Goal: Task Accomplishment & Management: Manage account settings

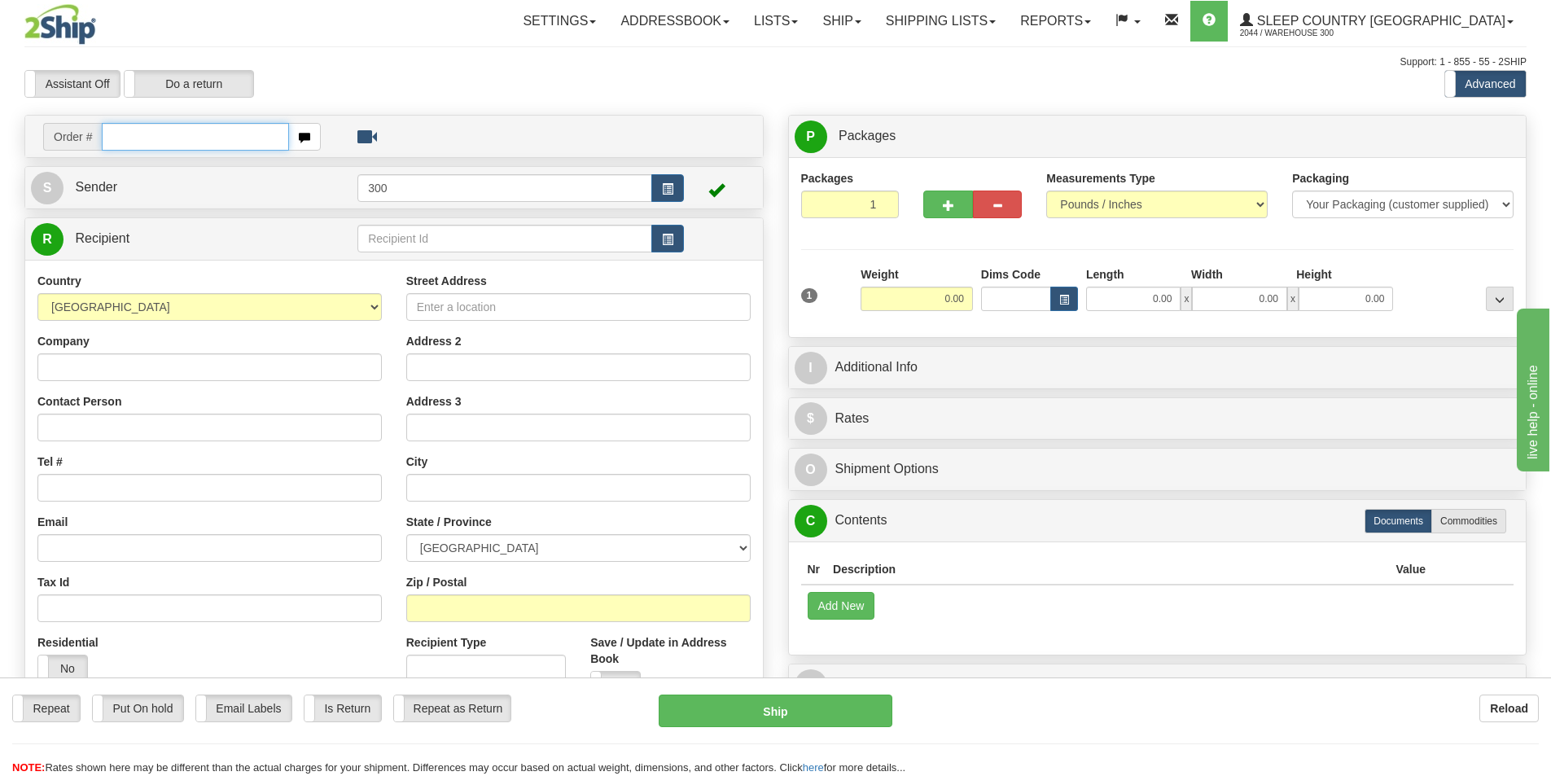
drag, startPoint x: 181, startPoint y: 130, endPoint x: 527, endPoint y: 292, distance: 382.1
click at [181, 130] on input "text" at bounding box center [195, 137] width 187 height 28
type input "9002i114543"
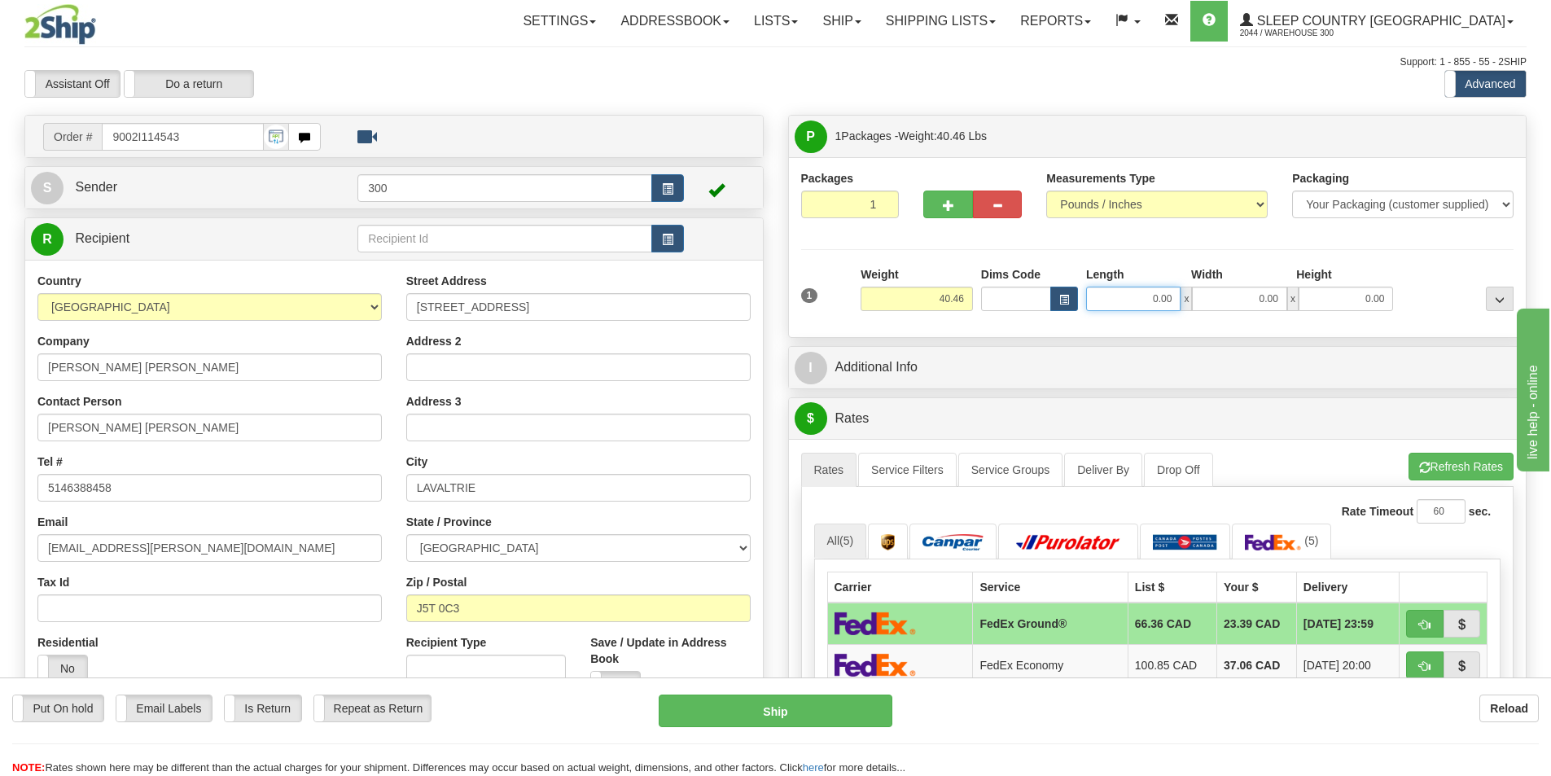
click at [1154, 298] on input "0.00" at bounding box center [1133, 299] width 94 height 24
type input "16.00"
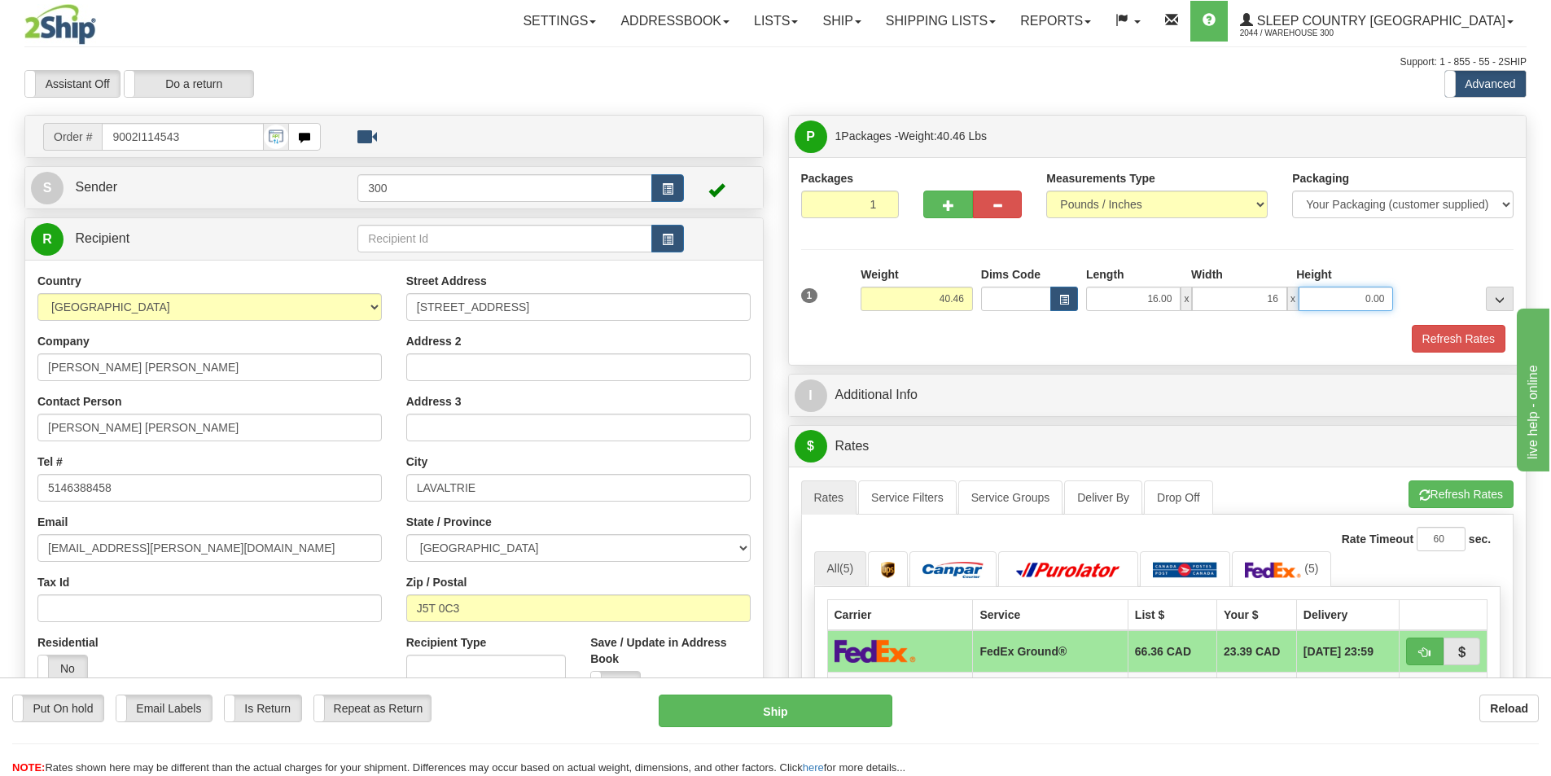
type input "16.00"
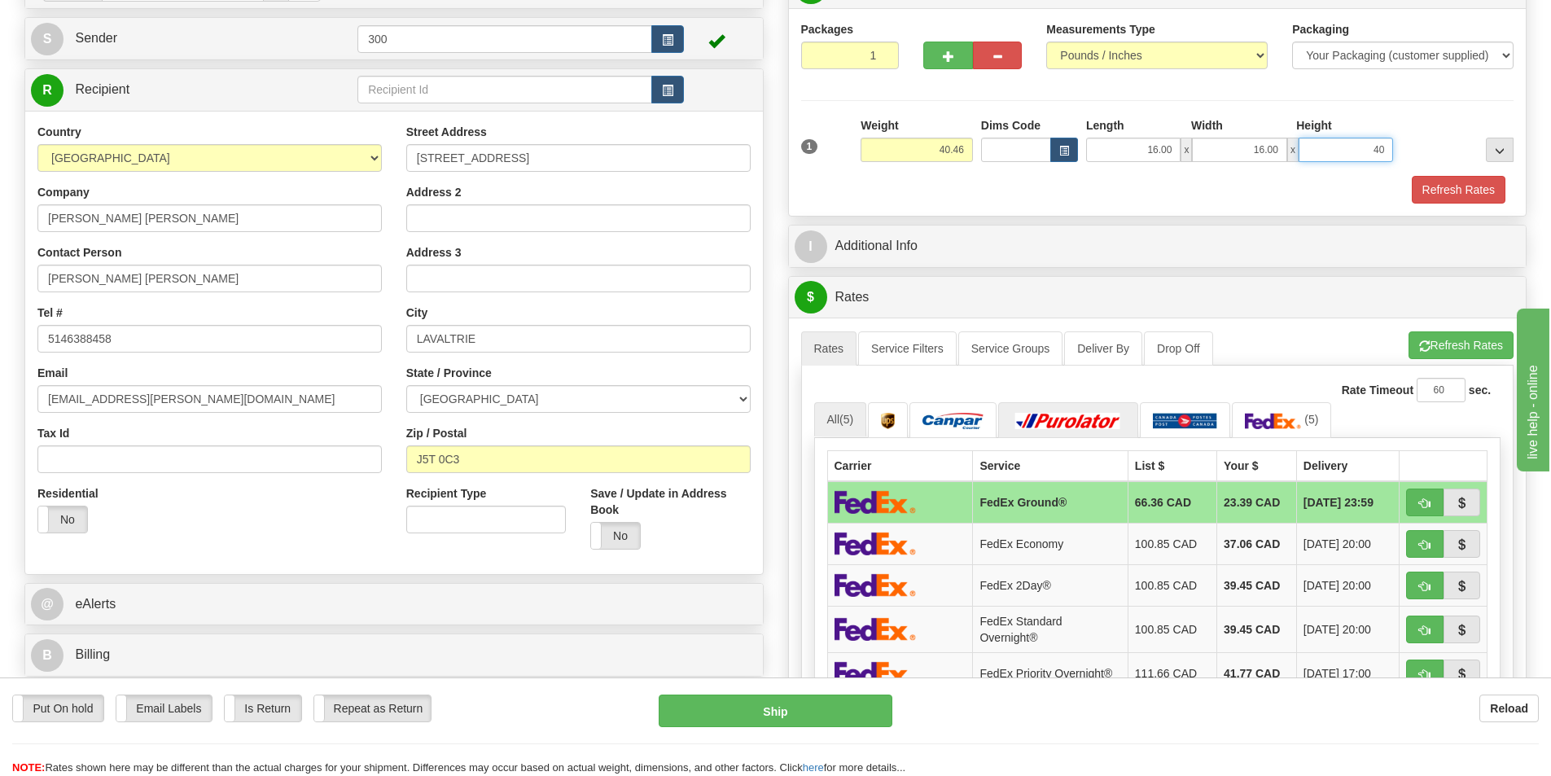
scroll to position [163, 0]
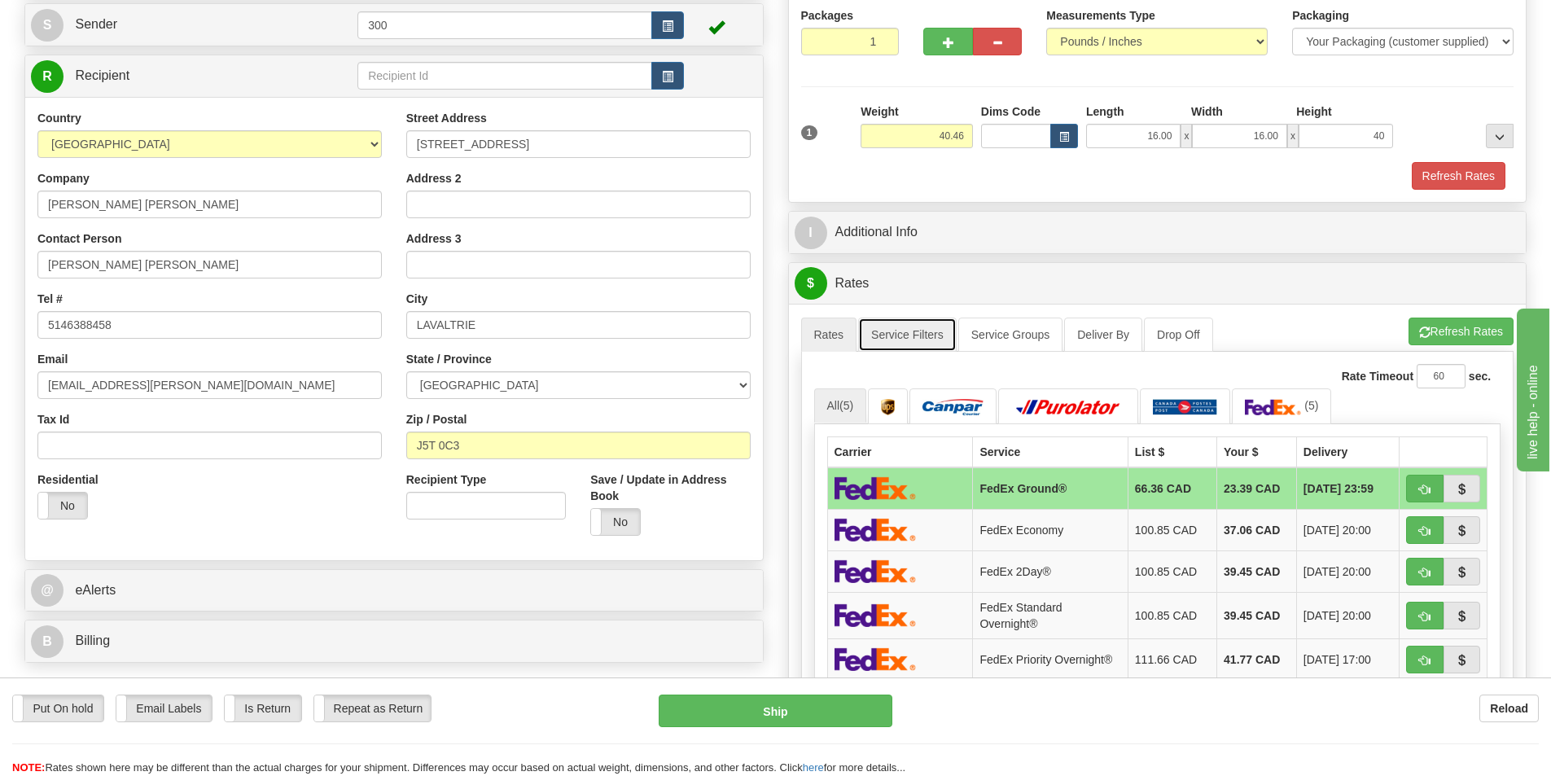
type input "40.00"
click at [934, 340] on link "Service Filters" at bounding box center [907, 335] width 99 height 34
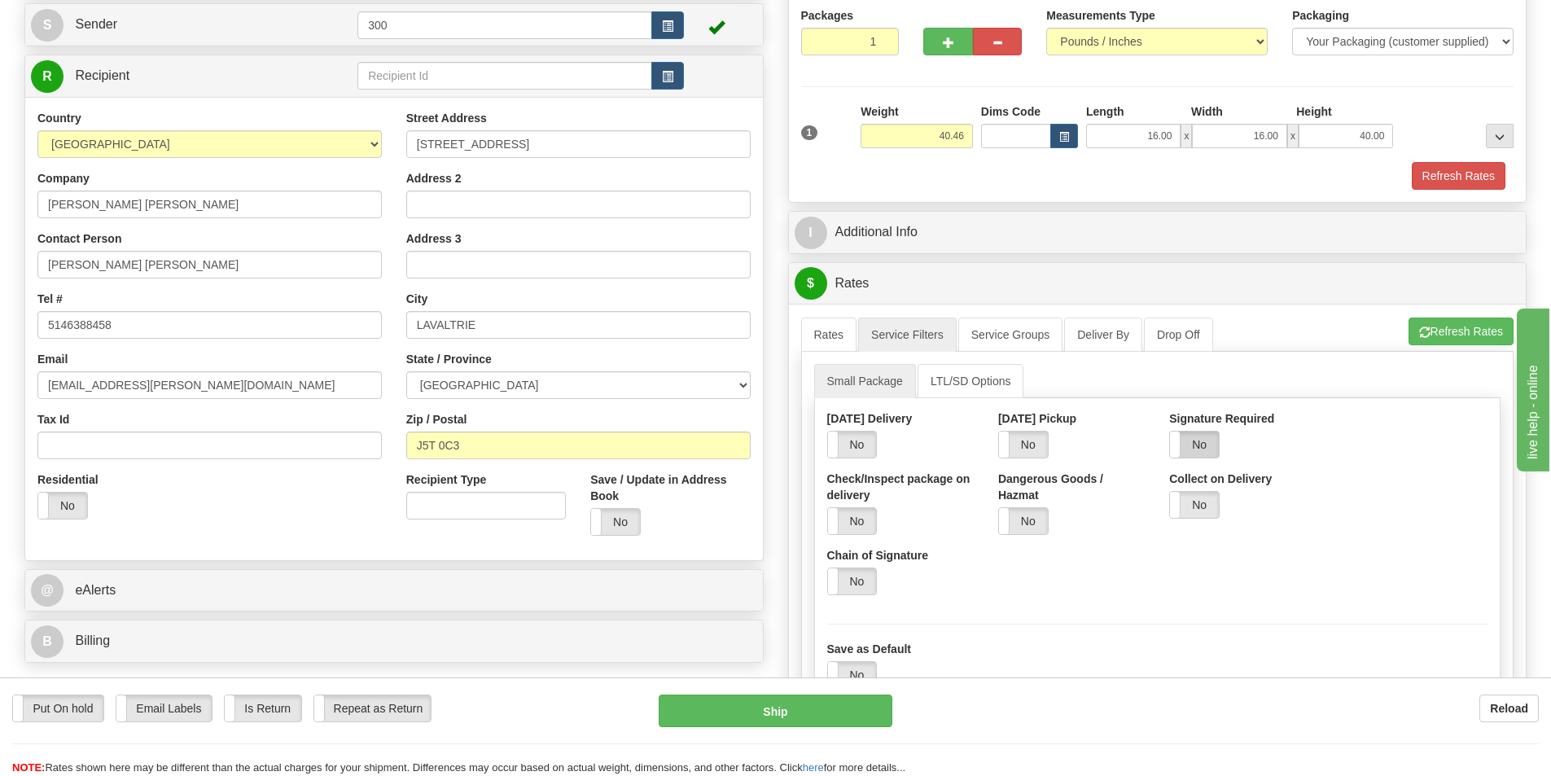
click at [1188, 450] on label "No" at bounding box center [1194, 445] width 49 height 26
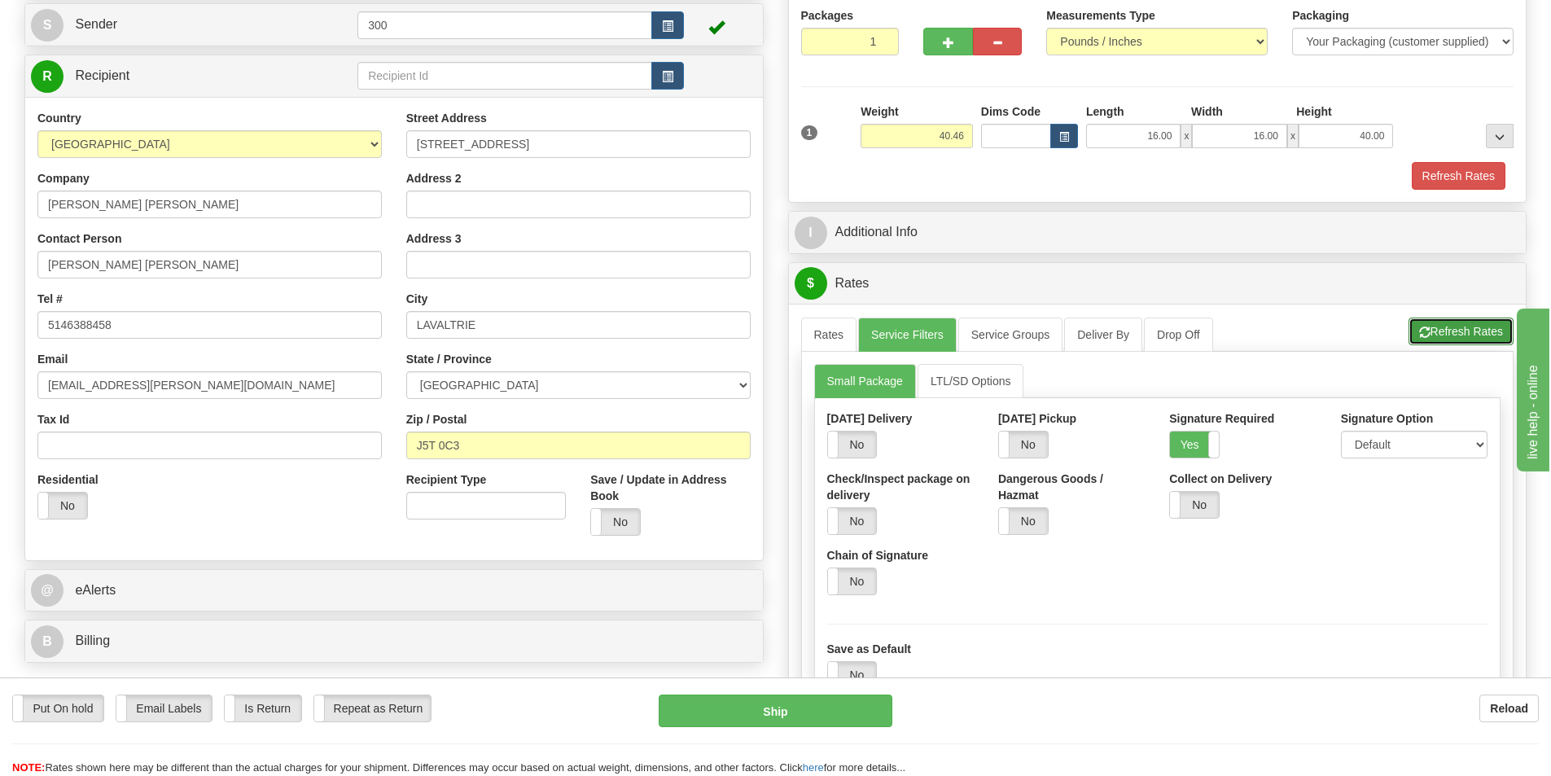
click at [1470, 334] on button "Refresh Rates" at bounding box center [1461, 332] width 105 height 28
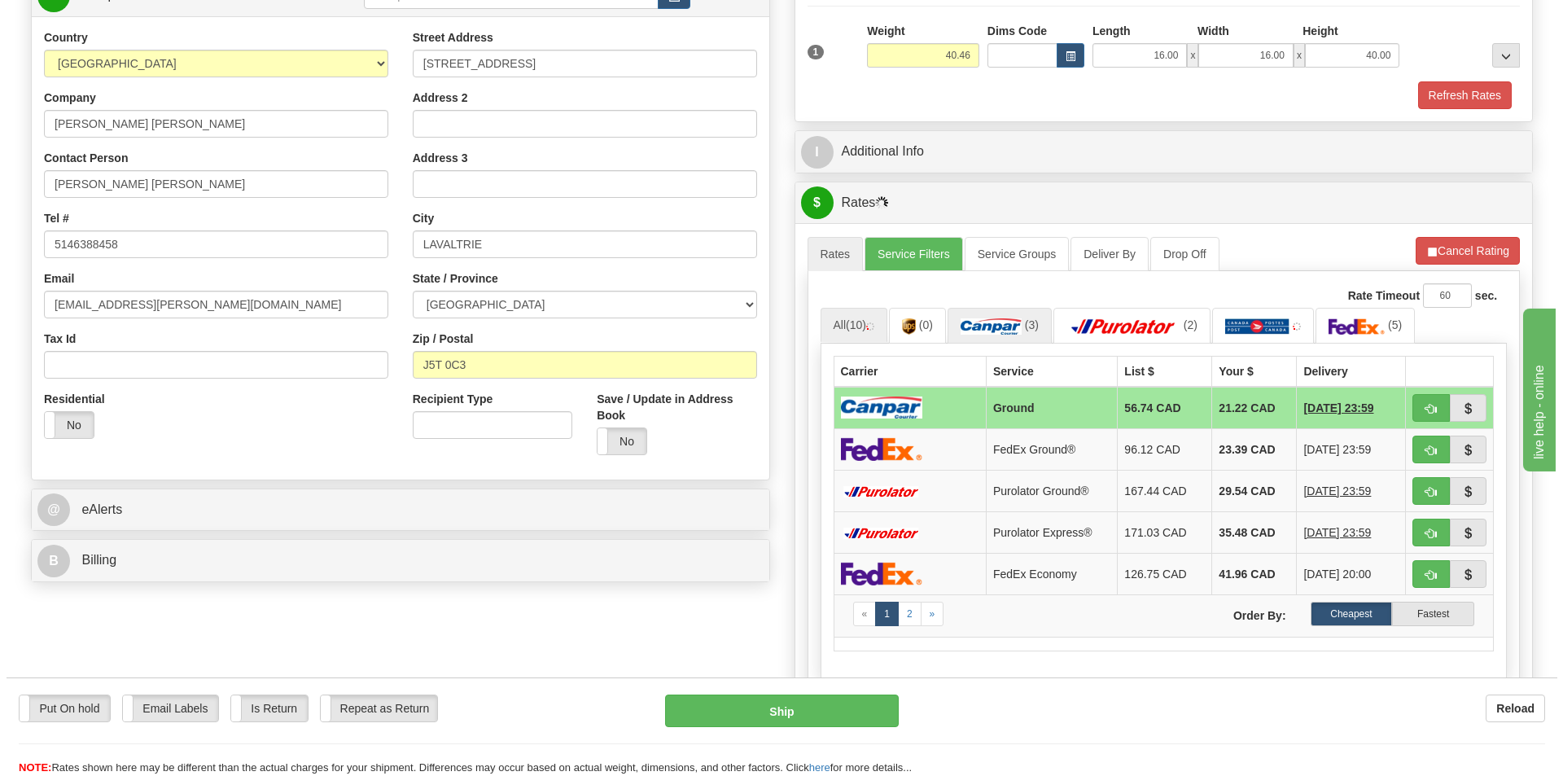
scroll to position [244, 0]
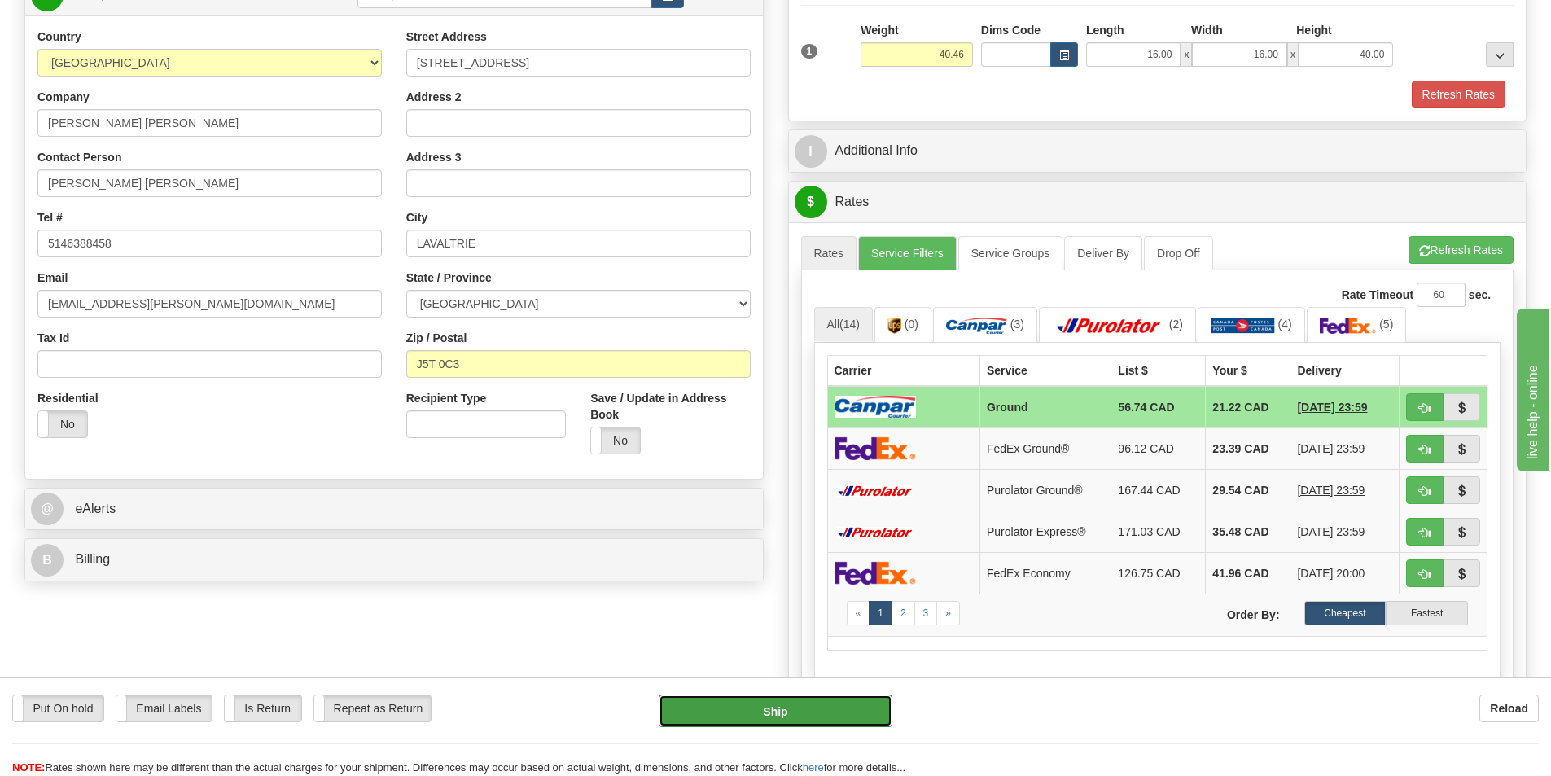
click at [891, 715] on button "Ship" at bounding box center [776, 711] width 234 height 33
type input "1"
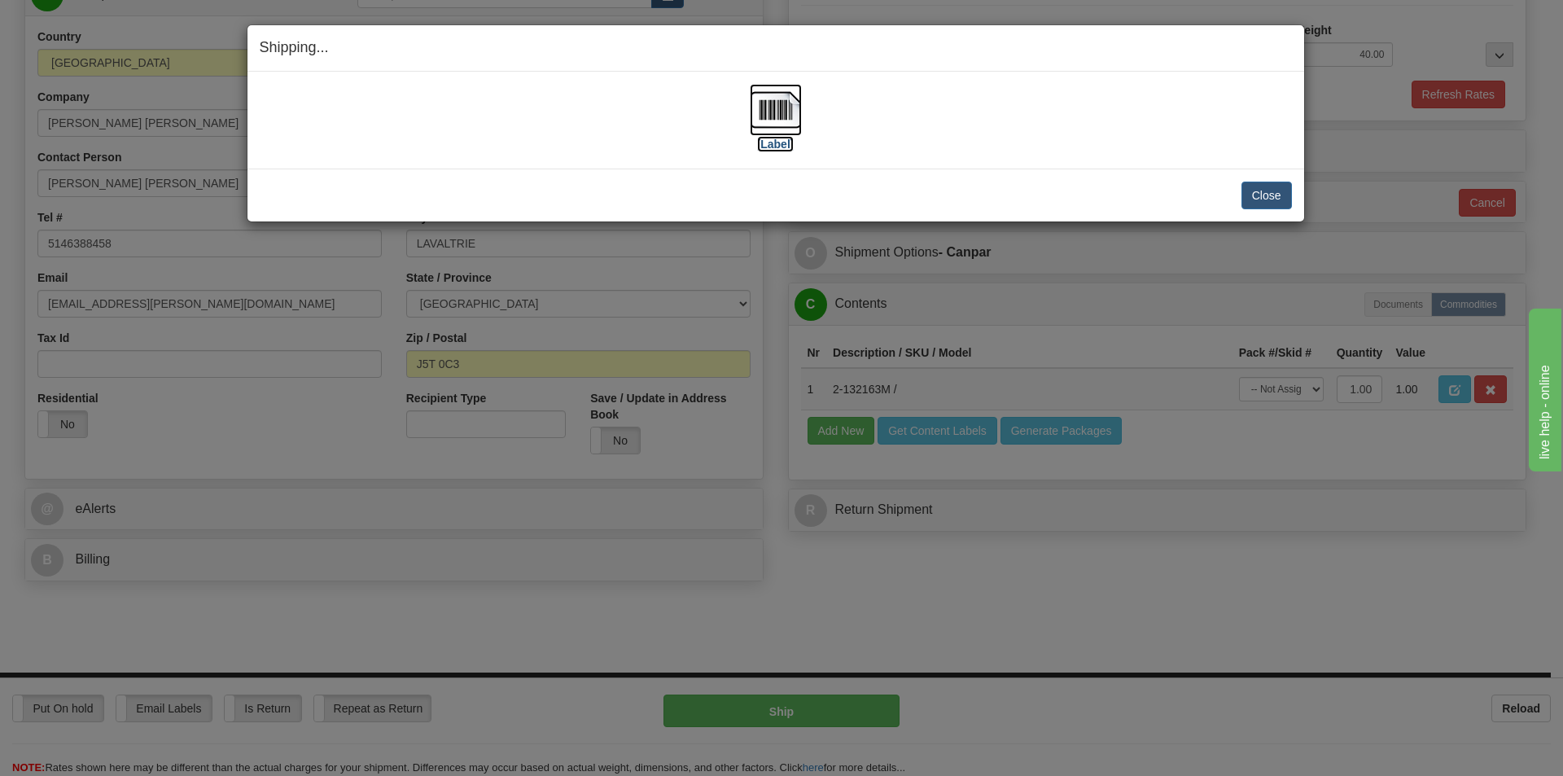
click at [782, 109] on img at bounding box center [776, 110] width 52 height 52
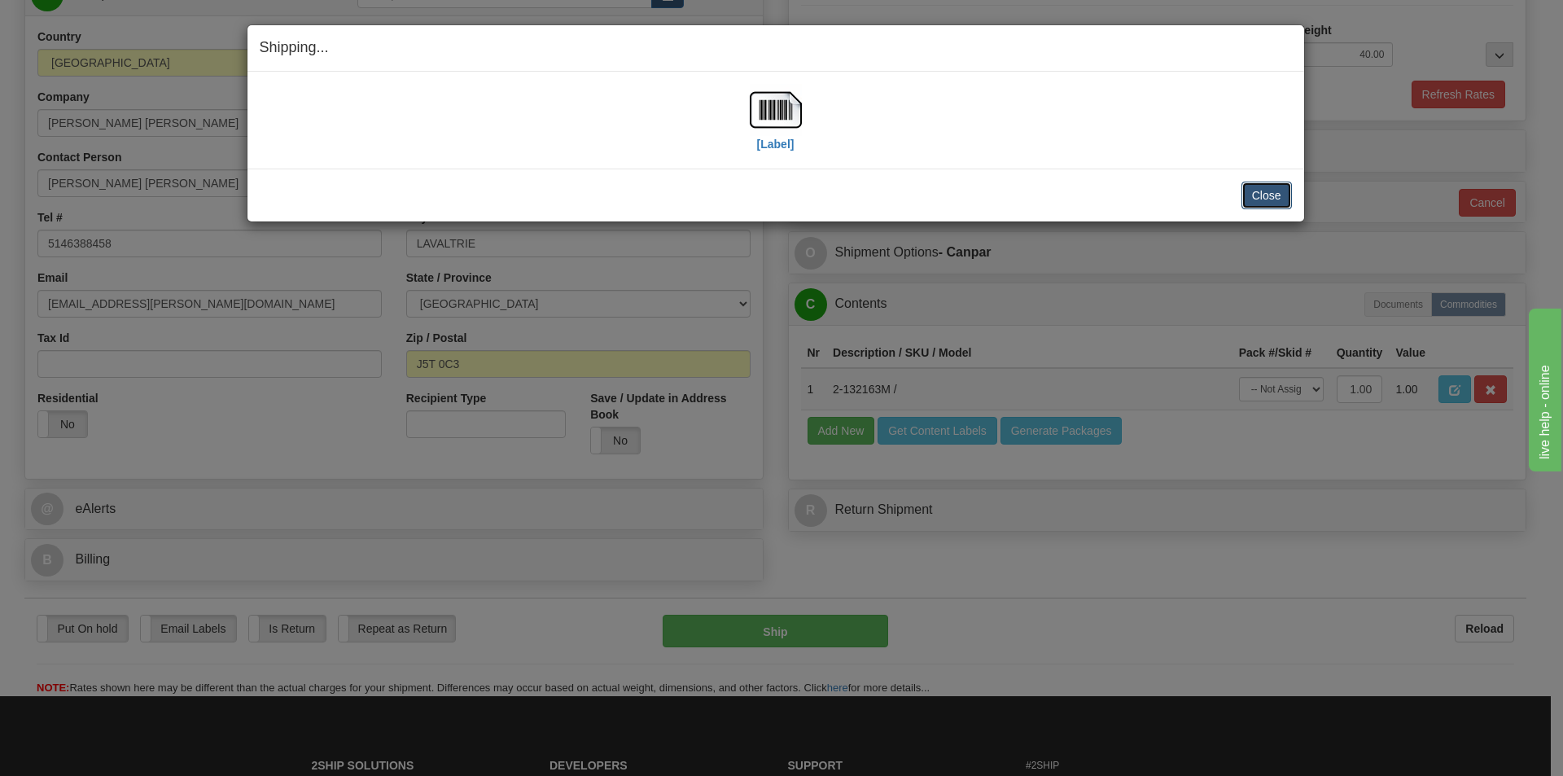
click at [1273, 198] on button "Close" at bounding box center [1267, 196] width 50 height 28
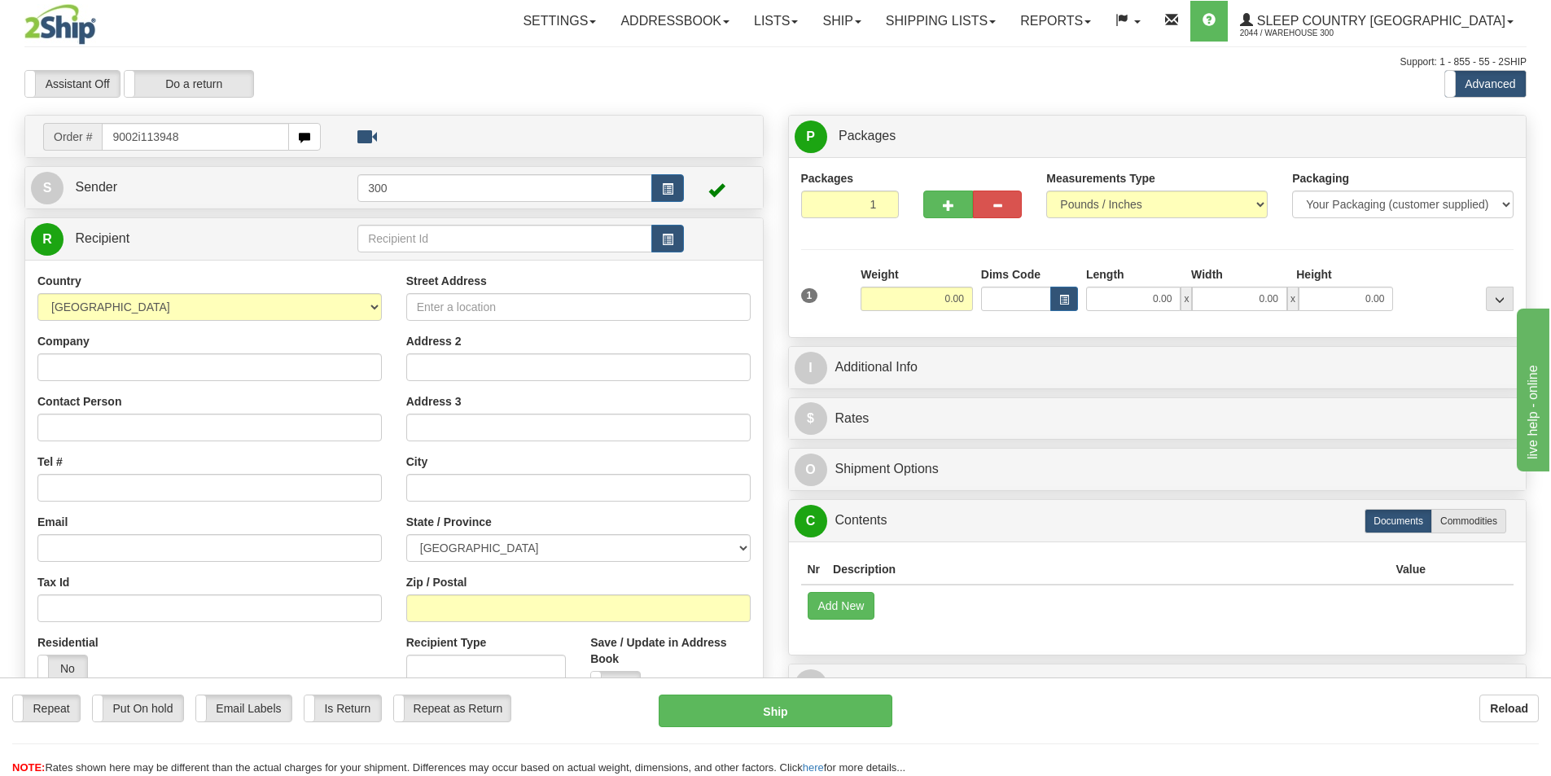
type input "9002i113948"
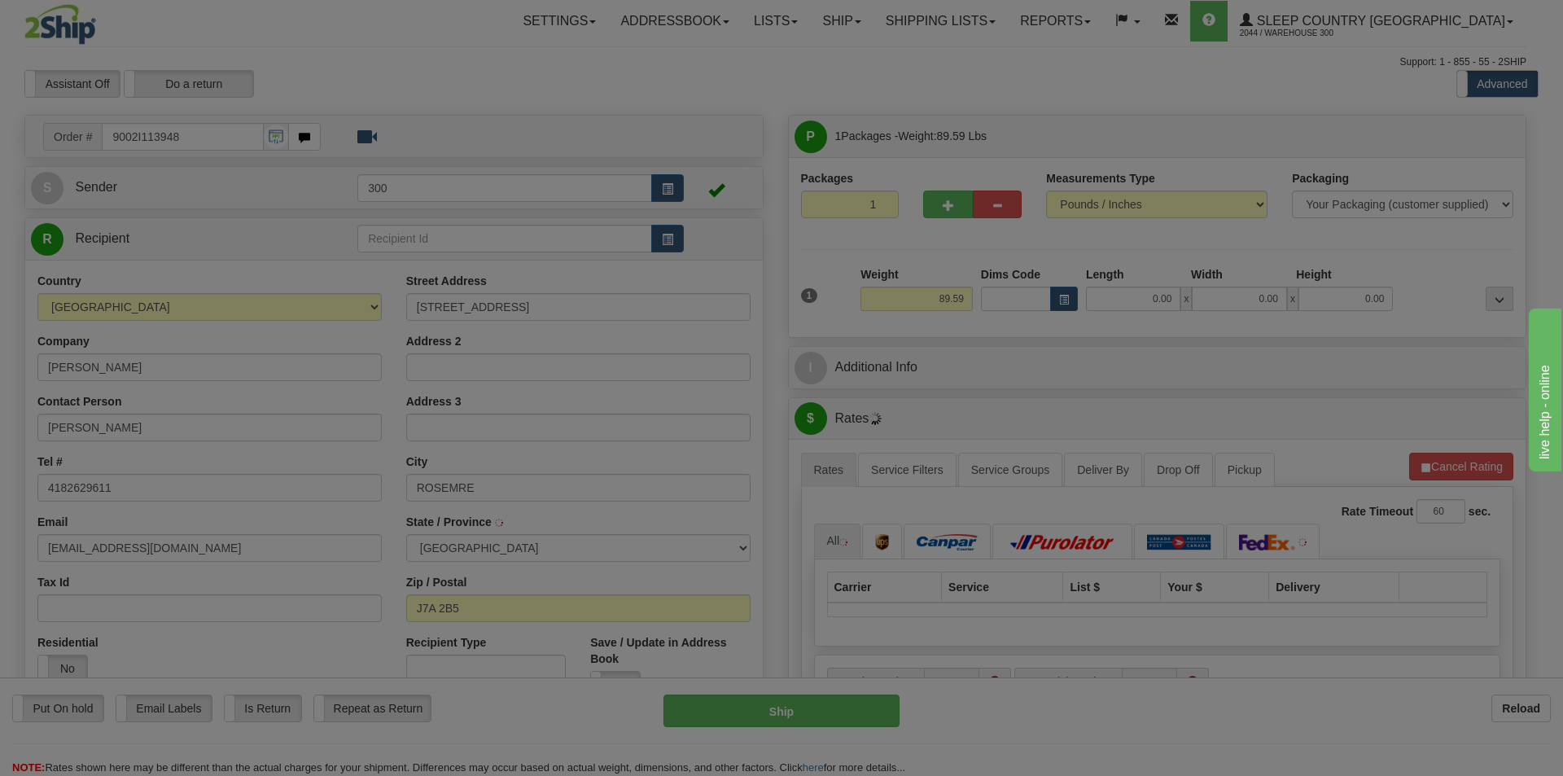
type input "ROSEMERE"
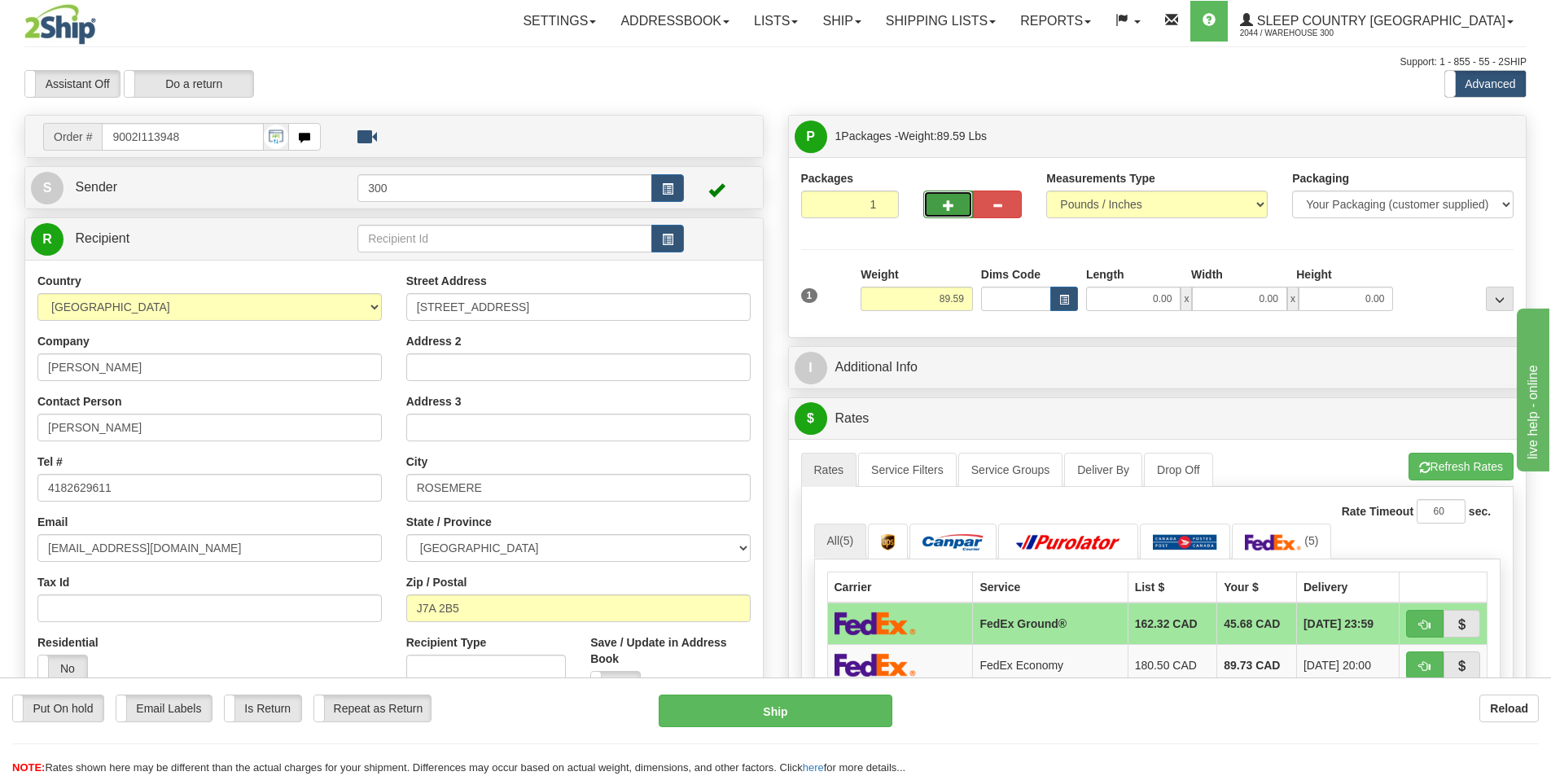
click at [945, 204] on span "button" at bounding box center [948, 205] width 11 height 11
type input "2"
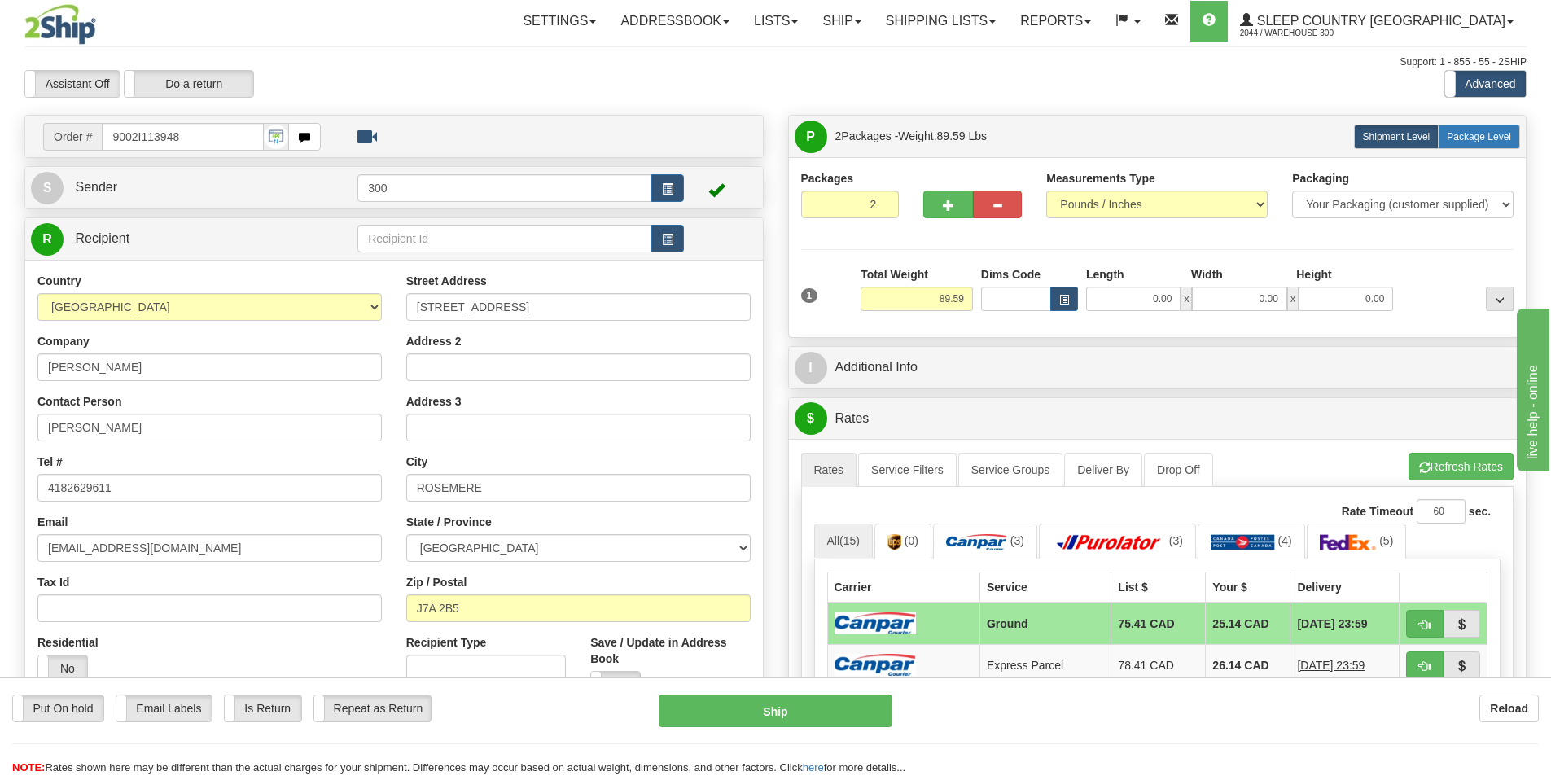
click at [1485, 134] on span "Package Level" at bounding box center [1479, 136] width 64 height 11
radio input "true"
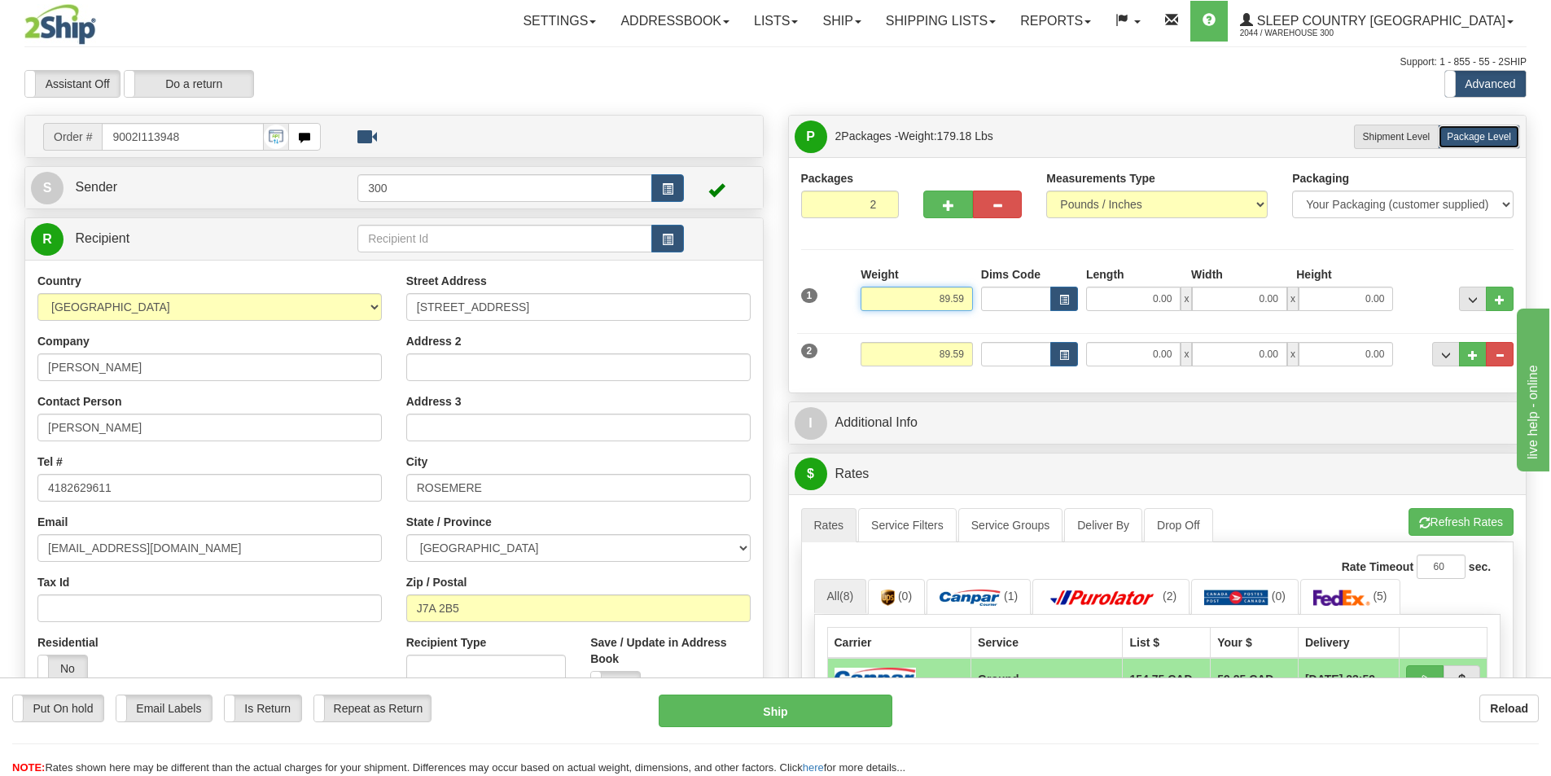
click at [949, 296] on input "89.59" at bounding box center [917, 299] width 112 height 24
click at [943, 307] on input "89.59" at bounding box center [917, 299] width 112 height 24
type input "49.59"
click at [951, 353] on input "89.59" at bounding box center [917, 354] width 112 height 24
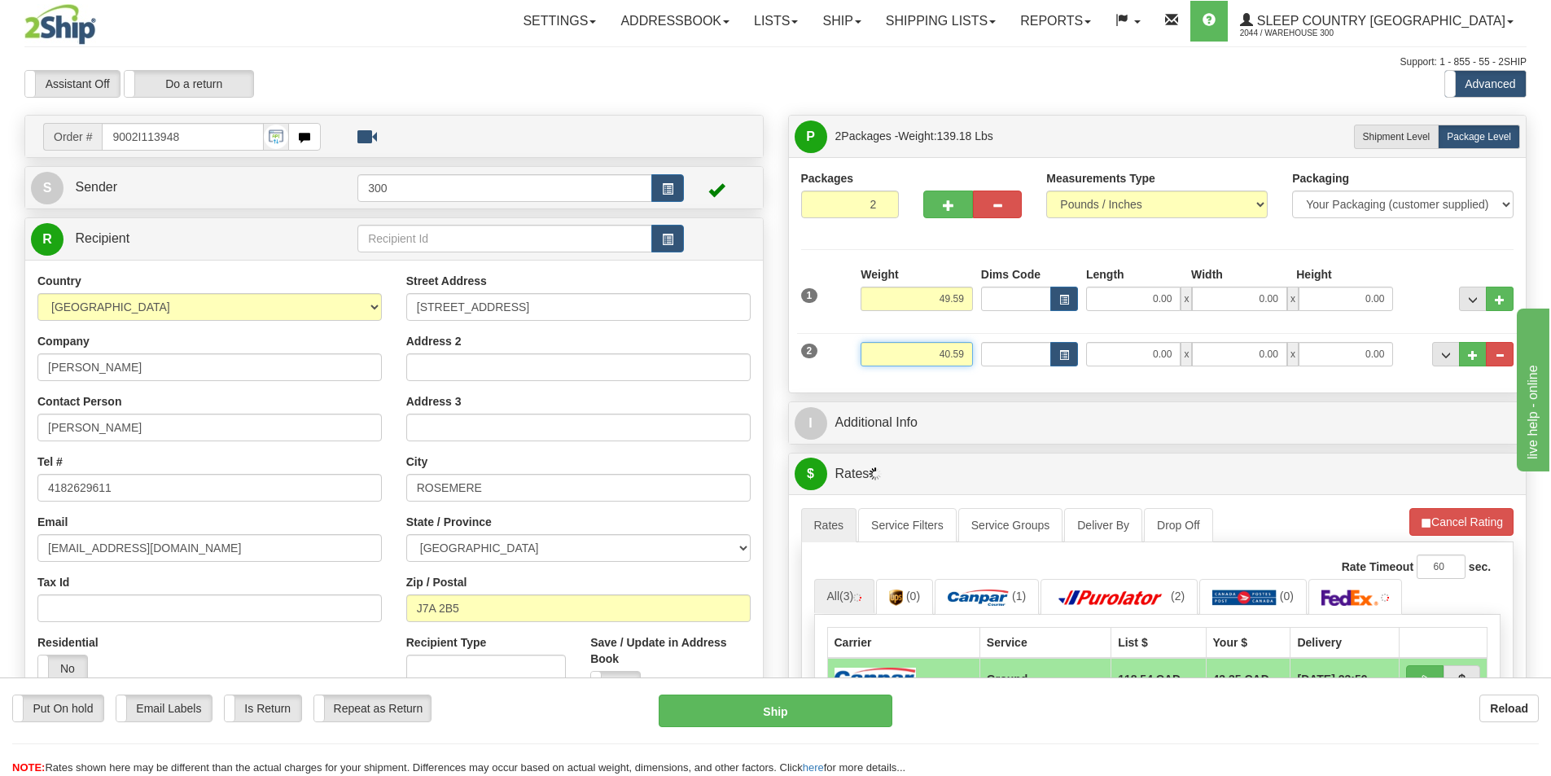
type input "40.59"
click at [1127, 301] on input "0.00" at bounding box center [1133, 299] width 94 height 24
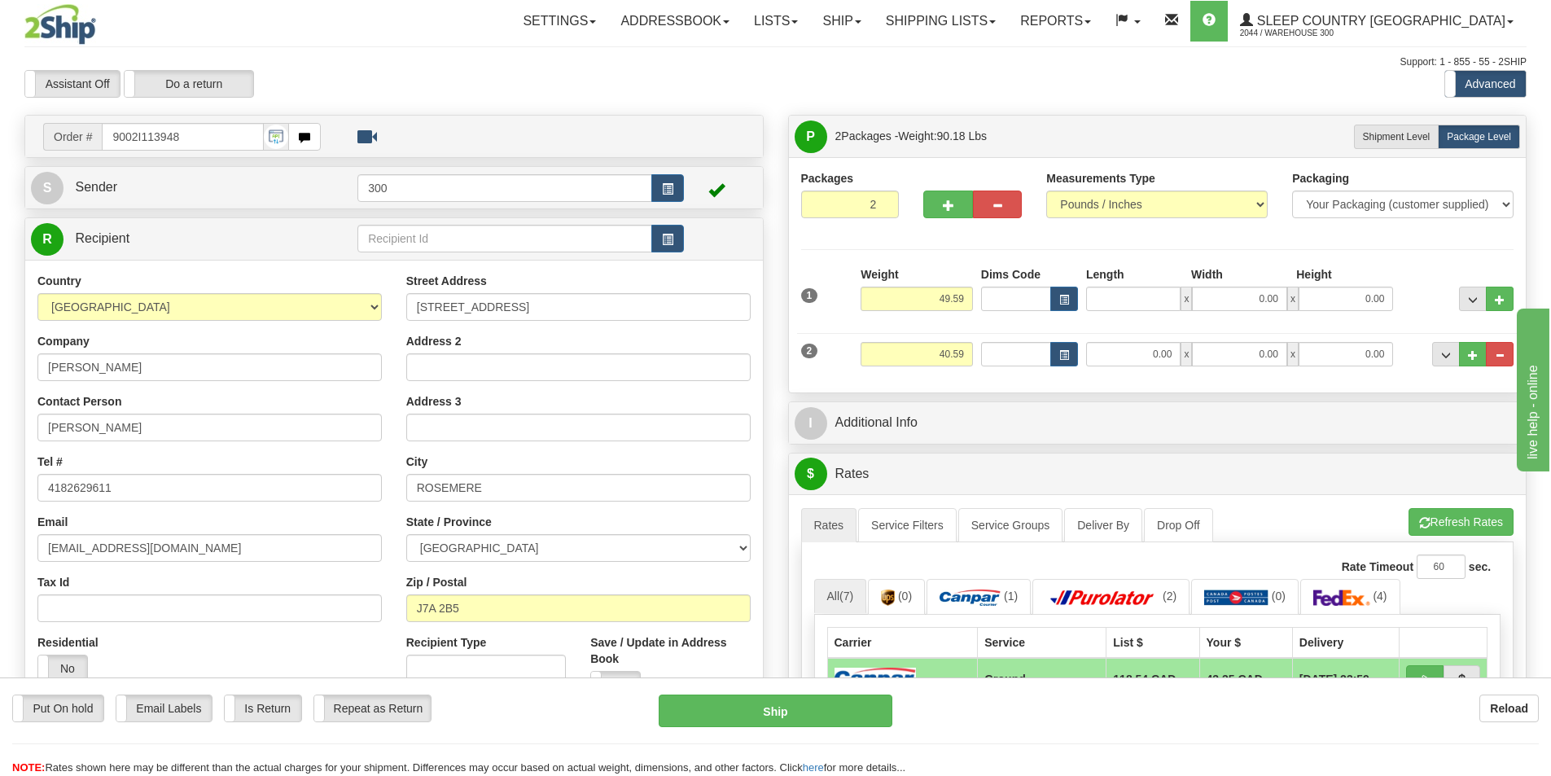
type input "0.00"
click at [1156, 298] on input "0.00" at bounding box center [1133, 299] width 94 height 24
type input "16.00"
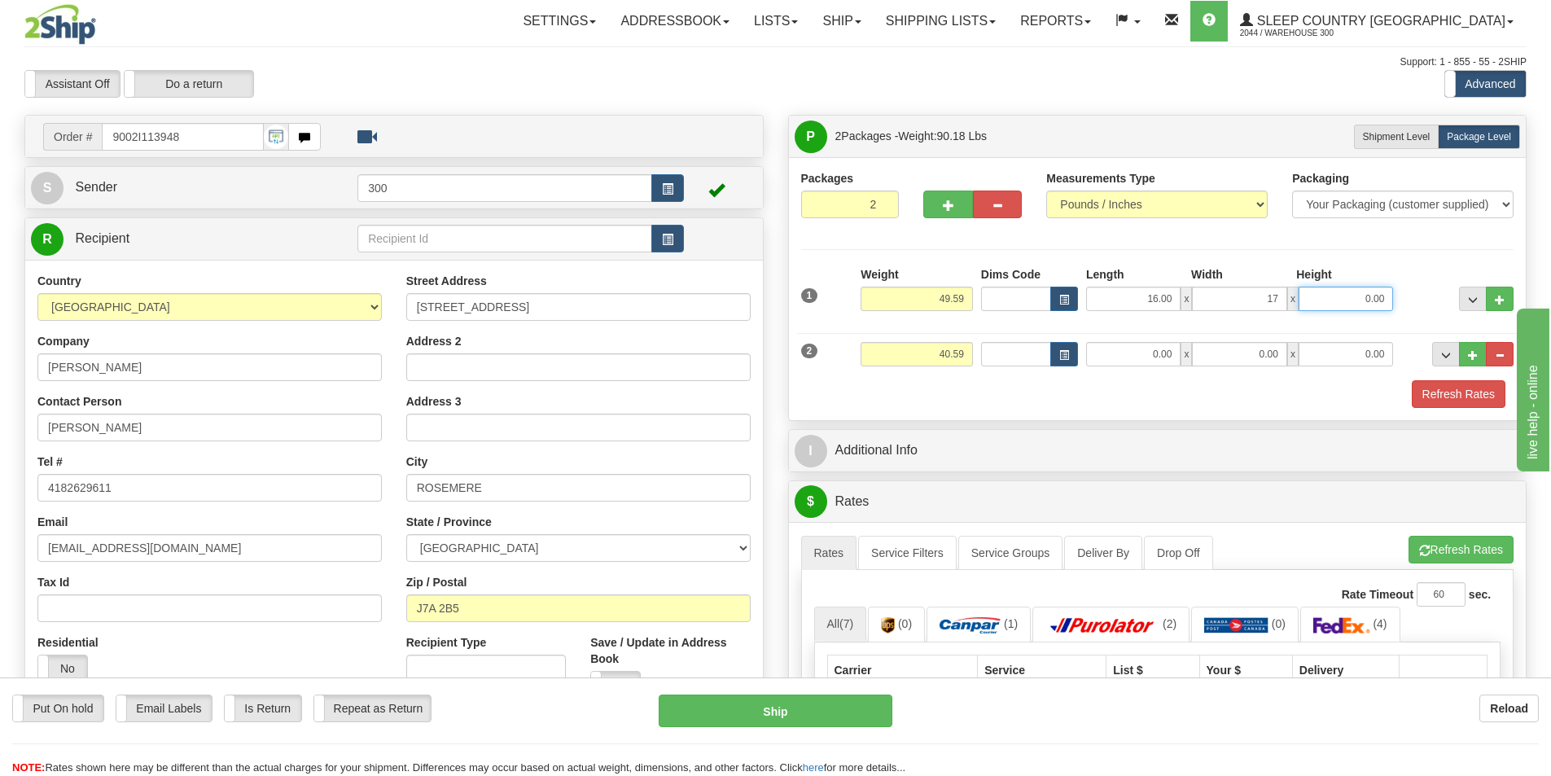
type input "17.00"
type input "40.00"
drag, startPoint x: 1144, startPoint y: 356, endPoint x: 1210, endPoint y: 365, distance: 66.6
click at [1144, 356] on input "0.00" at bounding box center [1133, 354] width 94 height 24
type input "0.00"
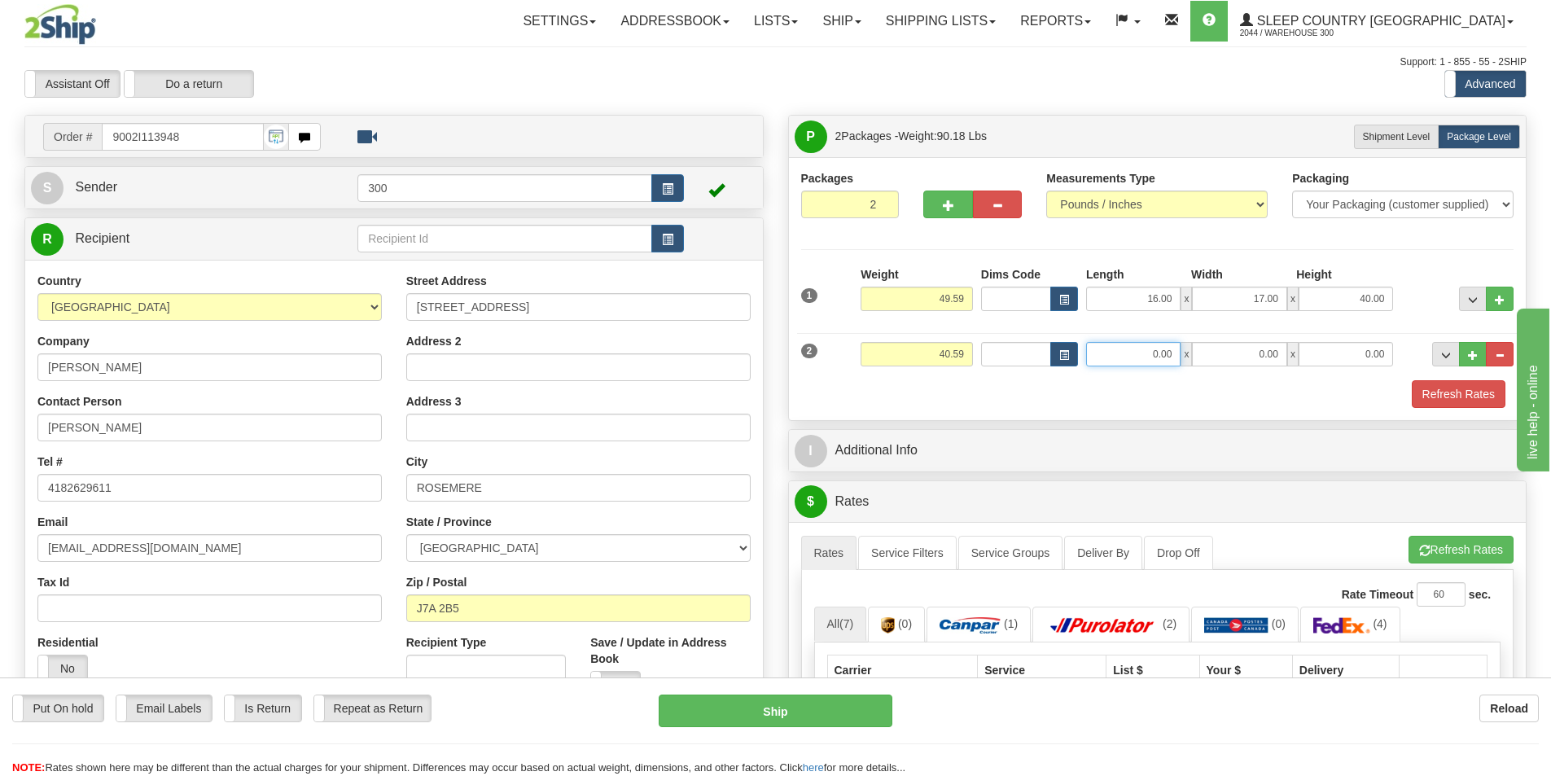
click at [1146, 354] on input "0.00" at bounding box center [1133, 354] width 94 height 24
type input "14.00"
type input "40.00"
click at [914, 556] on link "Service Filters" at bounding box center [907, 553] width 99 height 34
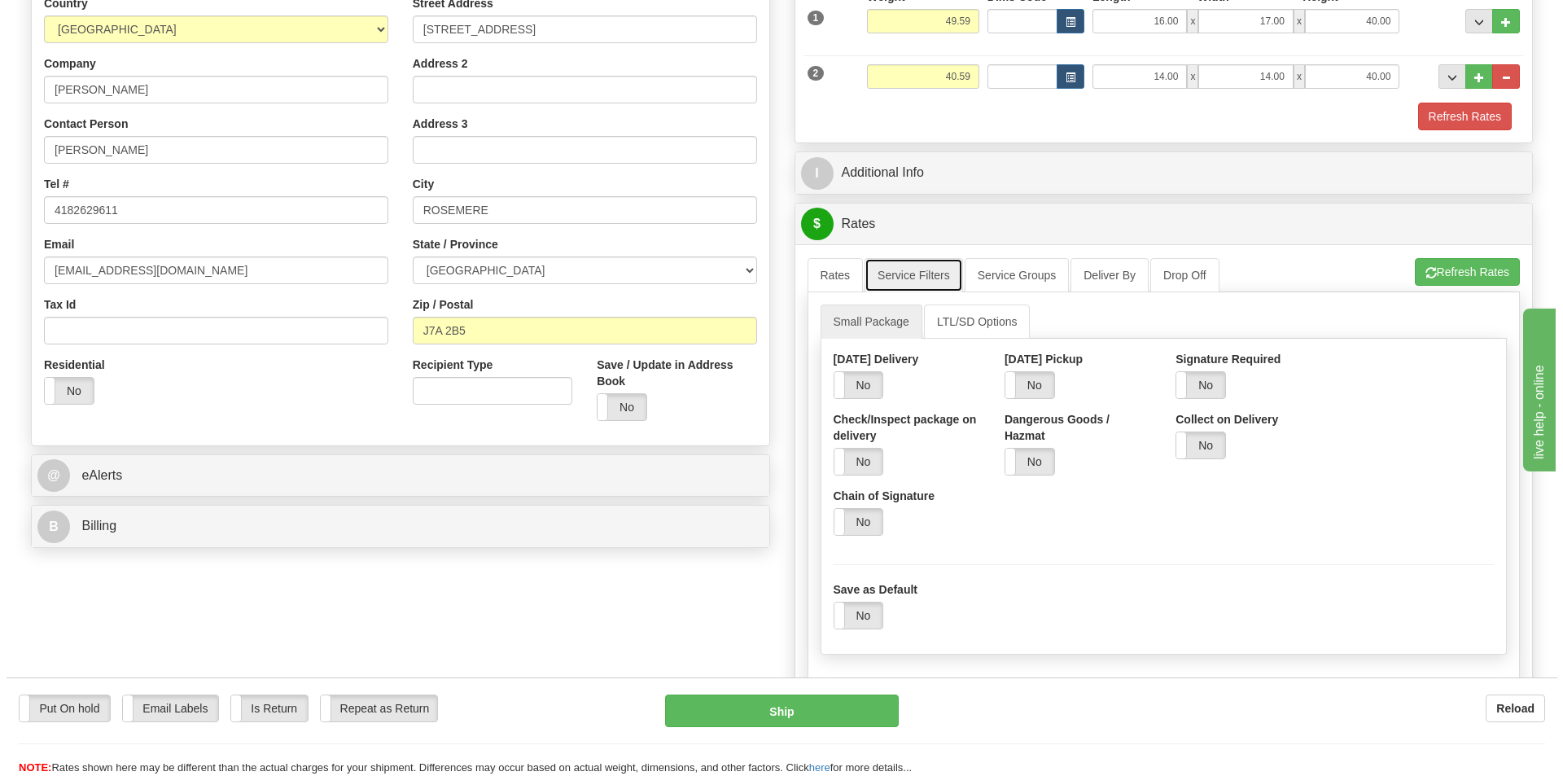
scroll to position [326, 0]
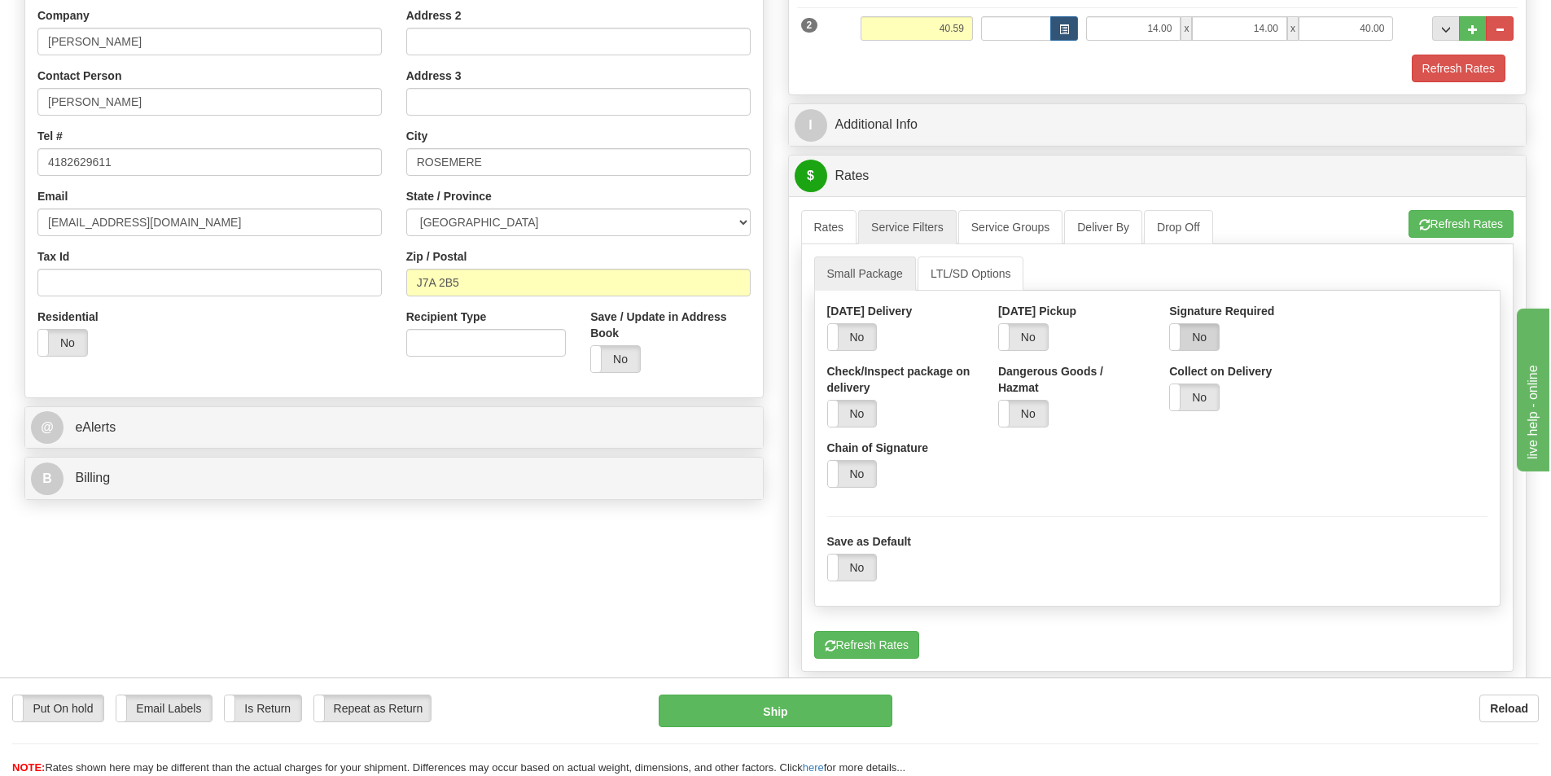
click at [1208, 340] on label "No" at bounding box center [1194, 337] width 49 height 26
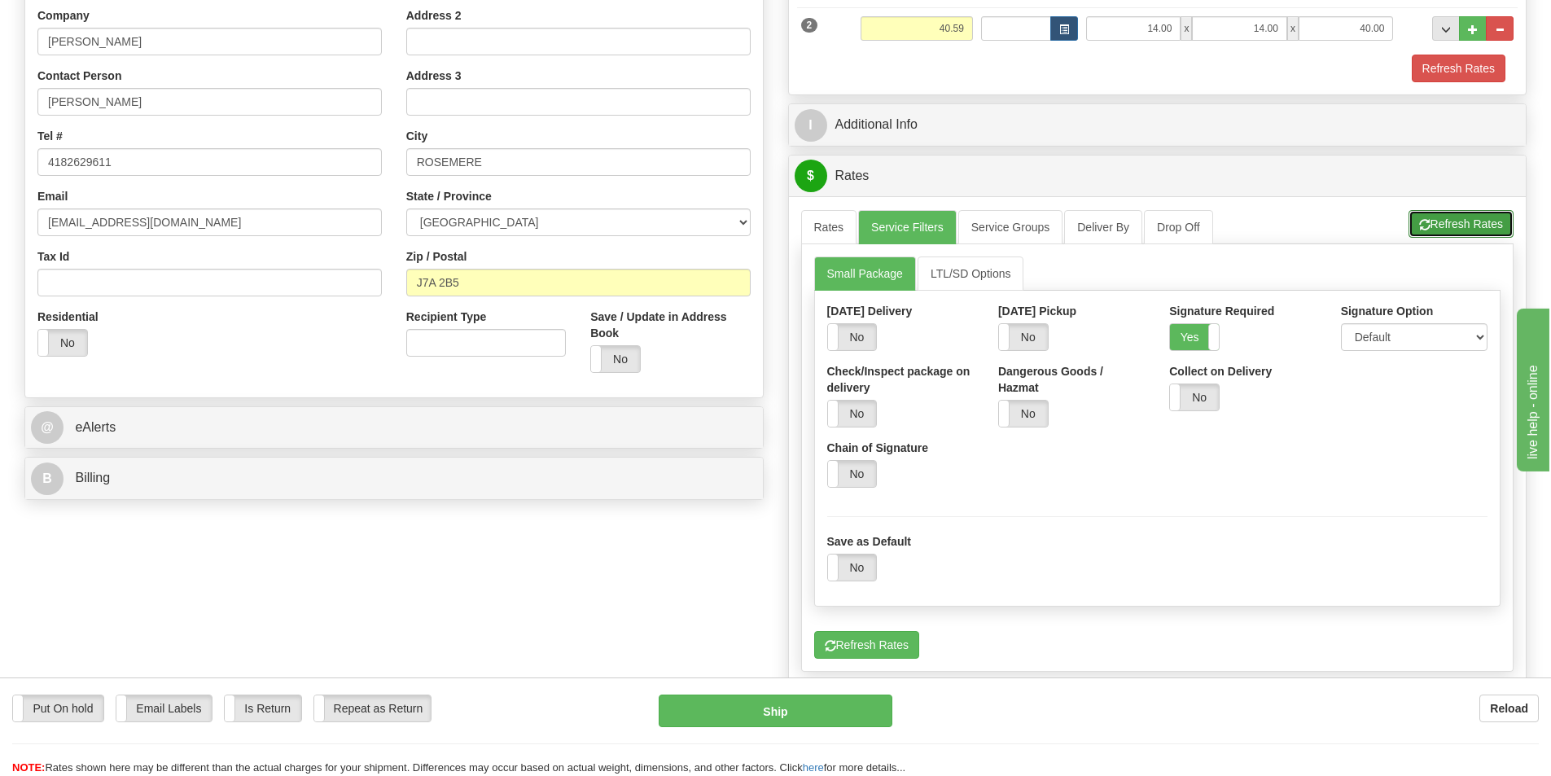
click at [1478, 220] on button "Refresh Rates" at bounding box center [1461, 224] width 105 height 28
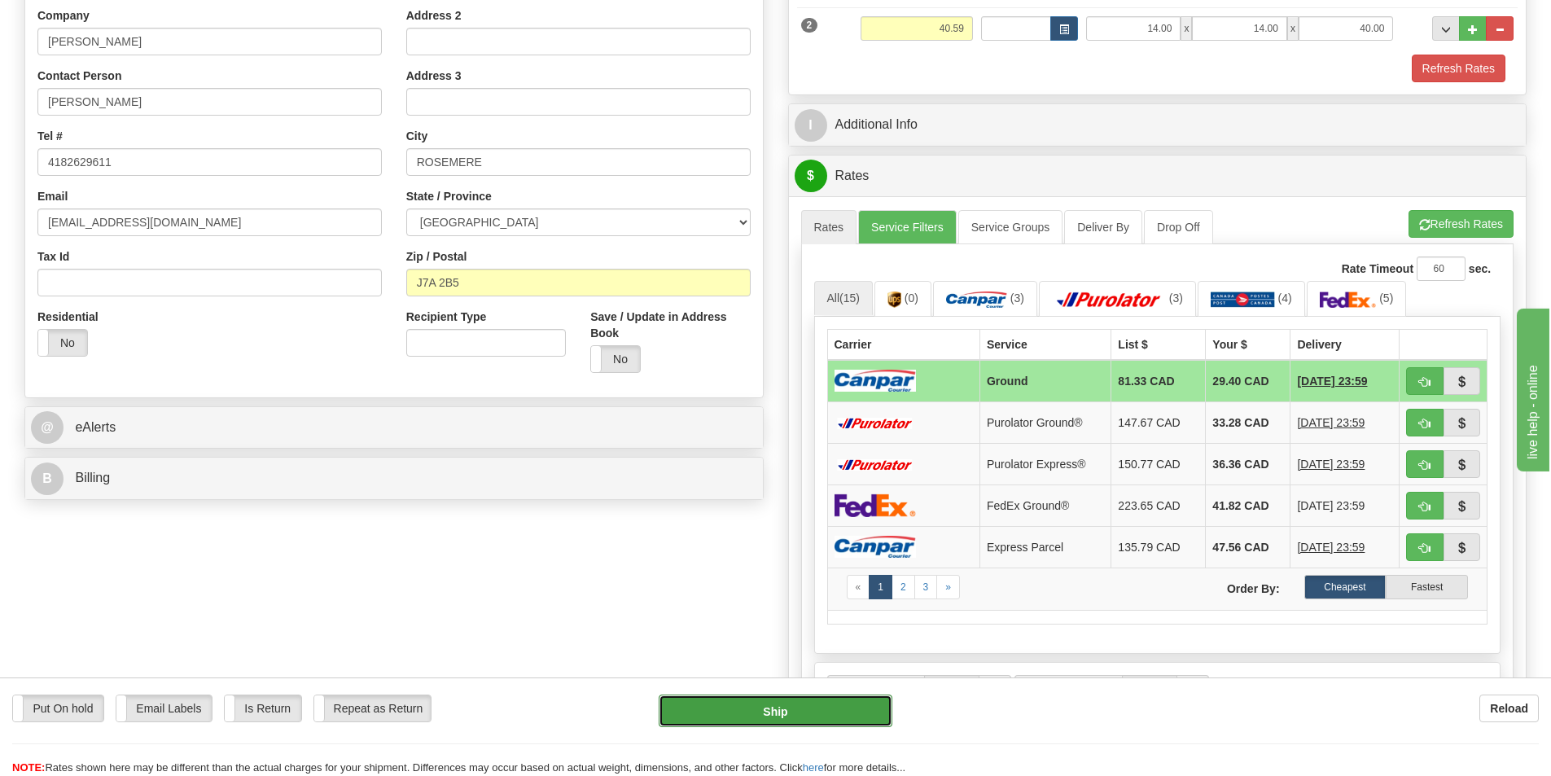
click at [844, 723] on button "Ship" at bounding box center [776, 711] width 234 height 33
type input "1"
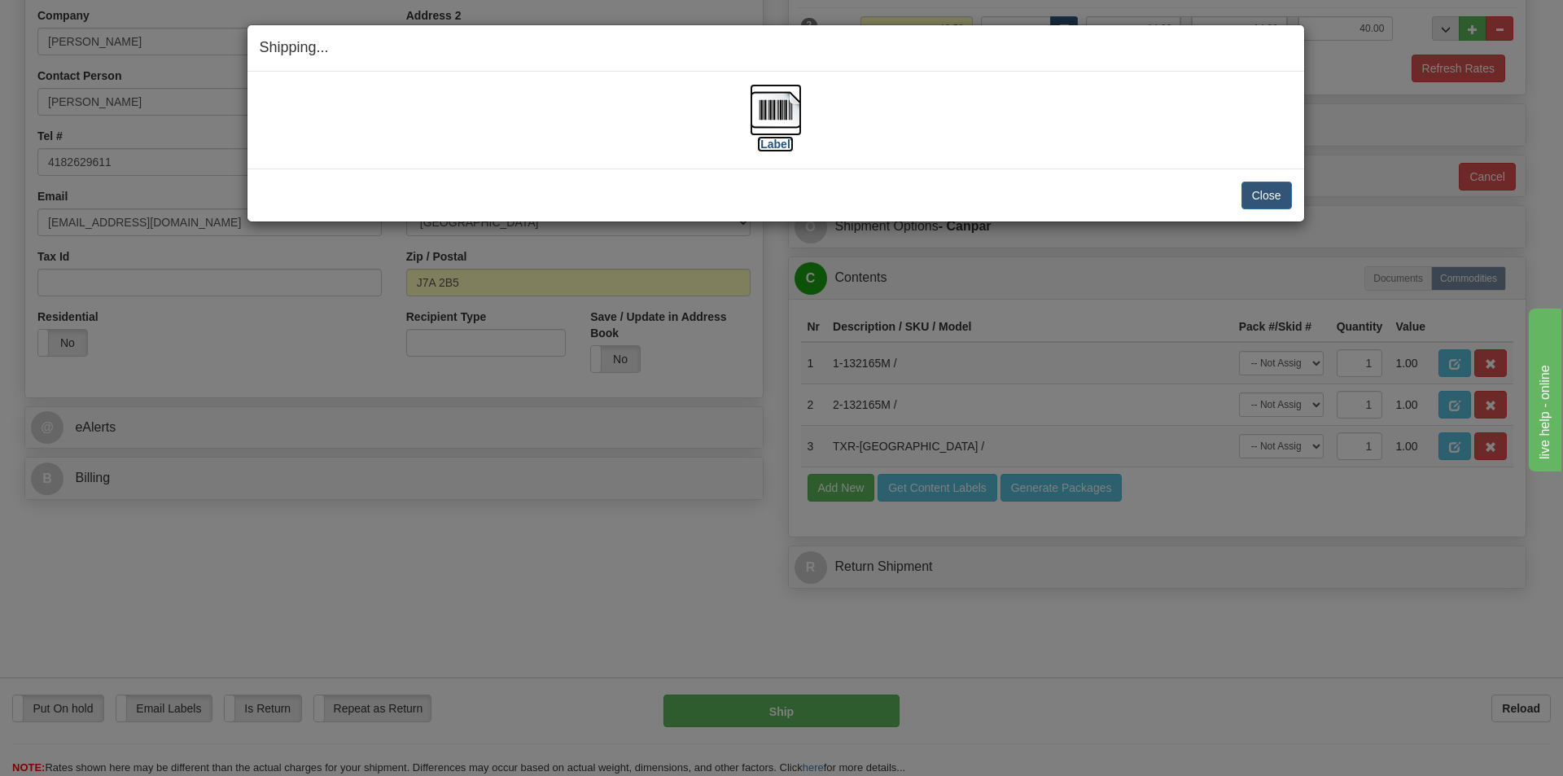
click at [793, 116] on img at bounding box center [776, 110] width 52 height 52
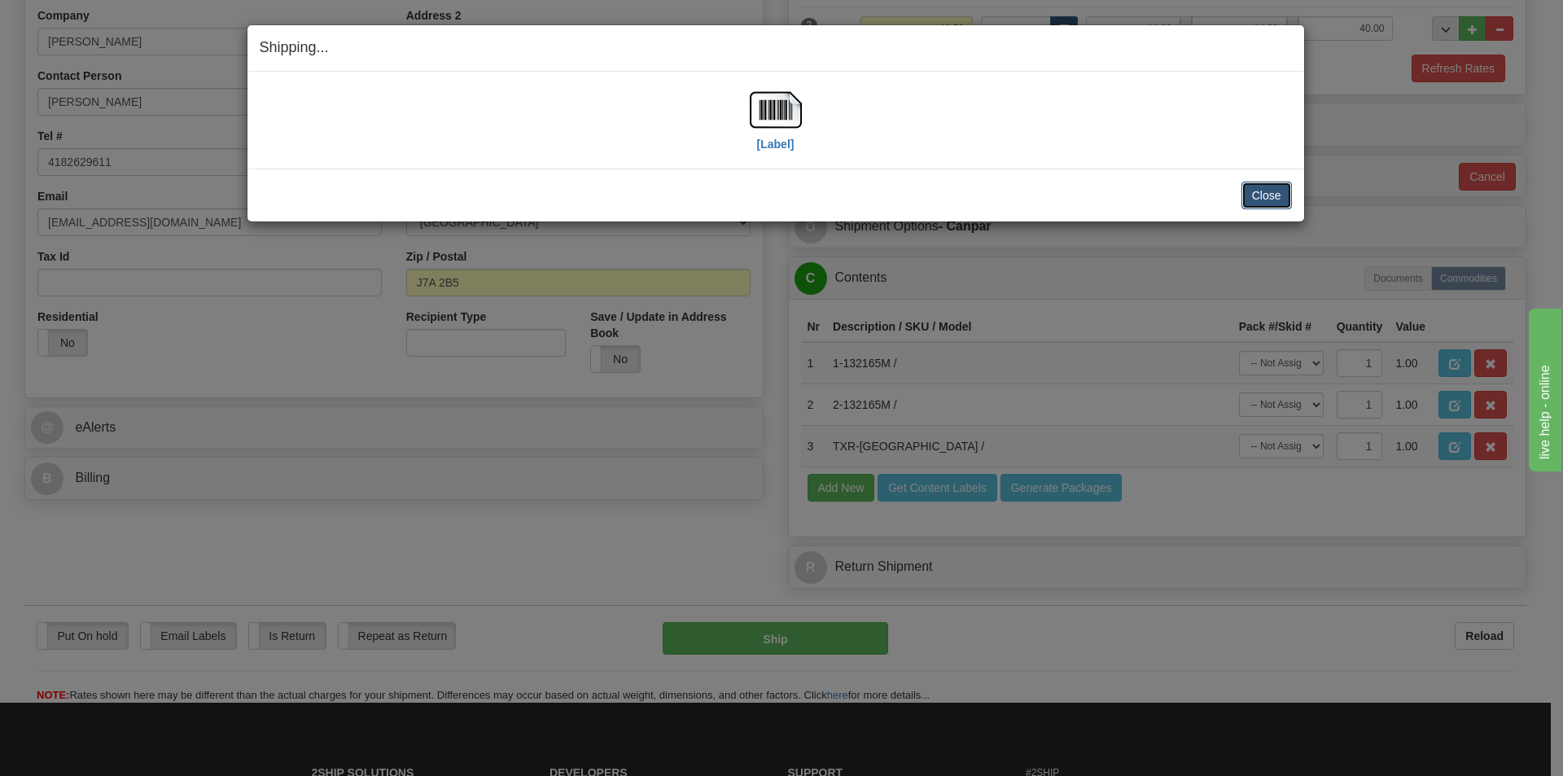
click at [1265, 200] on button "Close" at bounding box center [1267, 196] width 50 height 28
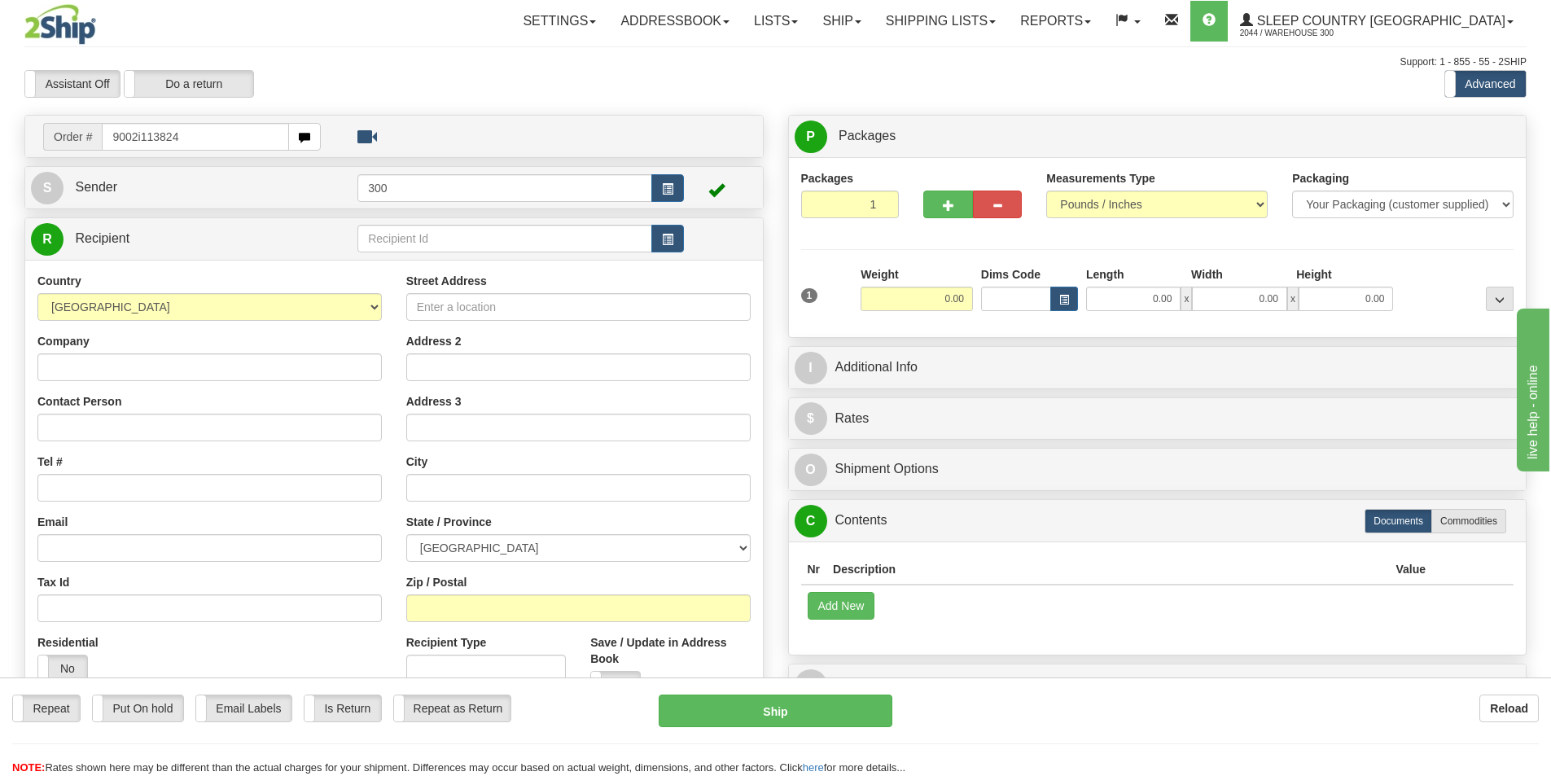
type input "9002i113824"
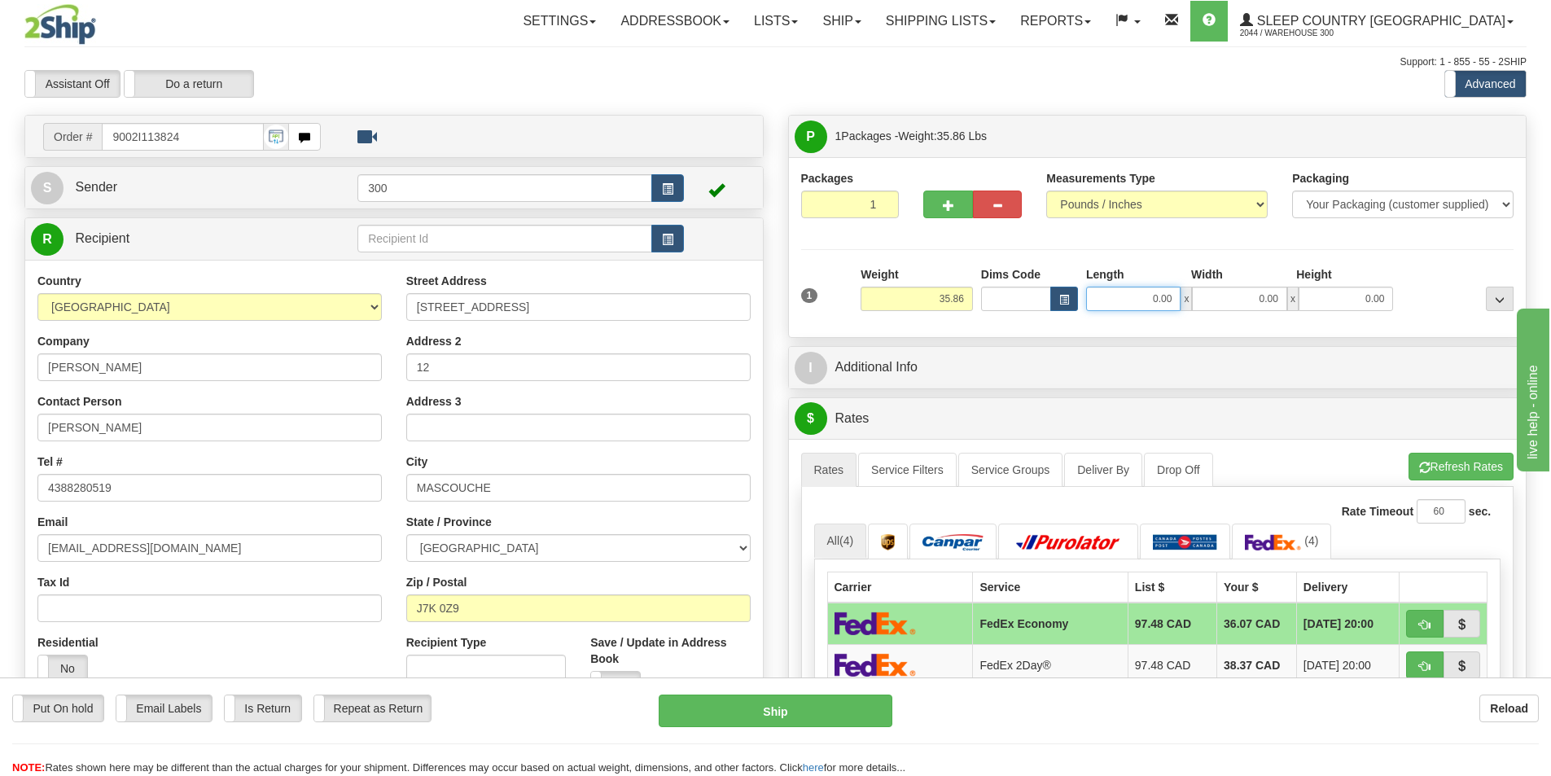
click at [1142, 293] on input "0.00" at bounding box center [1133, 299] width 94 height 24
type input "15.00"
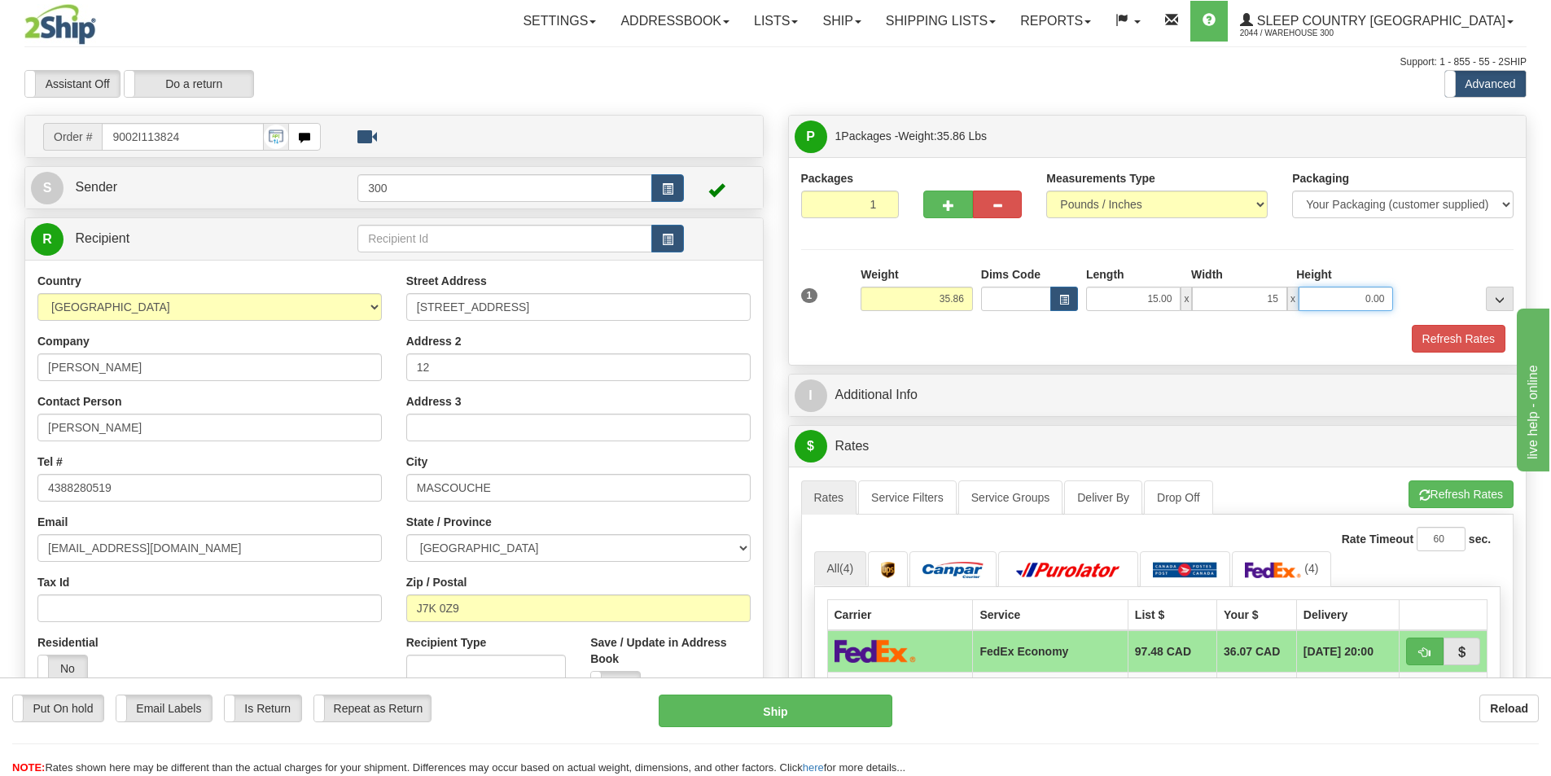
type input "15.00"
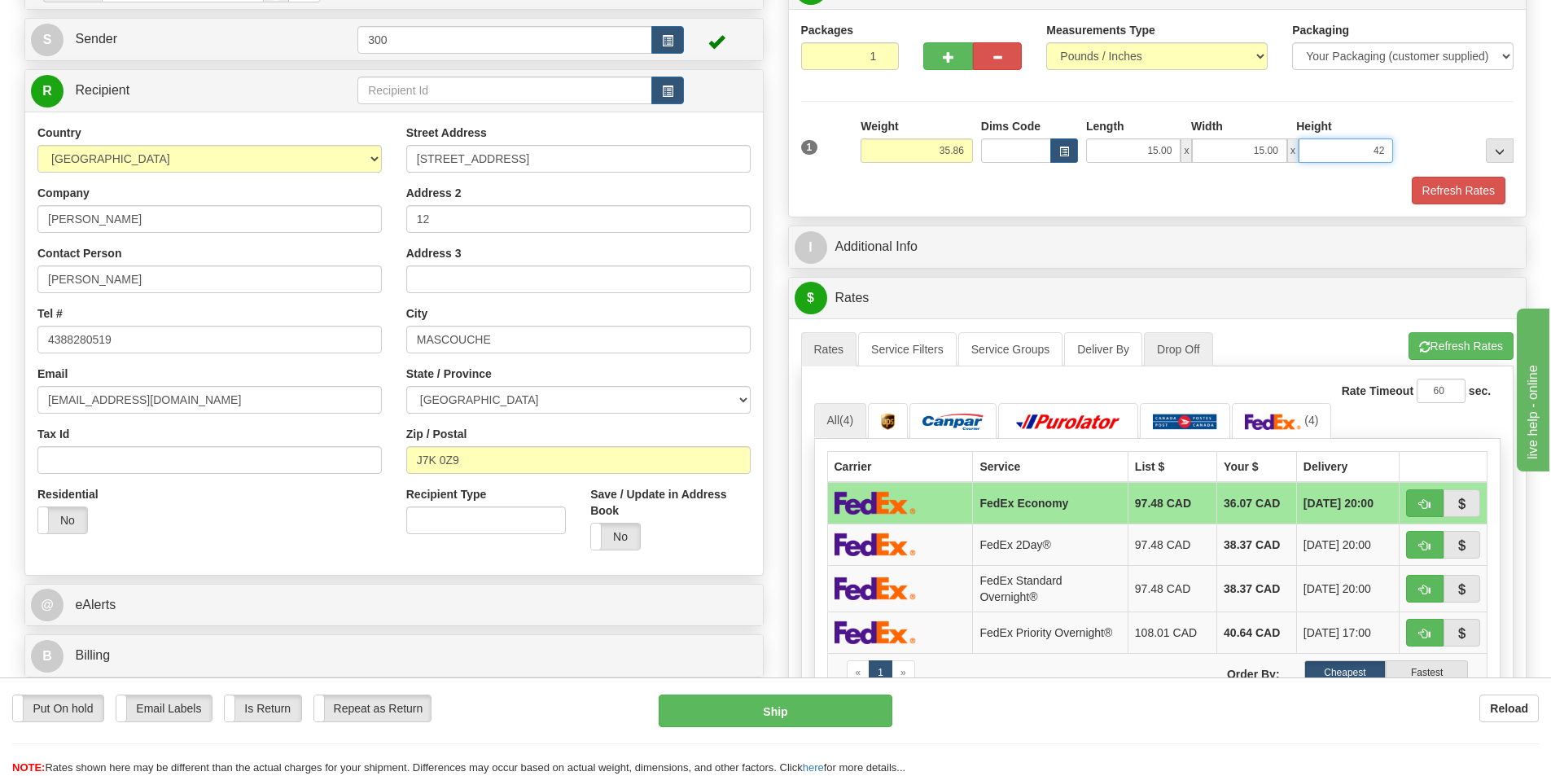
scroll to position [163, 0]
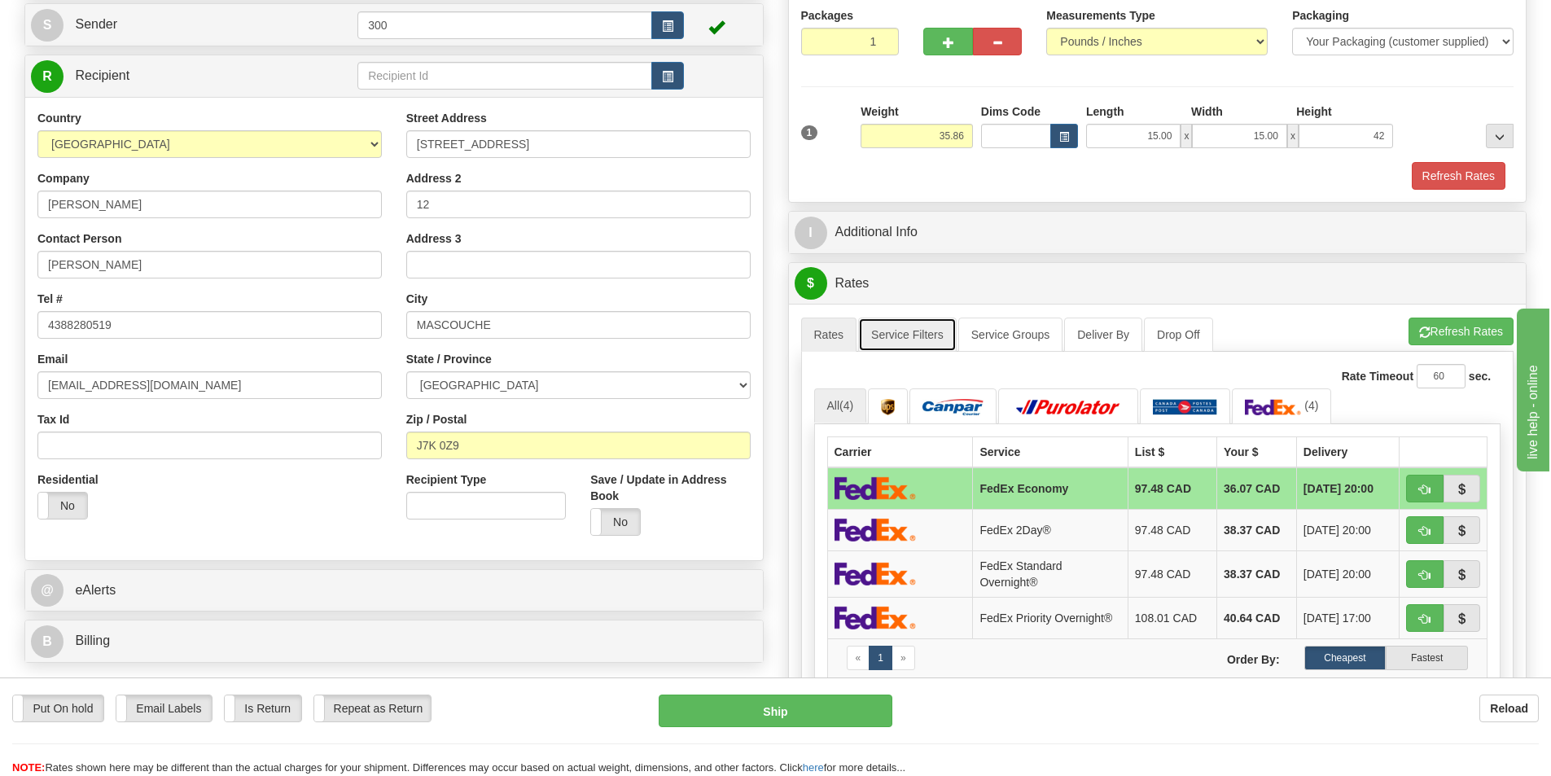
type input "42.00"
click at [897, 326] on link "Service Filters" at bounding box center [907, 335] width 99 height 34
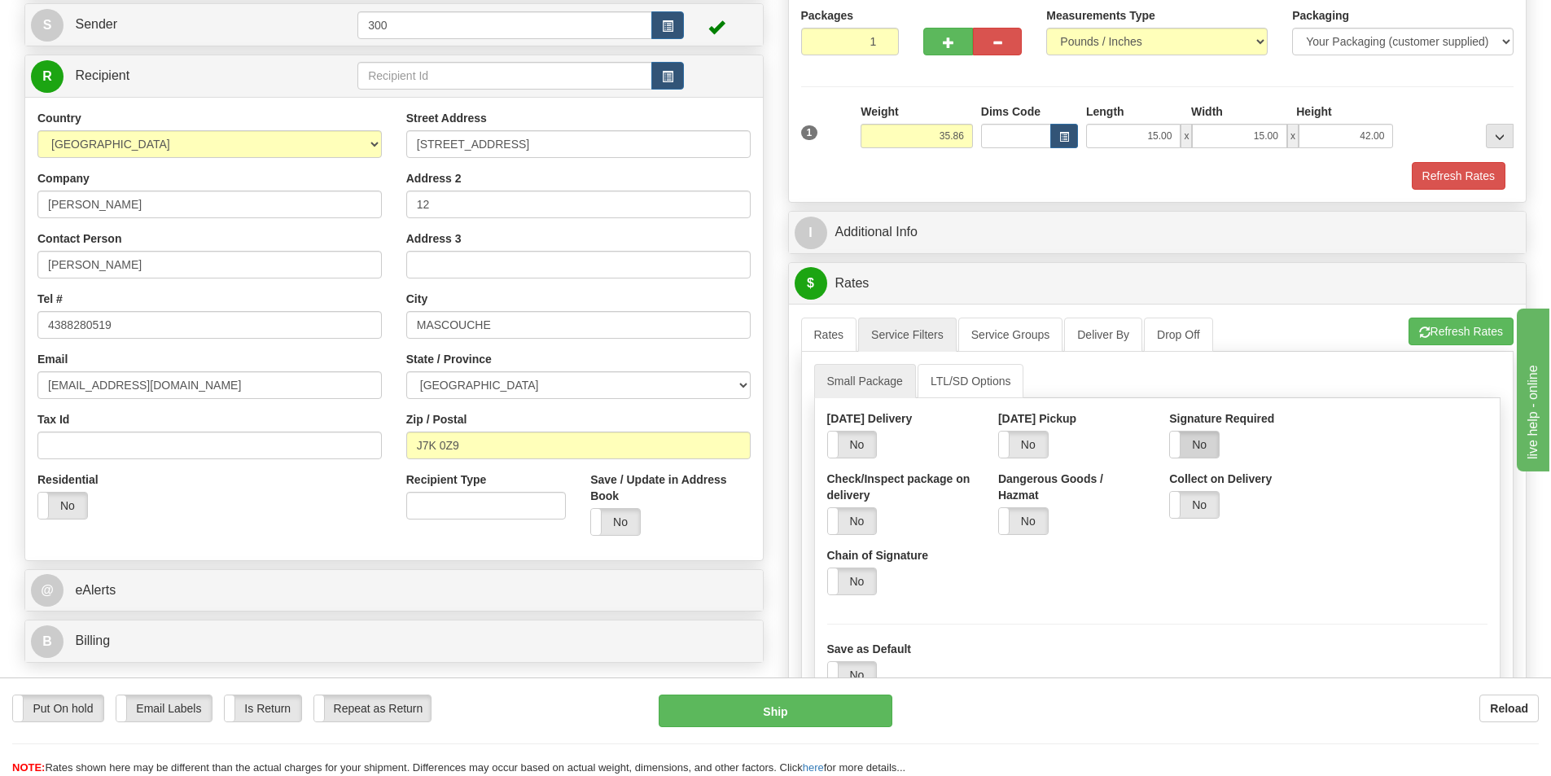
click at [1200, 447] on label "No" at bounding box center [1194, 445] width 49 height 26
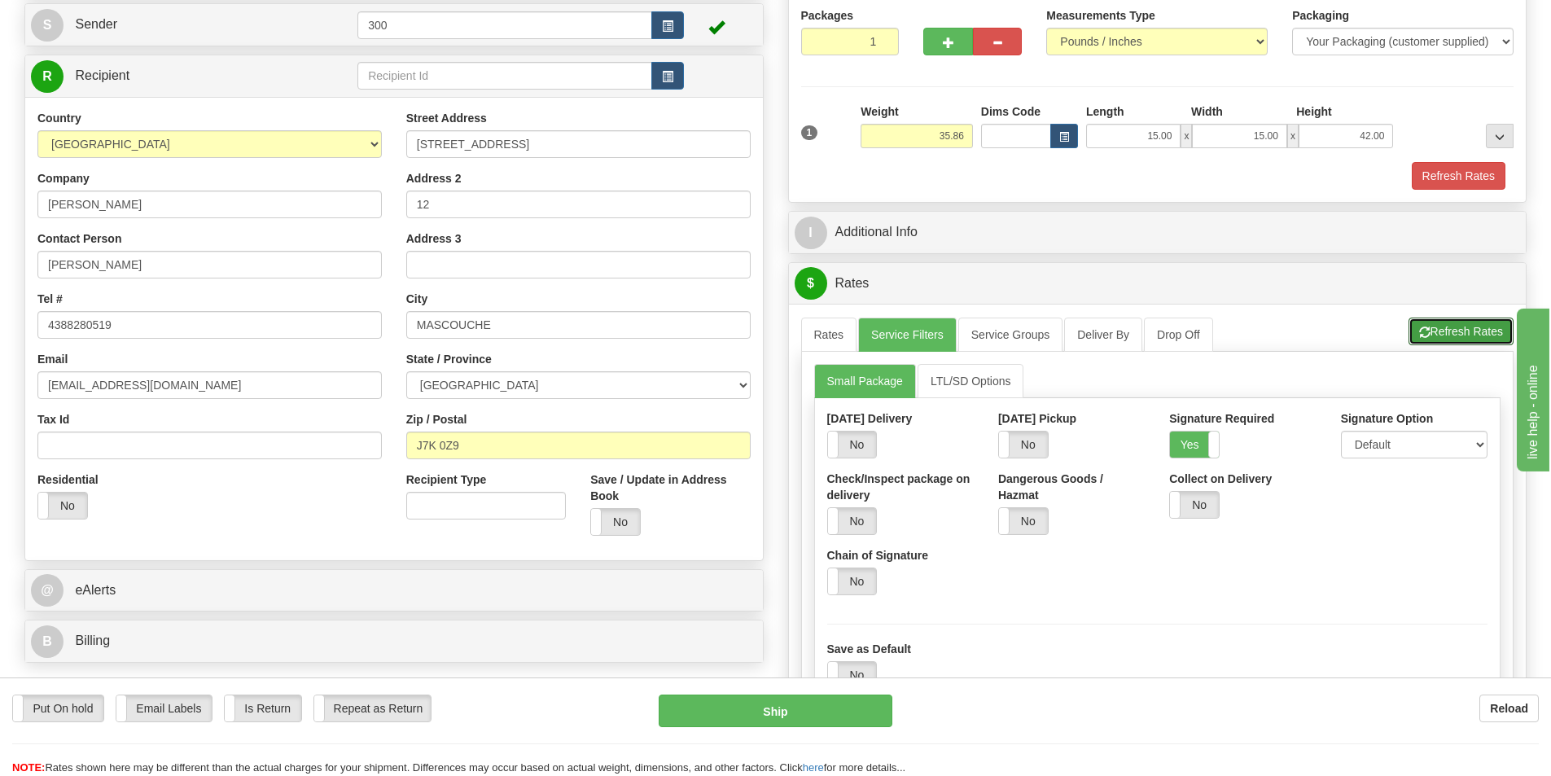
click at [1474, 330] on button "Refresh Rates" at bounding box center [1461, 332] width 105 height 28
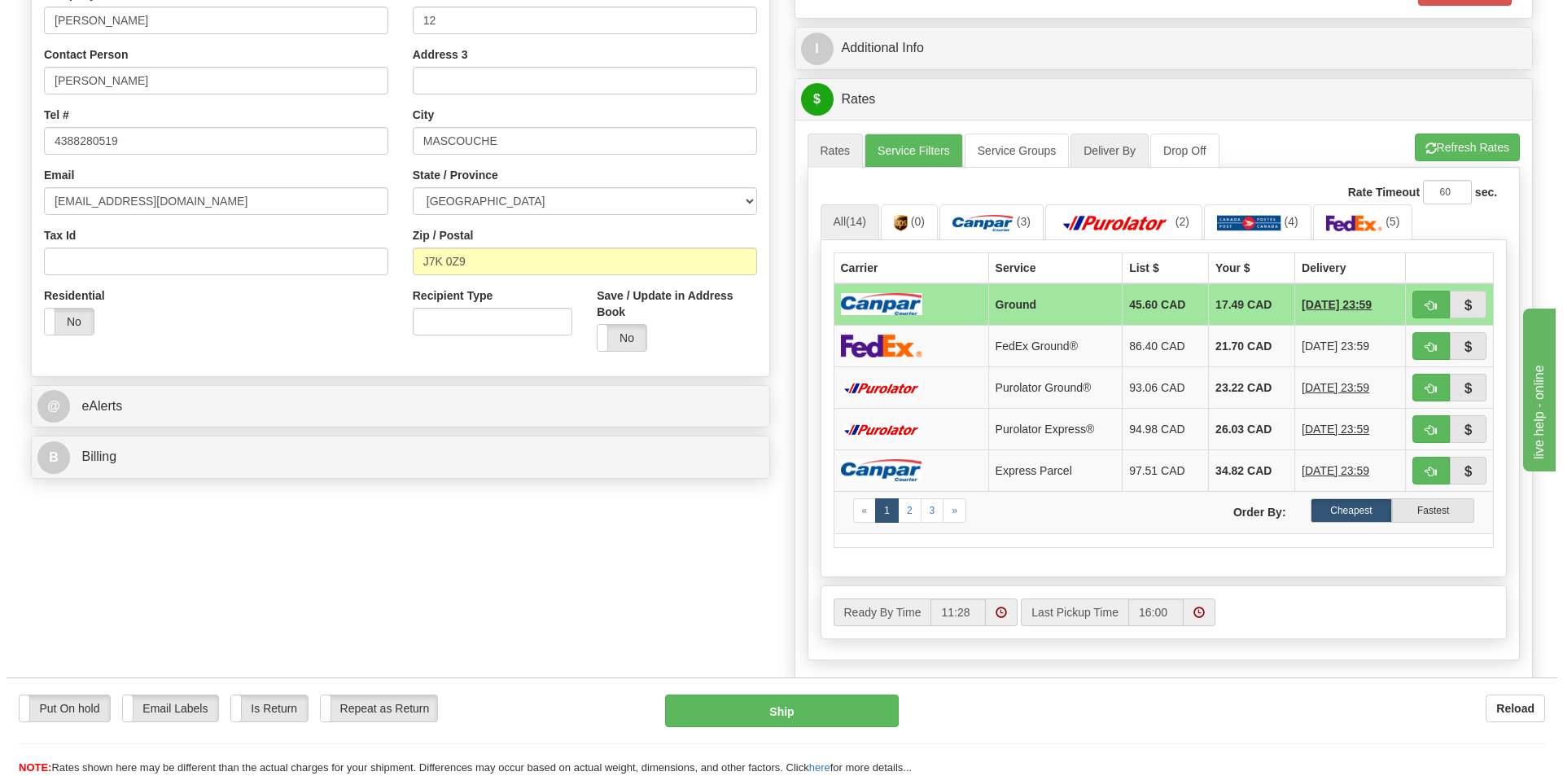
scroll to position [407, 0]
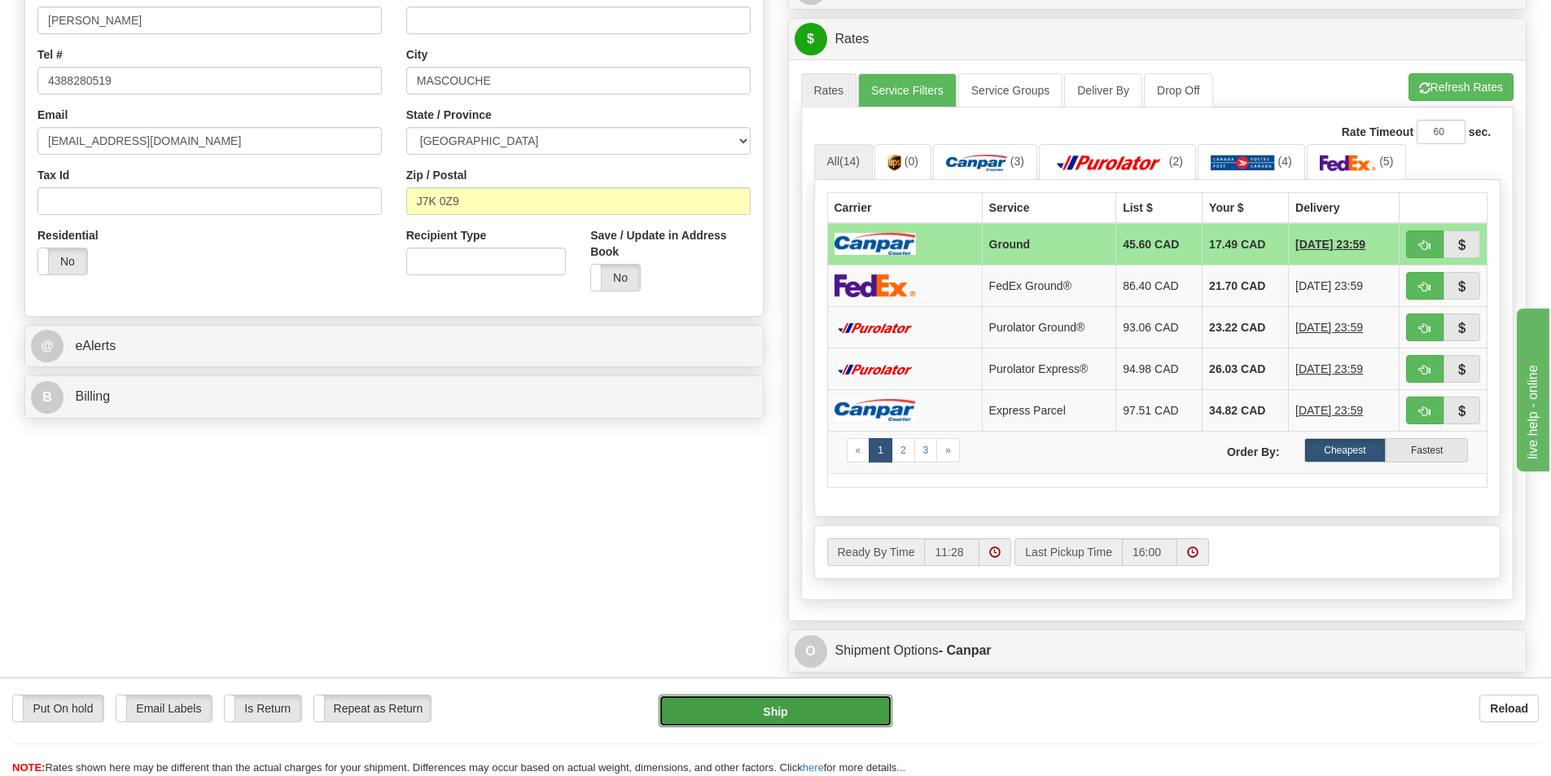
click at [761, 717] on button "Ship" at bounding box center [776, 711] width 234 height 33
type input "1"
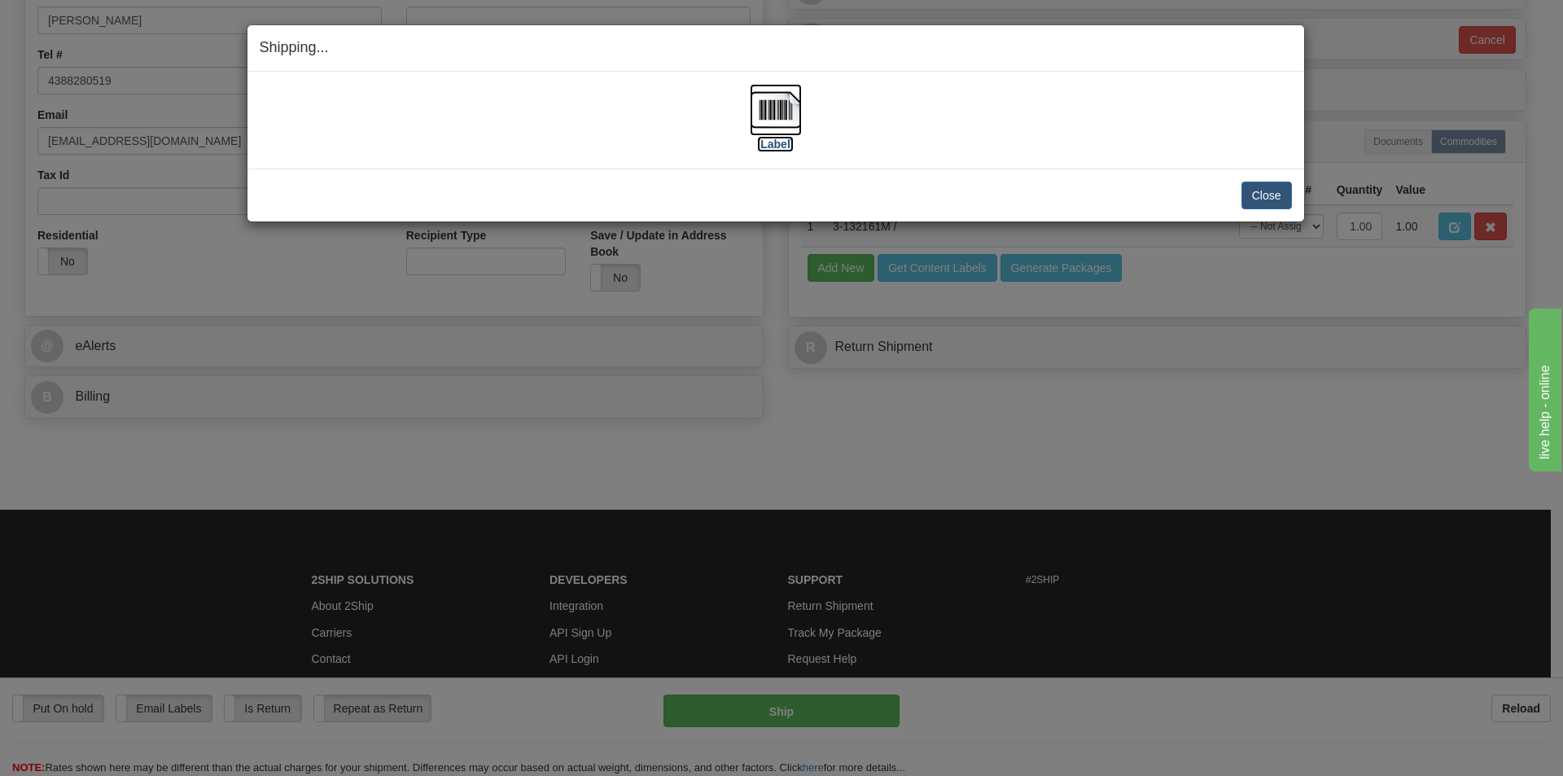
click at [764, 125] on img at bounding box center [776, 110] width 52 height 52
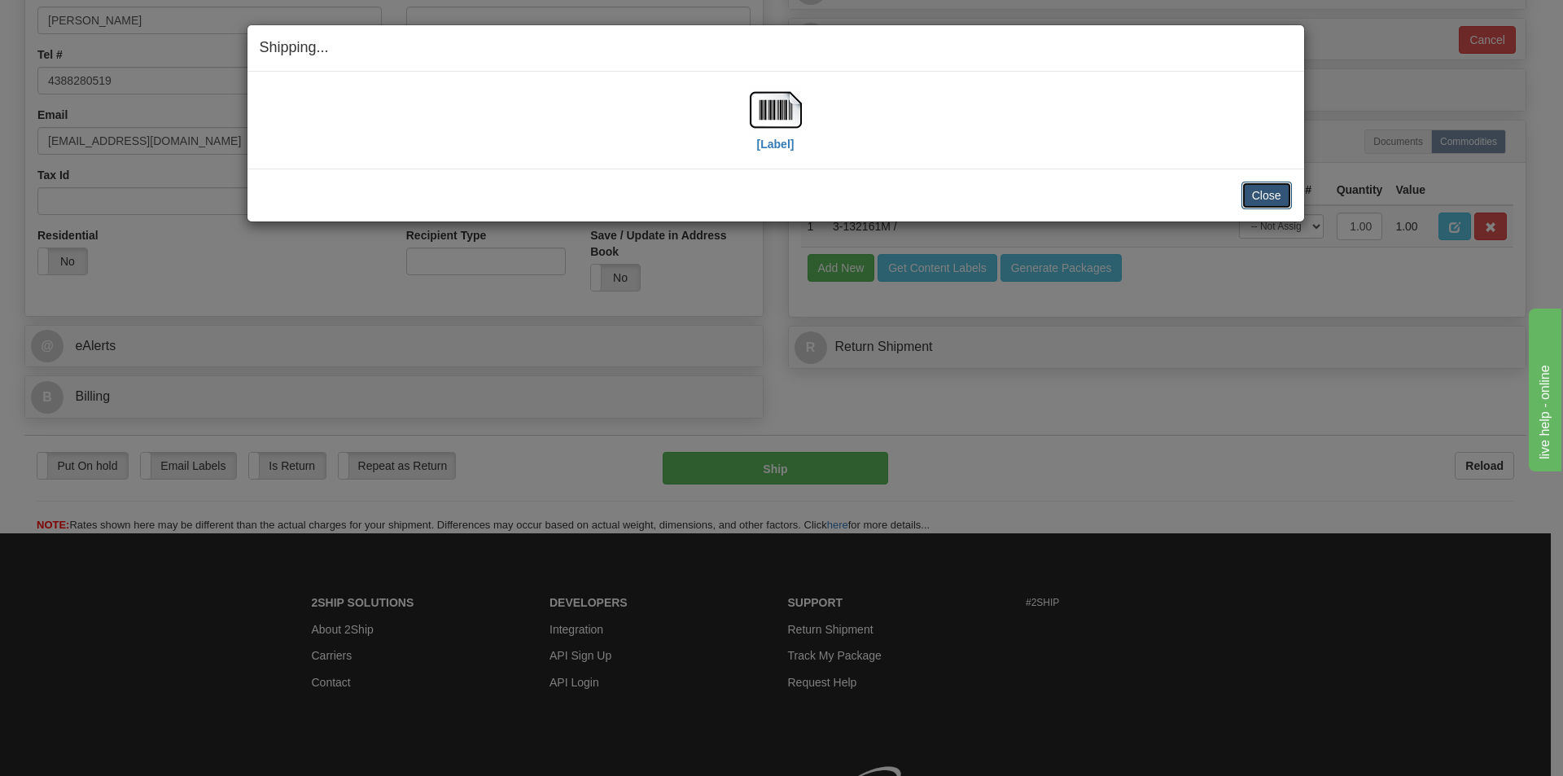
click at [1272, 195] on button "Close" at bounding box center [1267, 196] width 50 height 28
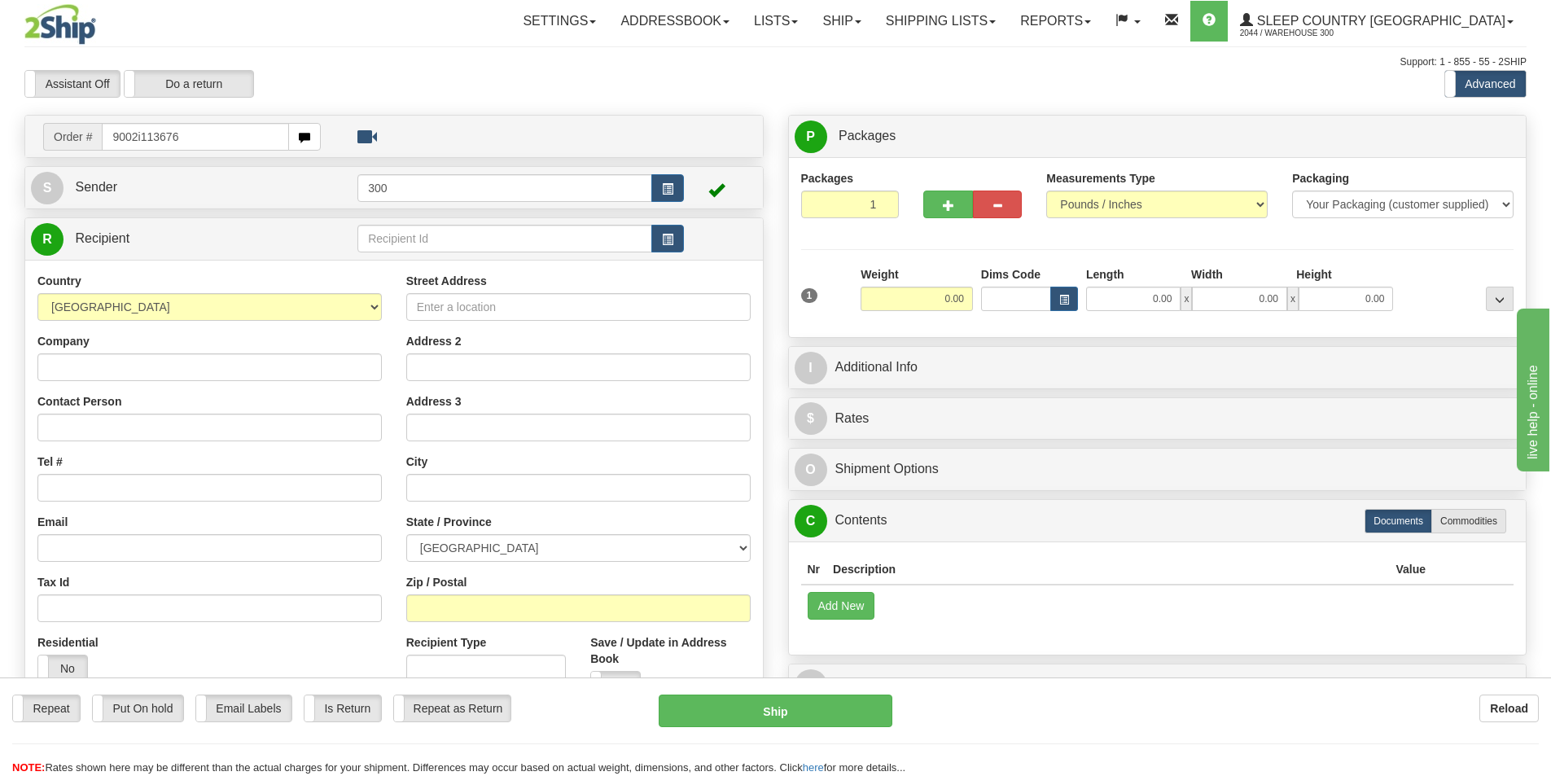
type input "9002i113676"
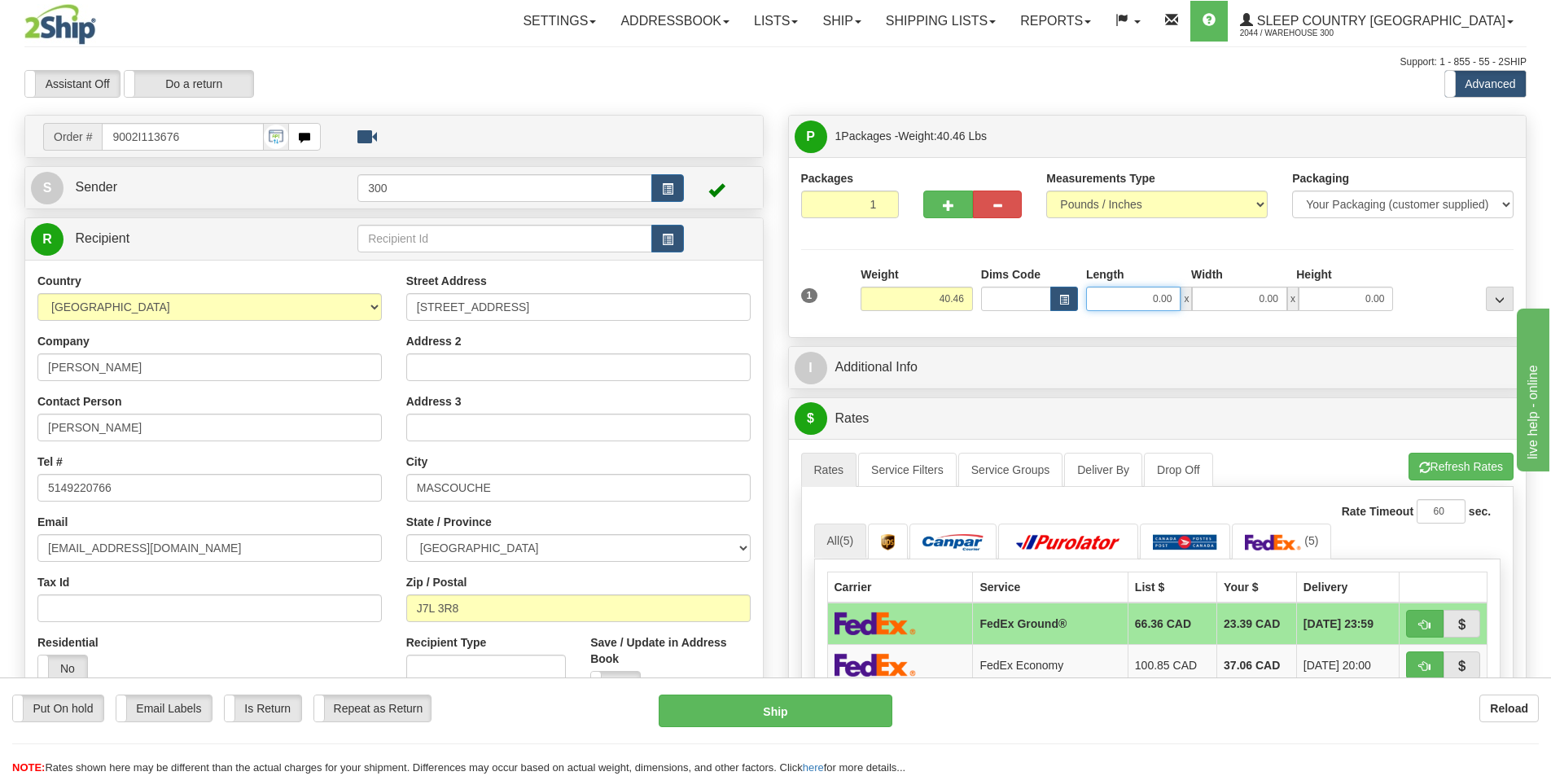
click at [1134, 295] on input "0.00" at bounding box center [1133, 299] width 94 height 24
type input "16.00"
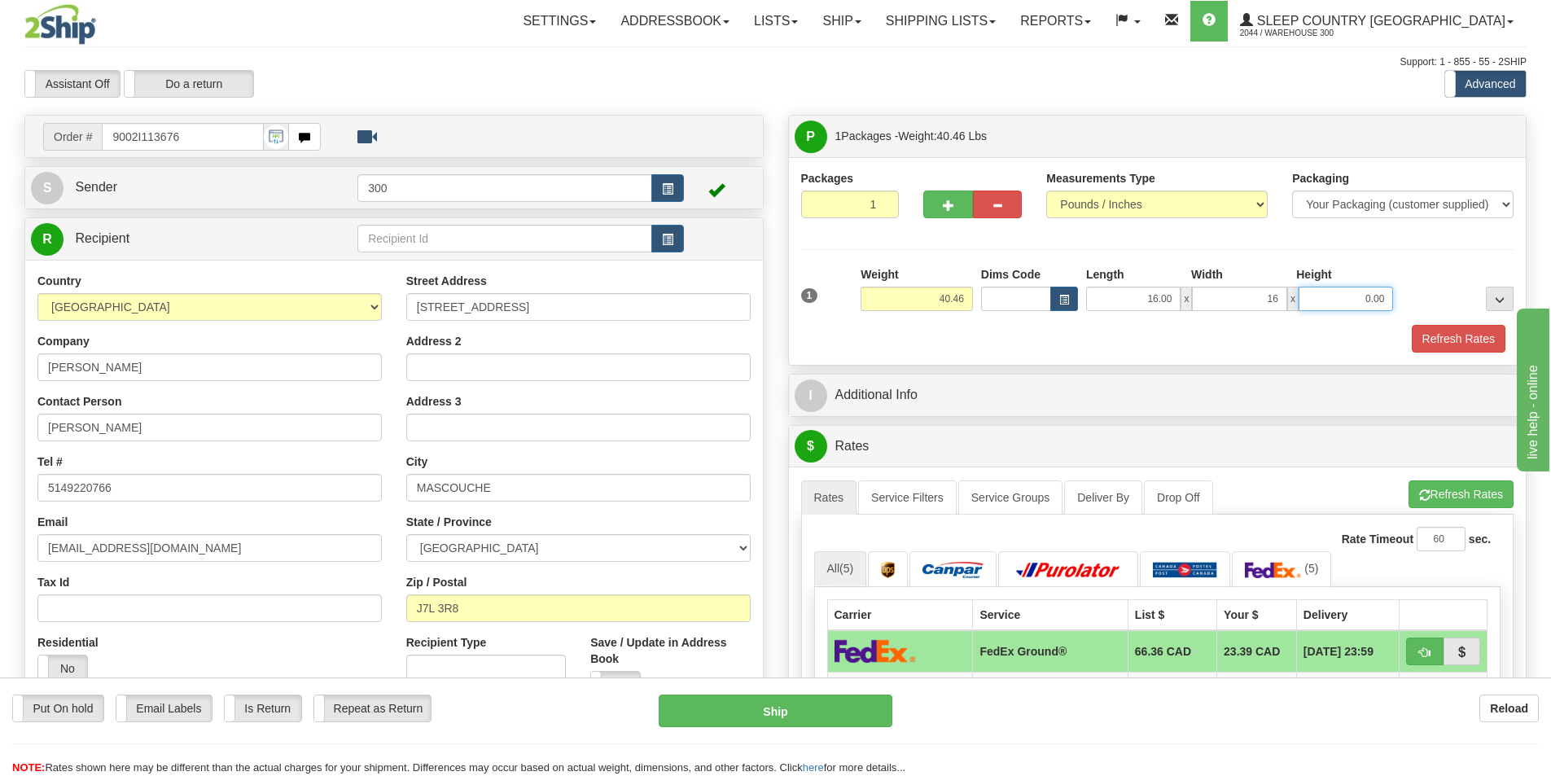
type input "16.00"
type input "40.00"
click at [903, 498] on link "Service Filters" at bounding box center [907, 497] width 99 height 34
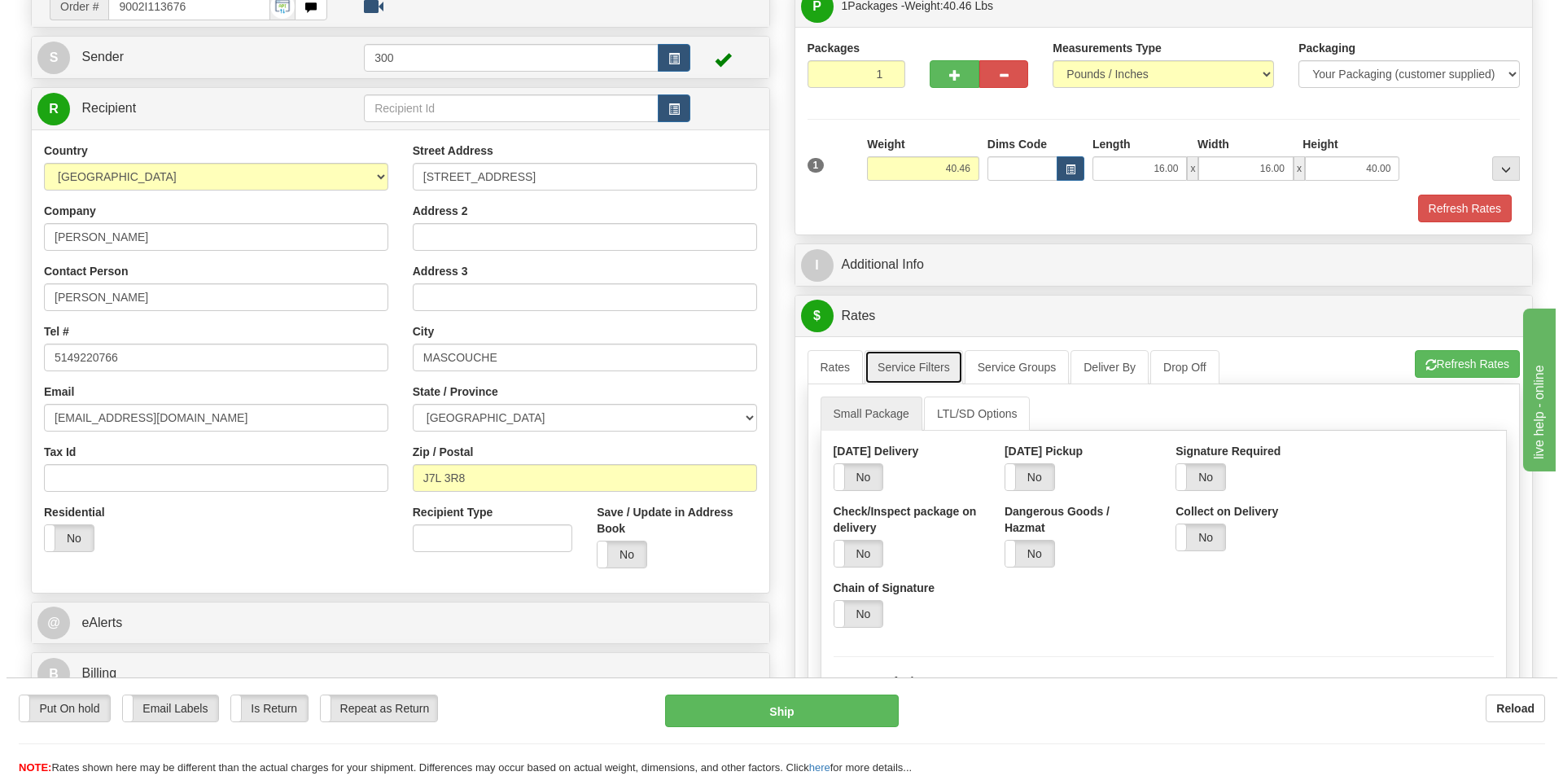
scroll to position [326, 0]
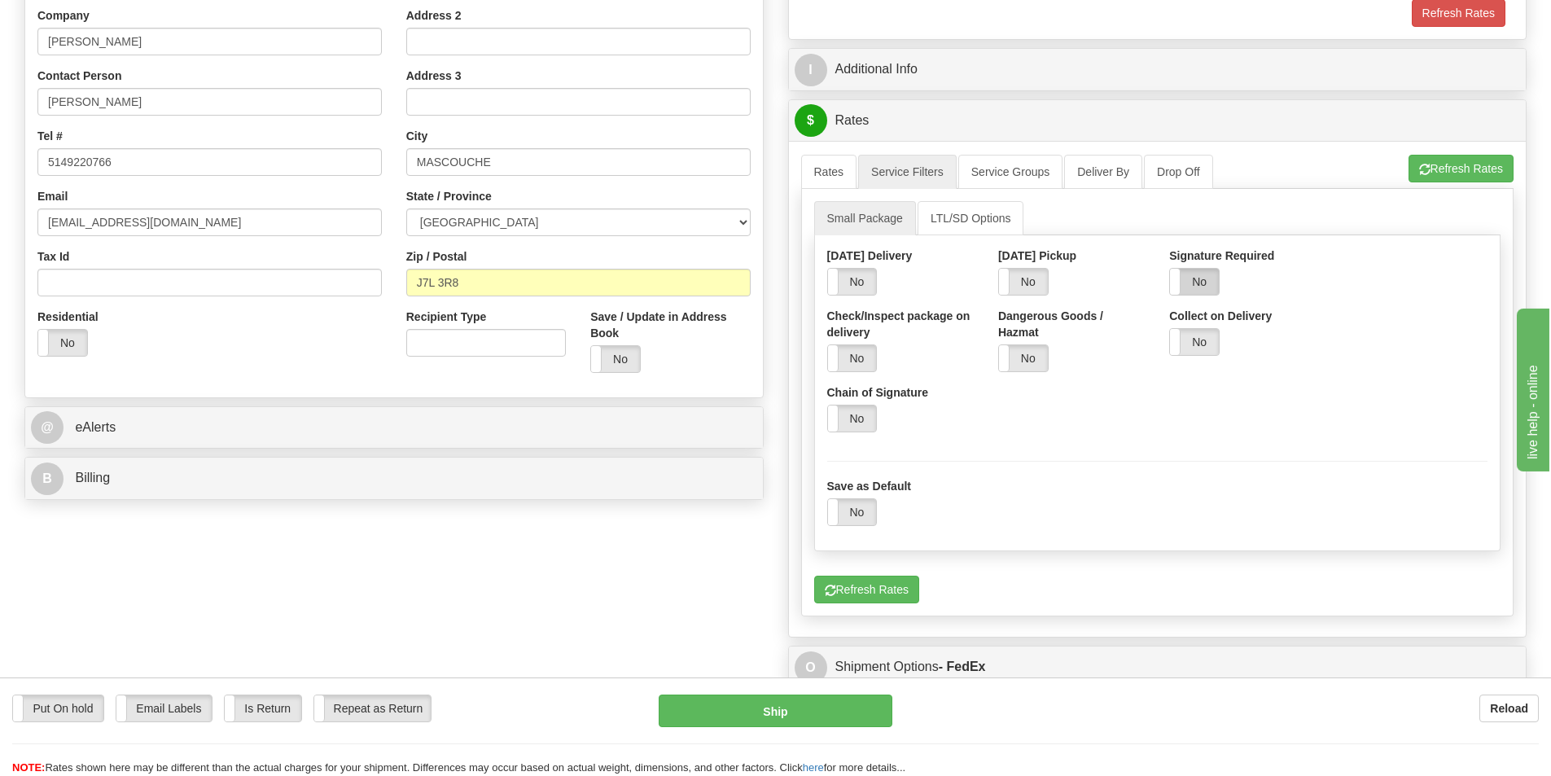
click at [1195, 270] on label "No" at bounding box center [1194, 282] width 49 height 26
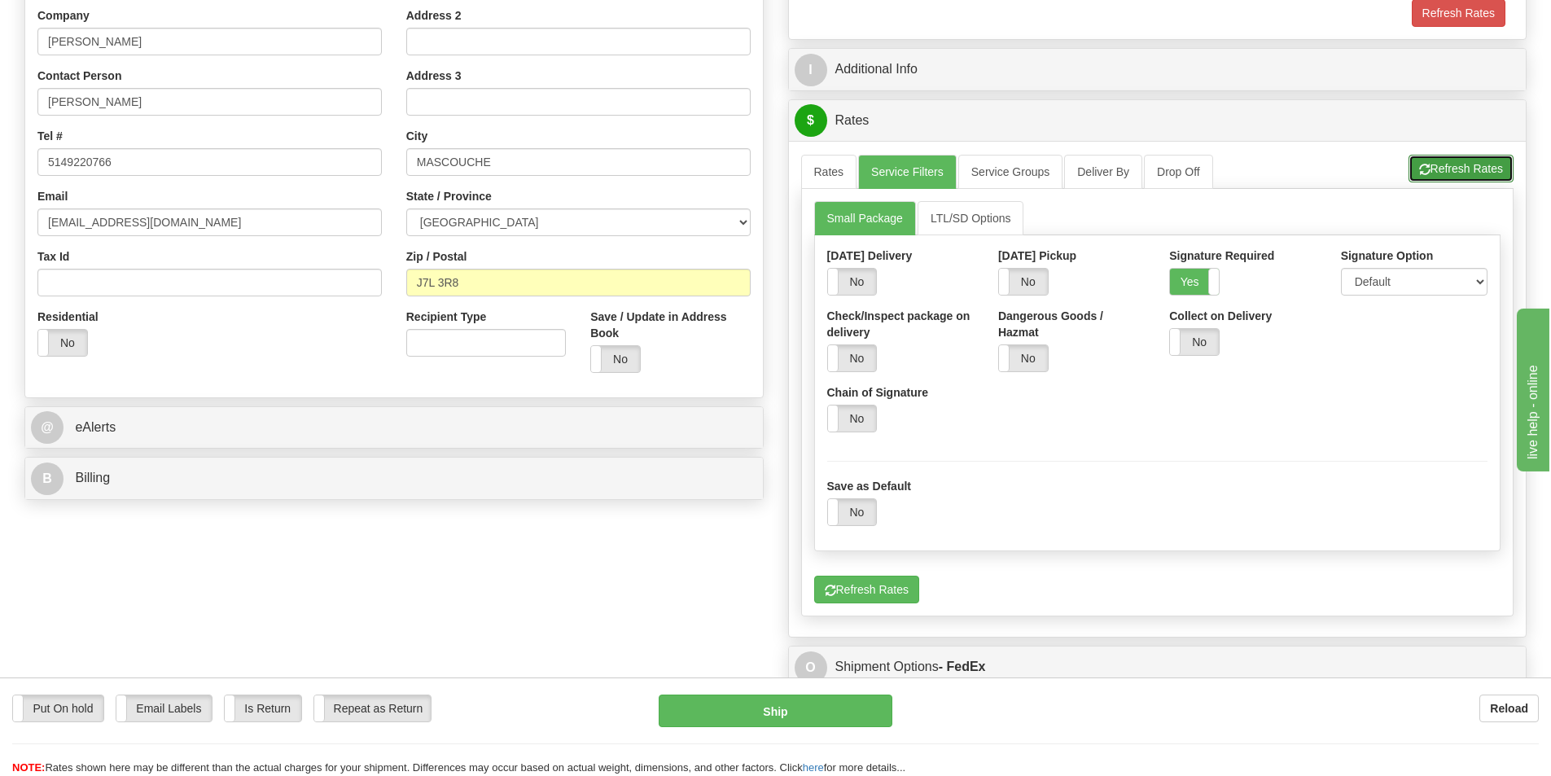
click at [1443, 166] on button "Refresh Rates" at bounding box center [1461, 169] width 105 height 28
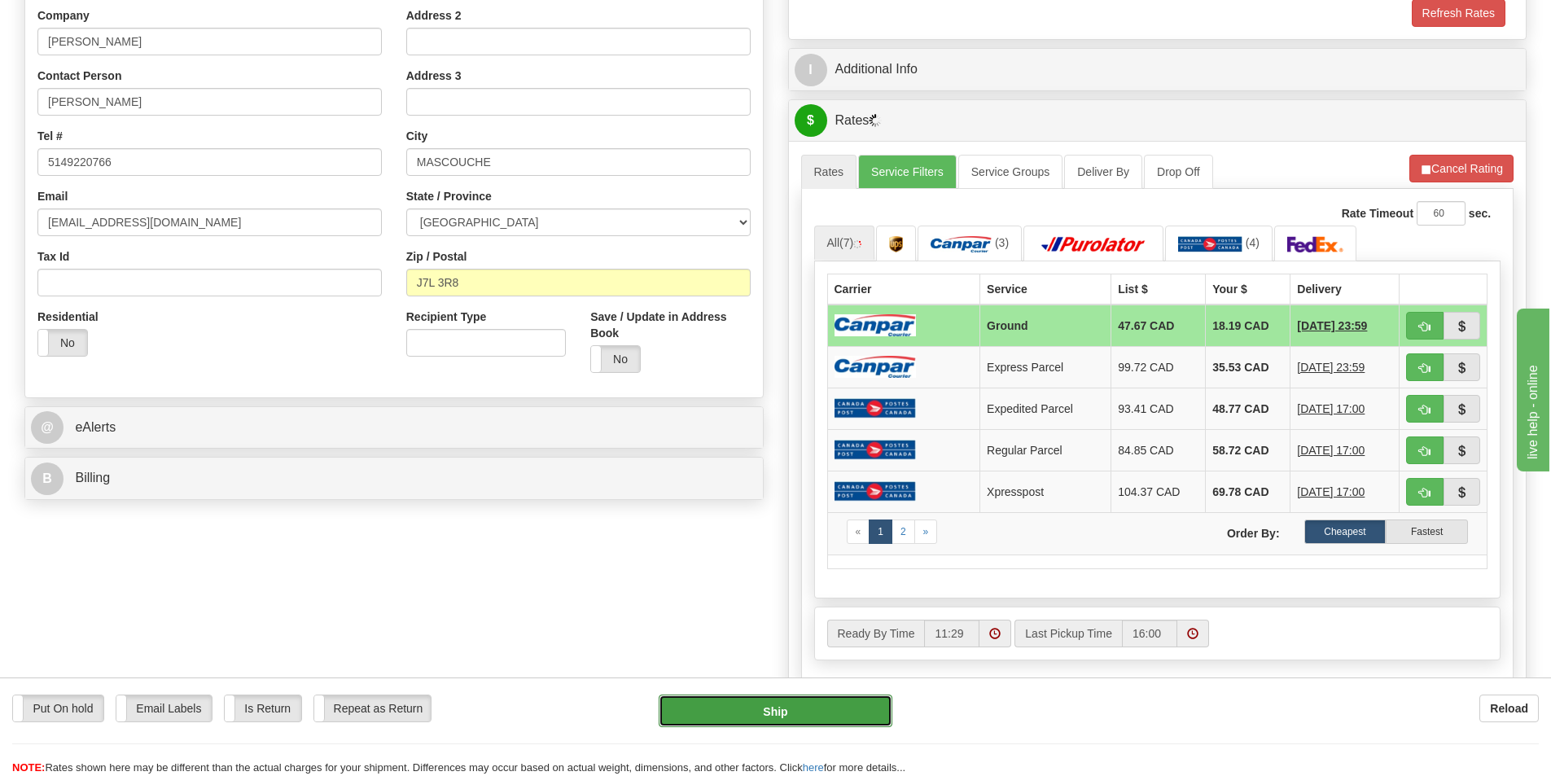
click at [789, 717] on button "Ship" at bounding box center [776, 711] width 234 height 33
type input "1"
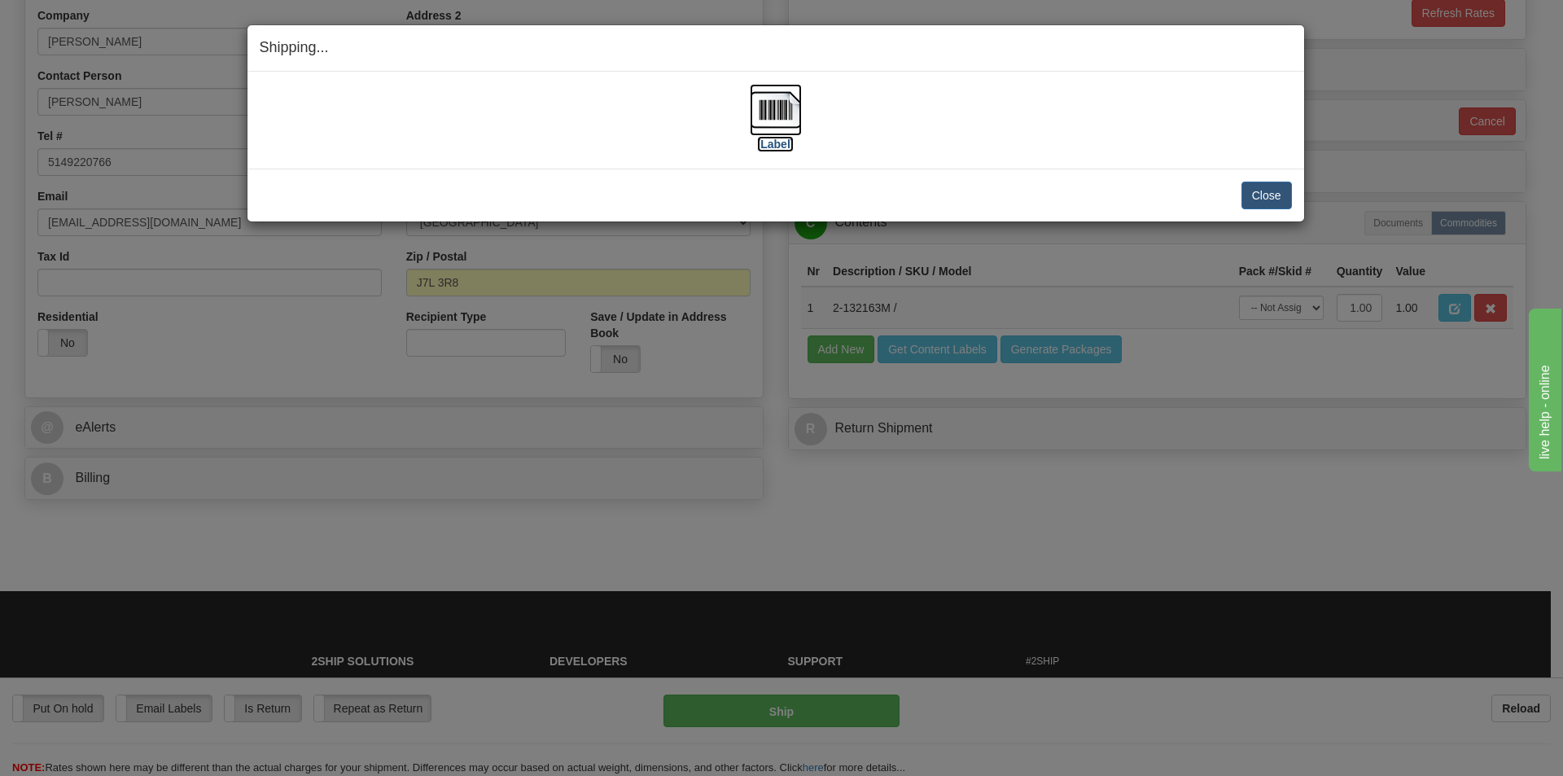
click at [776, 120] on img at bounding box center [776, 110] width 52 height 52
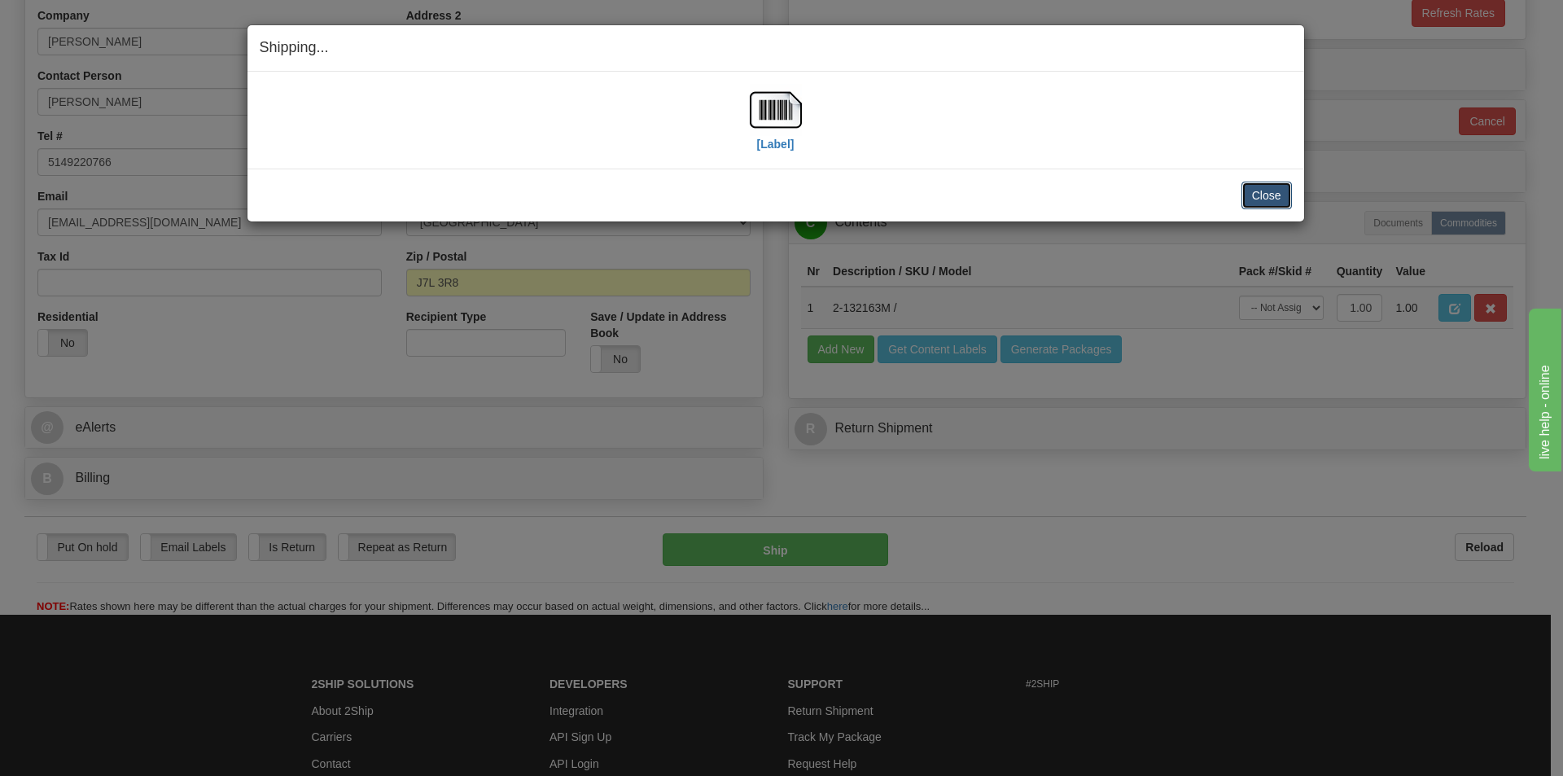
click at [1278, 194] on button "Close" at bounding box center [1267, 196] width 50 height 28
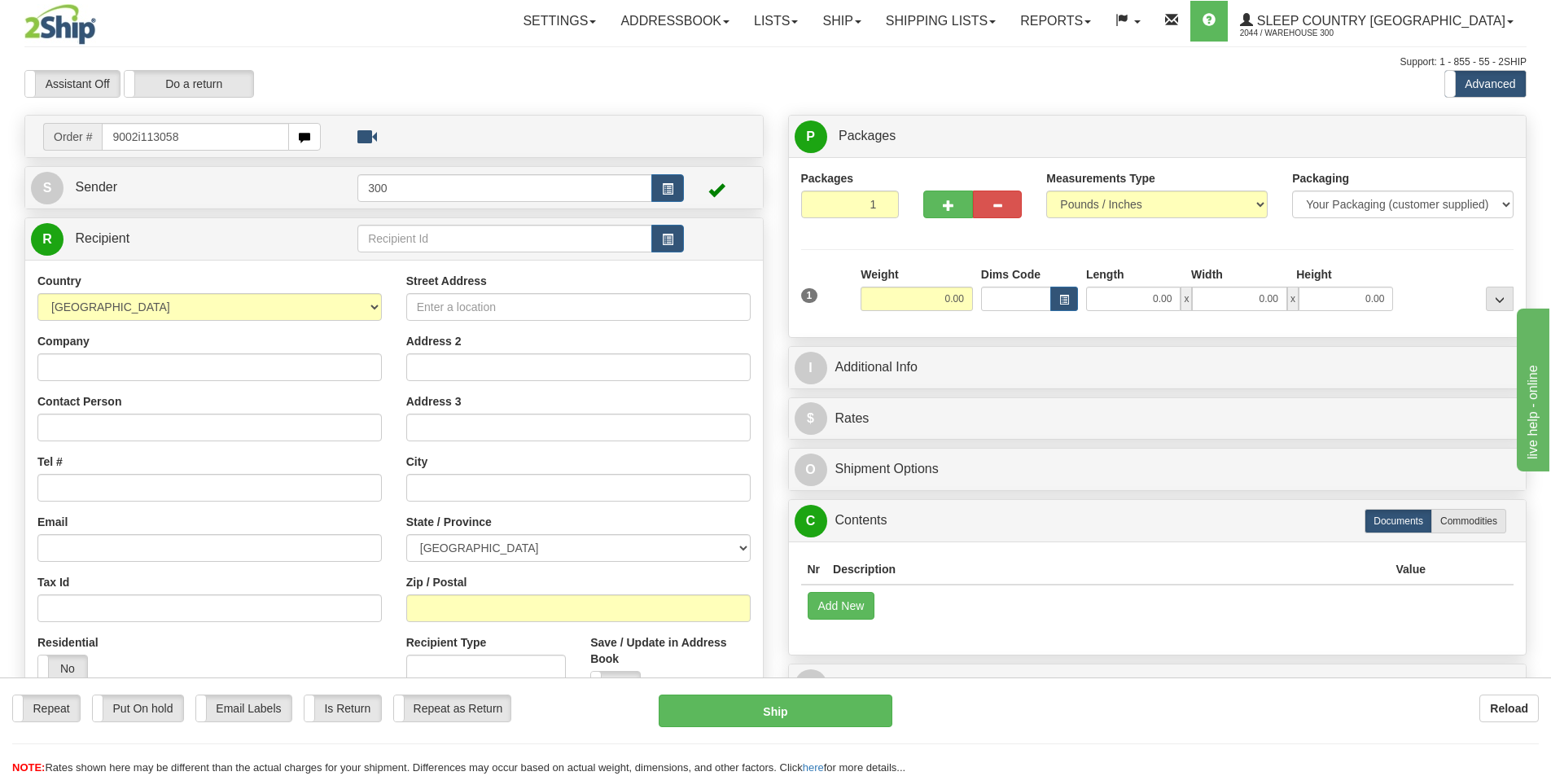
type input "9002i113058"
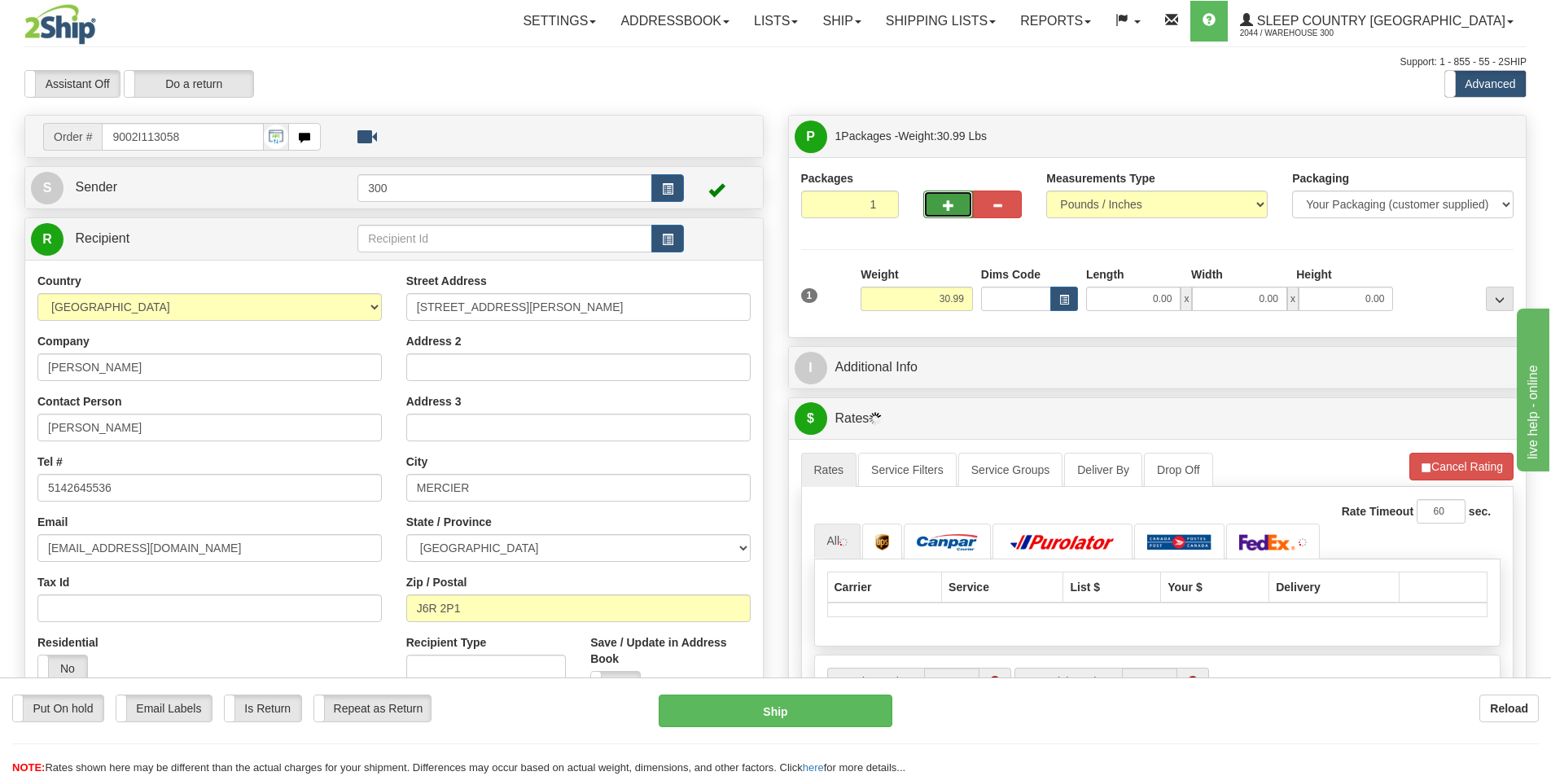
click at [936, 210] on button "button" at bounding box center [947, 205] width 49 height 28
type input "2"
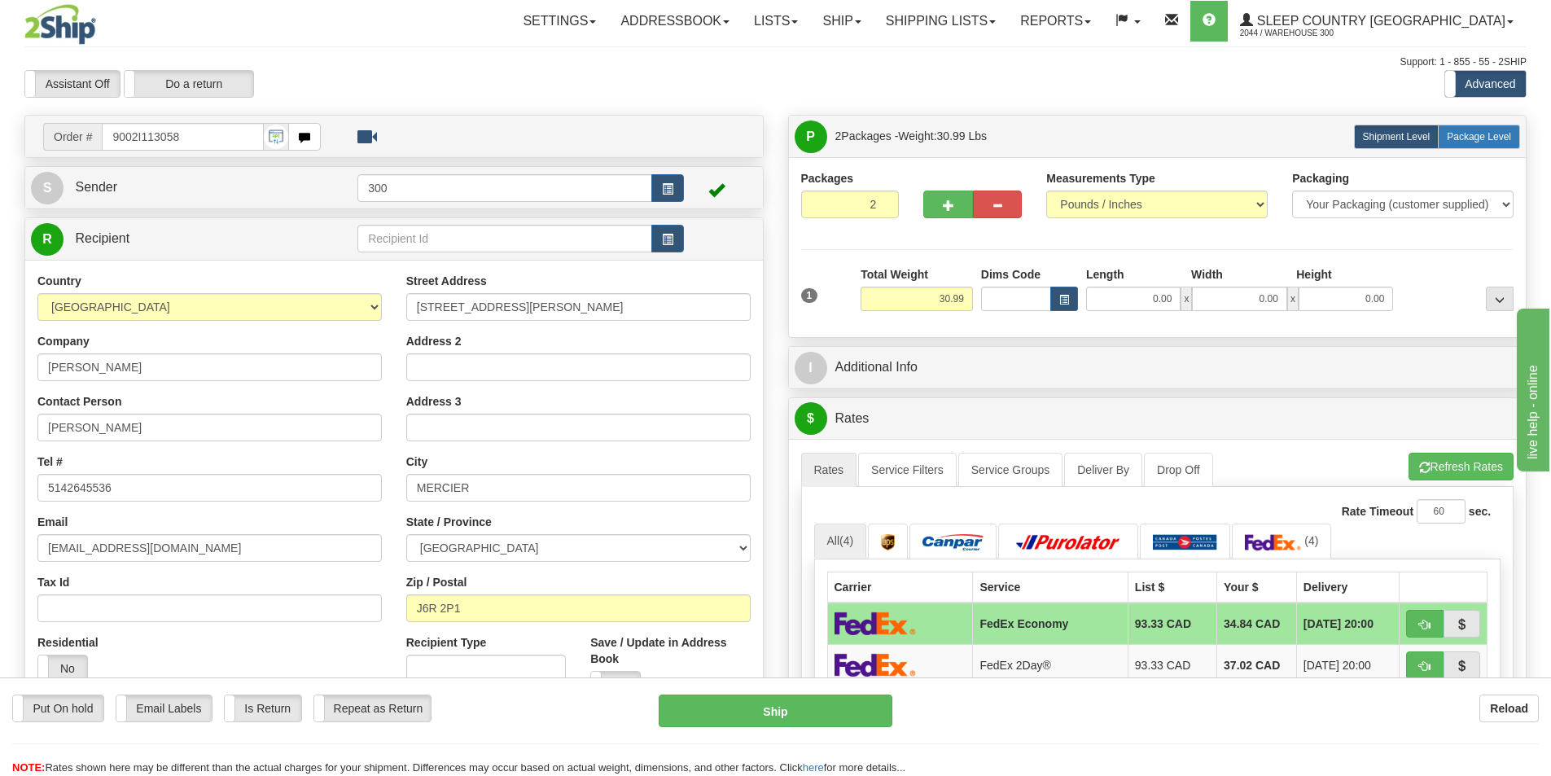
click at [1480, 138] on span "Package Level" at bounding box center [1479, 136] width 64 height 11
radio input "true"
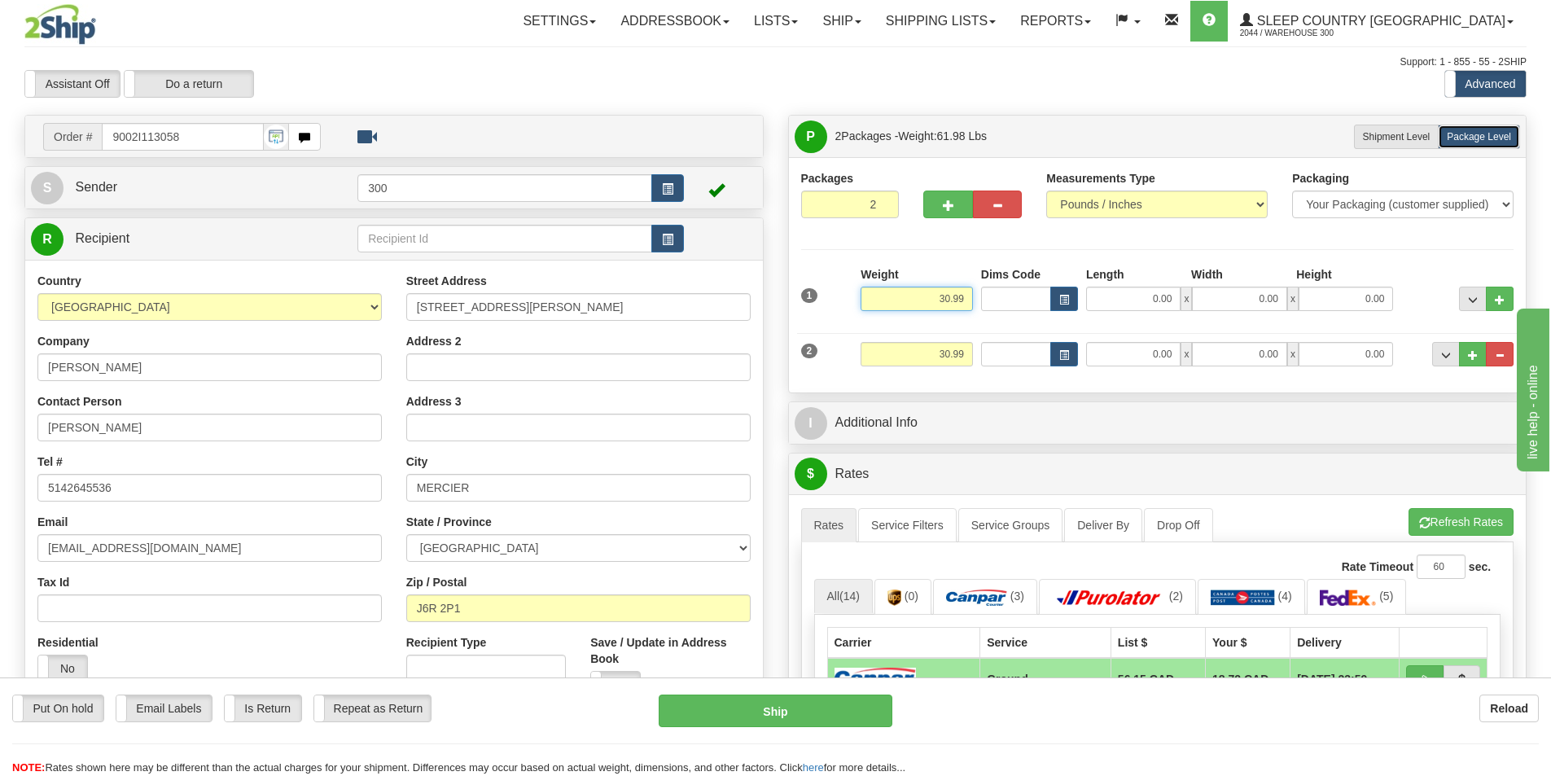
click at [948, 302] on input "30.99" at bounding box center [917, 299] width 112 height 24
type input "25.99"
click at [950, 359] on input "30.99" at bounding box center [917, 354] width 112 height 24
type input "5.99"
click at [1126, 296] on input "0.00" at bounding box center [1133, 299] width 94 height 24
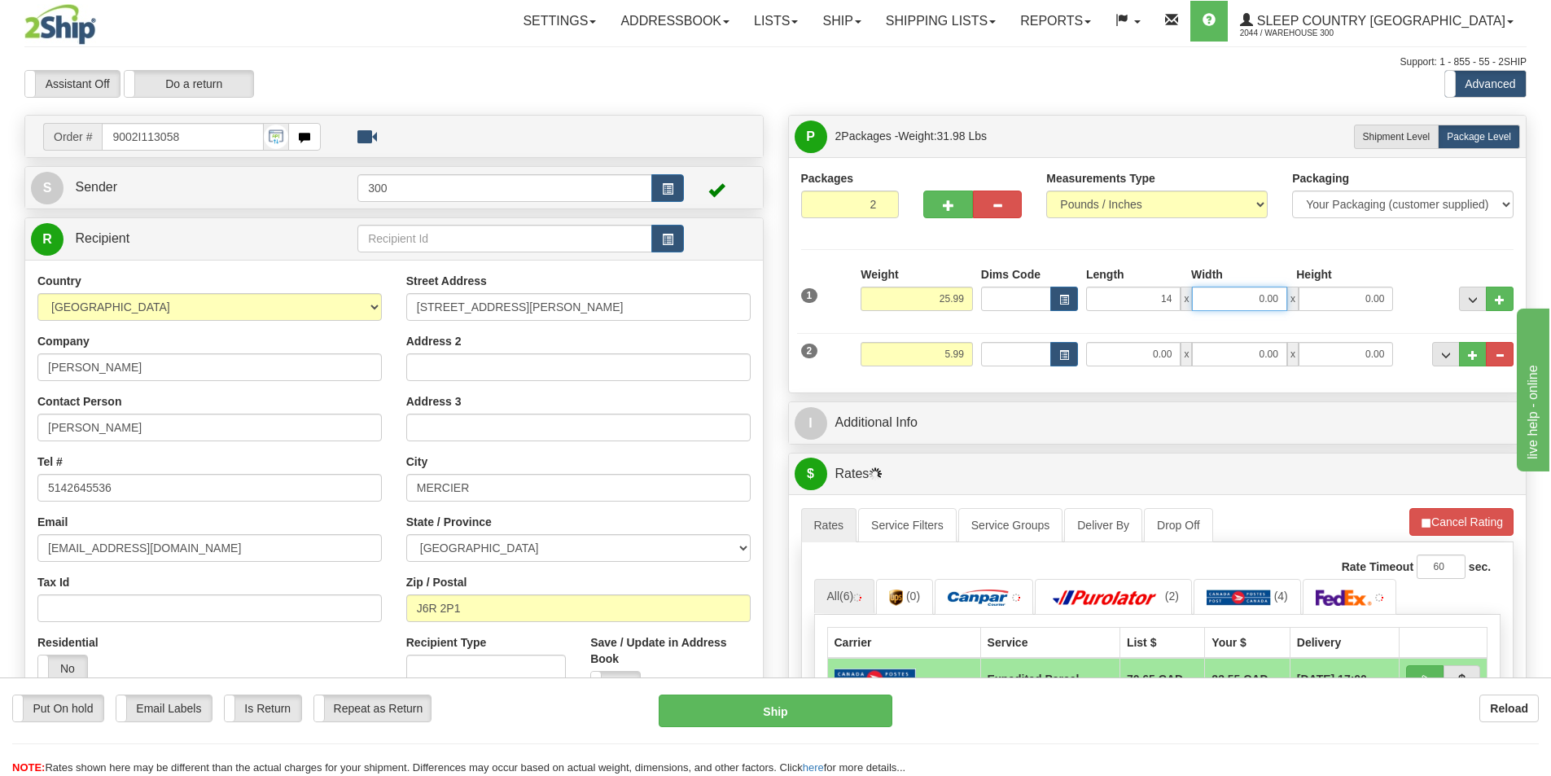
type input "14.00"
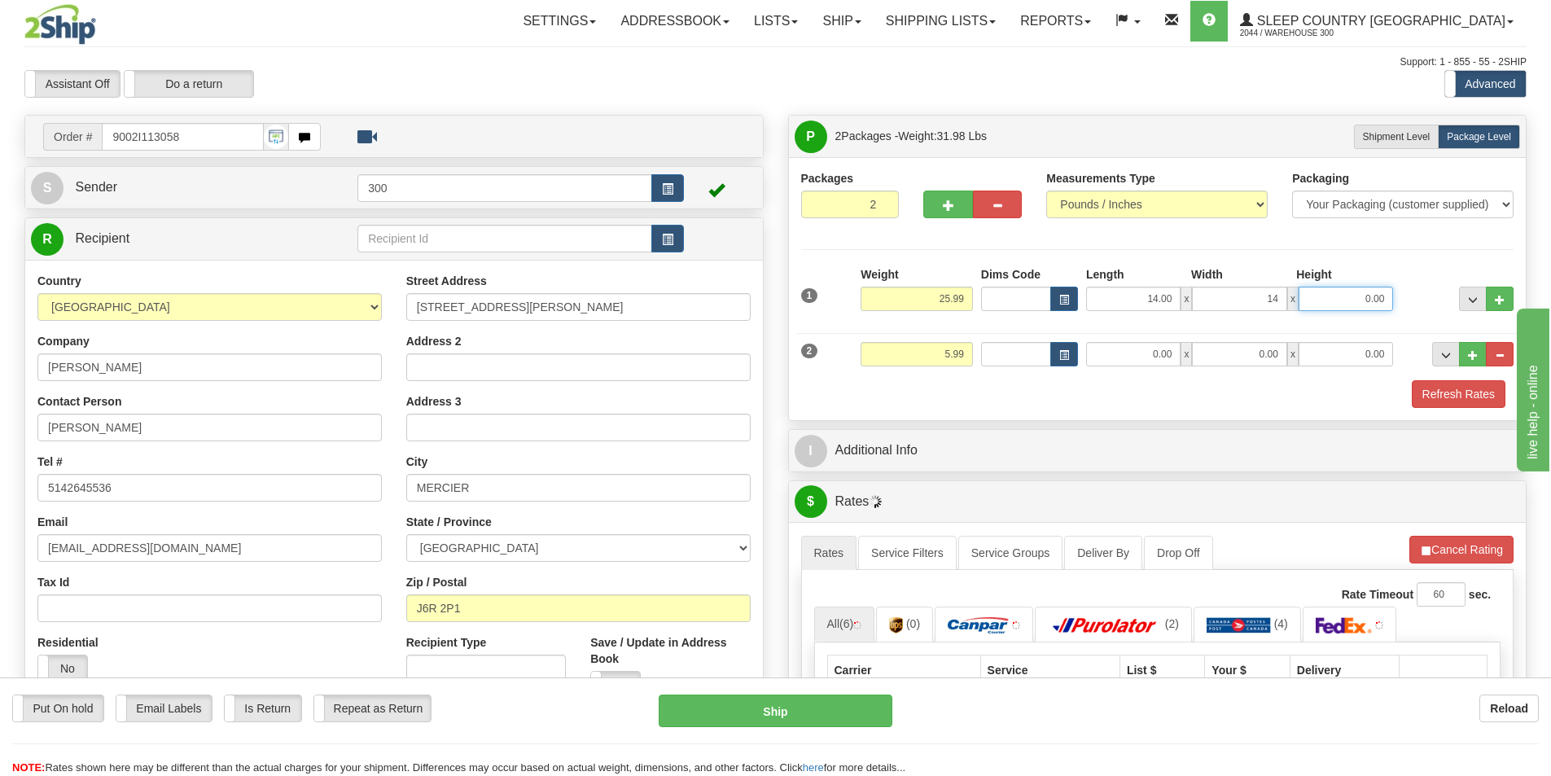
type input "14.00"
type input "40.00"
click at [1133, 363] on input "0.00" at bounding box center [1133, 354] width 94 height 24
type input "0.00"
click at [1142, 359] on input "0.00" at bounding box center [1133, 354] width 94 height 24
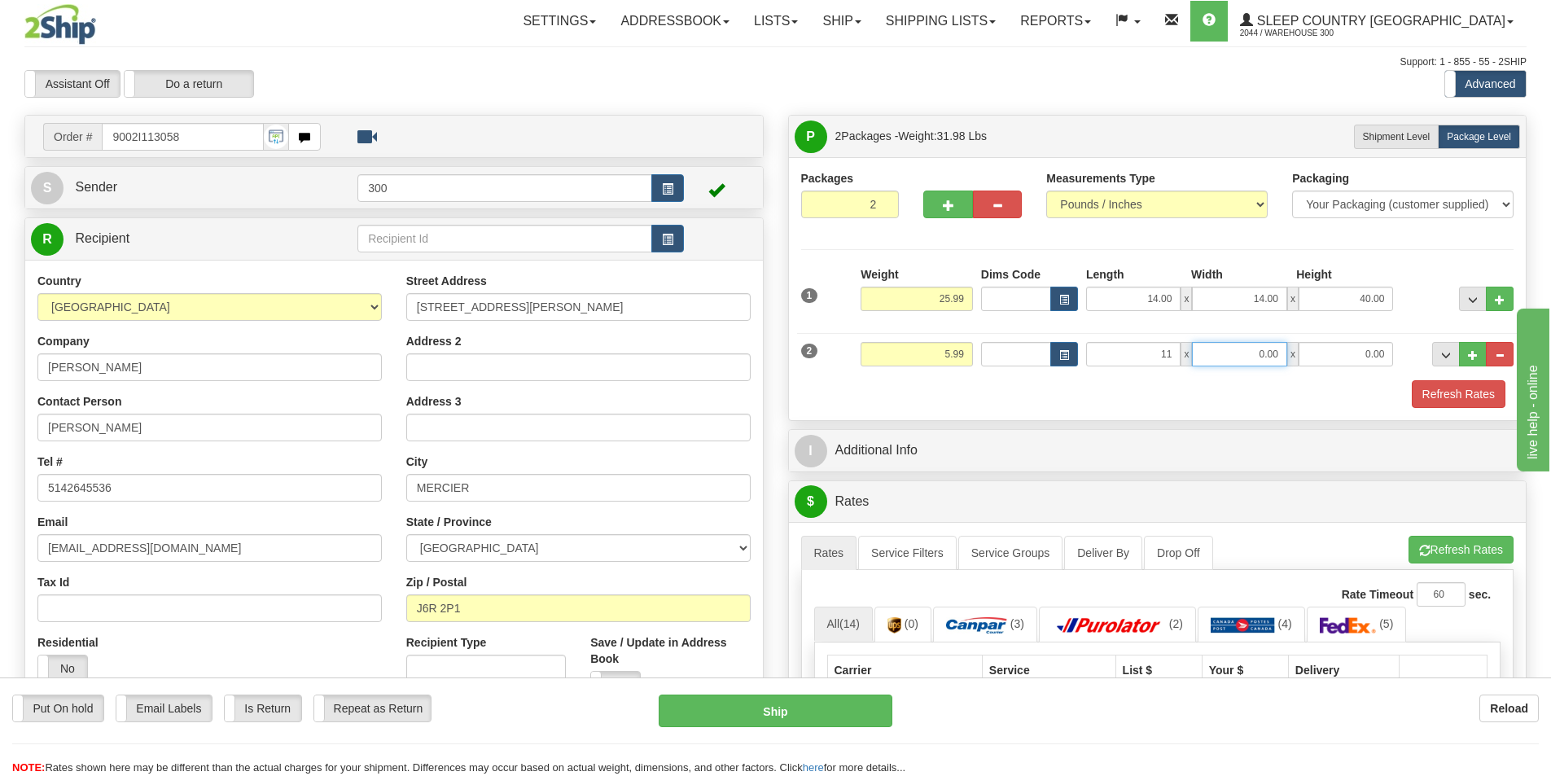
type input "11.00"
type input "5.00"
click at [916, 559] on link "Service Filters" at bounding box center [907, 553] width 99 height 34
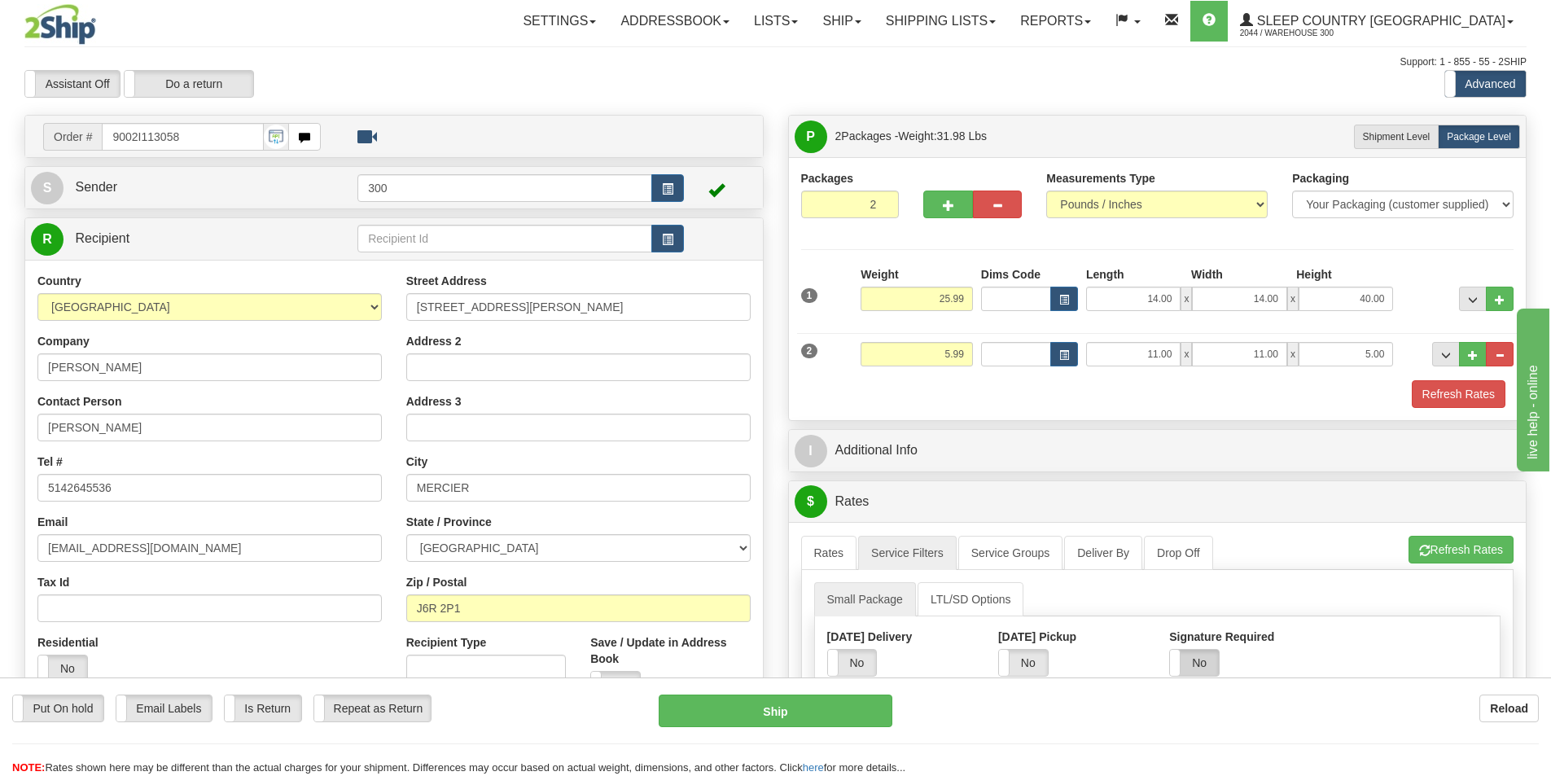
click at [1188, 663] on label "No" at bounding box center [1194, 663] width 49 height 26
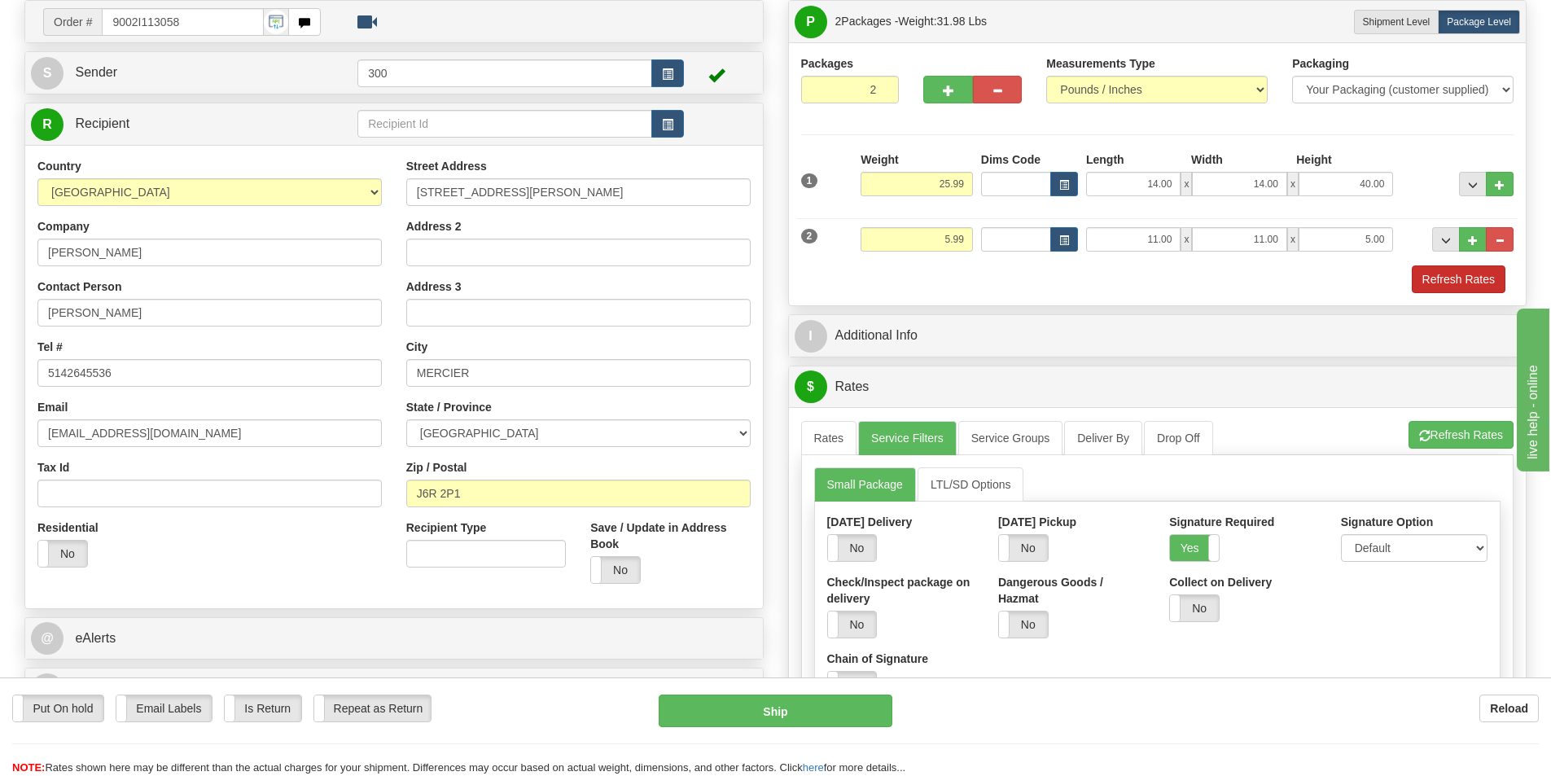
scroll to position [163, 0]
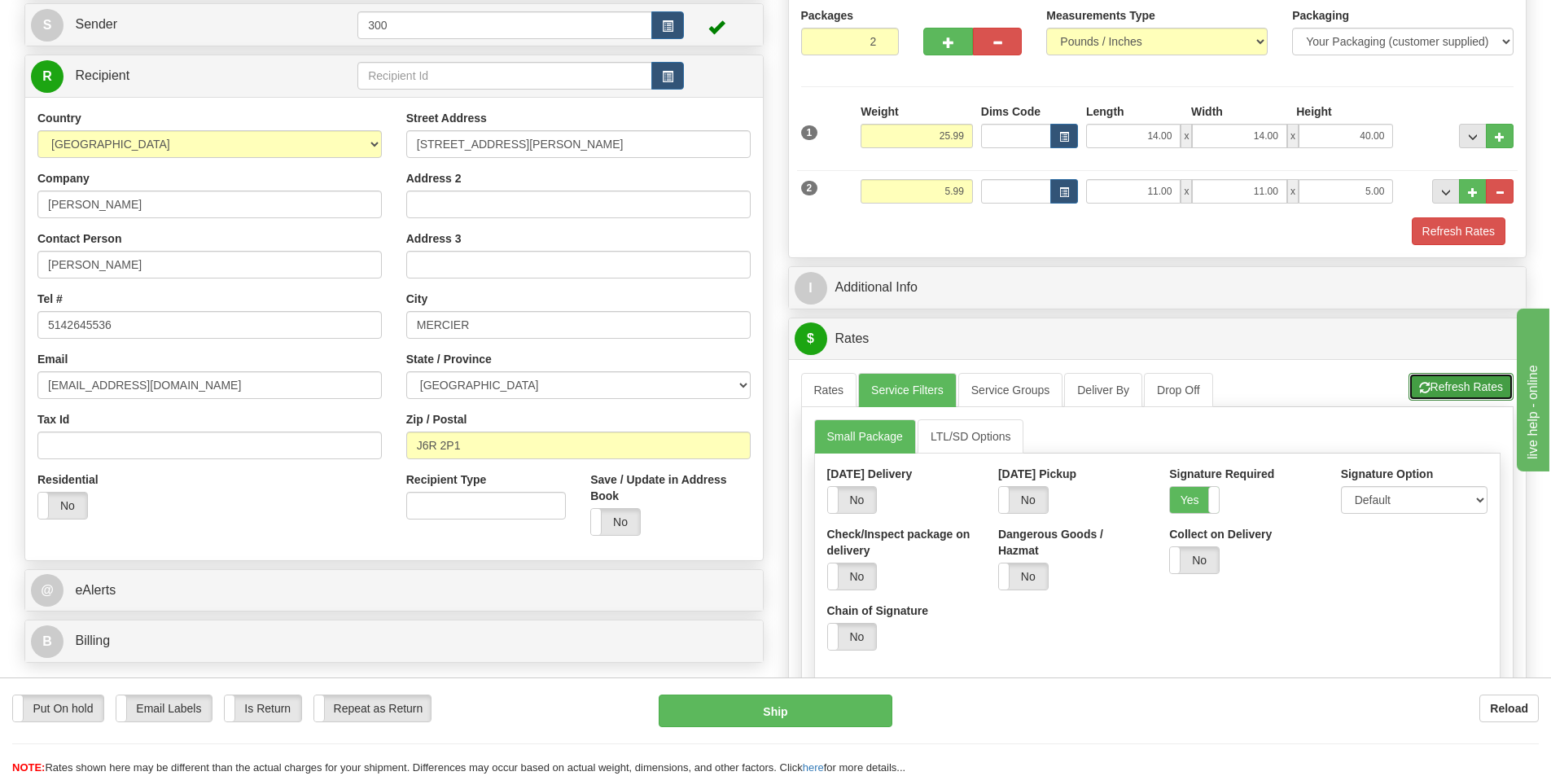
click at [1470, 387] on button "Refresh Rates" at bounding box center [1461, 387] width 105 height 28
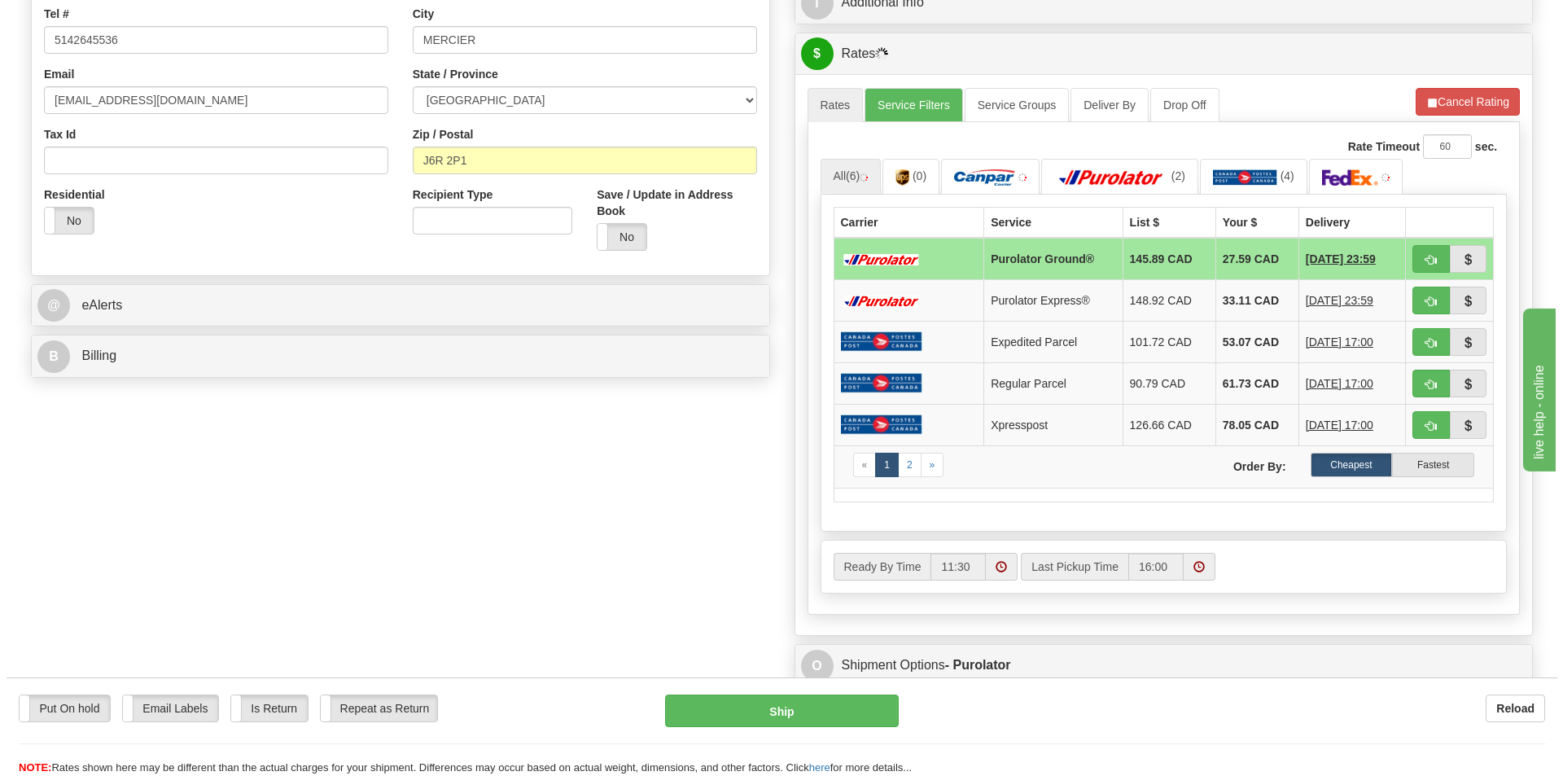
scroll to position [489, 0]
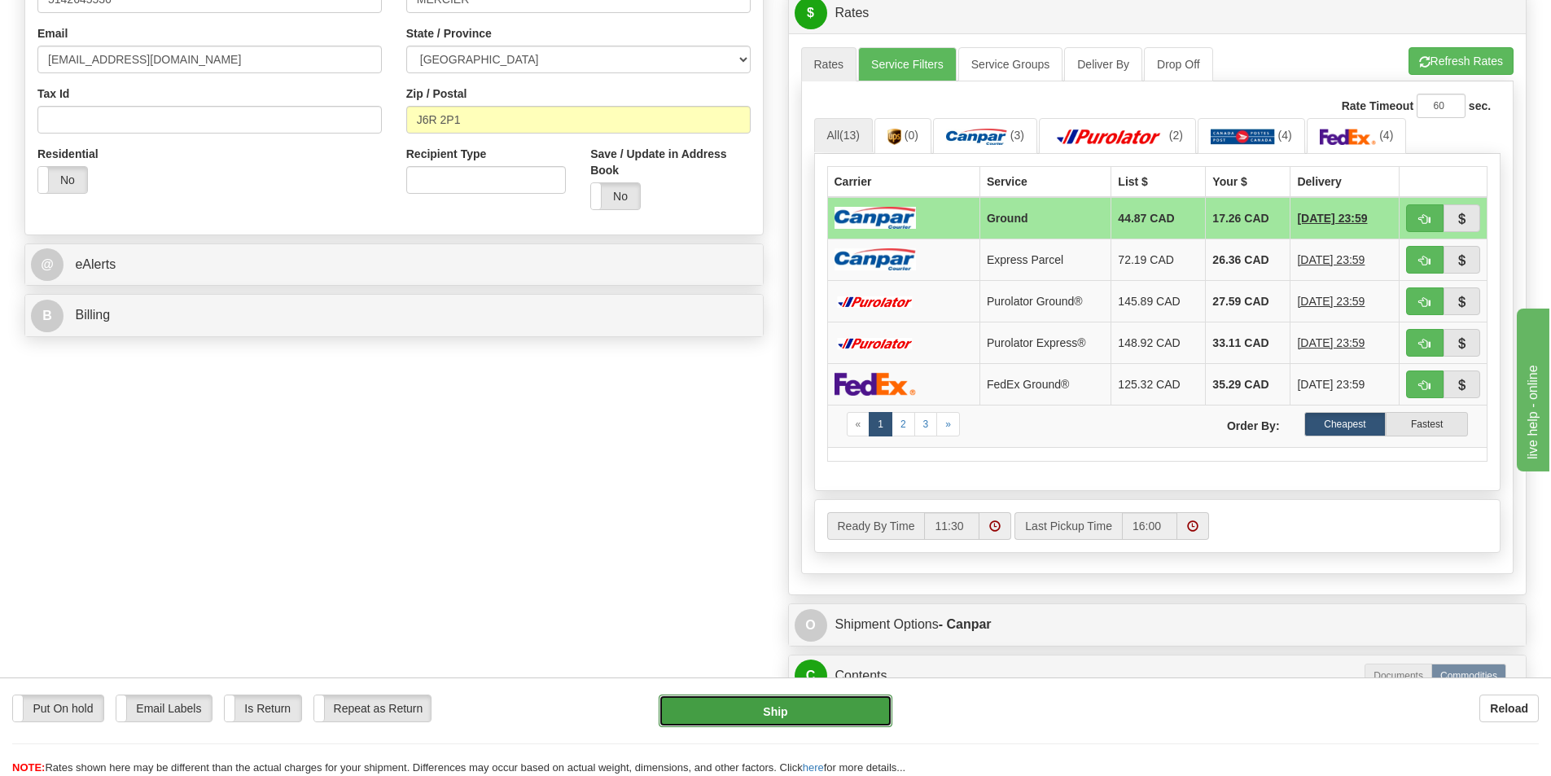
click at [789, 712] on button "Ship" at bounding box center [776, 711] width 234 height 33
type input "1"
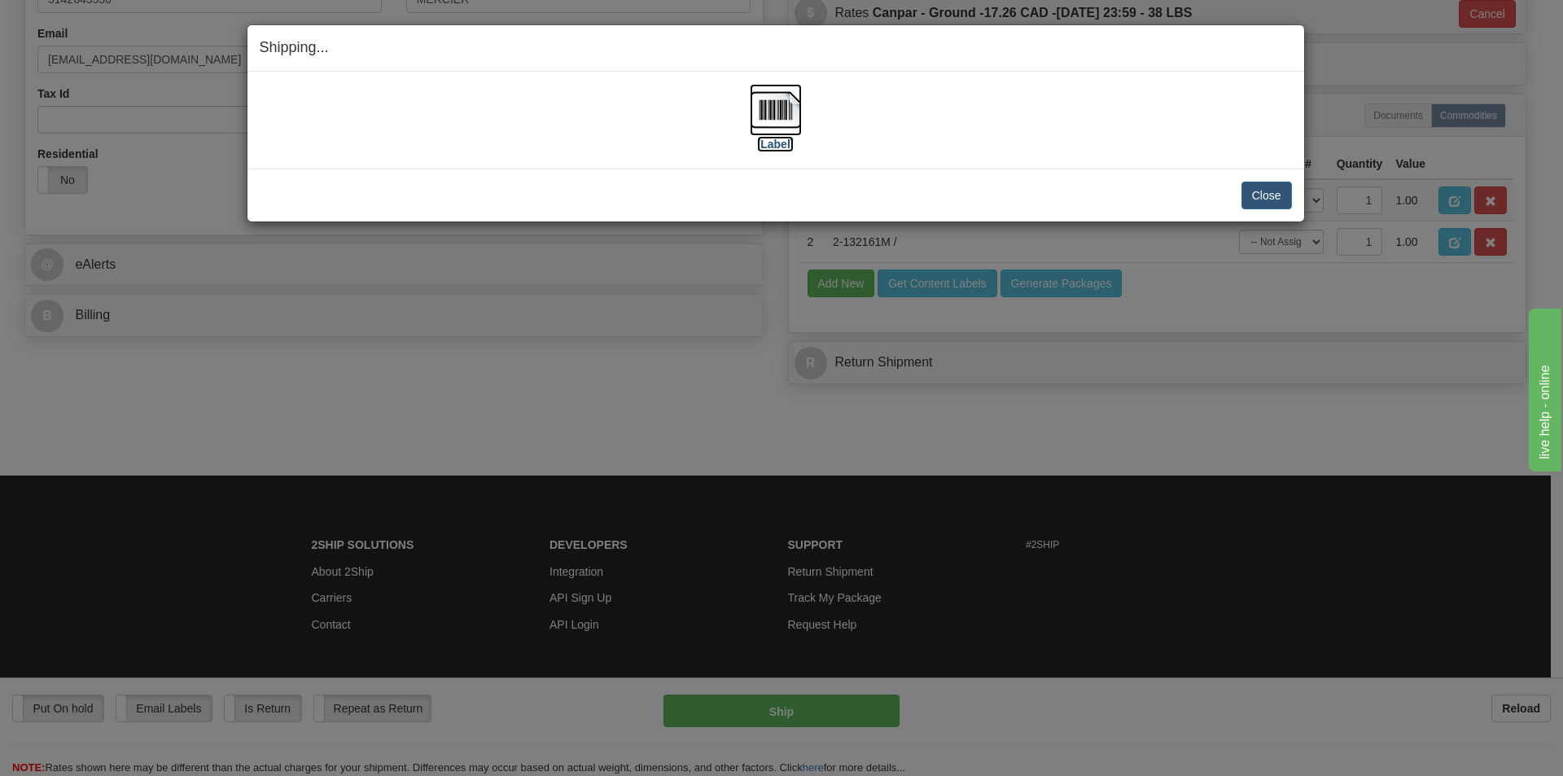
click at [776, 134] on img at bounding box center [776, 110] width 52 height 52
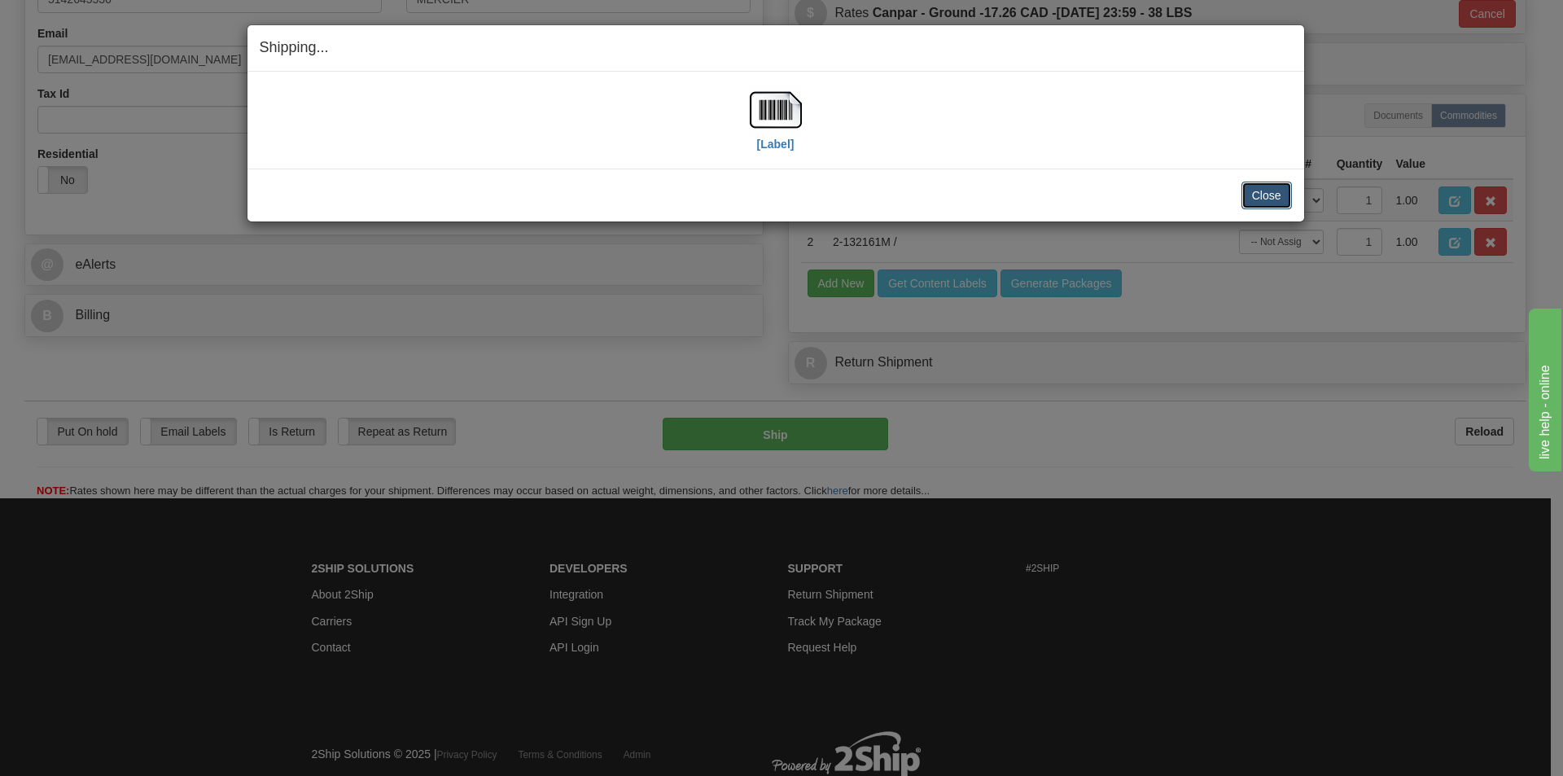
click at [1269, 197] on button "Close" at bounding box center [1267, 196] width 50 height 28
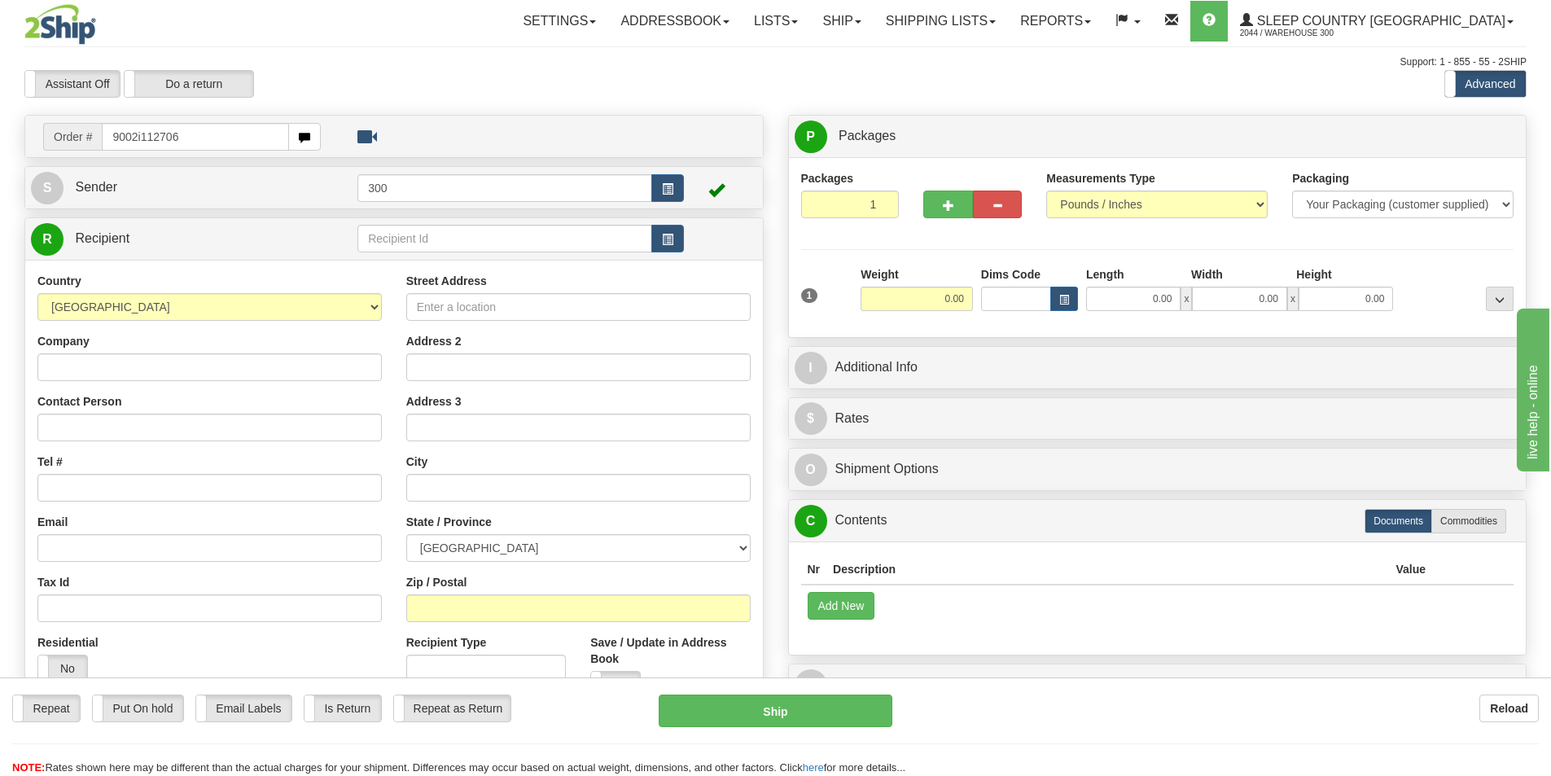
type input "9002i112706"
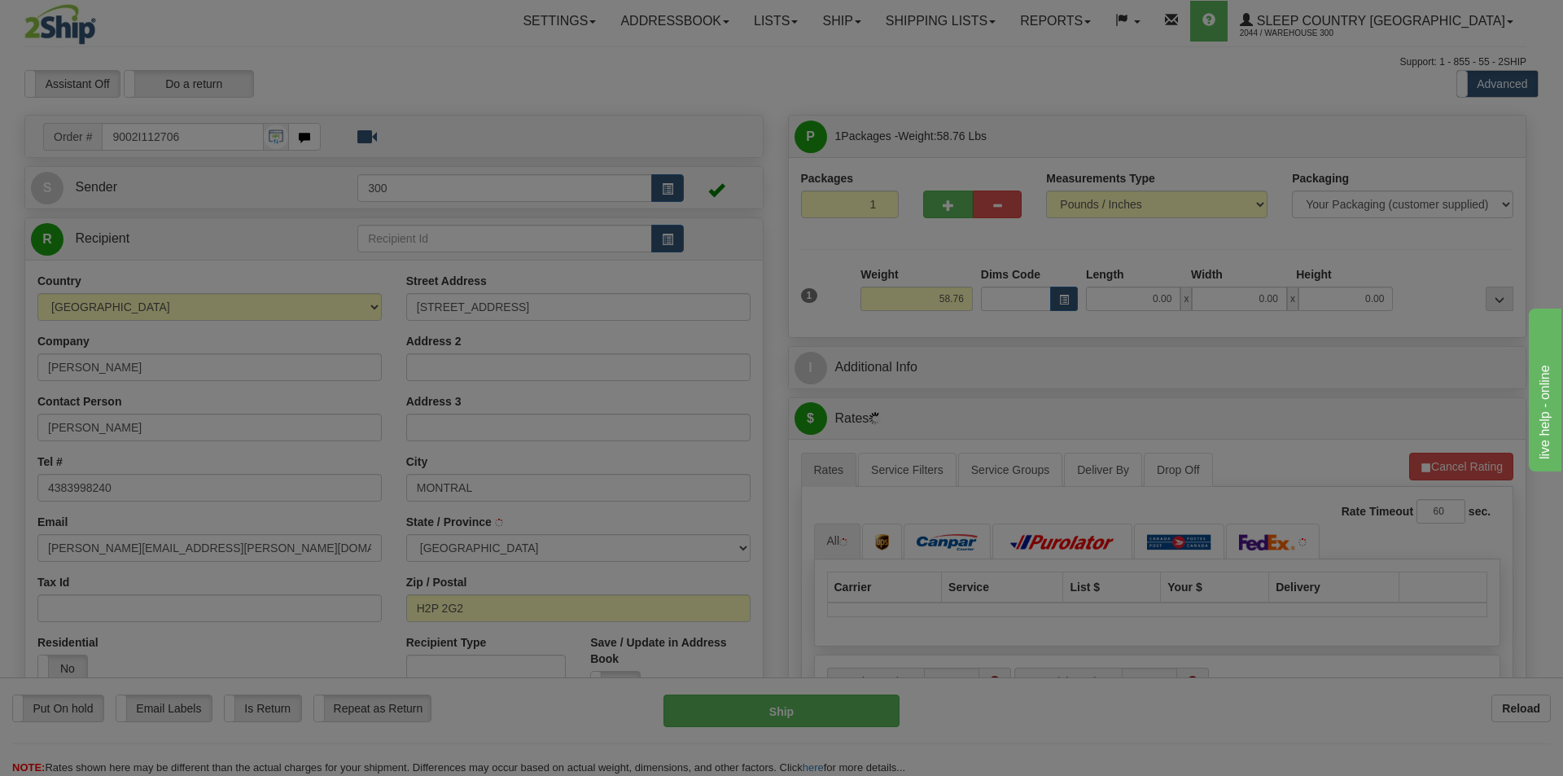
type input "[GEOGRAPHIC_DATA]"
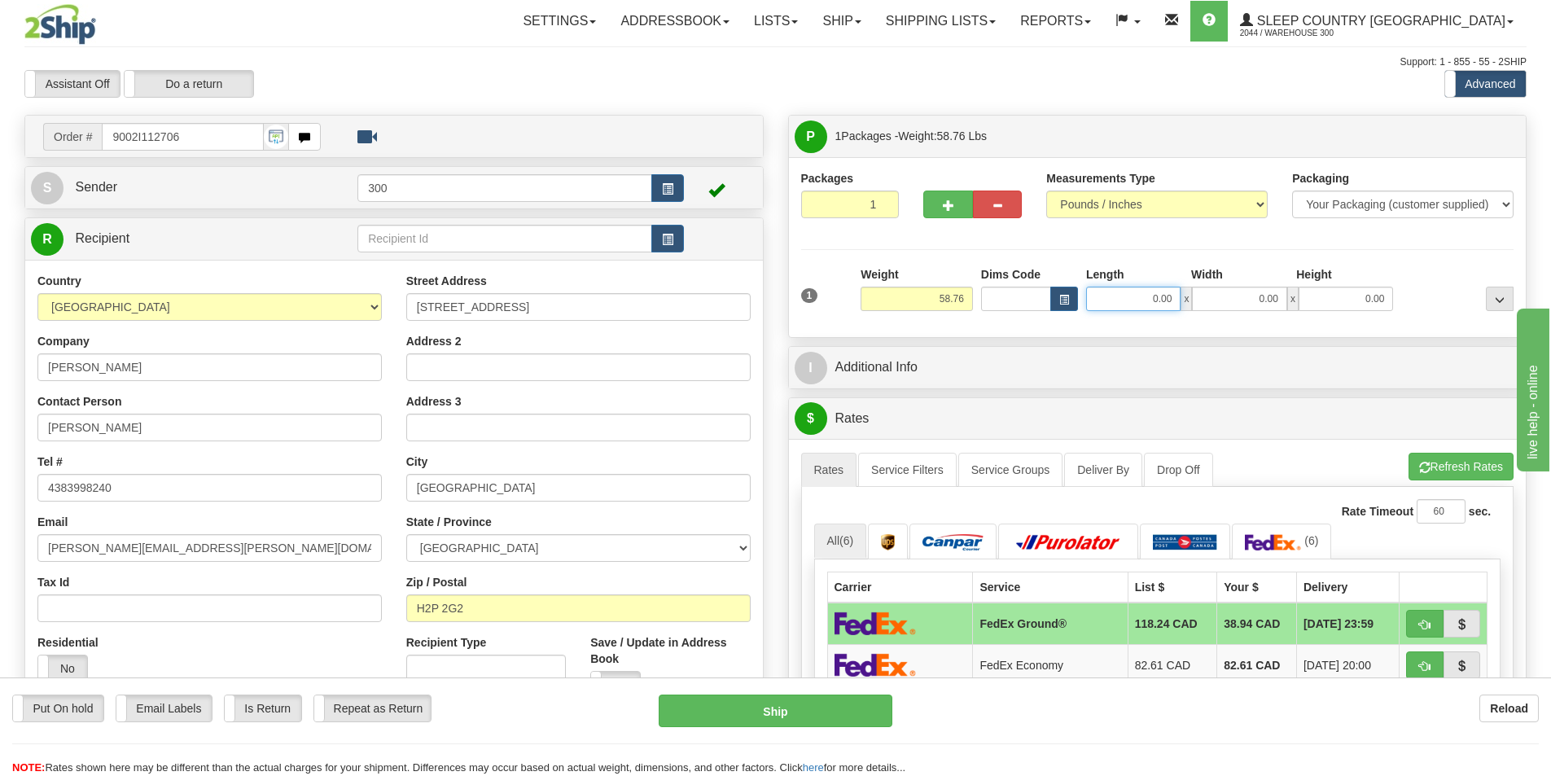
click at [1126, 304] on input "0.00" at bounding box center [1133, 299] width 94 height 24
type input "17.00"
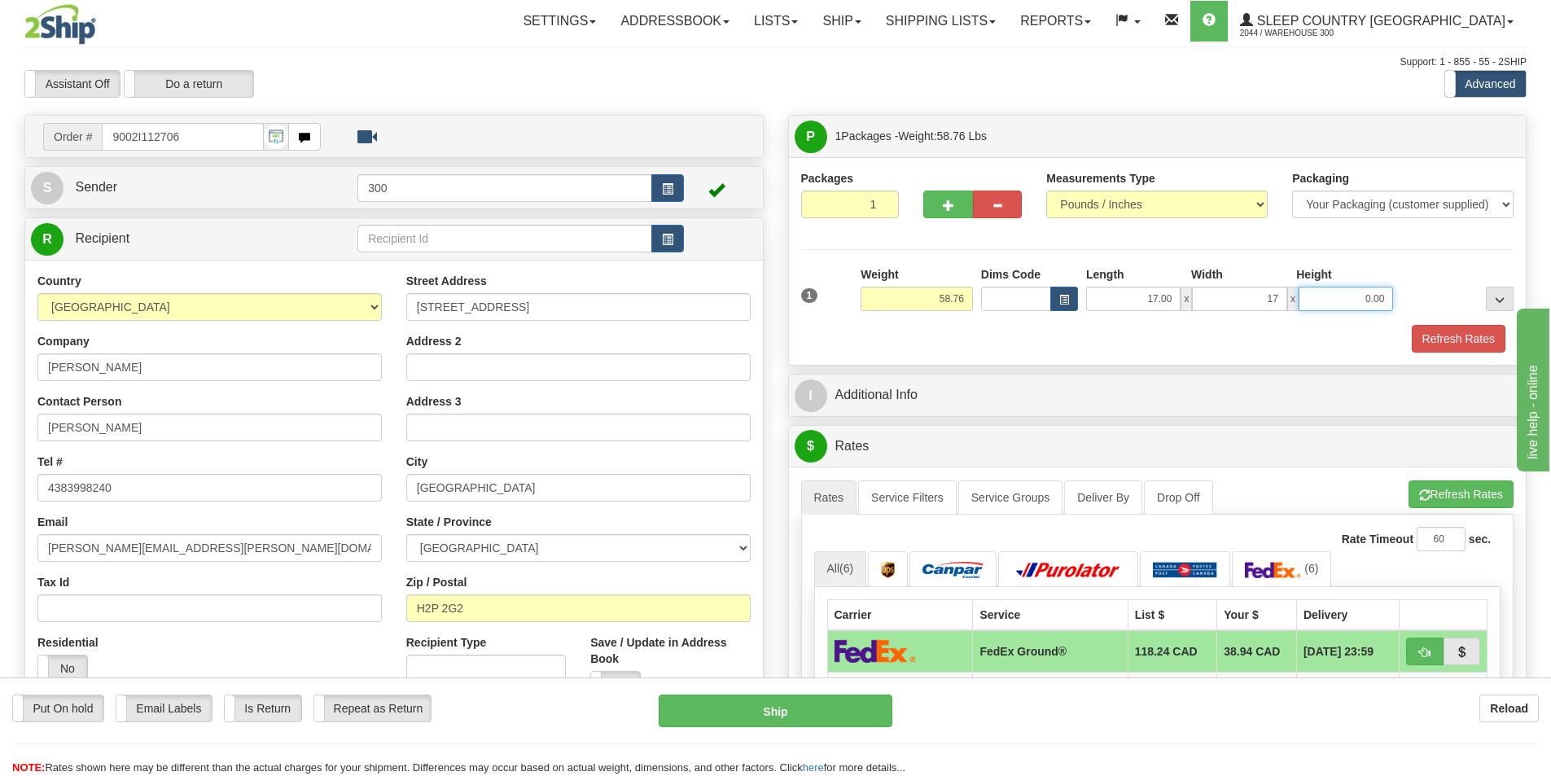
type input "17.00"
type input "42.00"
click at [902, 503] on link "Service Filters" at bounding box center [907, 497] width 99 height 34
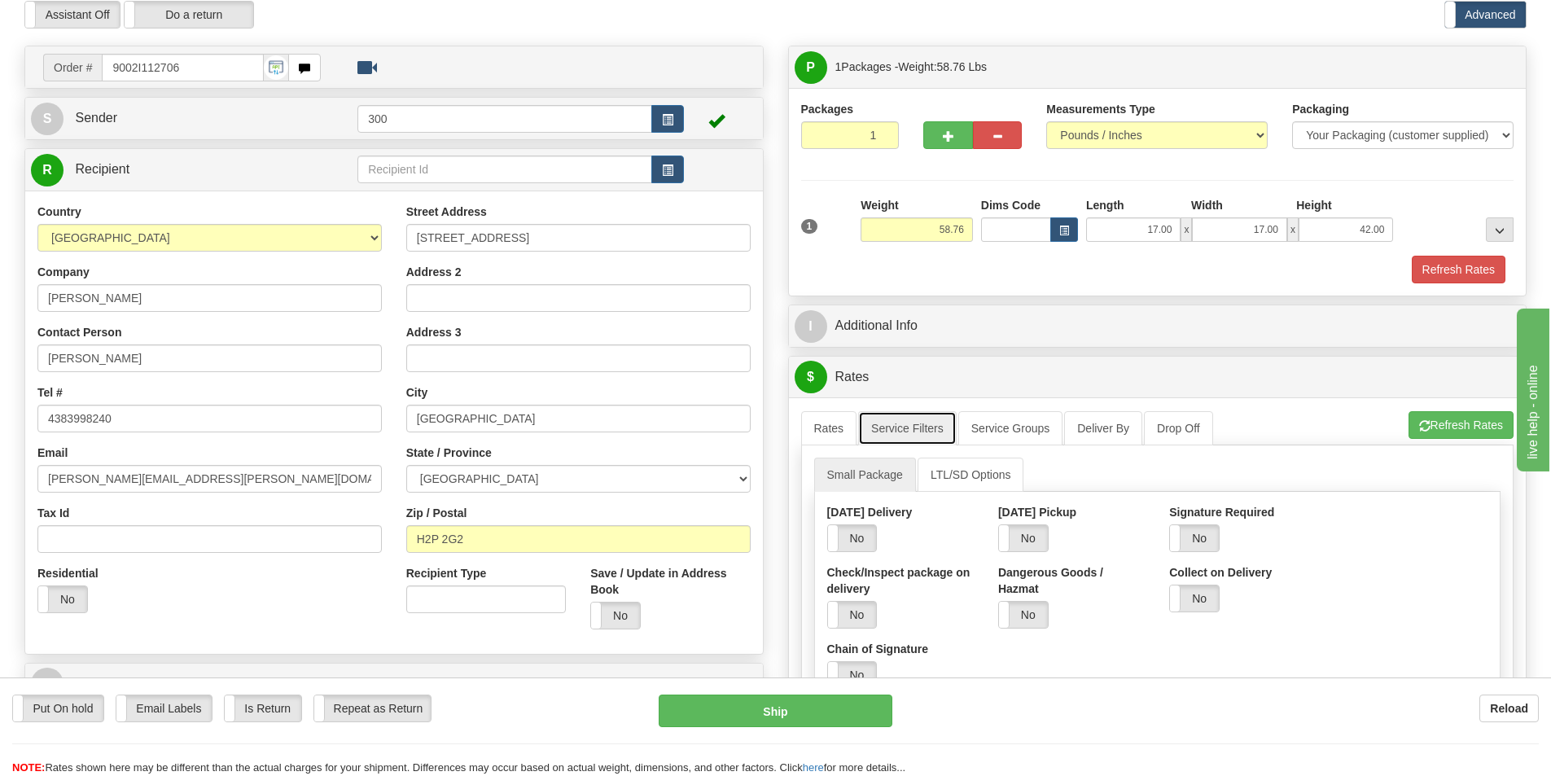
scroll to position [163, 0]
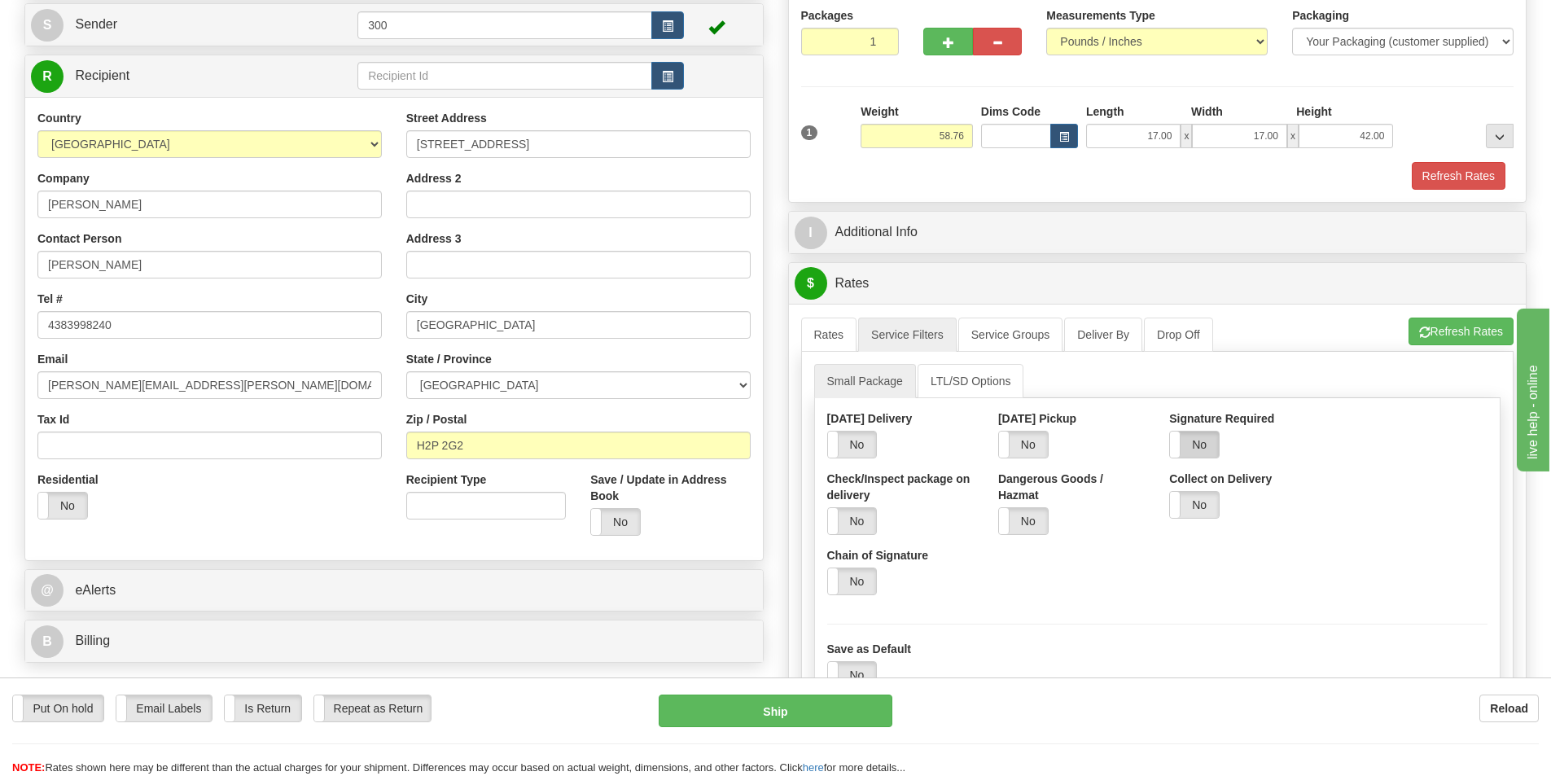
click at [1193, 443] on label "No" at bounding box center [1194, 445] width 49 height 26
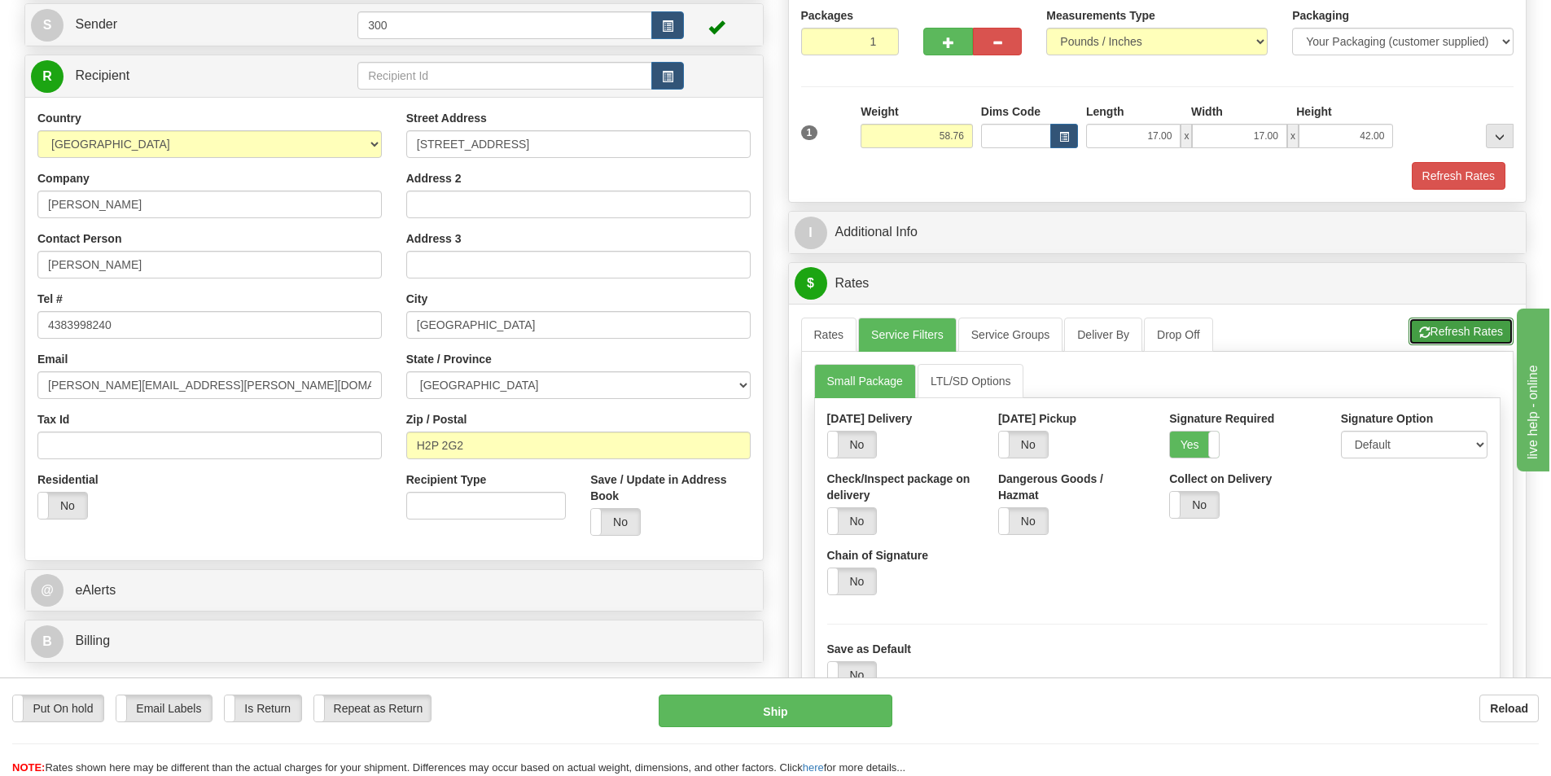
click at [1480, 339] on button "Refresh Rates" at bounding box center [1461, 332] width 105 height 28
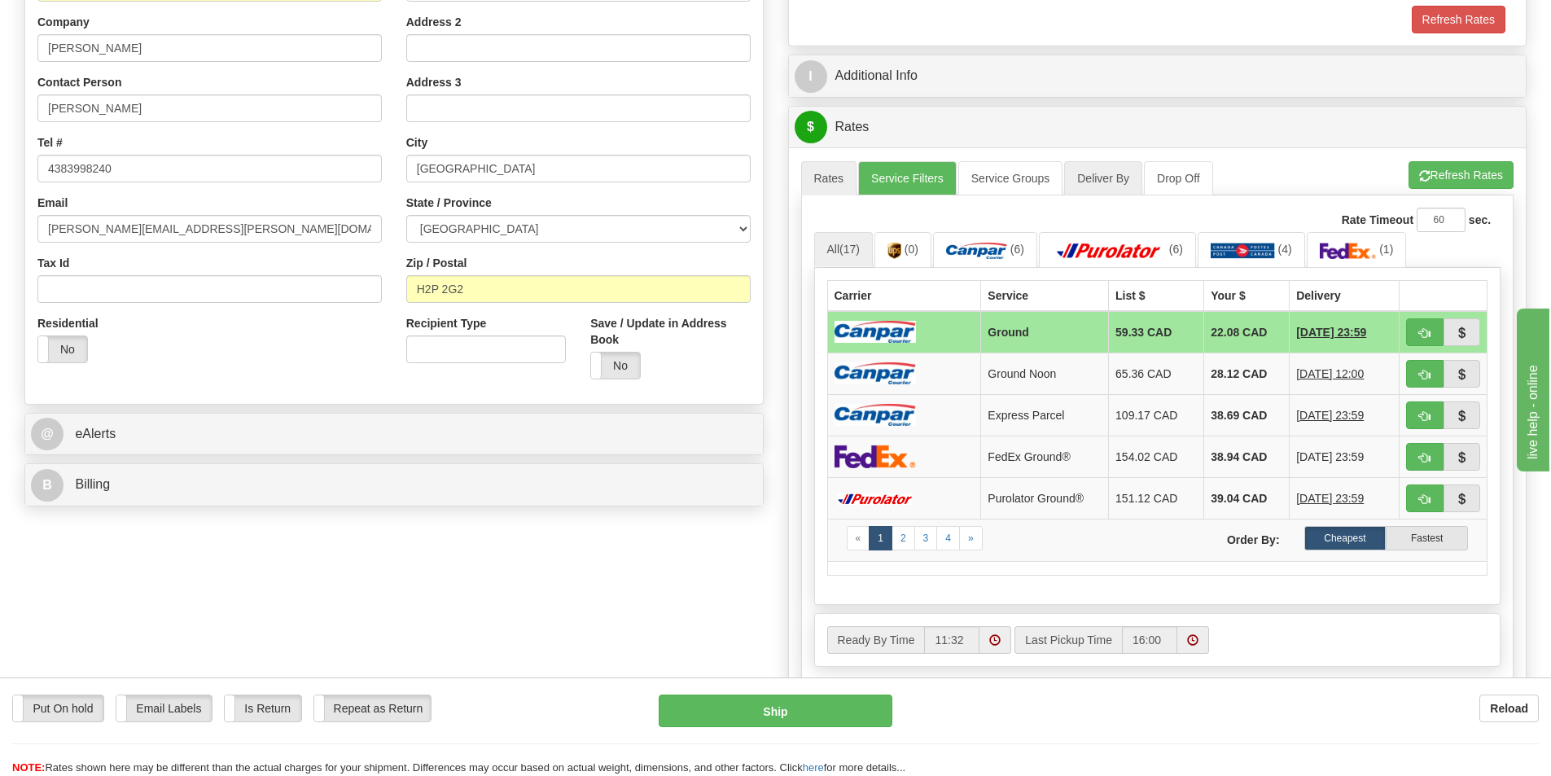
scroll to position [326, 0]
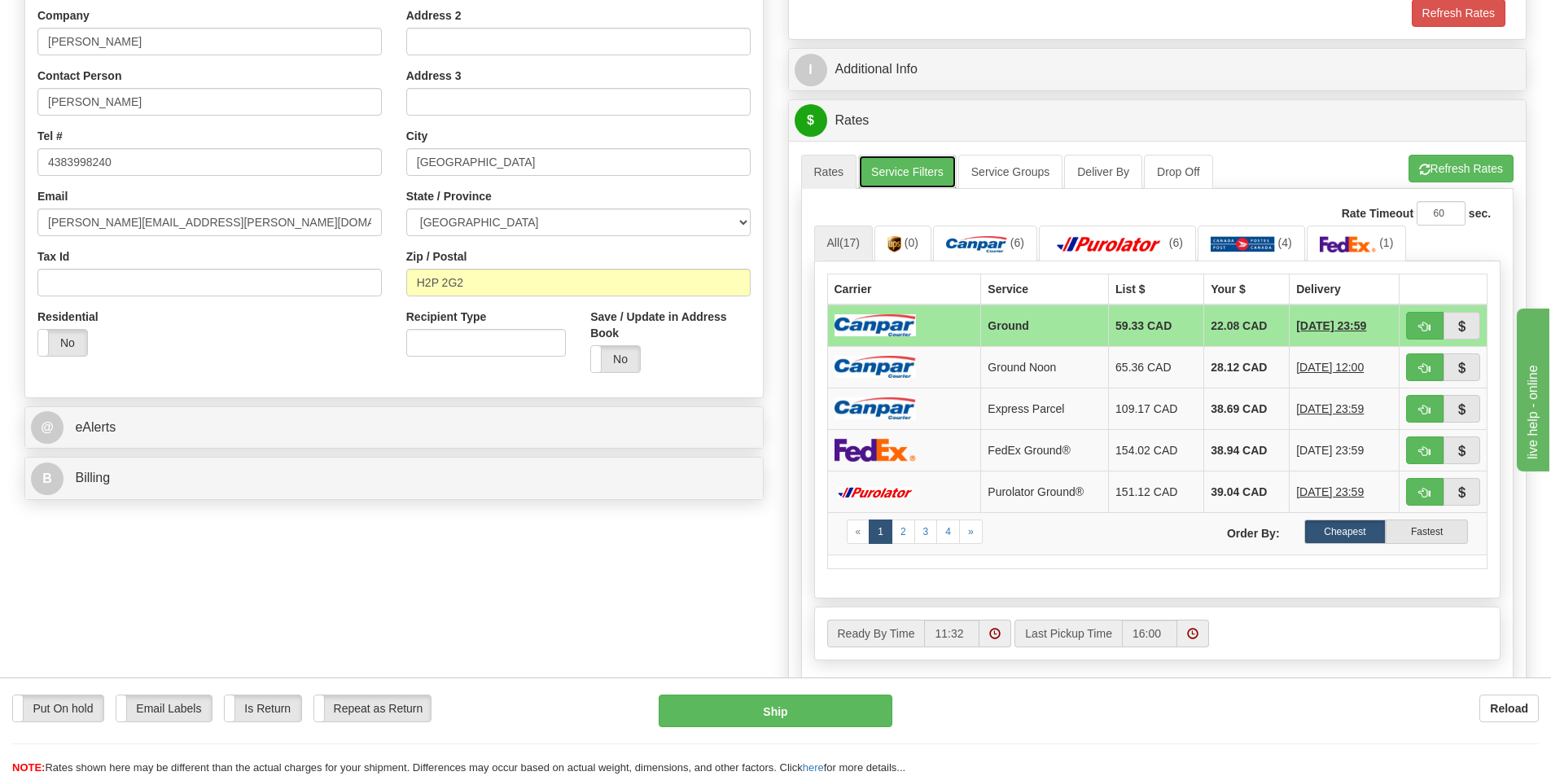
click at [936, 170] on link "Service Filters" at bounding box center [907, 172] width 99 height 34
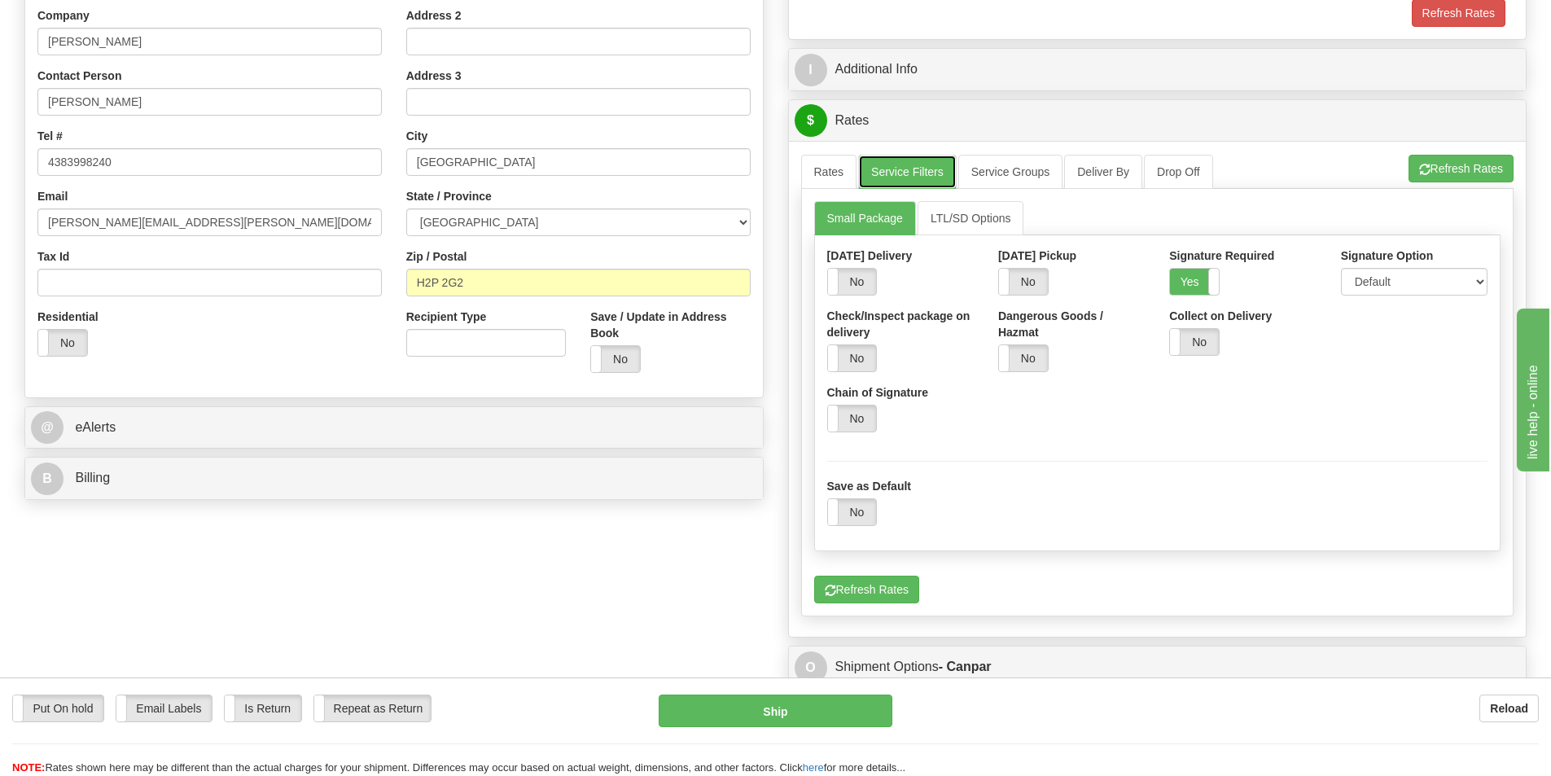
click at [936, 170] on link "Service Filters" at bounding box center [907, 172] width 99 height 34
click at [1490, 171] on button "Refresh Rates" at bounding box center [1461, 169] width 105 height 28
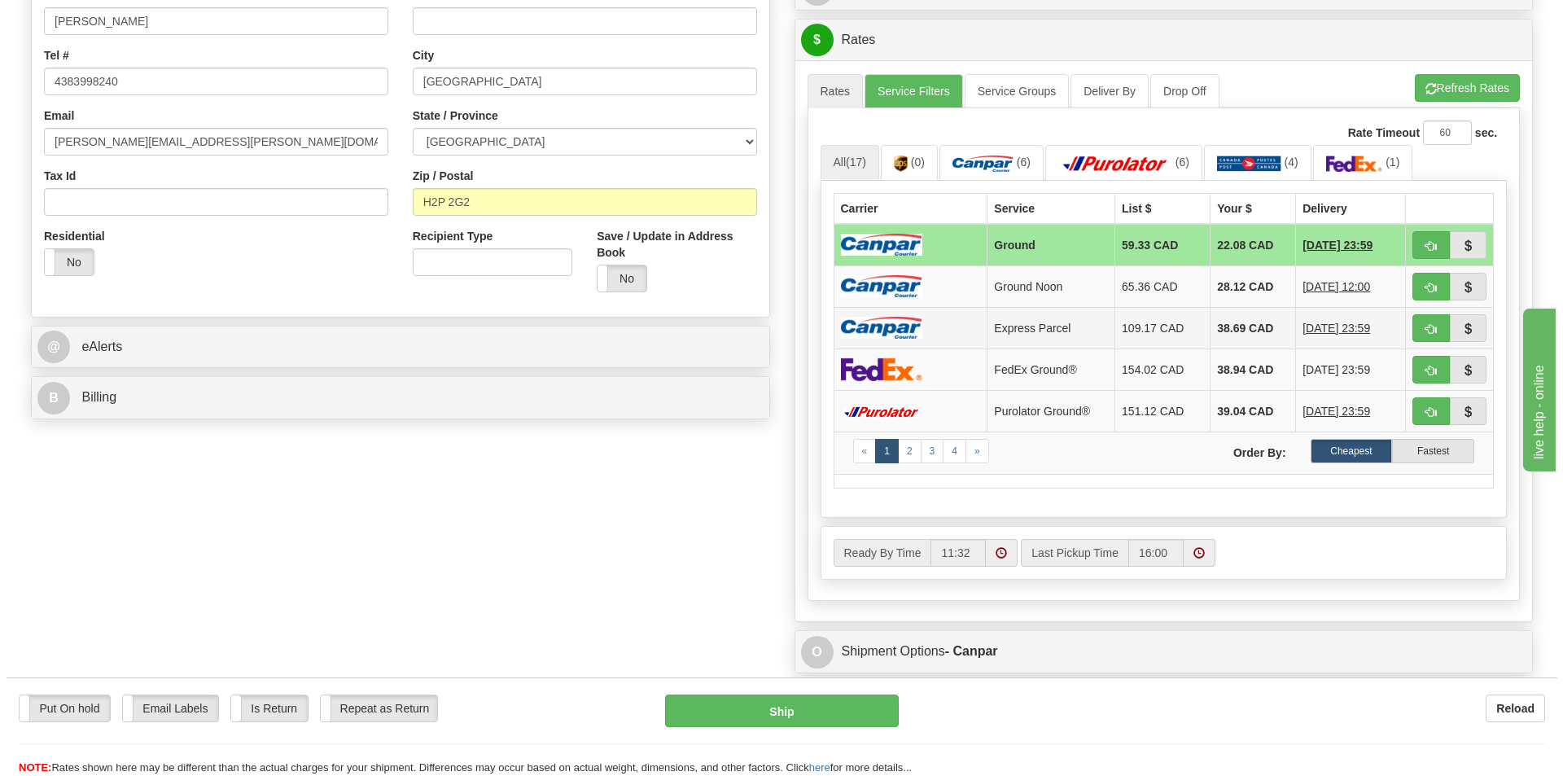
scroll to position [407, 0]
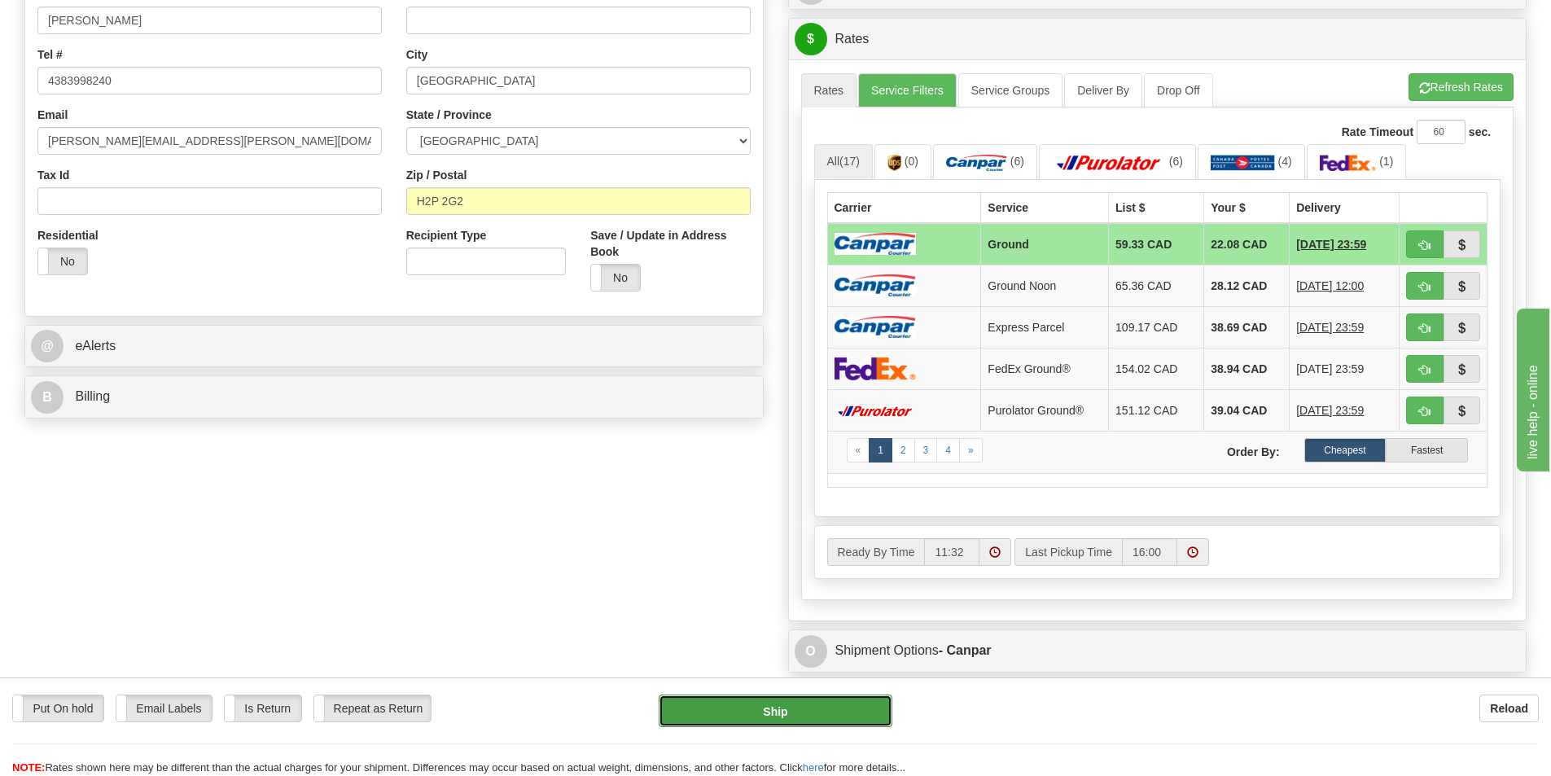
click at [835, 712] on button "Ship" at bounding box center [776, 711] width 234 height 33
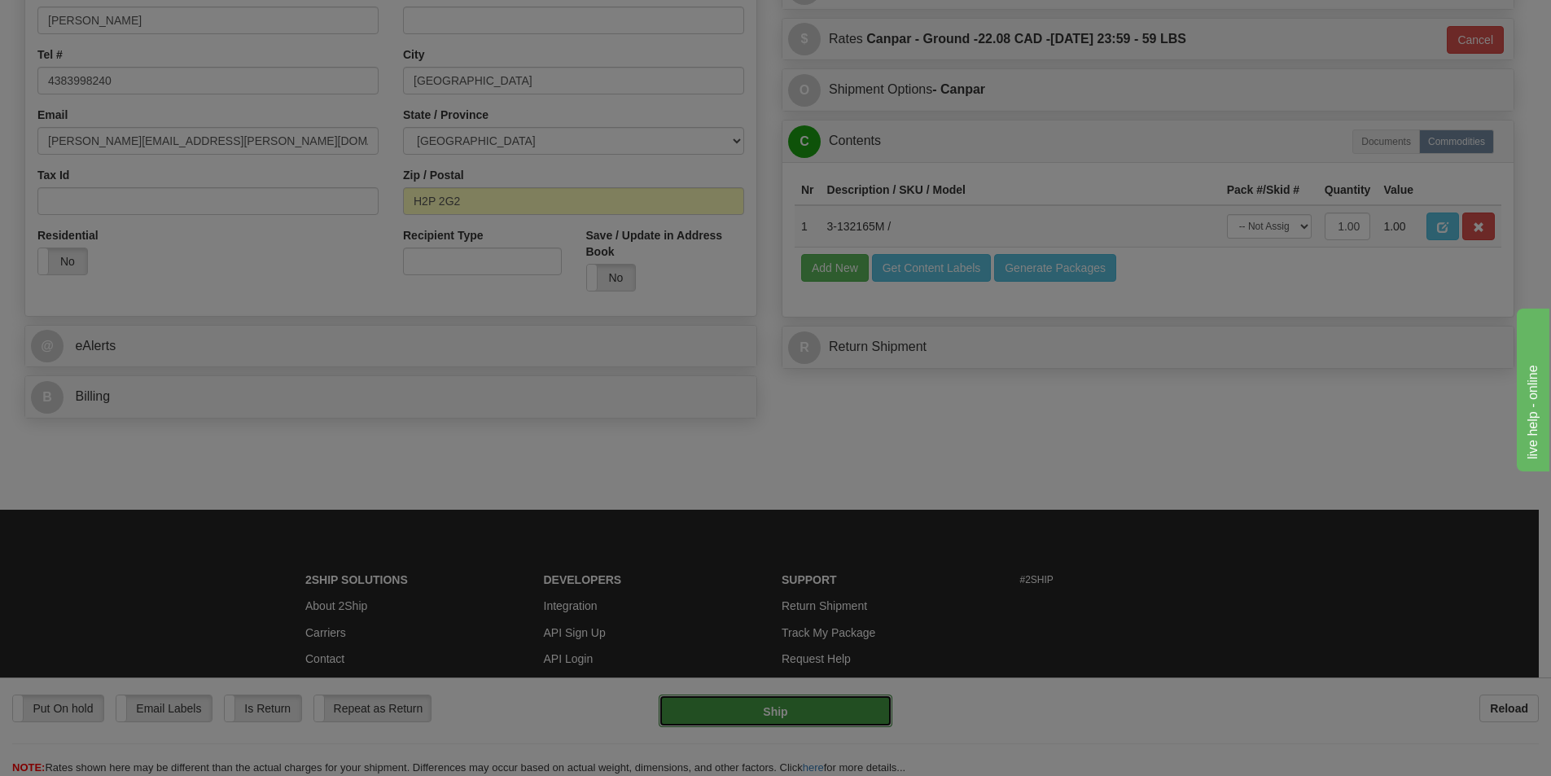
type input "1"
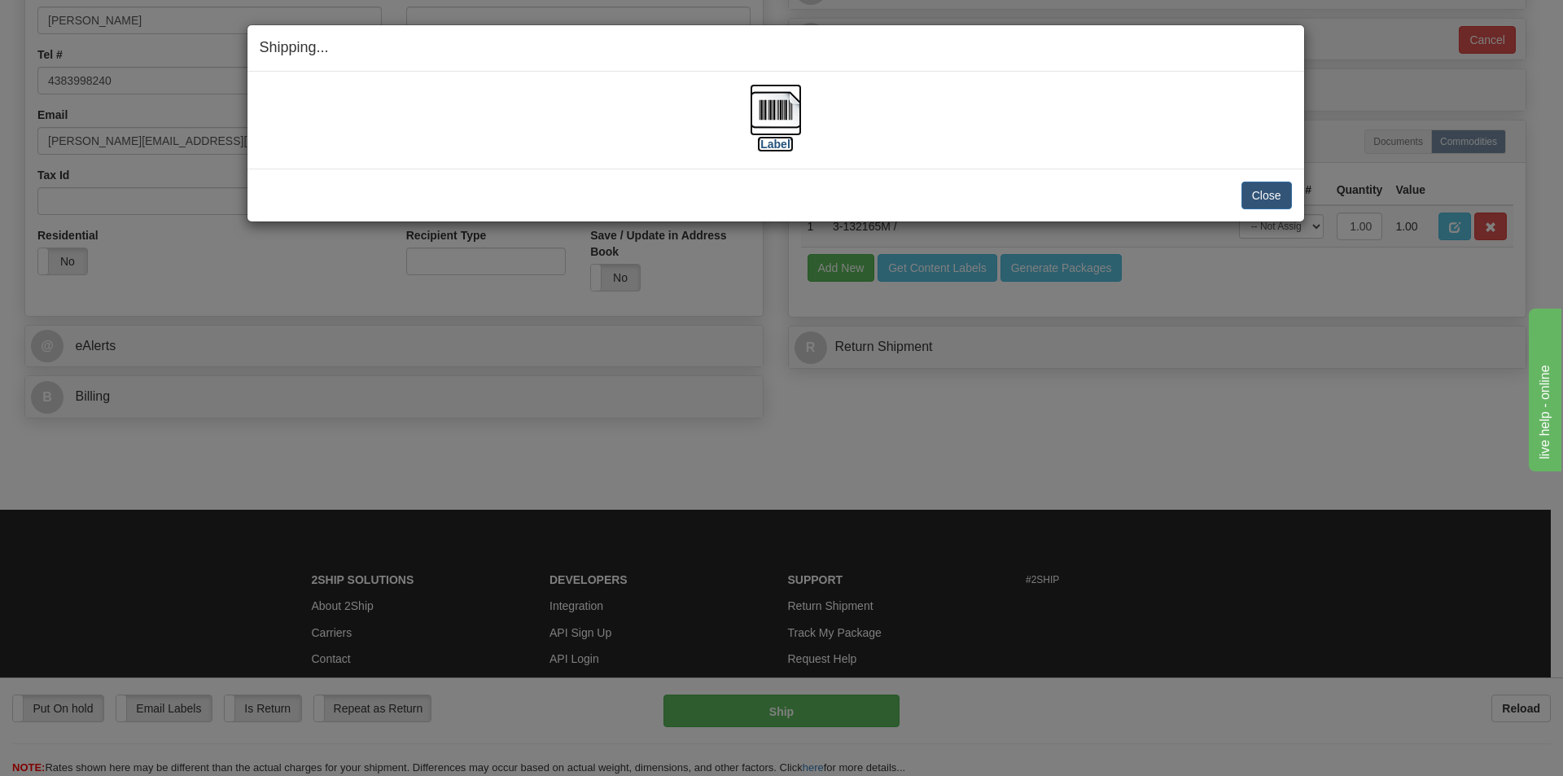
click at [759, 106] on img at bounding box center [776, 110] width 52 height 52
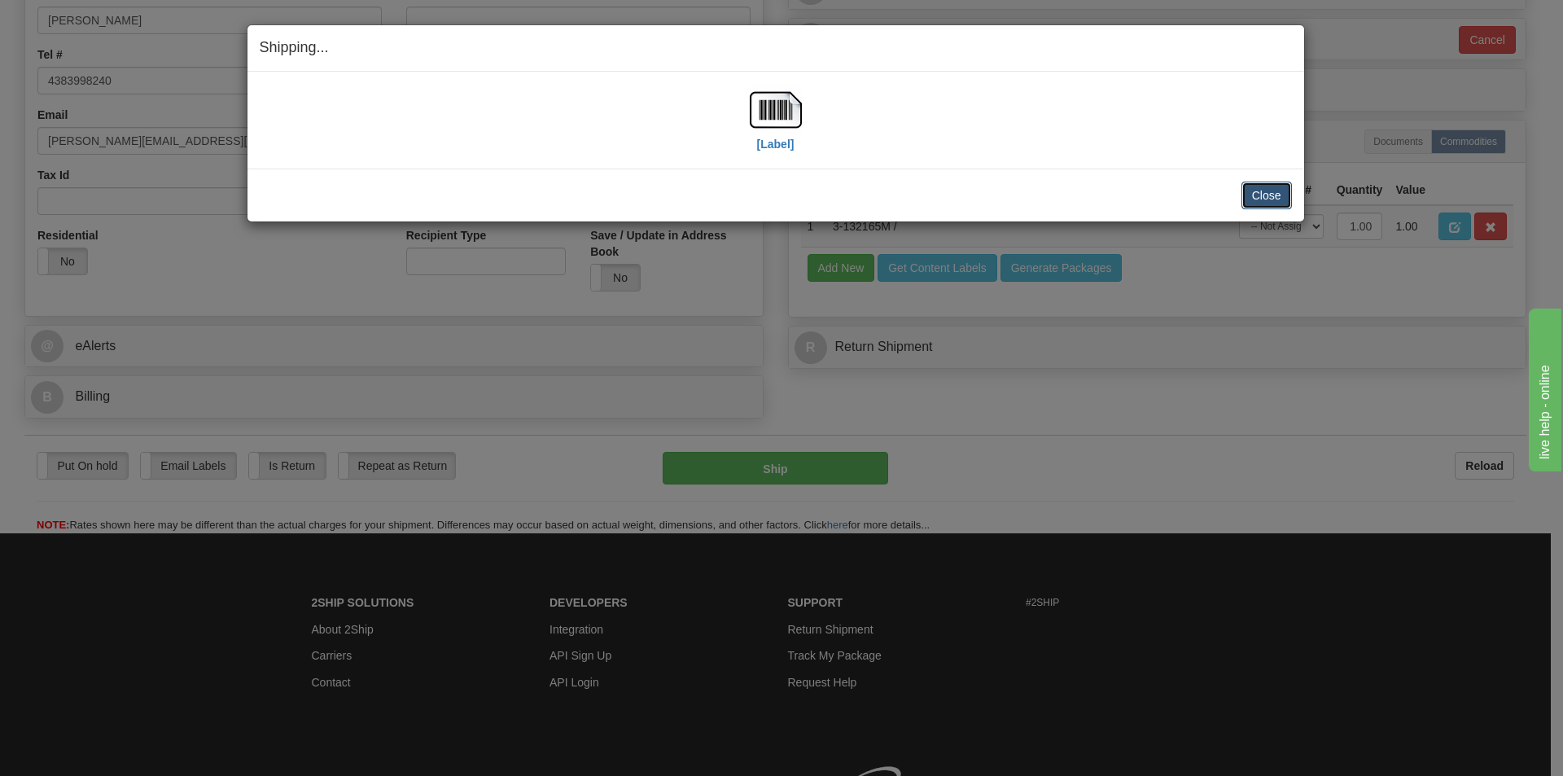
click at [1265, 195] on button "Close" at bounding box center [1267, 196] width 50 height 28
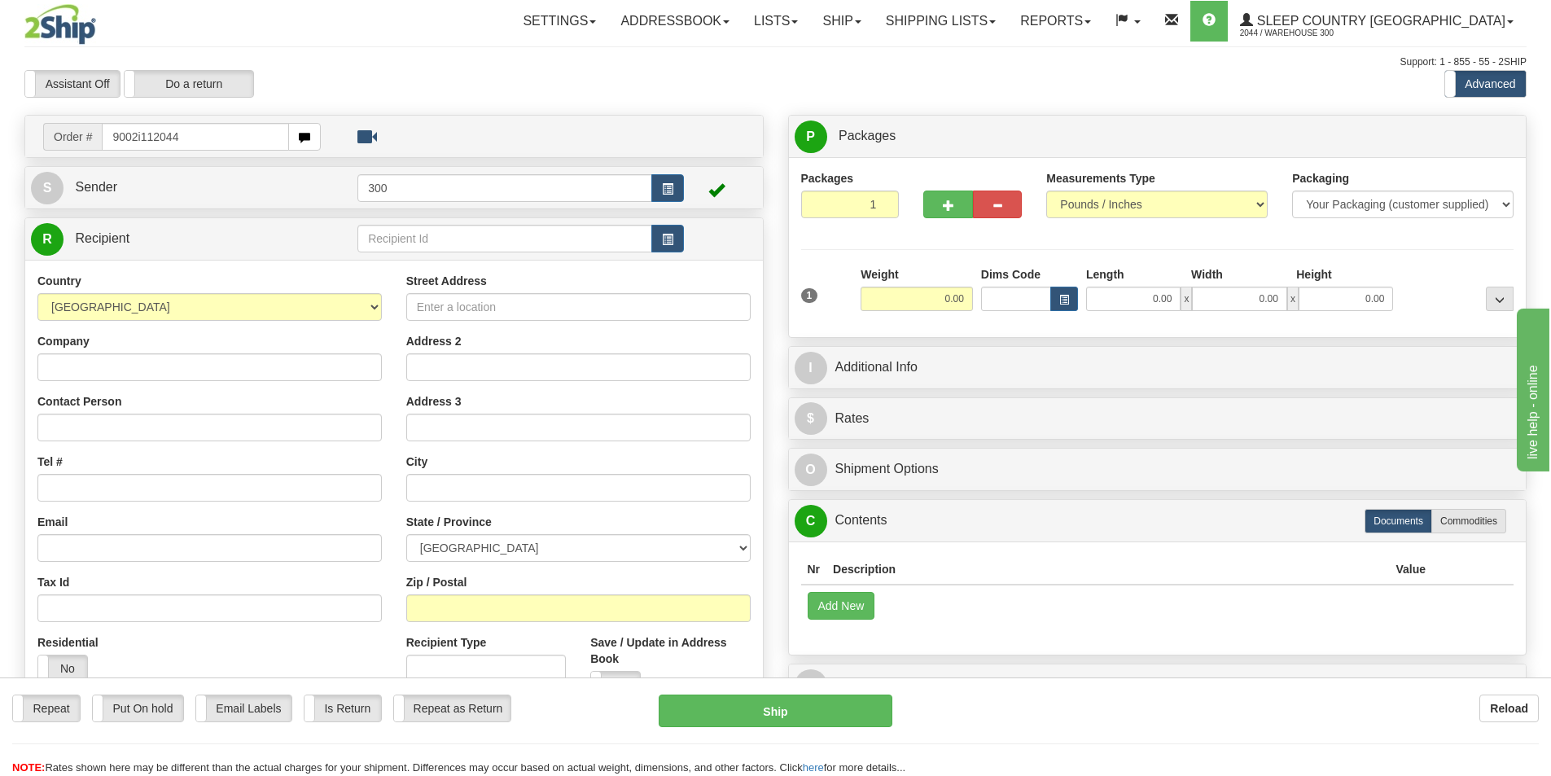
type input "9002i112044"
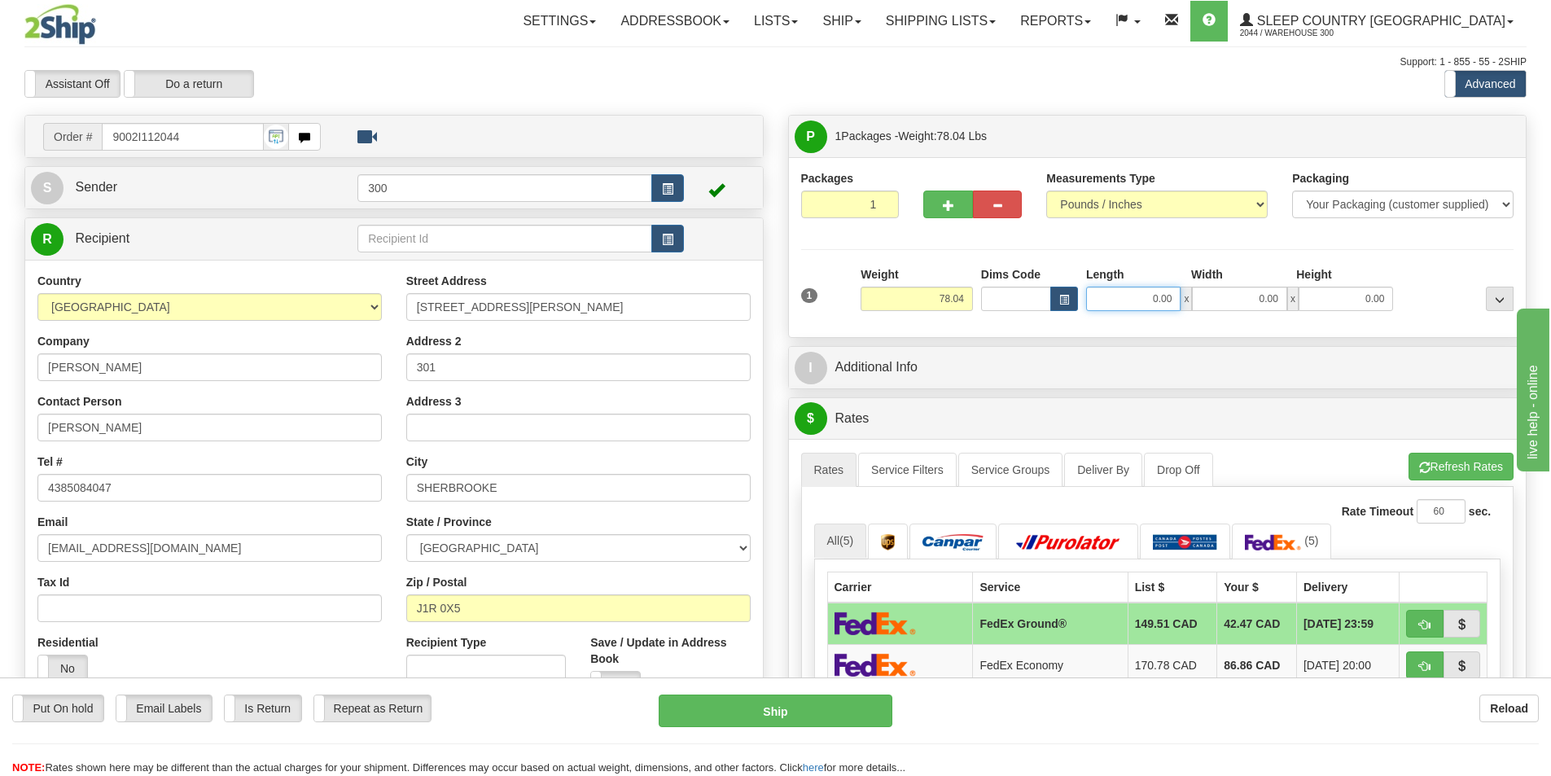
click at [1147, 301] on input "0.00" at bounding box center [1133, 299] width 94 height 24
type input "0.00"
click at [1127, 291] on input "0.00" at bounding box center [1133, 299] width 94 height 24
type input "19.50"
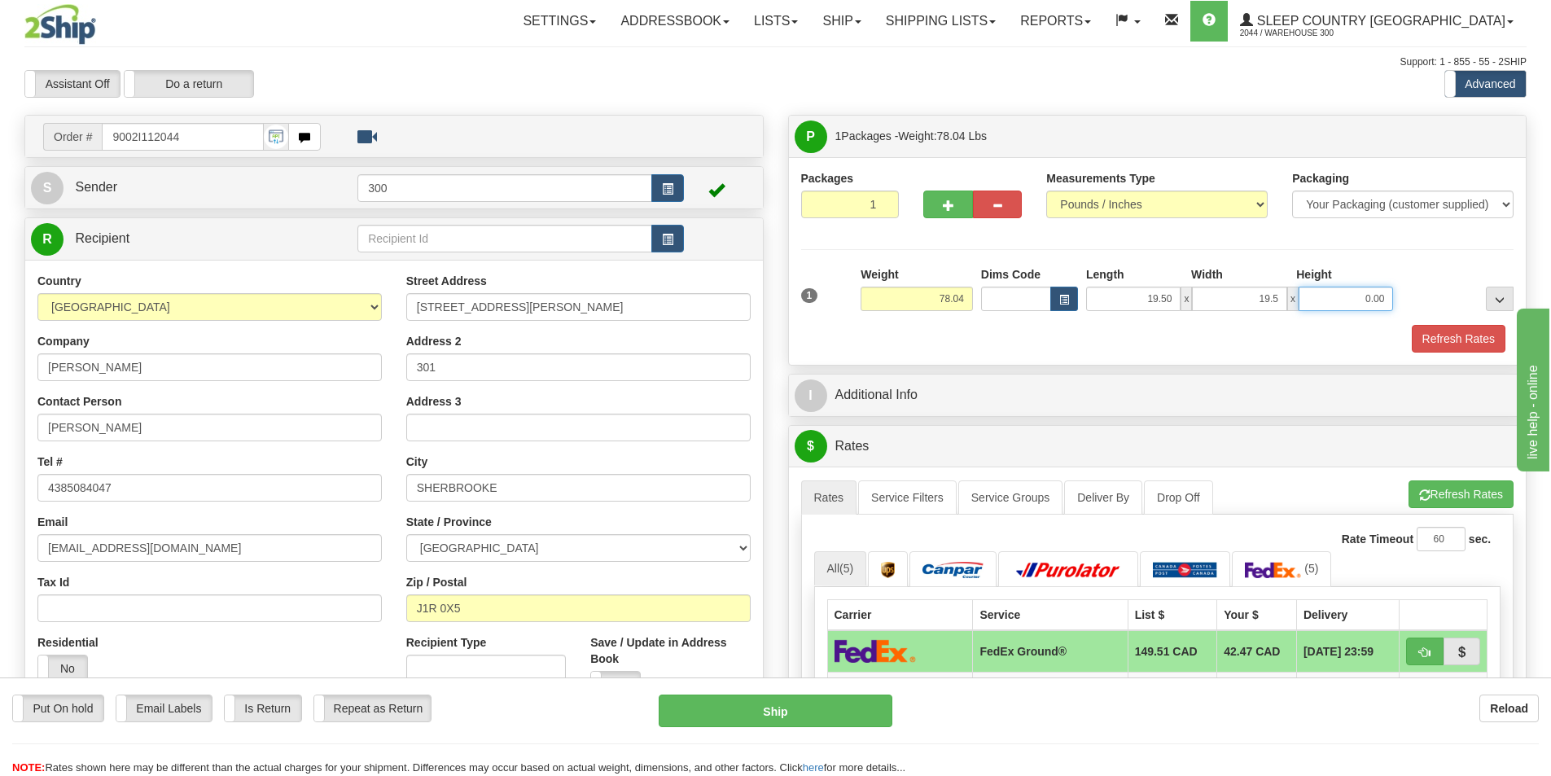
type input "19.50"
type input "43.50"
click at [906, 510] on link "Service Filters" at bounding box center [907, 497] width 99 height 34
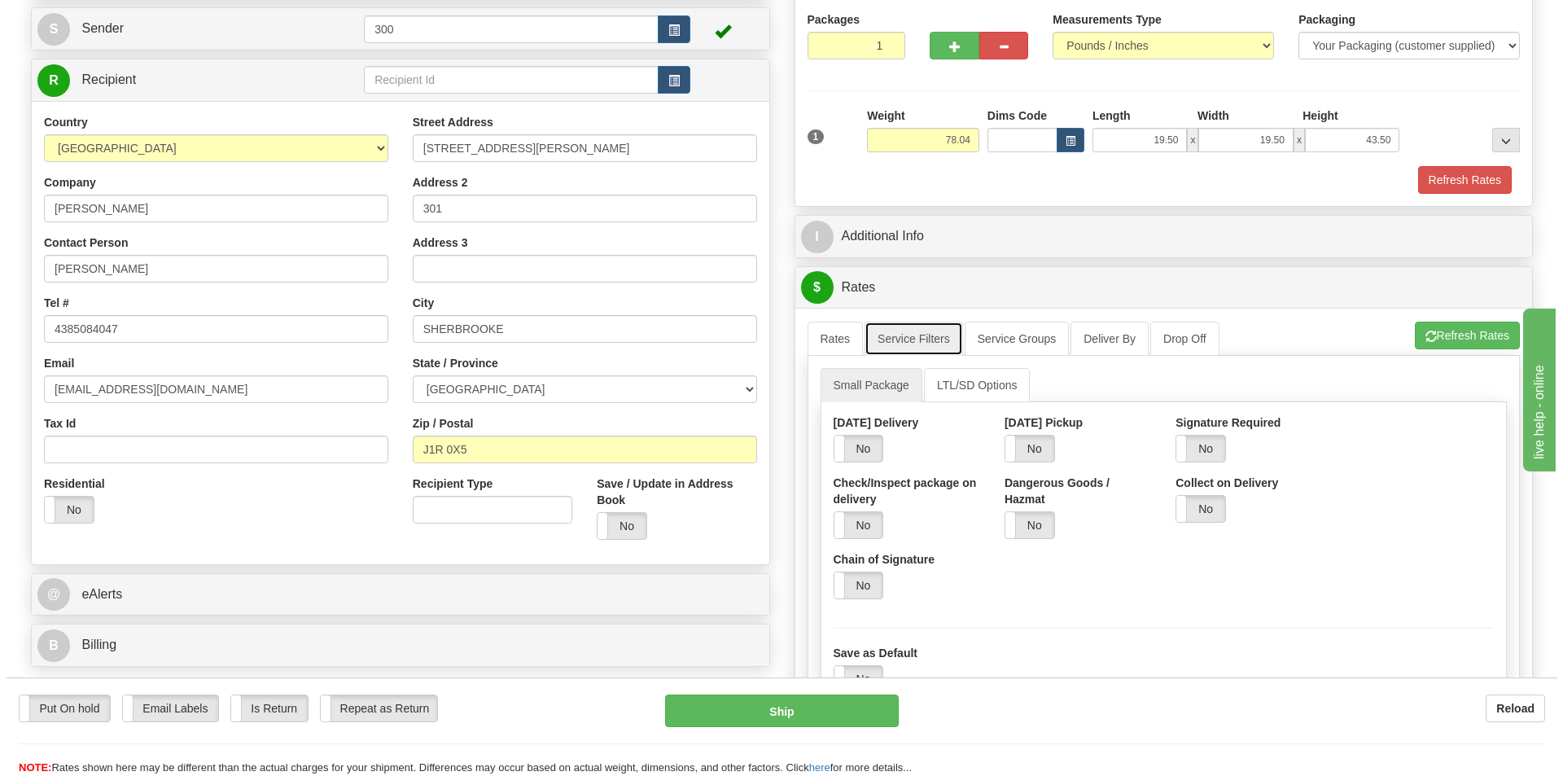
scroll to position [244, 0]
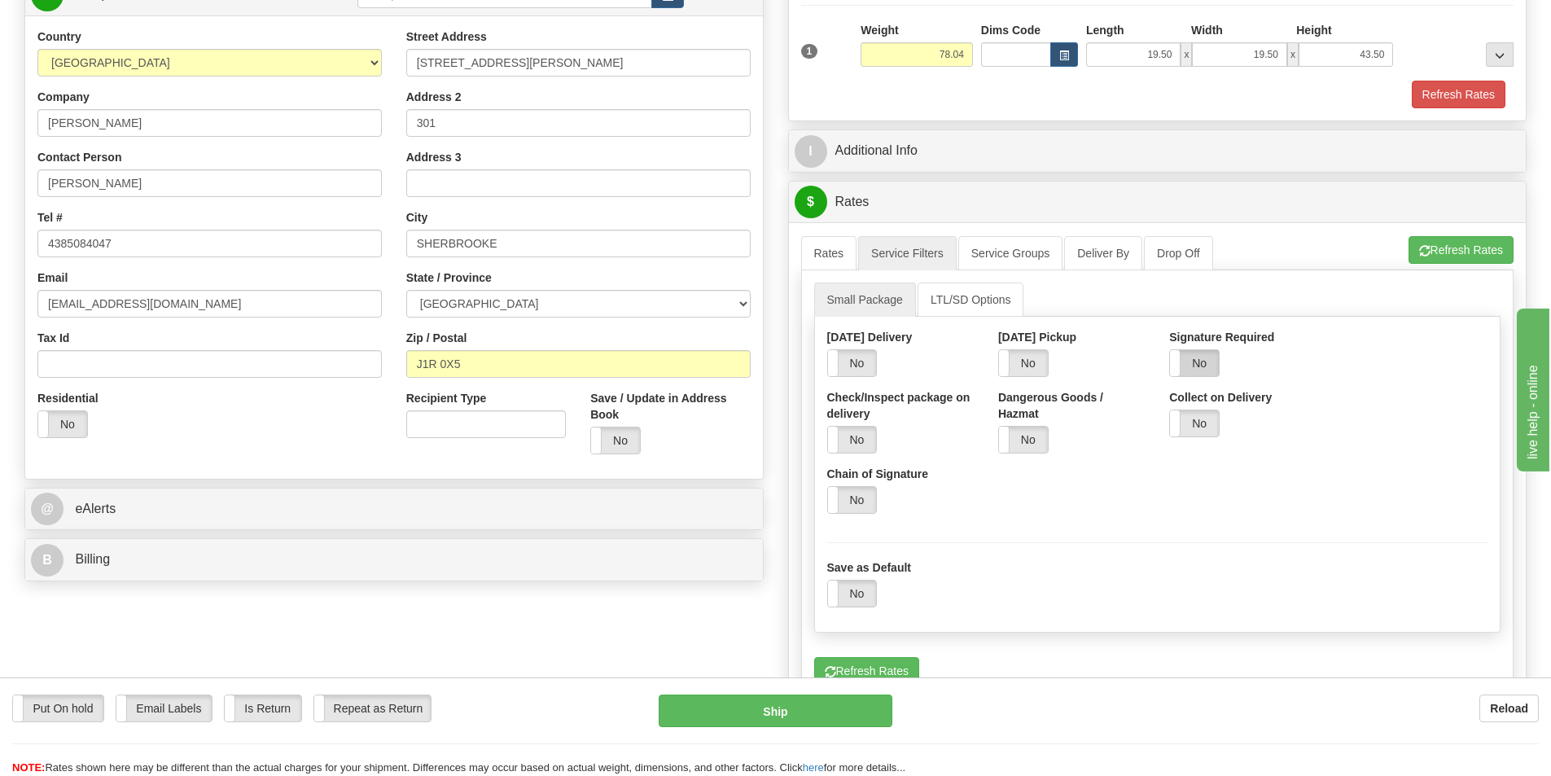
click at [1204, 374] on label "No" at bounding box center [1194, 363] width 49 height 26
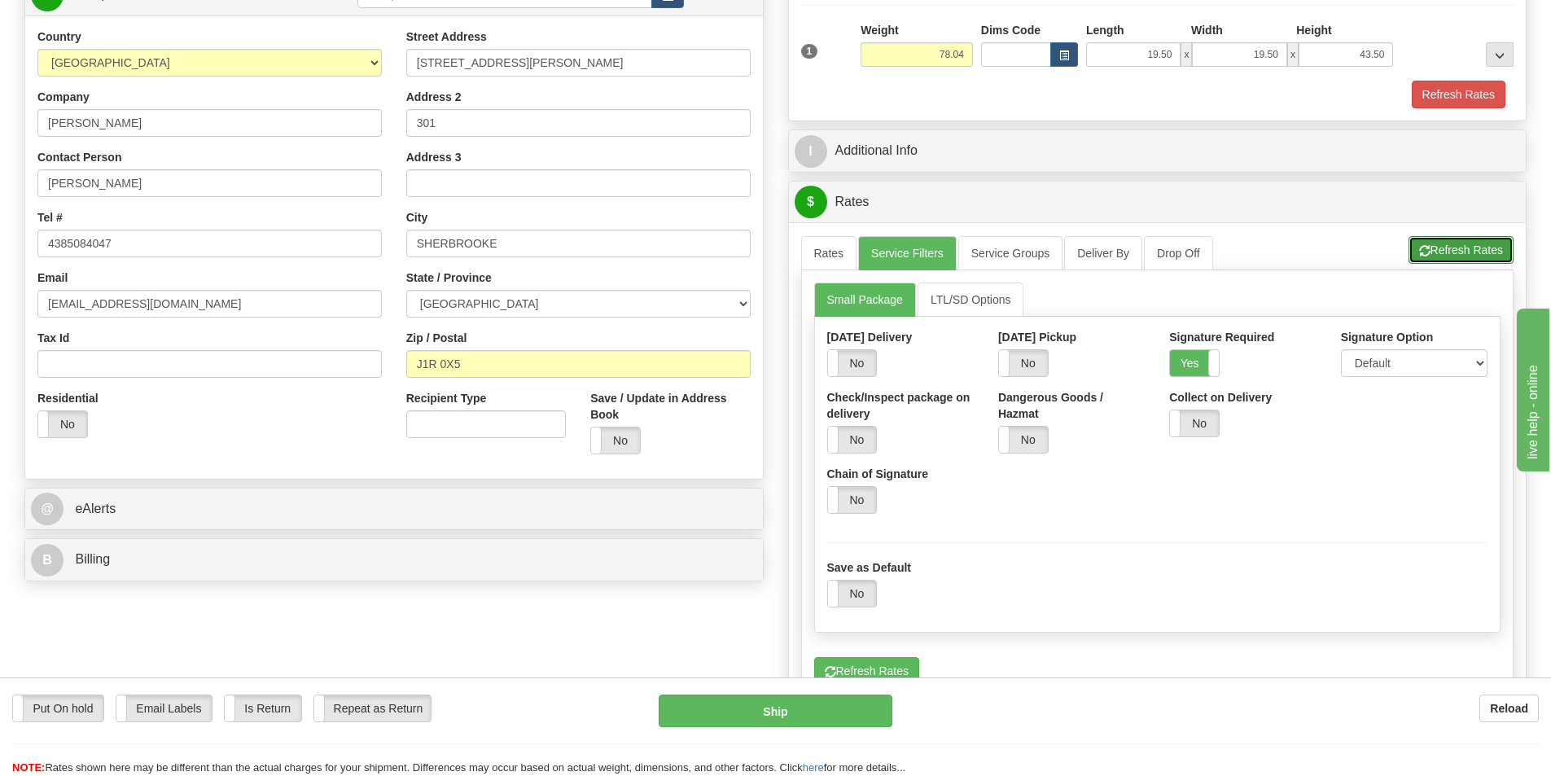
click at [1476, 252] on button "Refresh Rates" at bounding box center [1461, 250] width 105 height 28
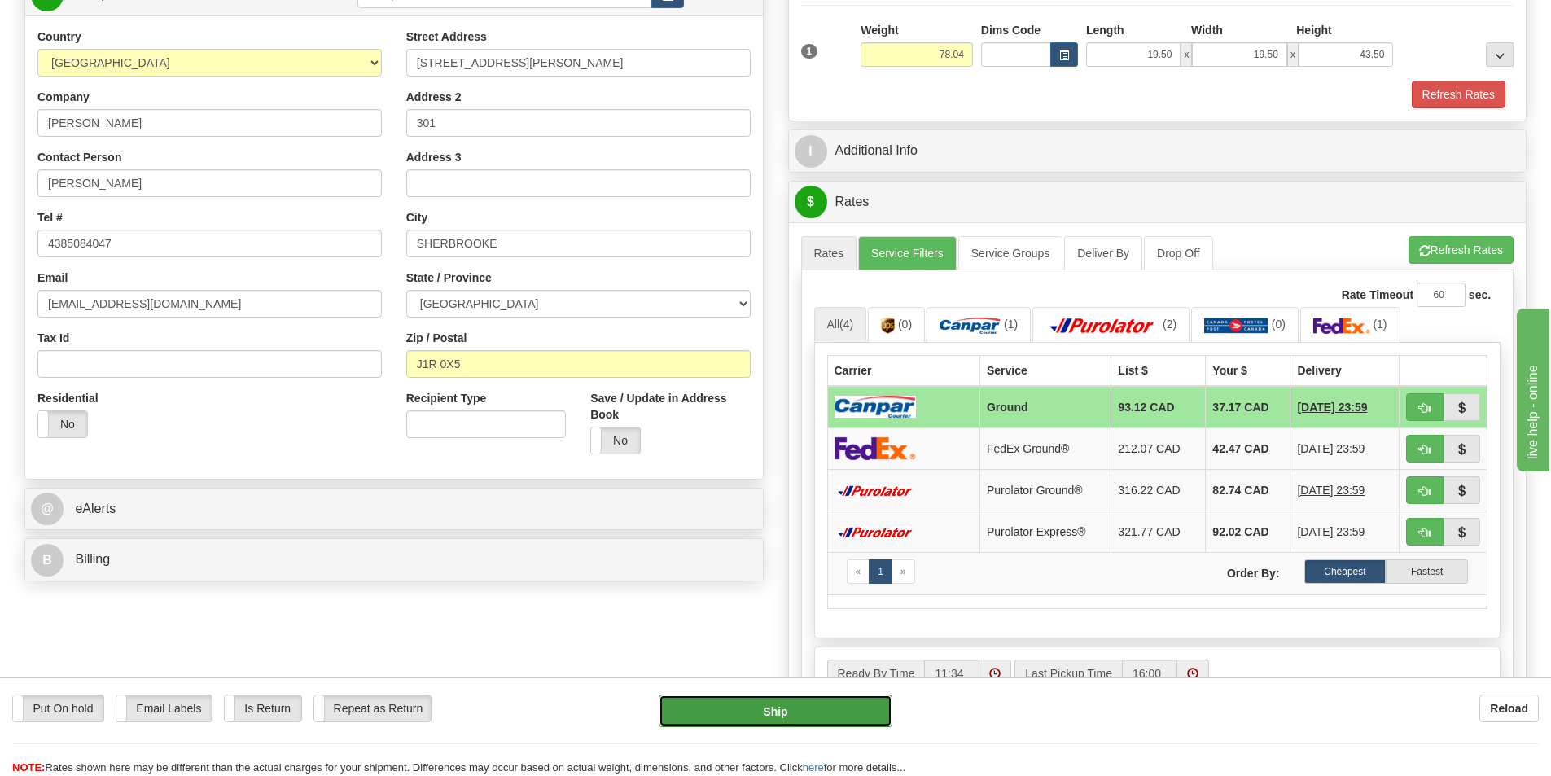
click at [821, 716] on button "Ship" at bounding box center [776, 711] width 234 height 33
type input "1"
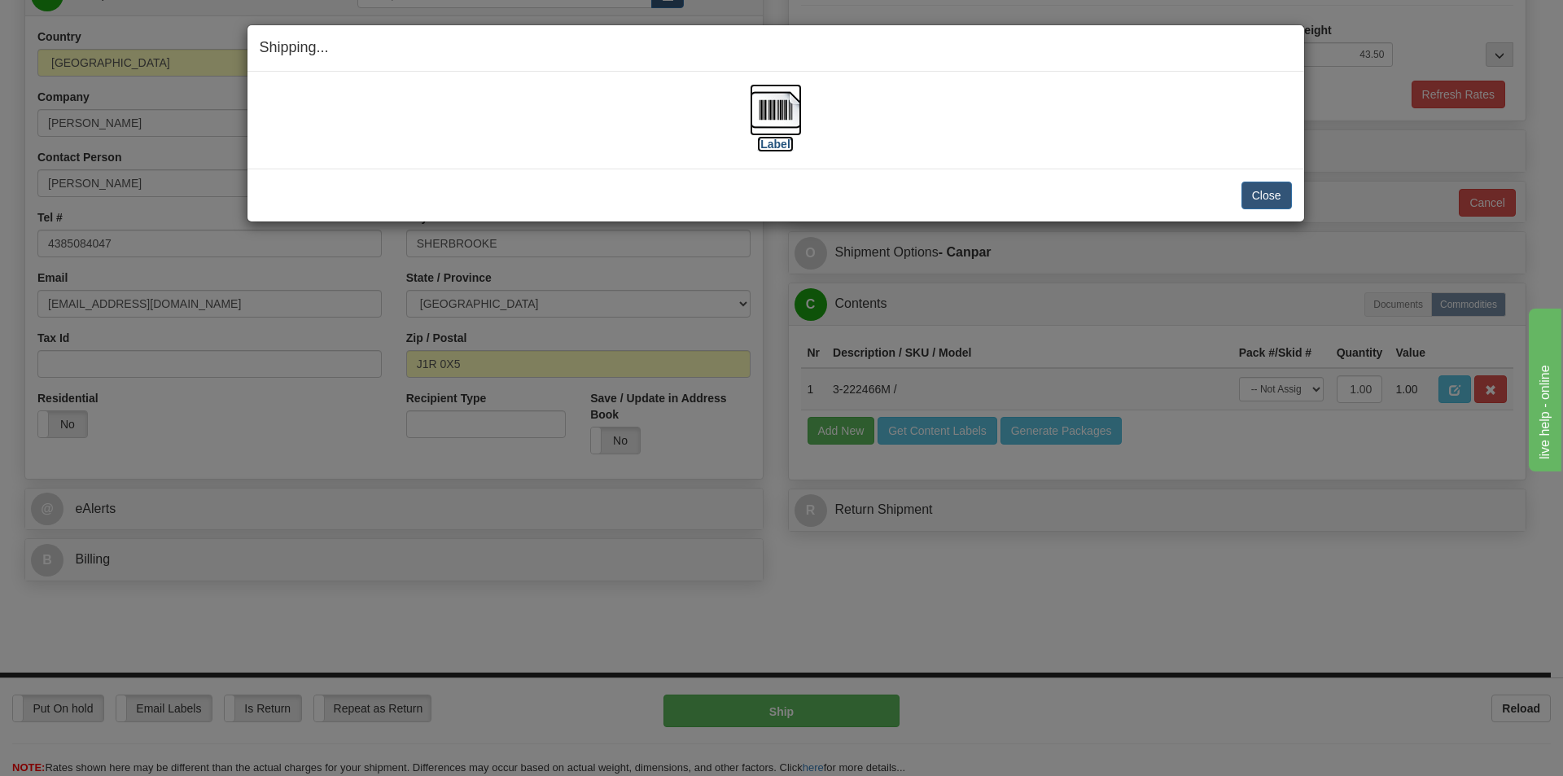
click at [787, 112] on img at bounding box center [776, 110] width 52 height 52
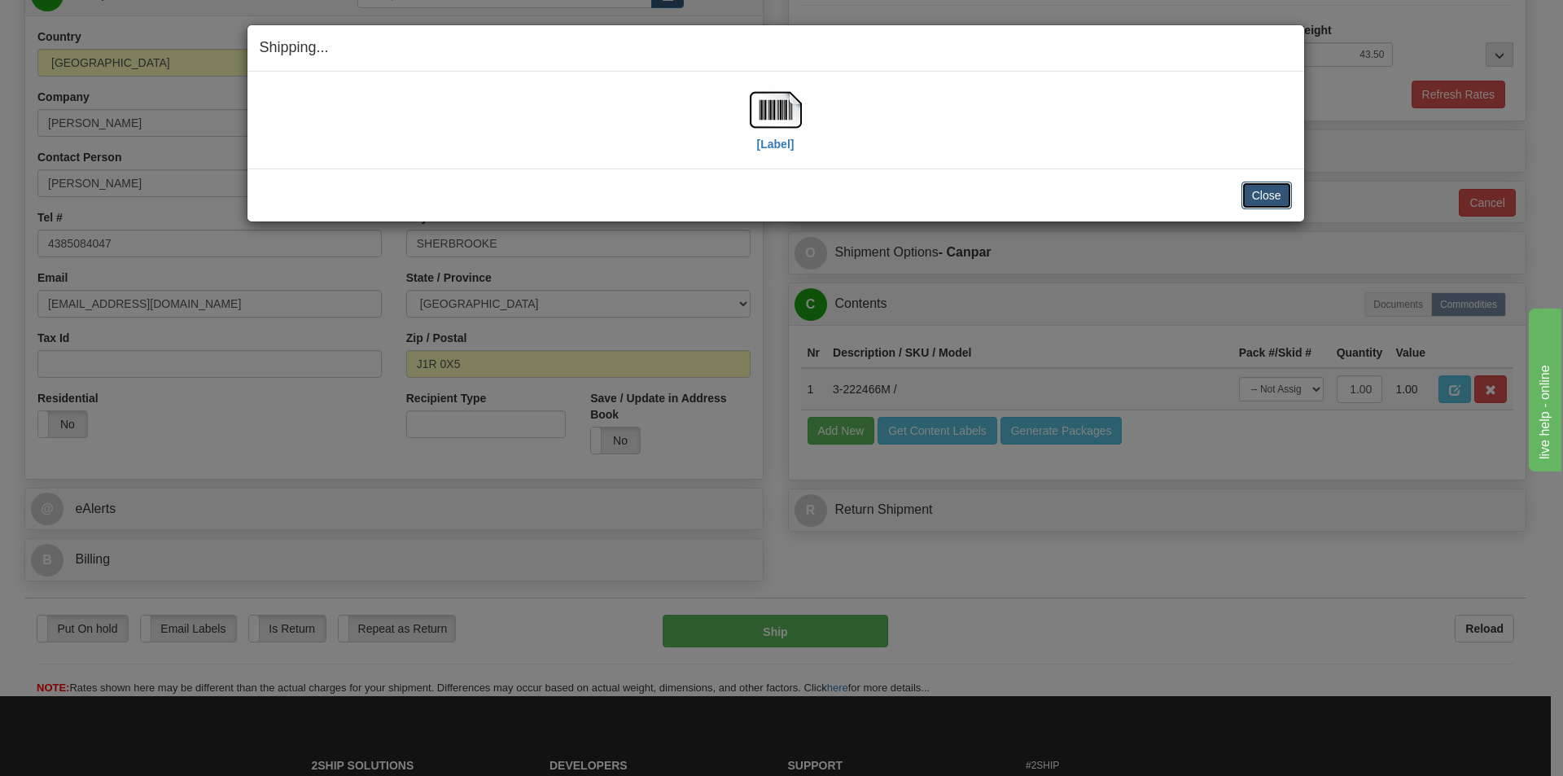
click at [1268, 193] on button "Close" at bounding box center [1267, 196] width 50 height 28
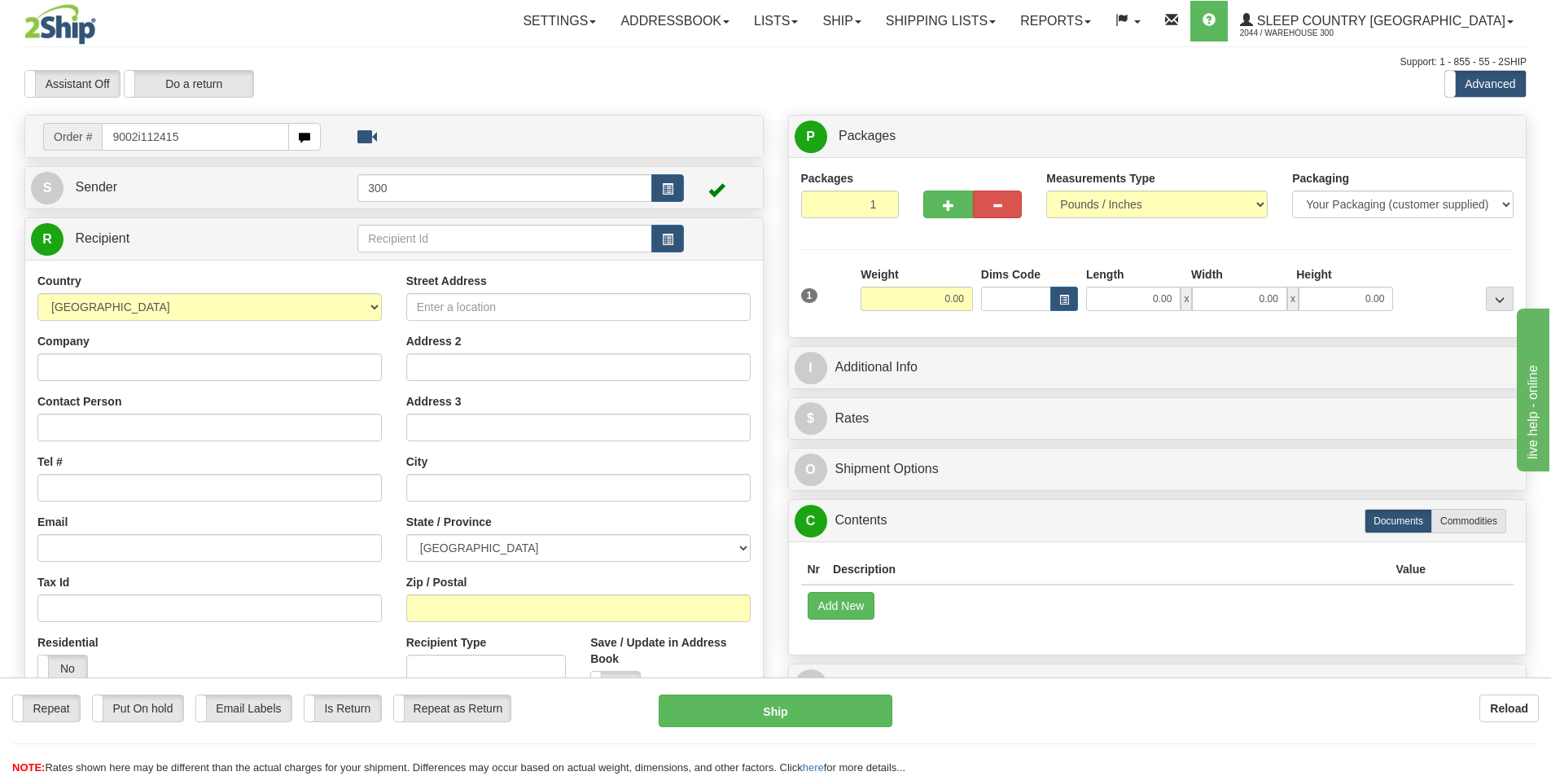
type input "9002i112415"
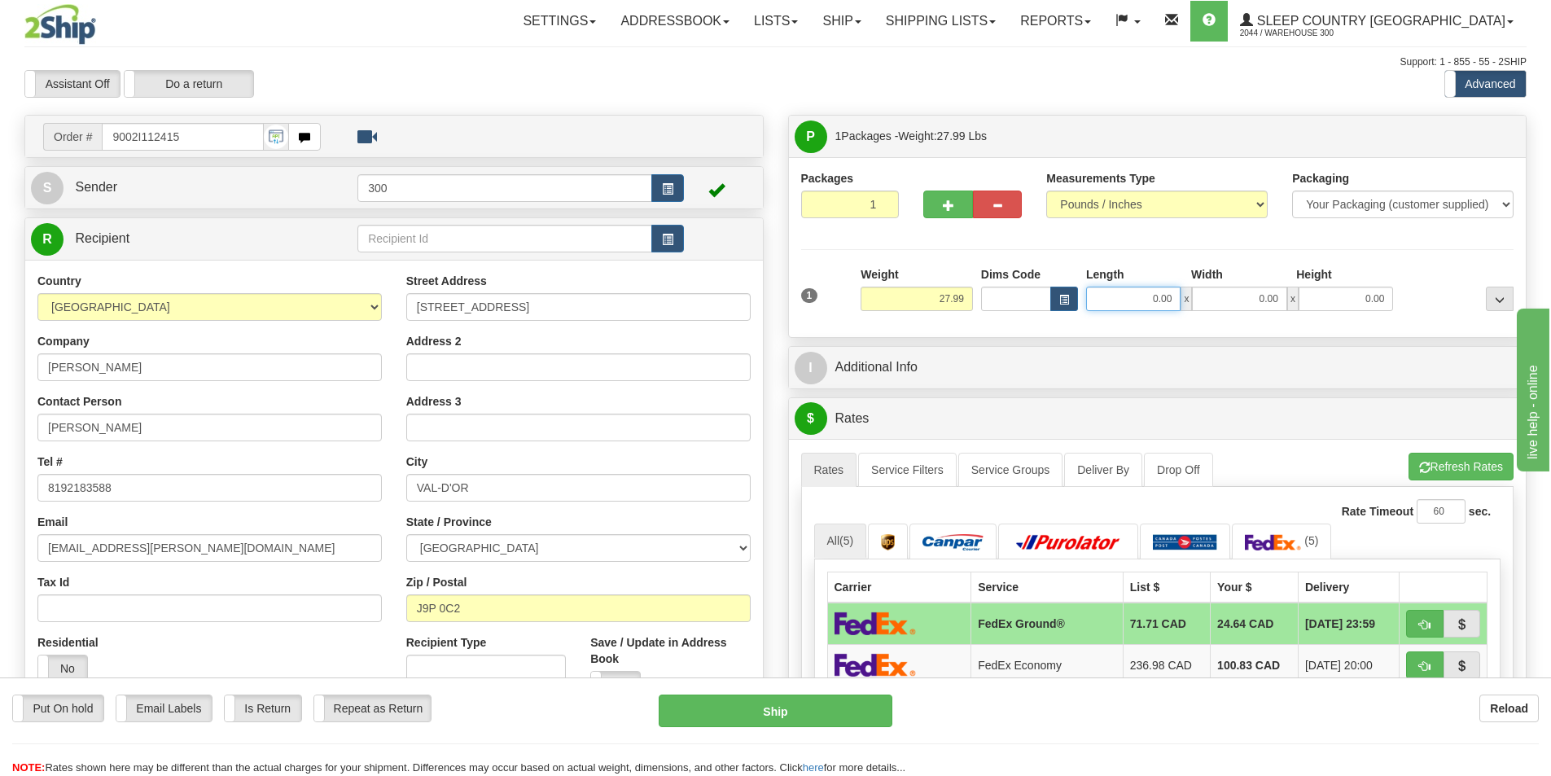
click at [1157, 297] on input "0.00" at bounding box center [1133, 299] width 94 height 24
type input "14.00"
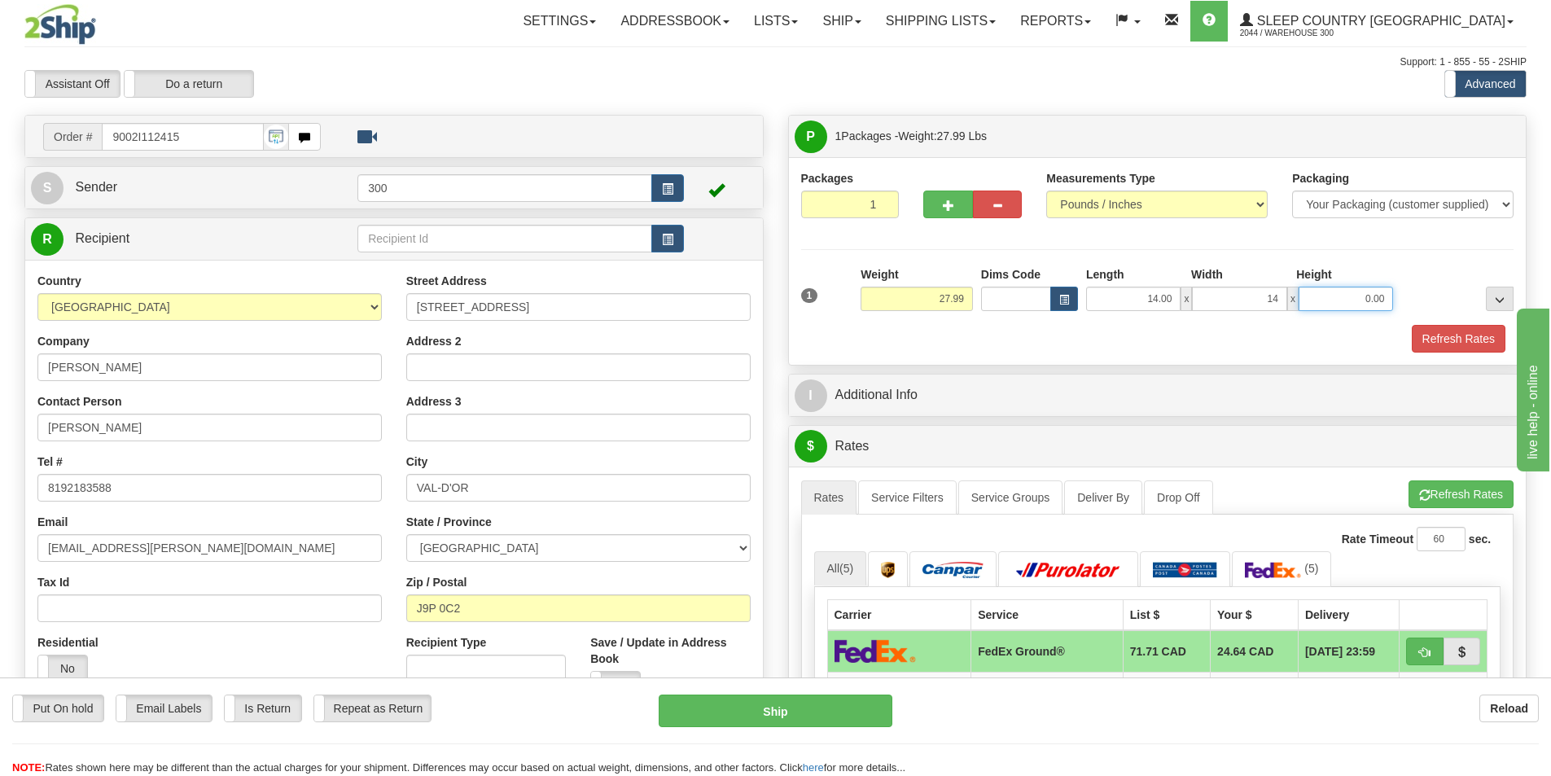
type input "14.00"
type input "40.00"
click at [914, 498] on link "Service Filters" at bounding box center [907, 497] width 99 height 34
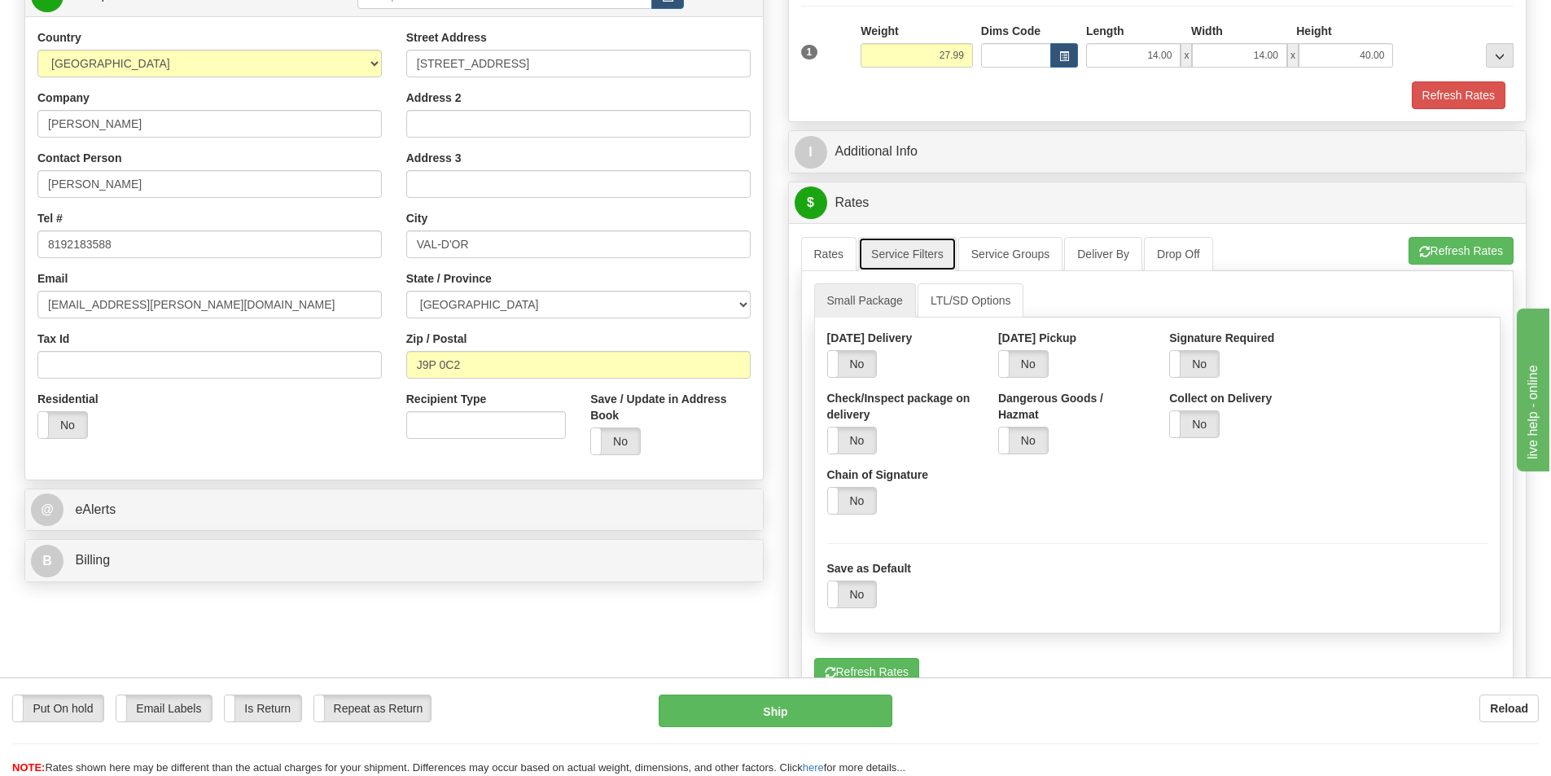
scroll to position [244, 0]
drag, startPoint x: 1200, startPoint y: 362, endPoint x: 1341, endPoint y: 336, distance: 143.3
click at [1201, 363] on label "No" at bounding box center [1194, 363] width 49 height 26
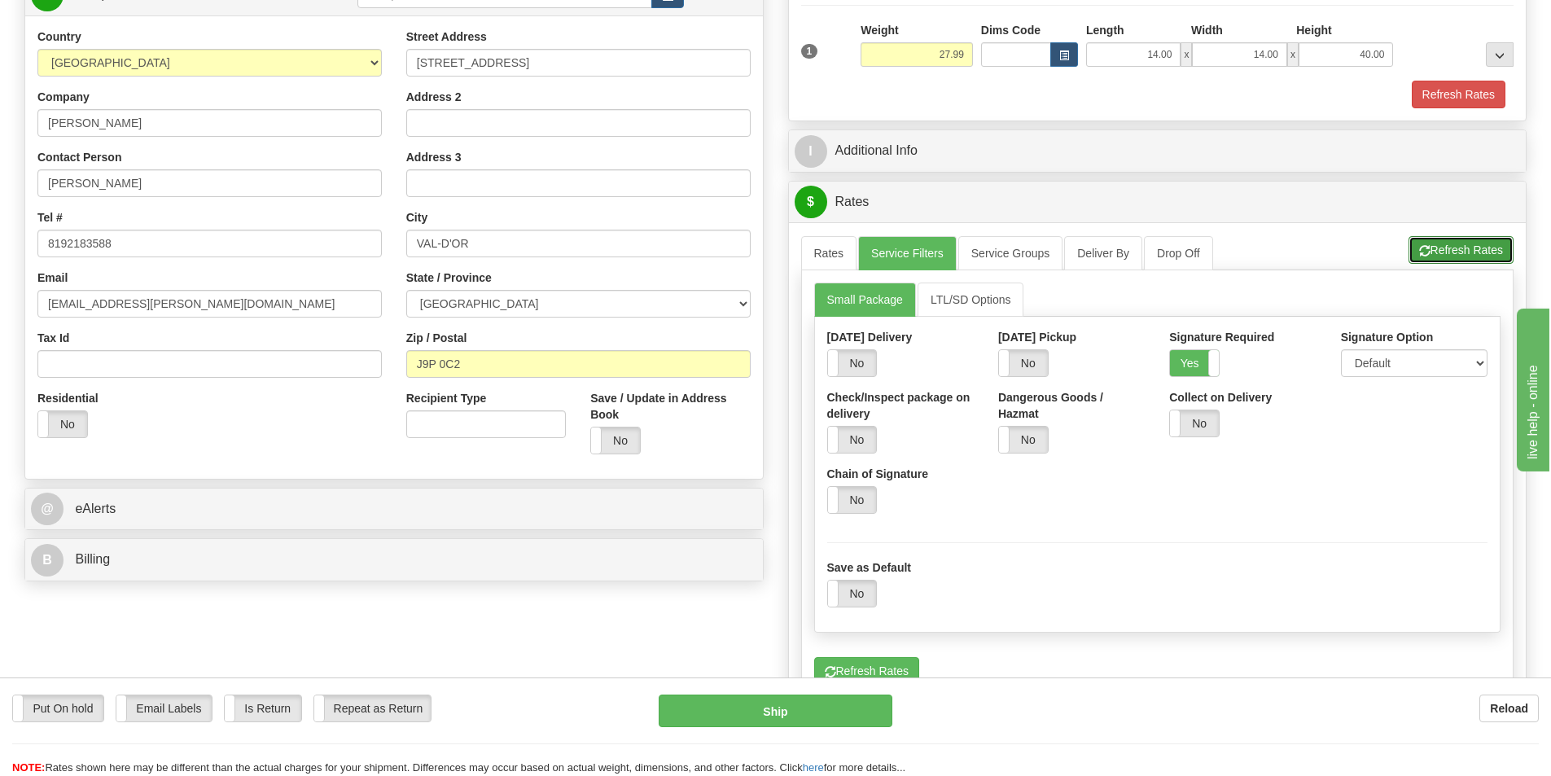
click at [1485, 245] on button "Refresh Rates" at bounding box center [1461, 250] width 105 height 28
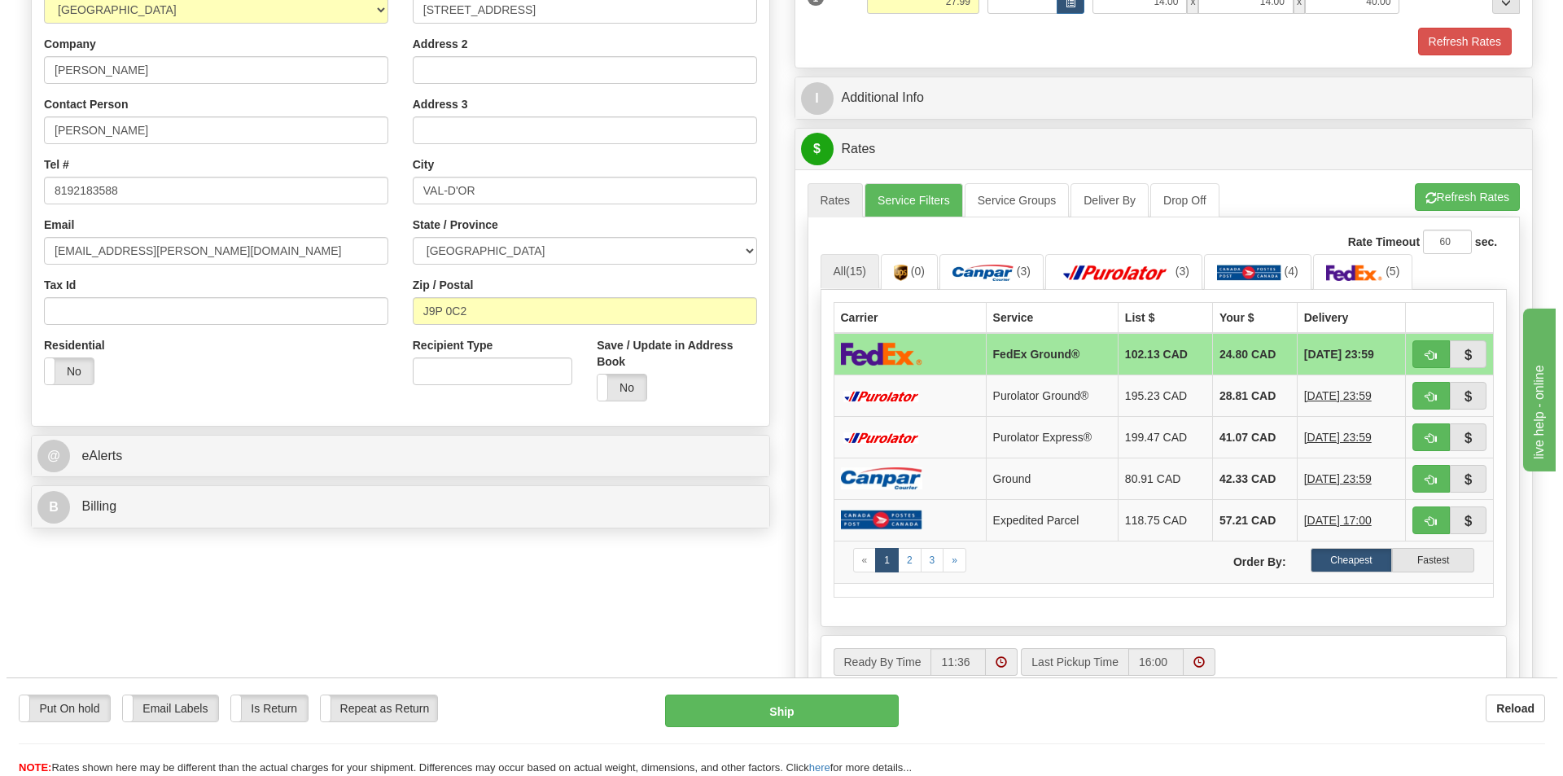
scroll to position [326, 0]
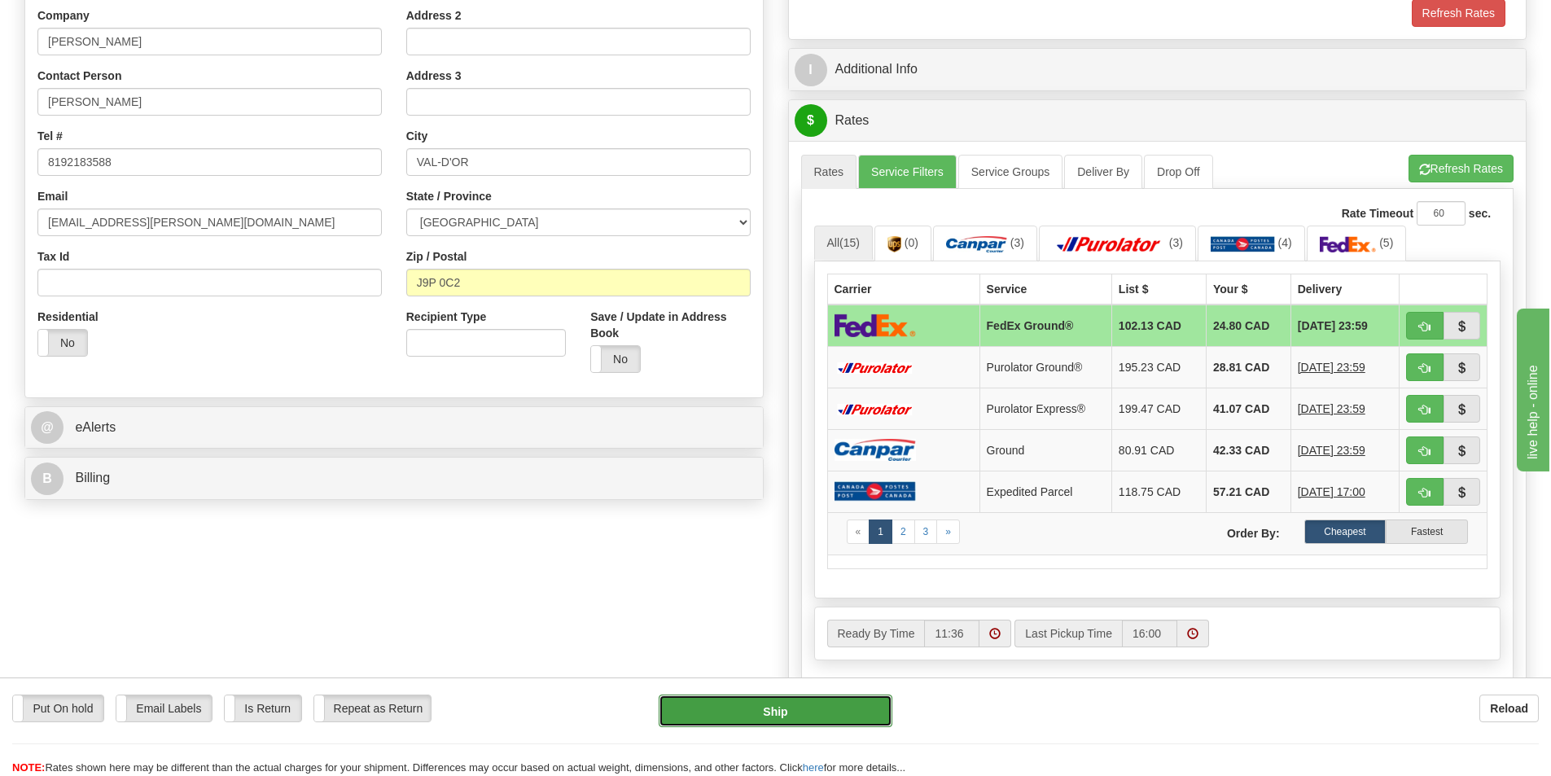
click at [832, 711] on button "Ship" at bounding box center [776, 711] width 234 height 33
type input "92"
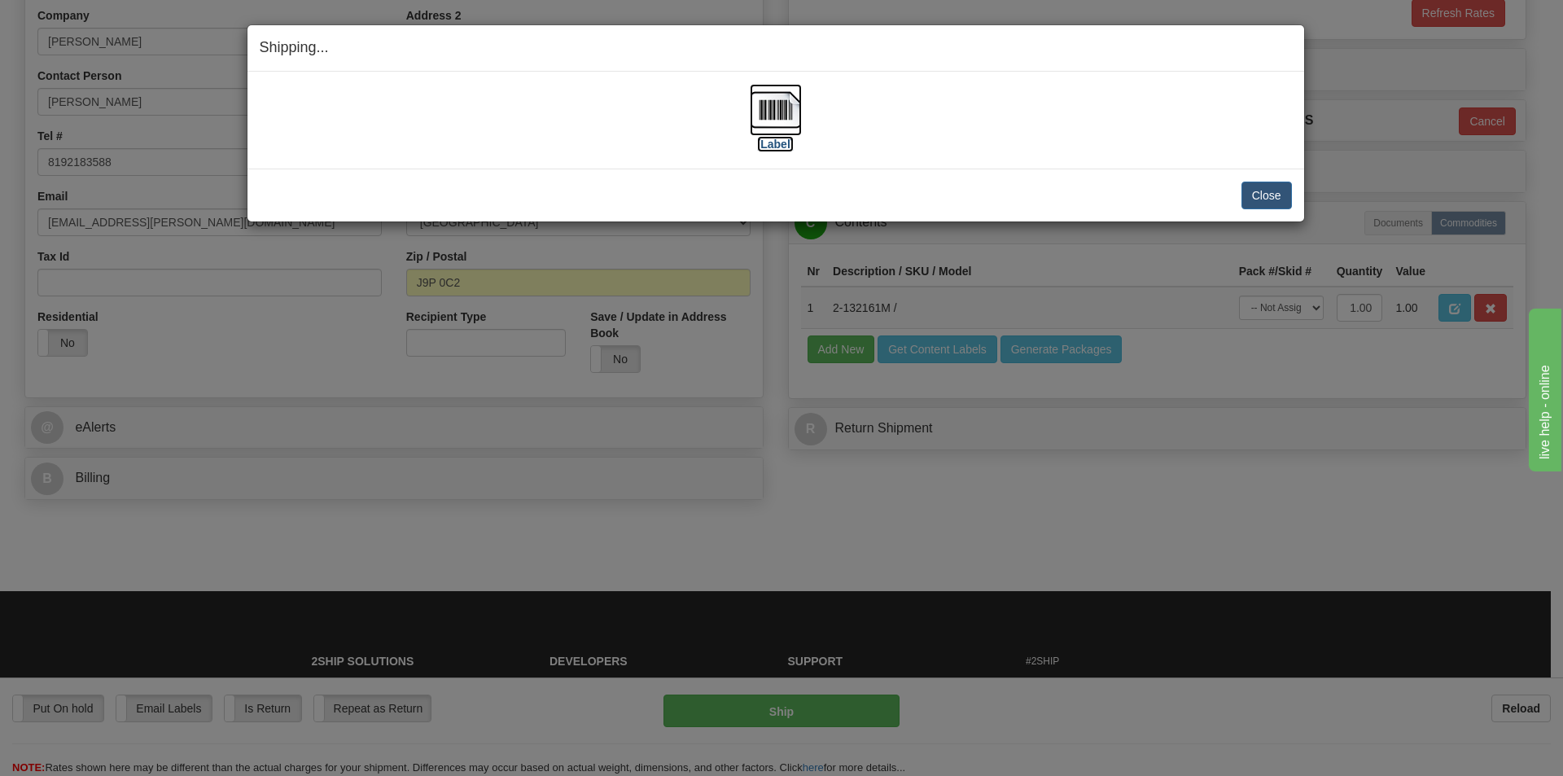
click at [781, 113] on img at bounding box center [776, 110] width 52 height 52
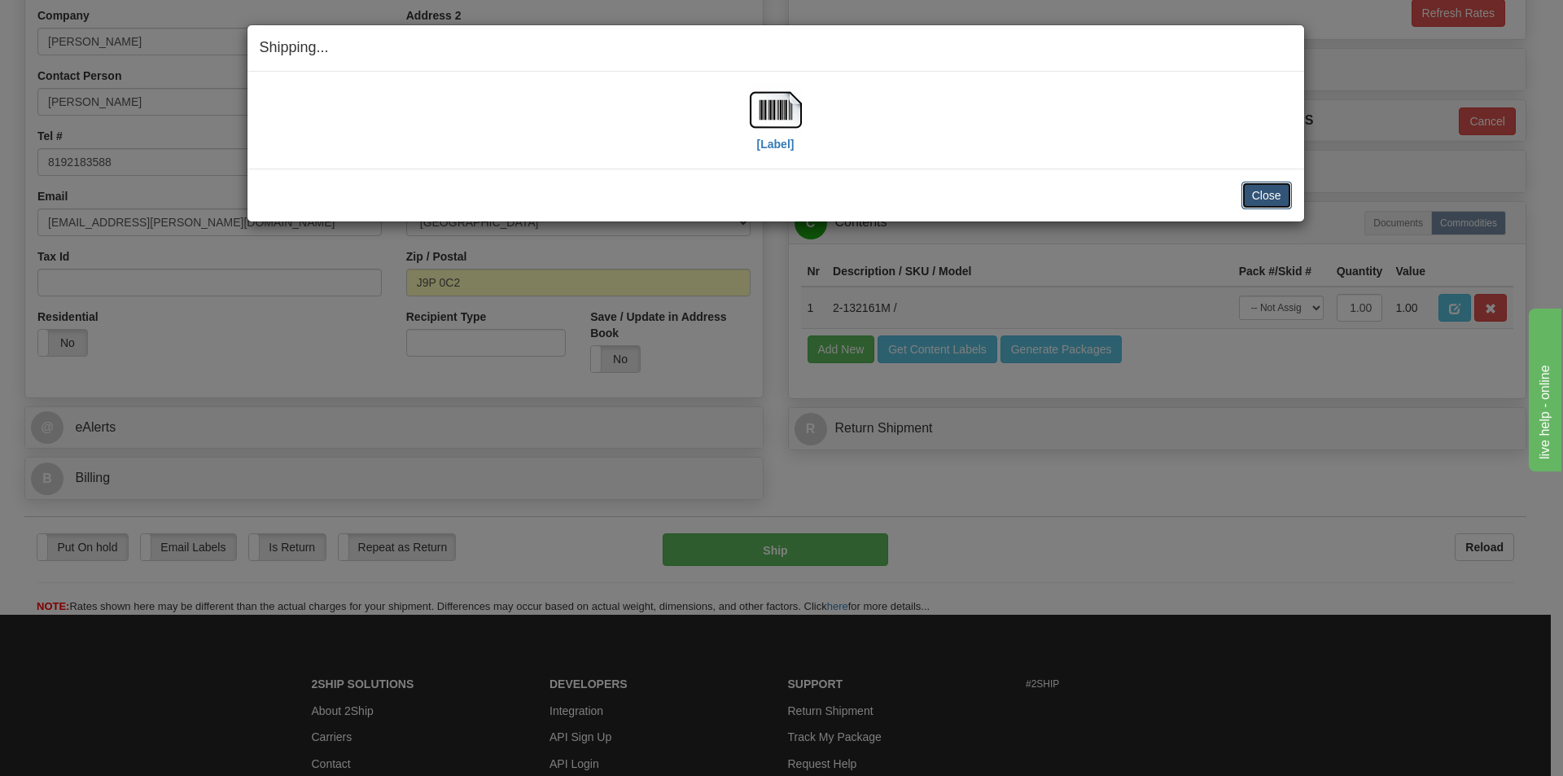
click at [1278, 193] on button "Close" at bounding box center [1267, 196] width 50 height 28
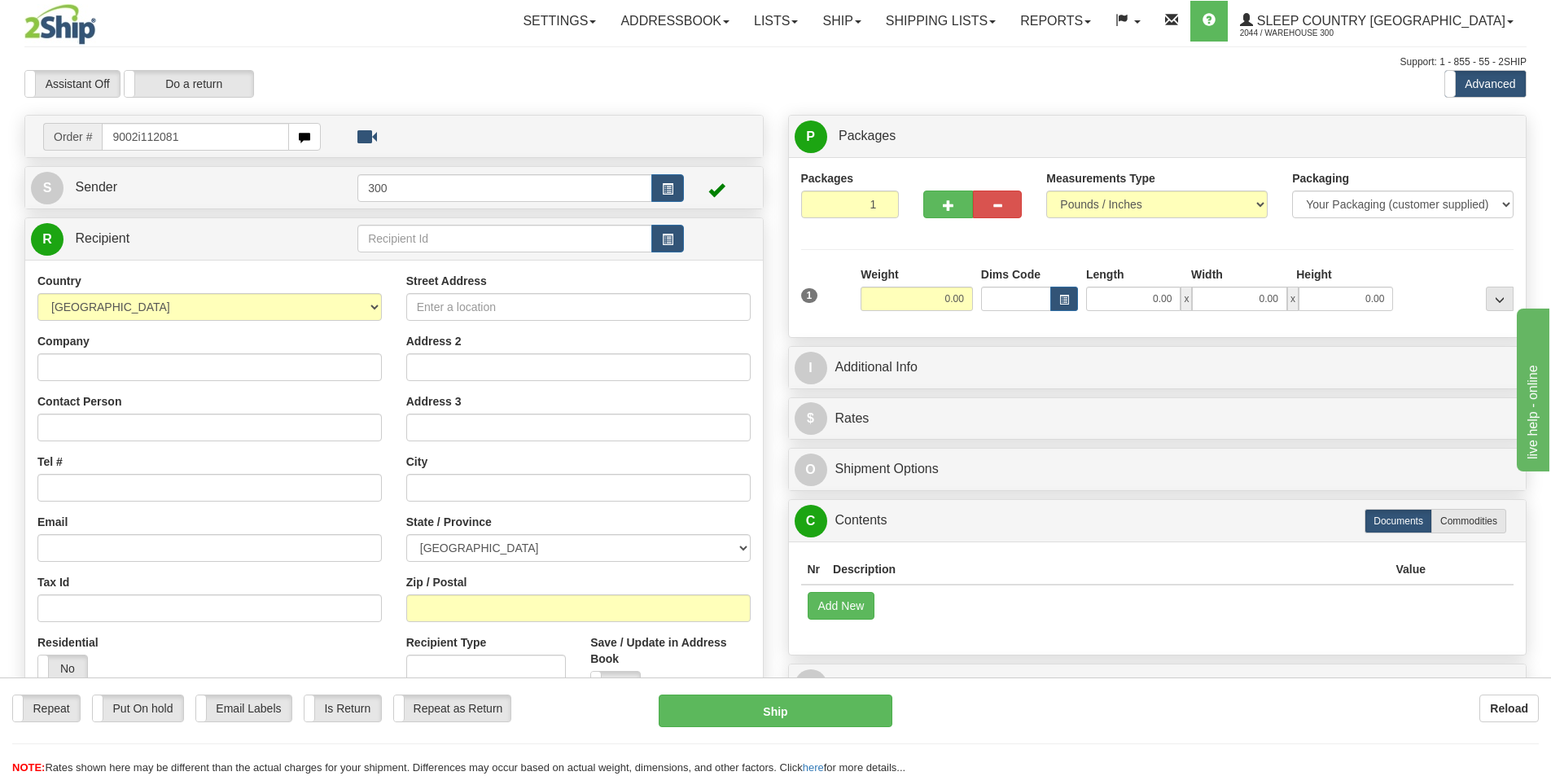
type input "9002i112081"
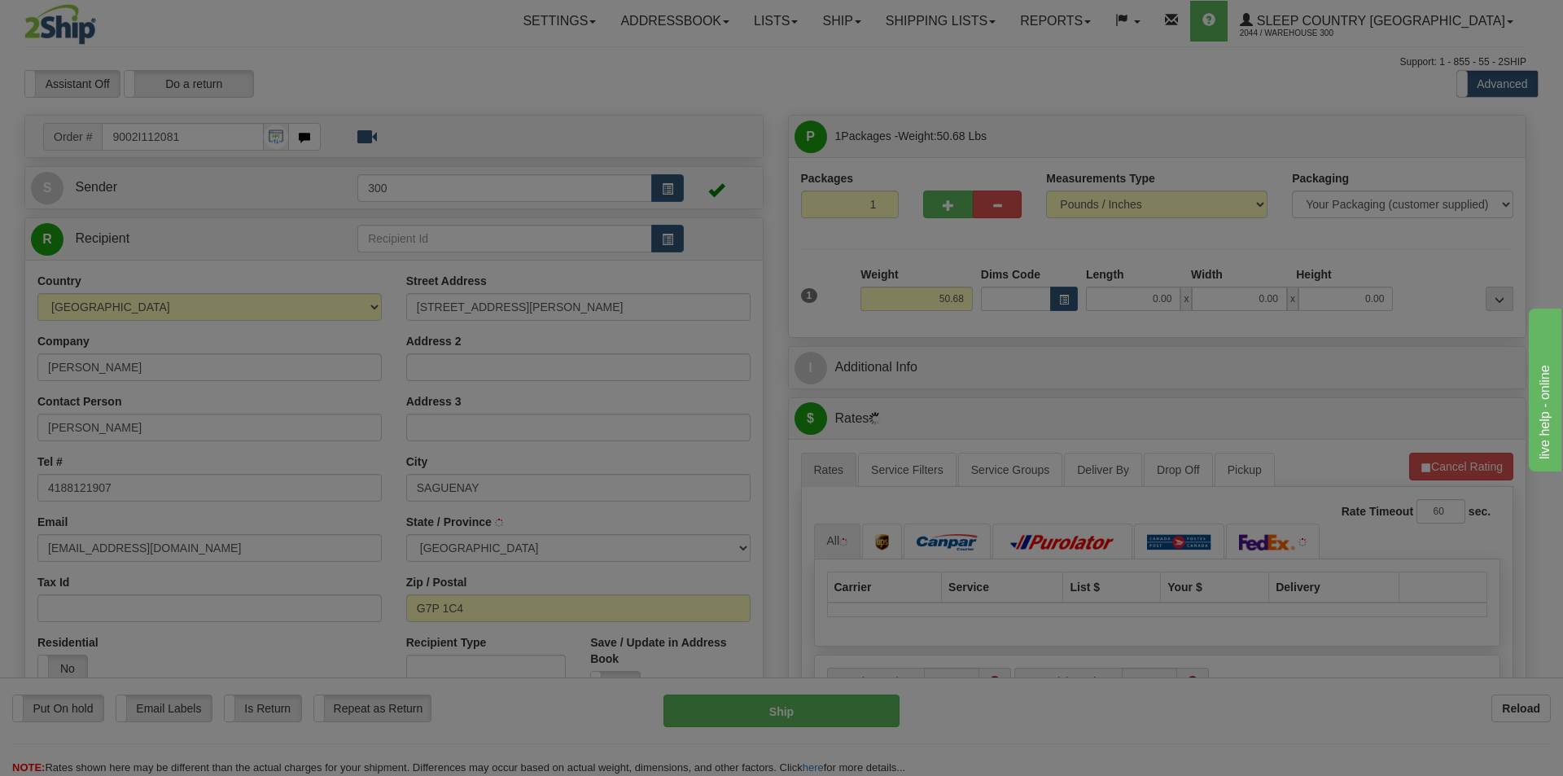
type input "SHIPSHAW"
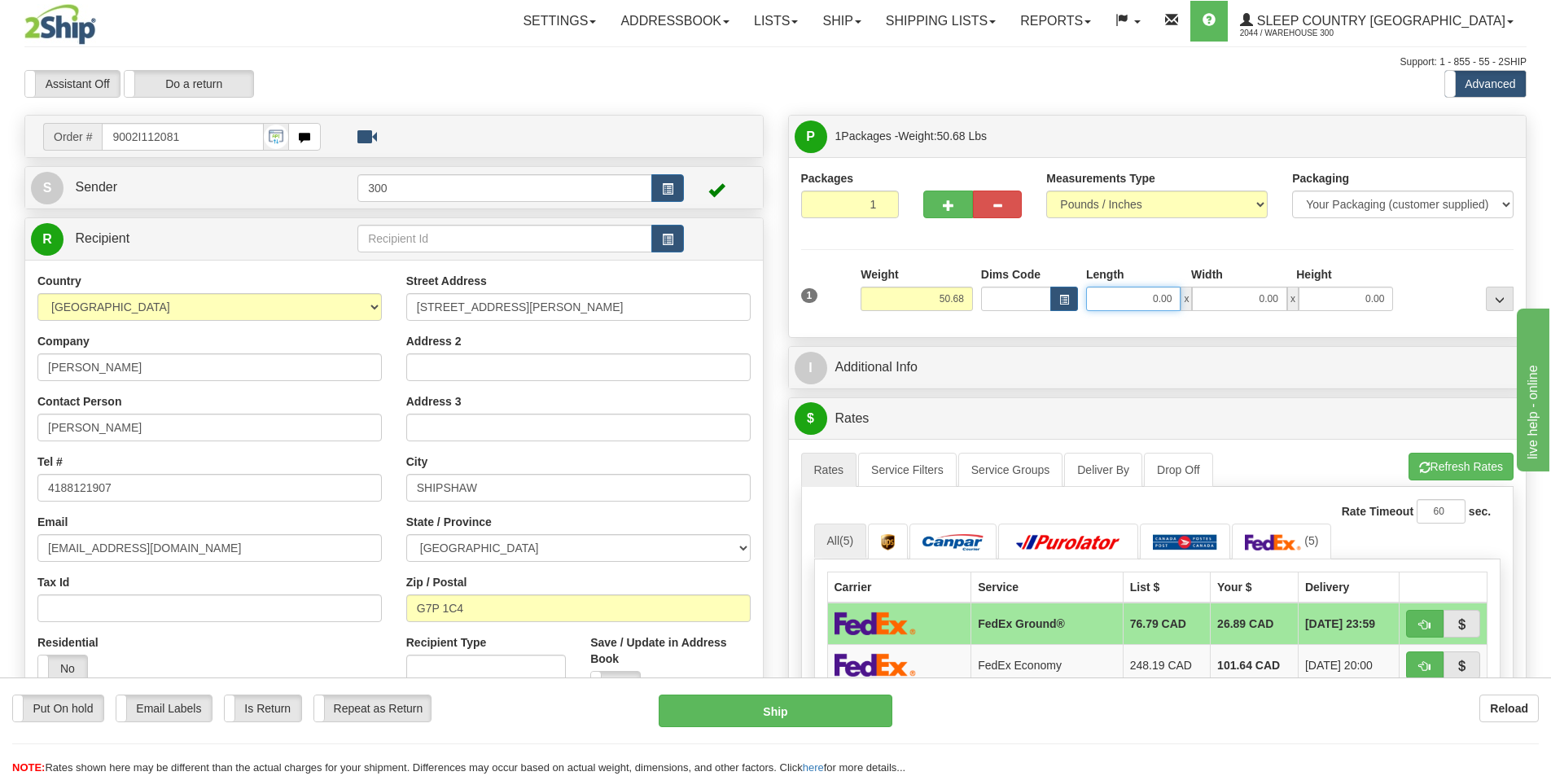
click at [1169, 300] on input "0.00" at bounding box center [1133, 299] width 94 height 24
type input "13.00"
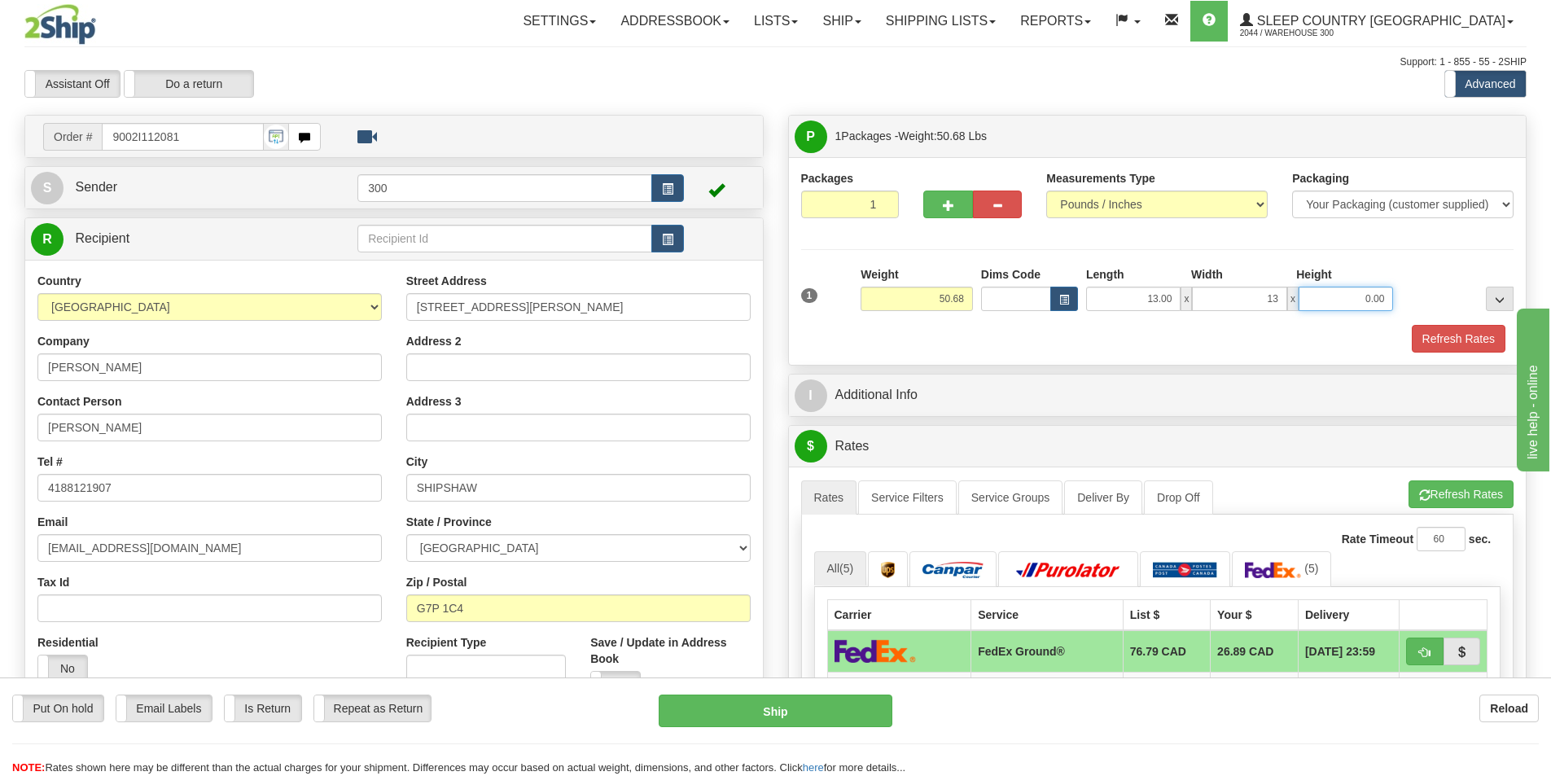
type input "13.00"
type input "41.00"
click at [932, 492] on link "Service Filters" at bounding box center [907, 497] width 99 height 34
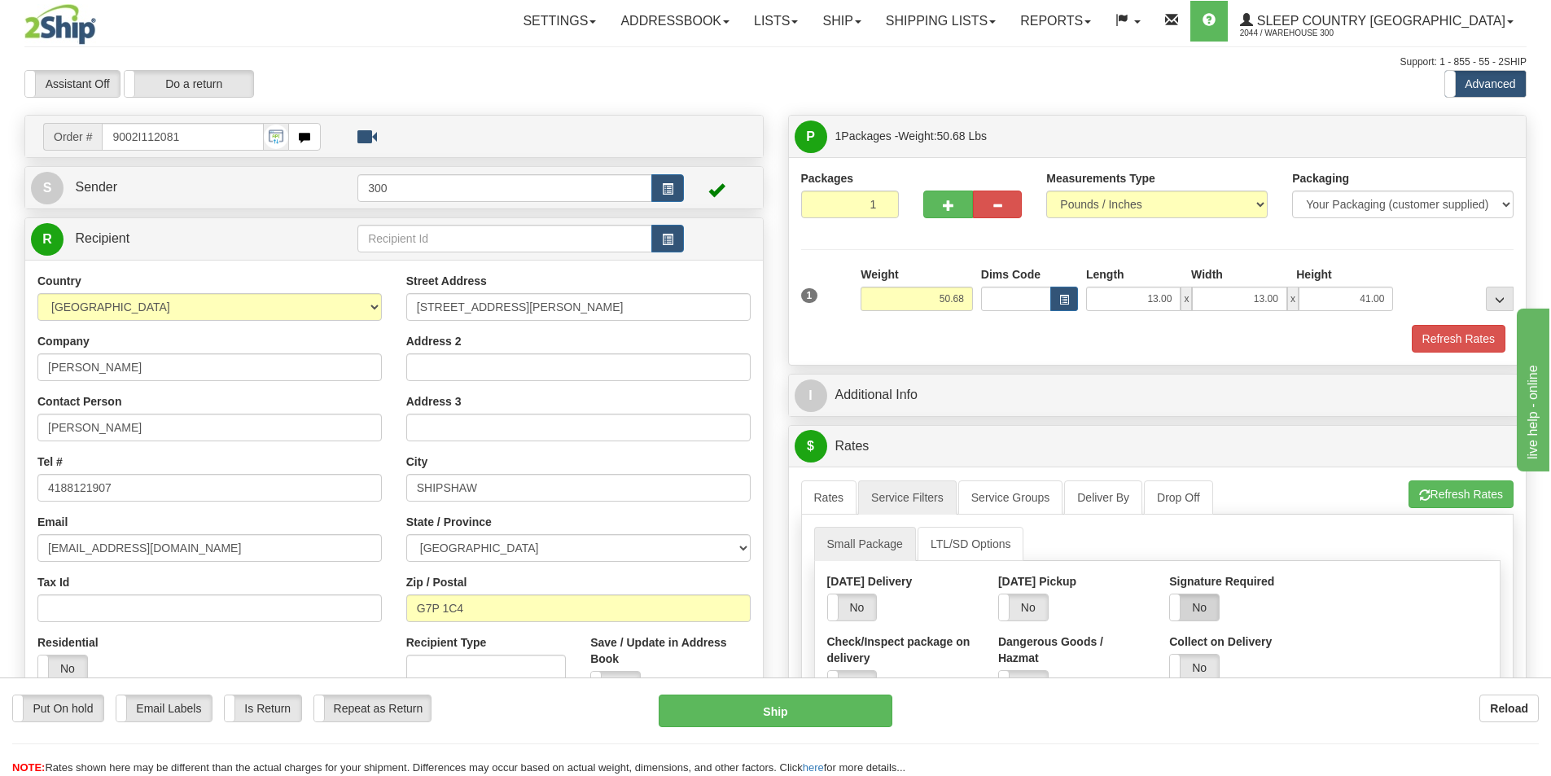
click at [1217, 606] on label "No" at bounding box center [1194, 607] width 49 height 26
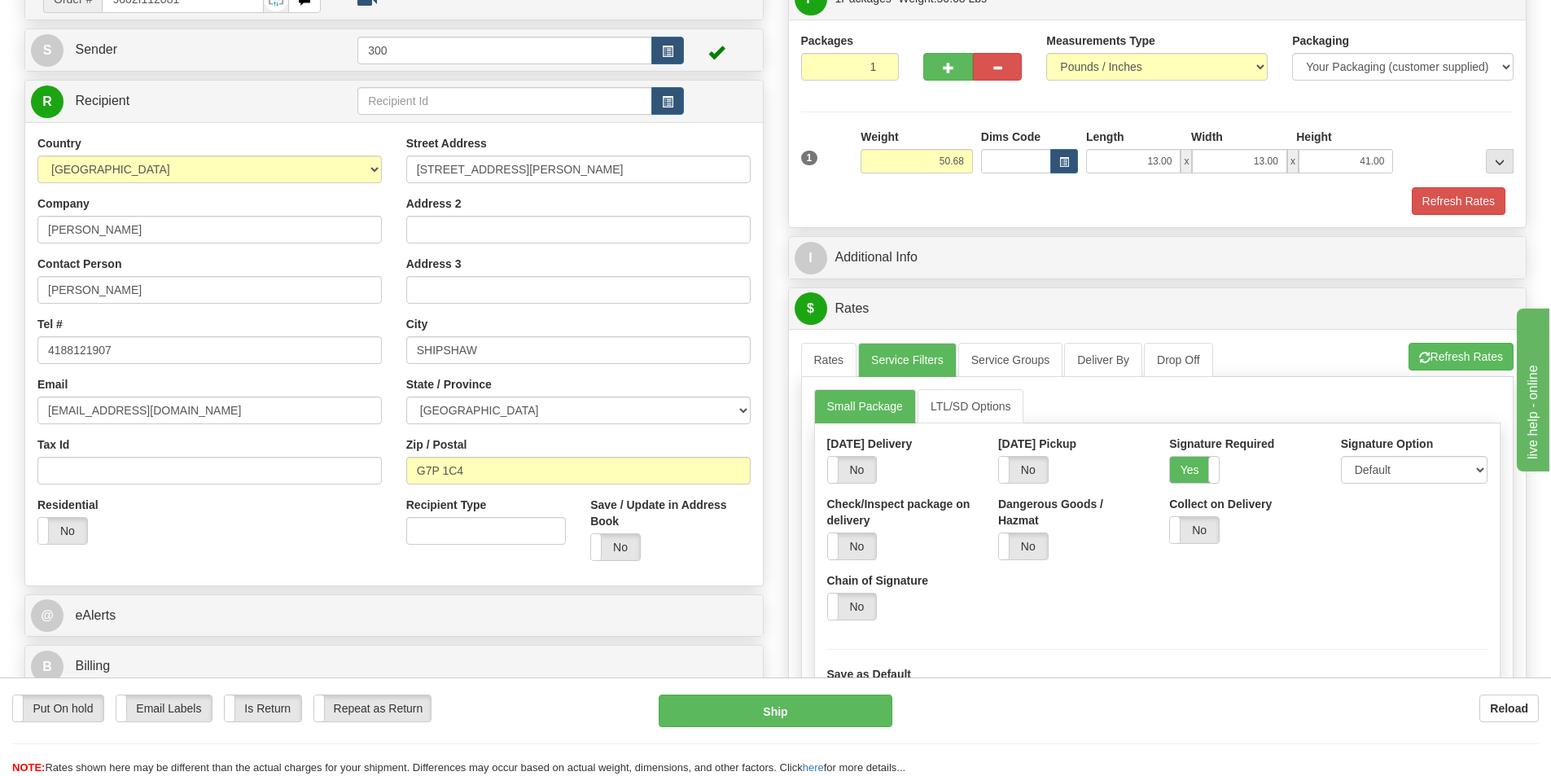
scroll to position [163, 0]
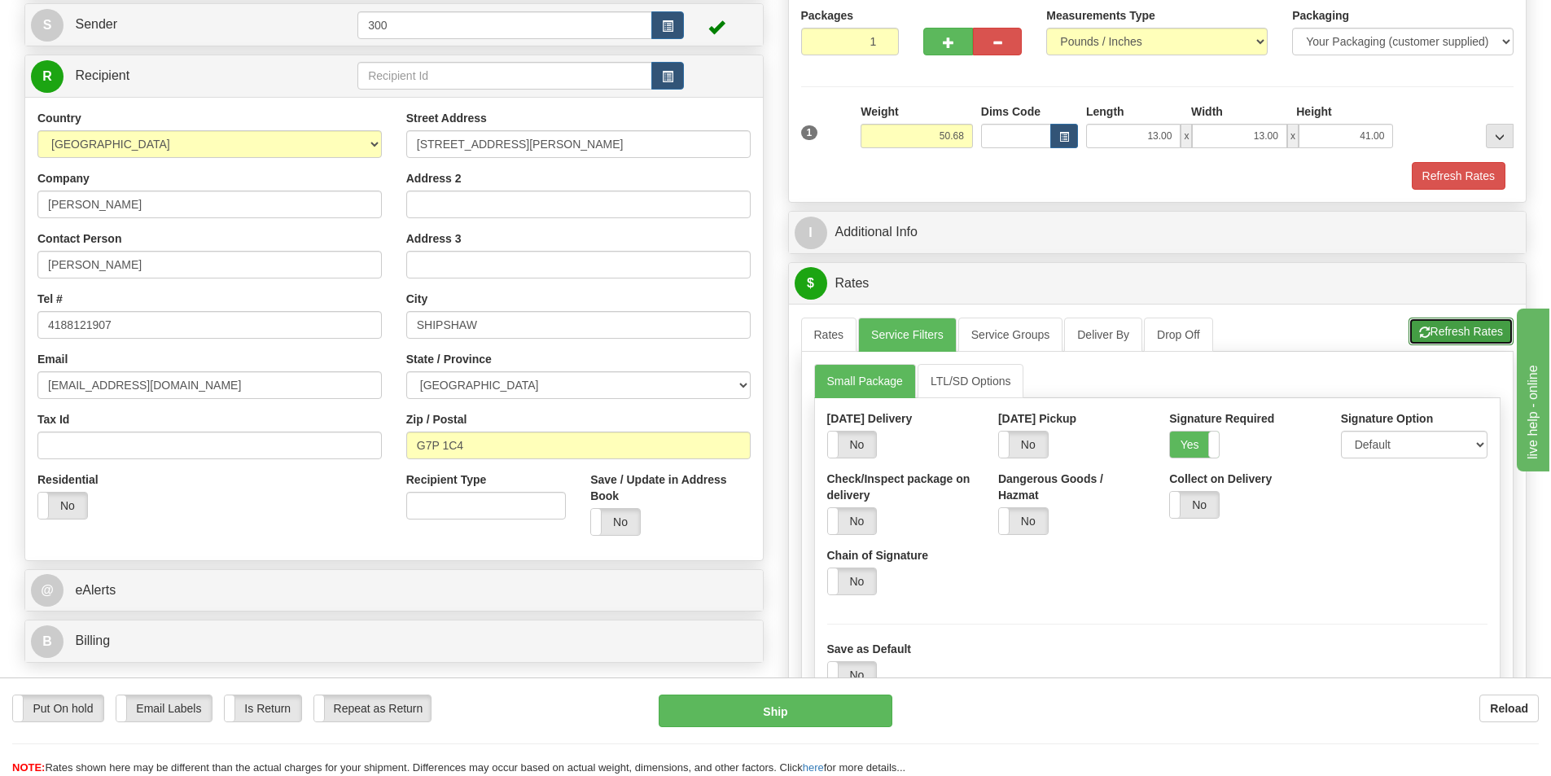
click at [1483, 330] on button "Refresh Rates" at bounding box center [1461, 332] width 105 height 28
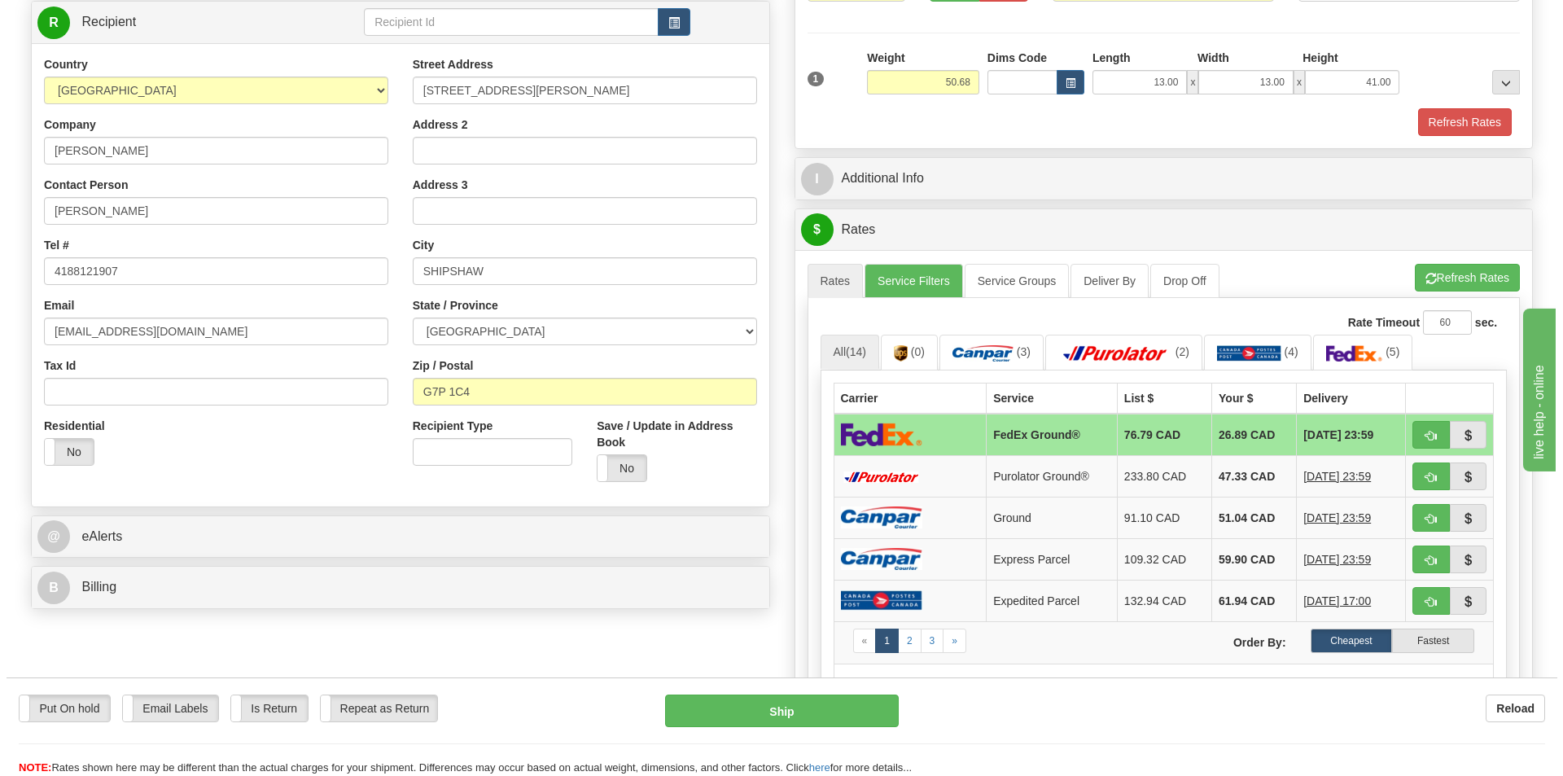
scroll to position [326, 0]
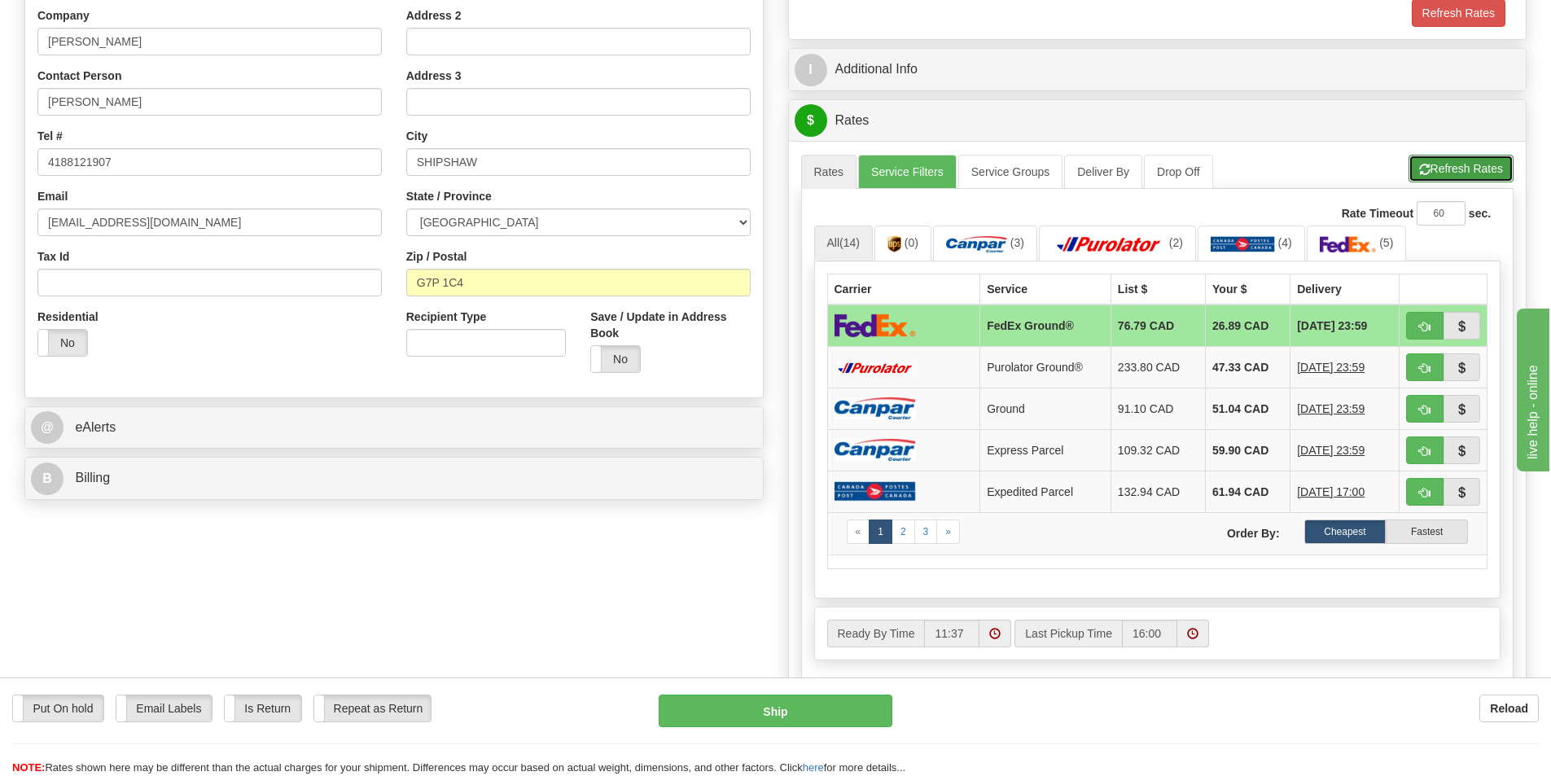
click at [1471, 164] on button "Refresh Rates" at bounding box center [1461, 169] width 105 height 28
click at [781, 718] on button "Ship" at bounding box center [776, 711] width 234 height 33
type input "92"
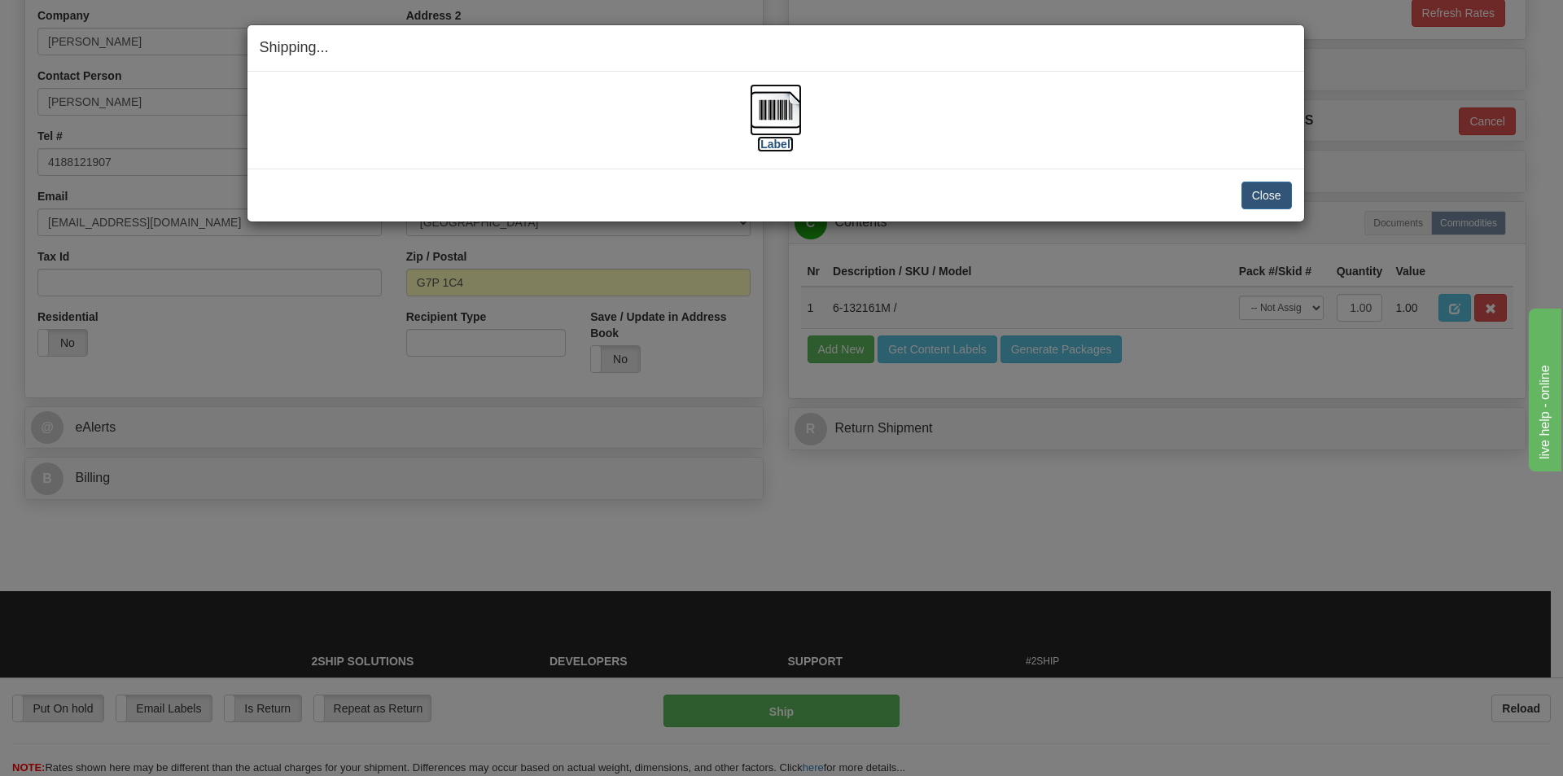
click at [780, 122] on img at bounding box center [776, 110] width 52 height 52
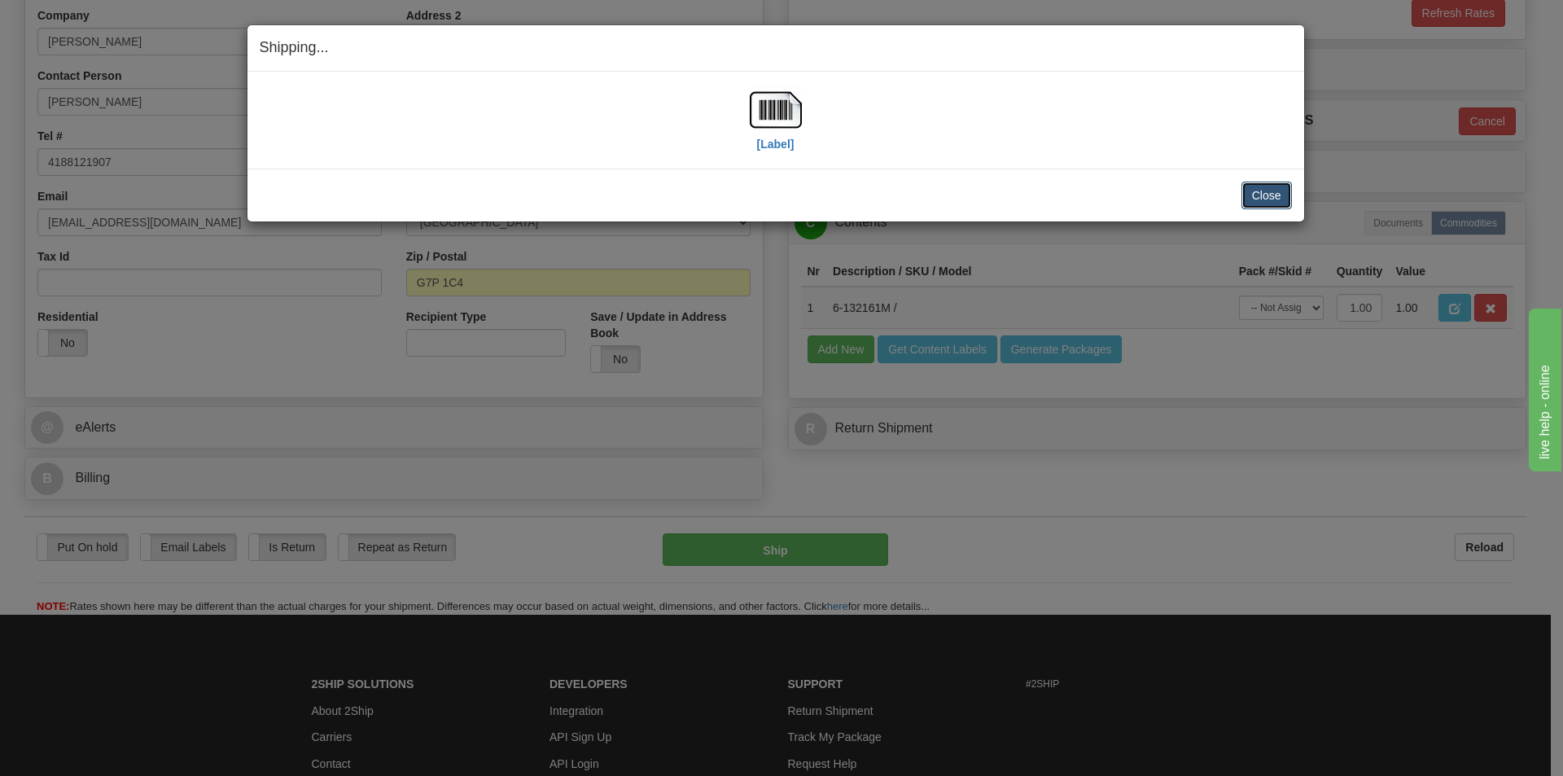
click at [1269, 198] on button "Close" at bounding box center [1267, 196] width 50 height 28
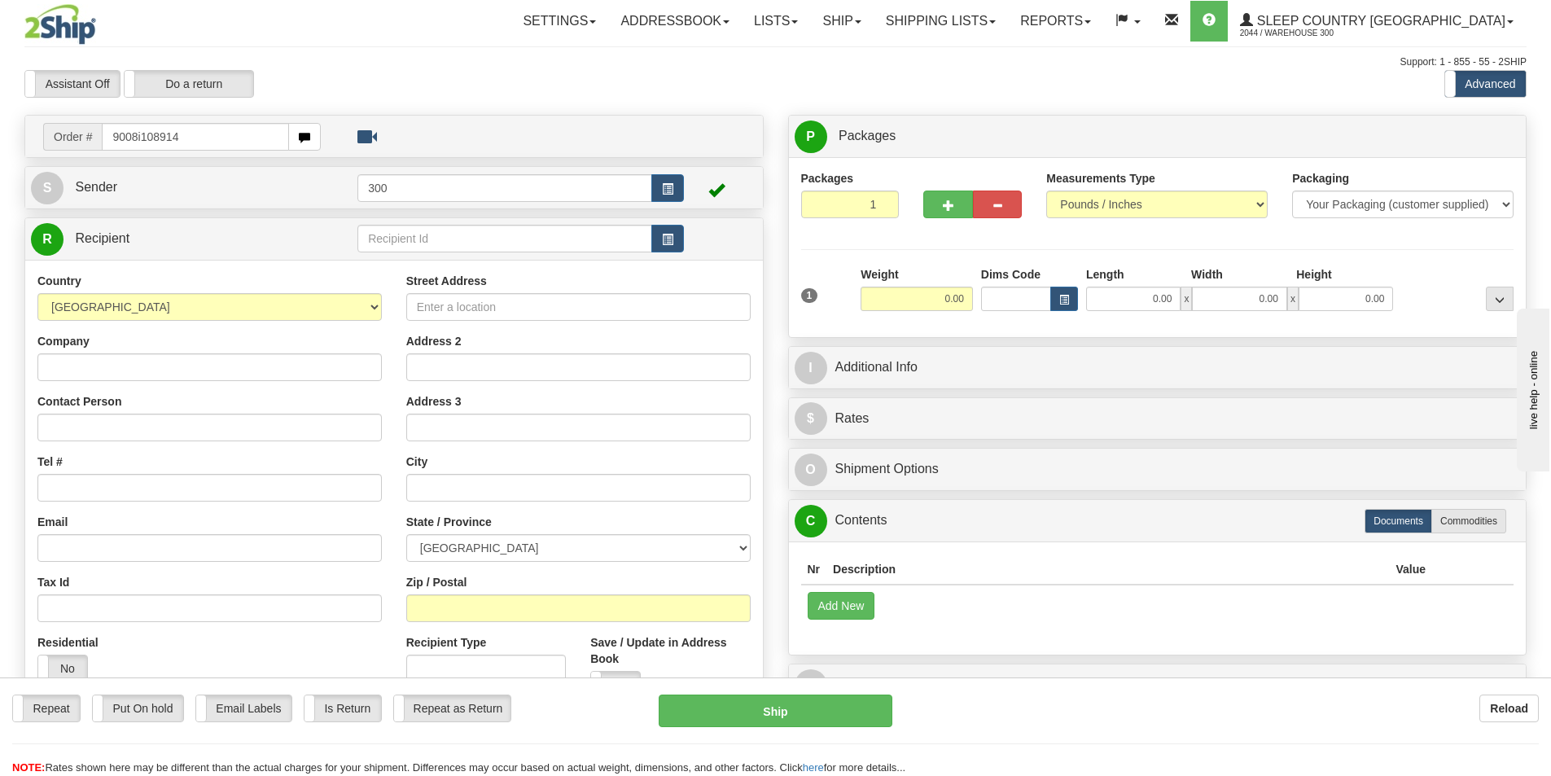
type input "9008i108914"
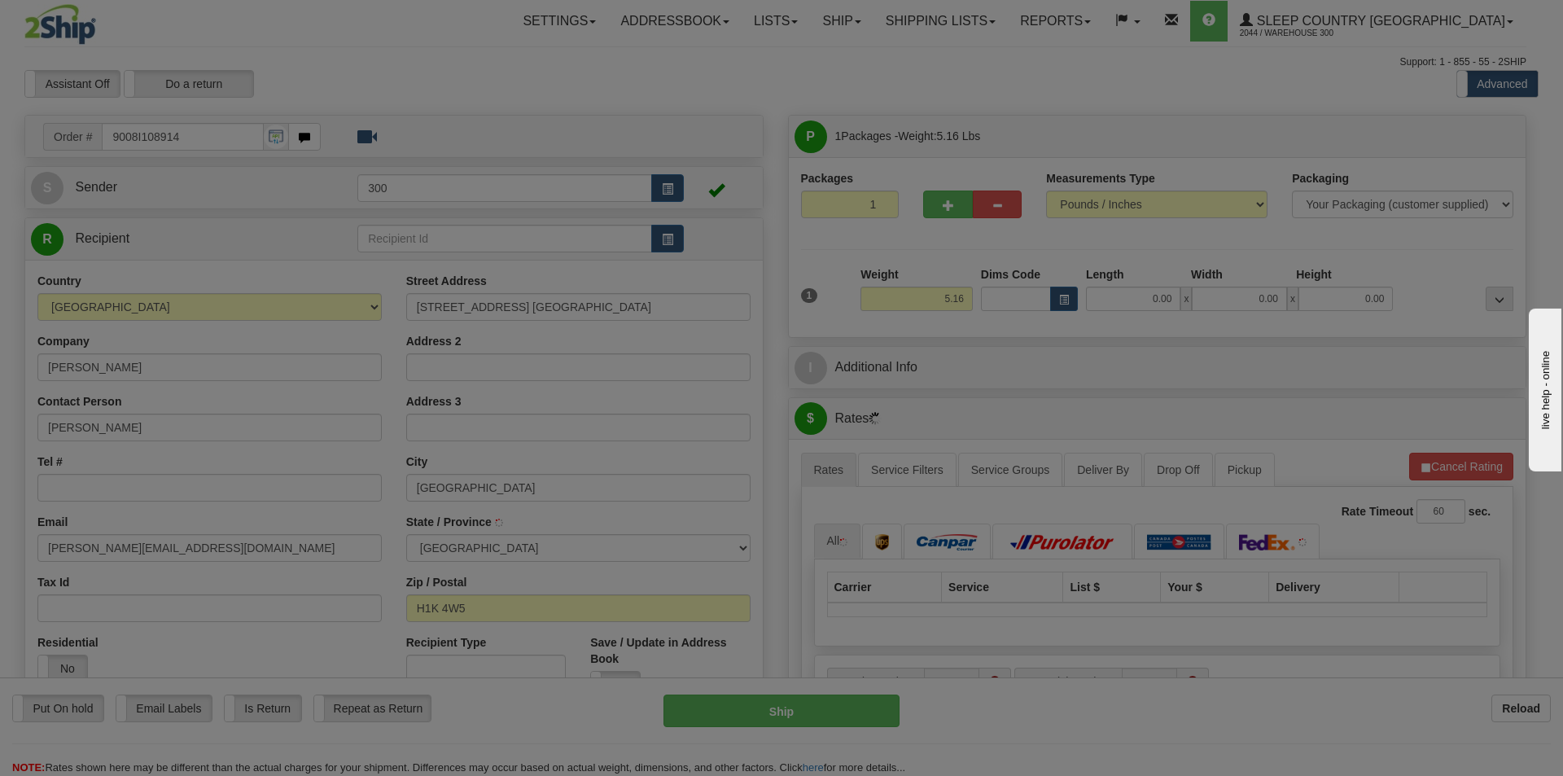
type input "ANJOU"
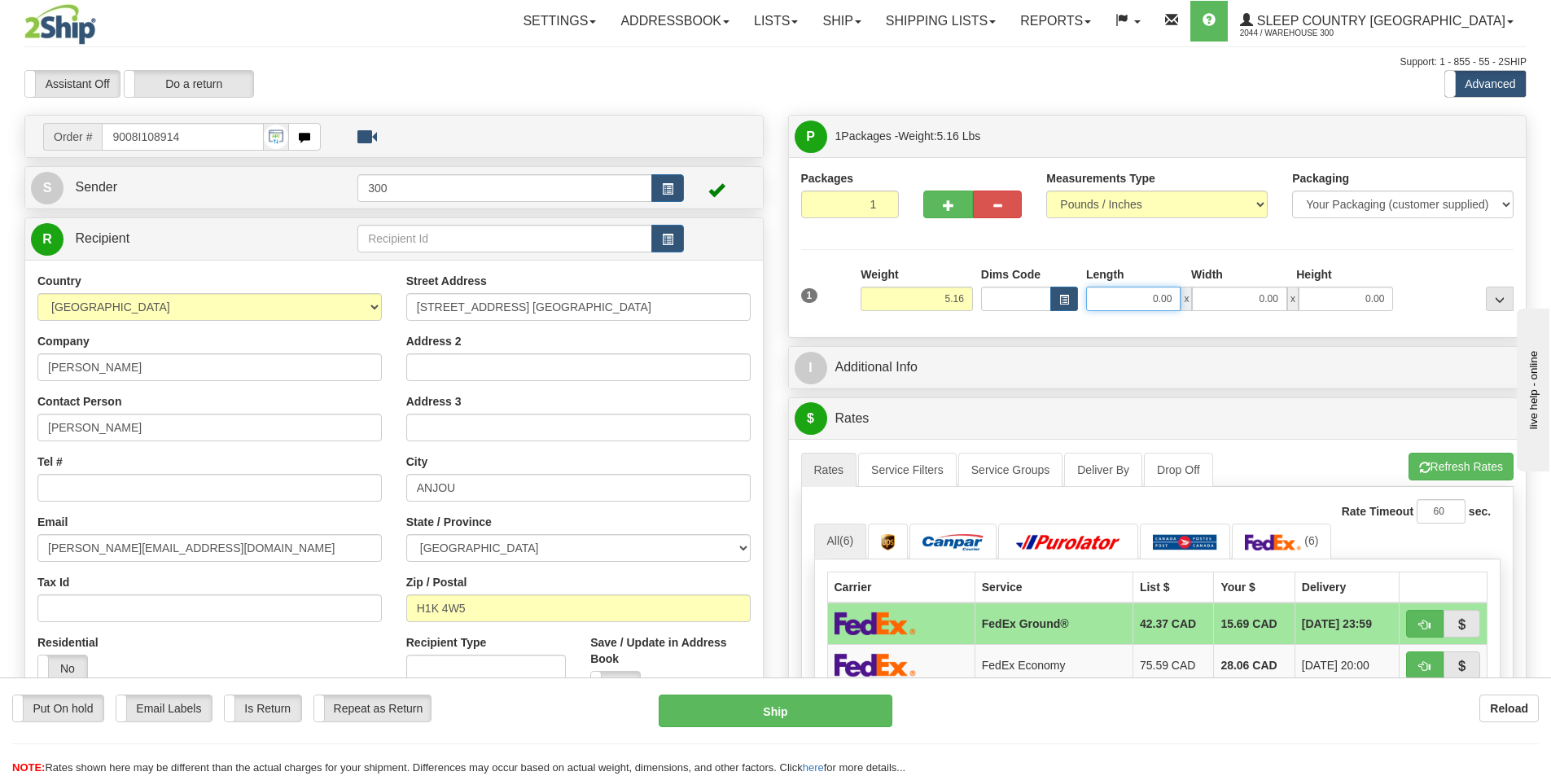
click at [1136, 294] on input "0.00" at bounding box center [1133, 299] width 94 height 24
type input "9.00"
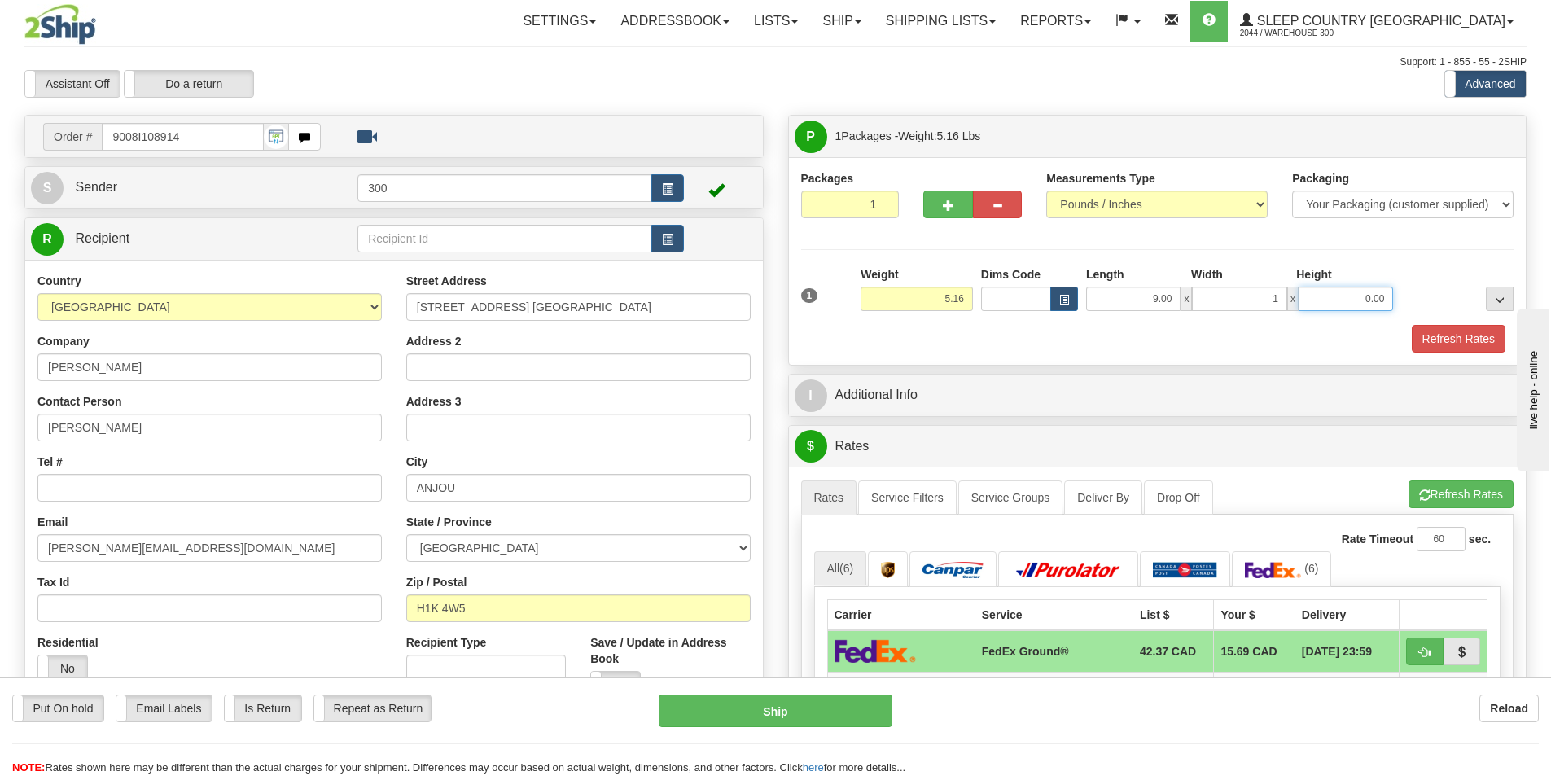
type input "1.00"
type input "7.00"
click at [1442, 491] on button "Refresh Rates" at bounding box center [1461, 494] width 105 height 28
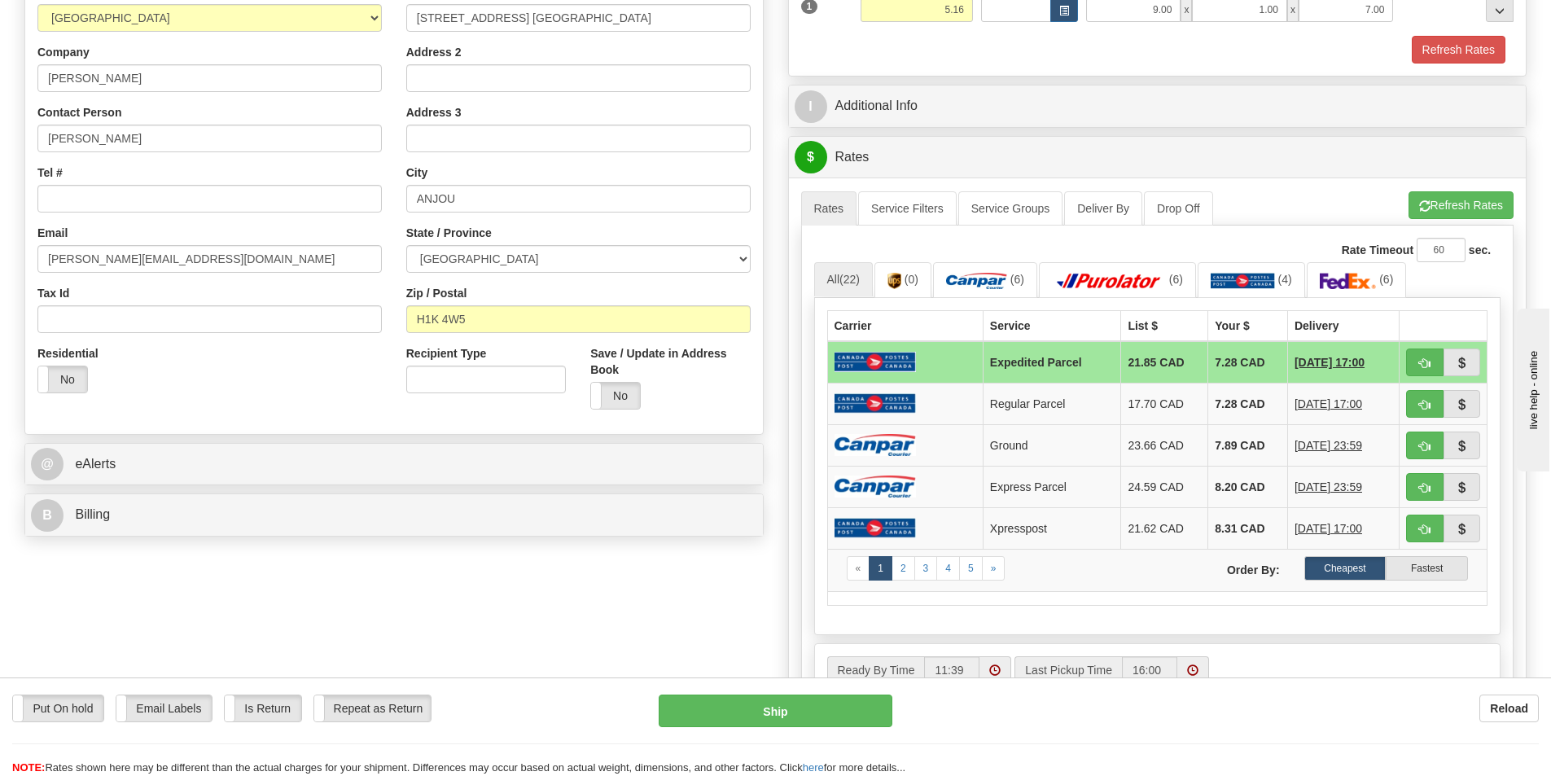
scroll to position [326, 0]
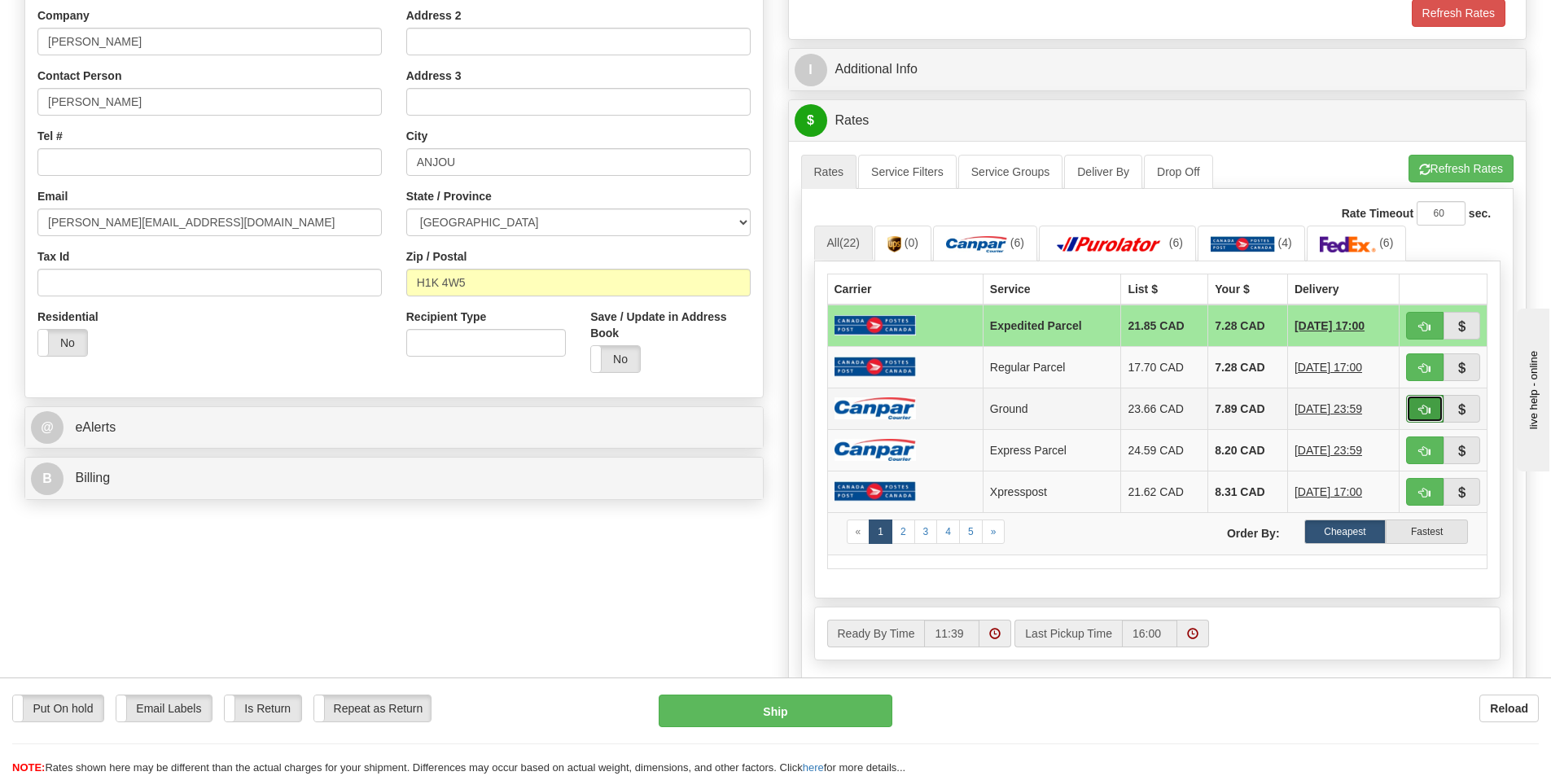
click at [1424, 412] on span "button" at bounding box center [1424, 410] width 11 height 11
type input "1"
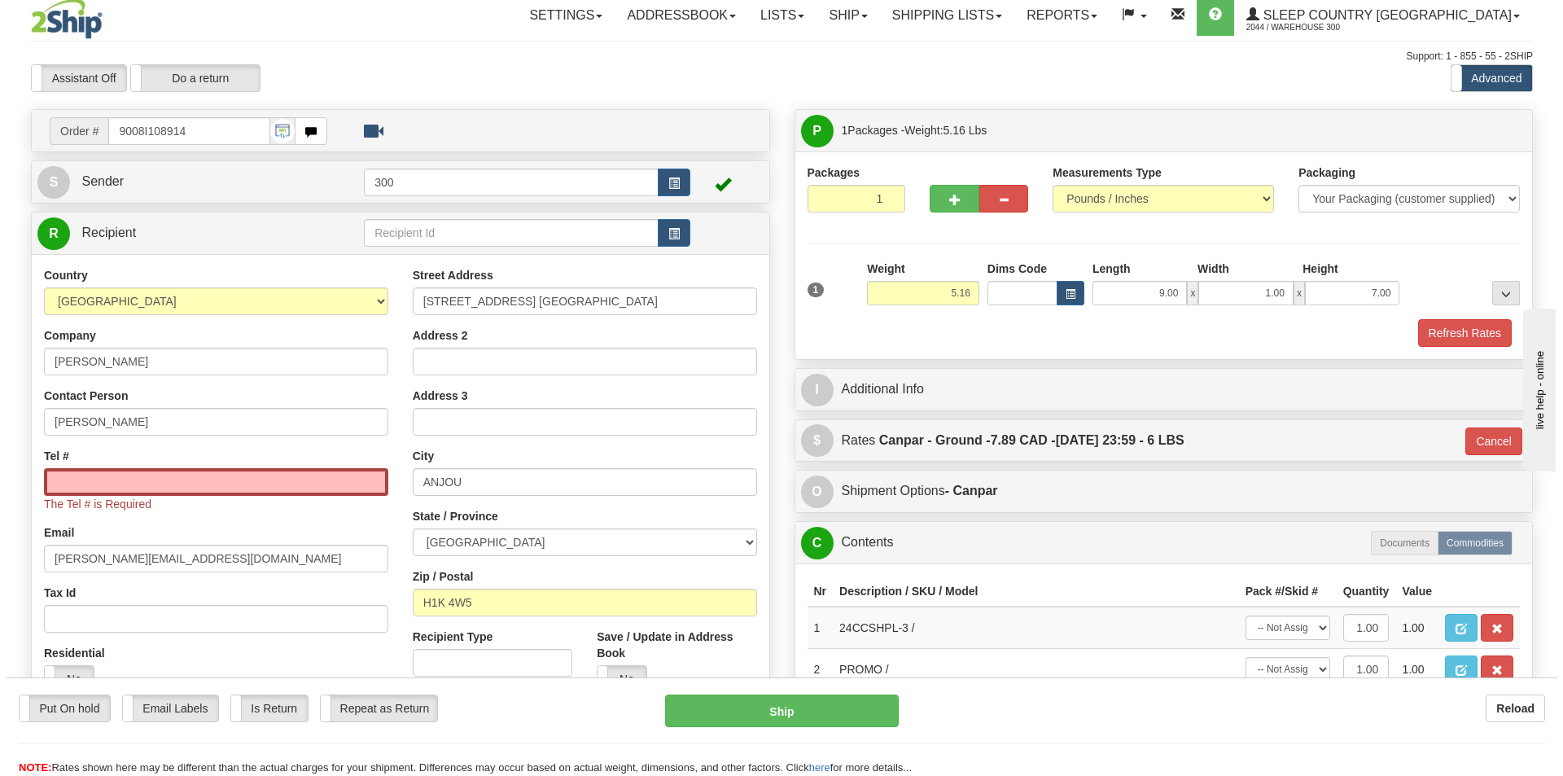
scroll to position [0, 0]
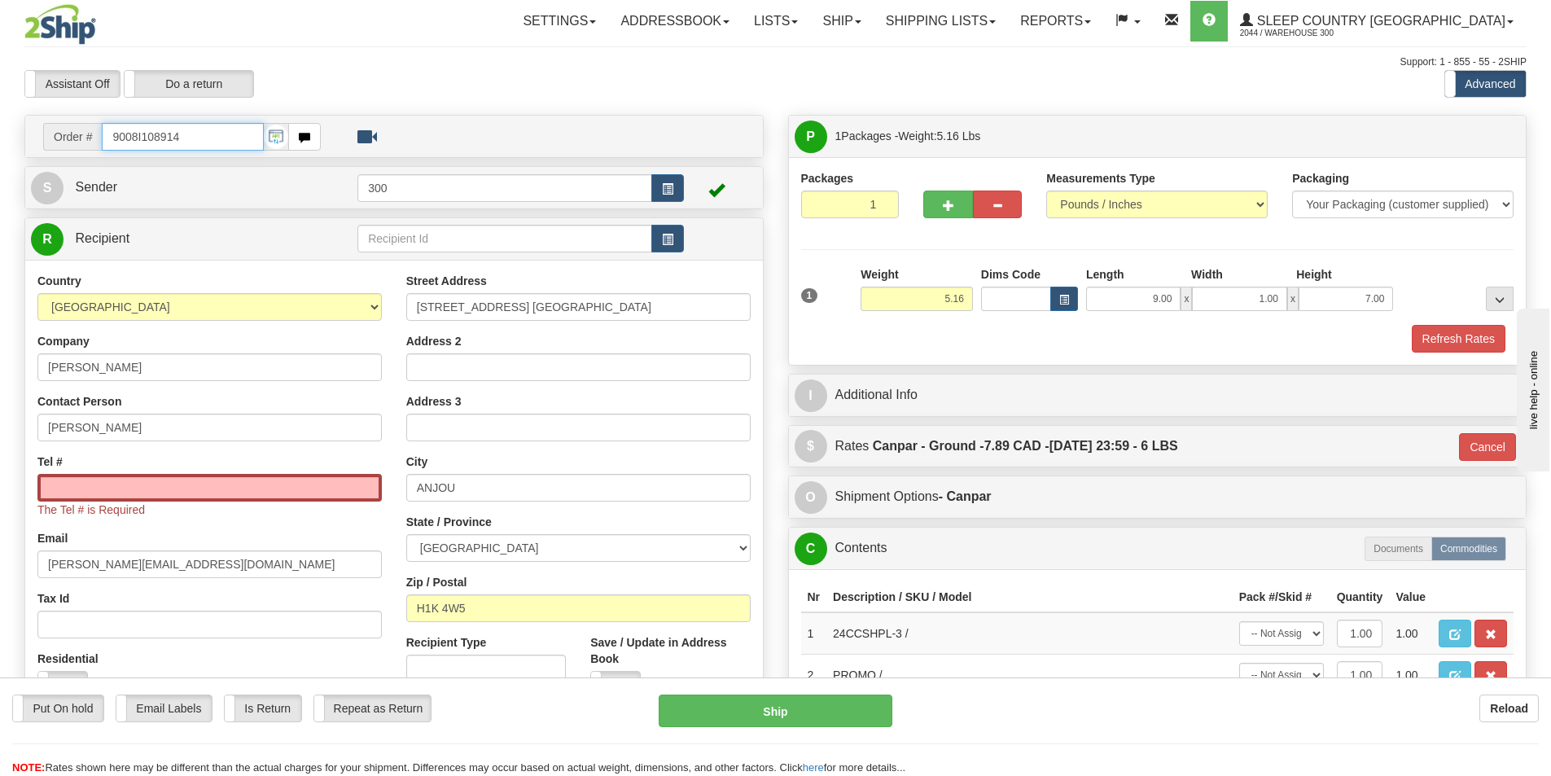
drag, startPoint x: 195, startPoint y: 138, endPoint x: 3, endPoint y: 112, distance: 194.0
click at [3, 112] on div "Toggle navigation Settings Shipping Preferences Fields Preferences New" at bounding box center [775, 475] width 1551 height 950
click at [296, 498] on input "Tel #" at bounding box center [209, 488] width 344 height 28
paste input "514 550-1339"
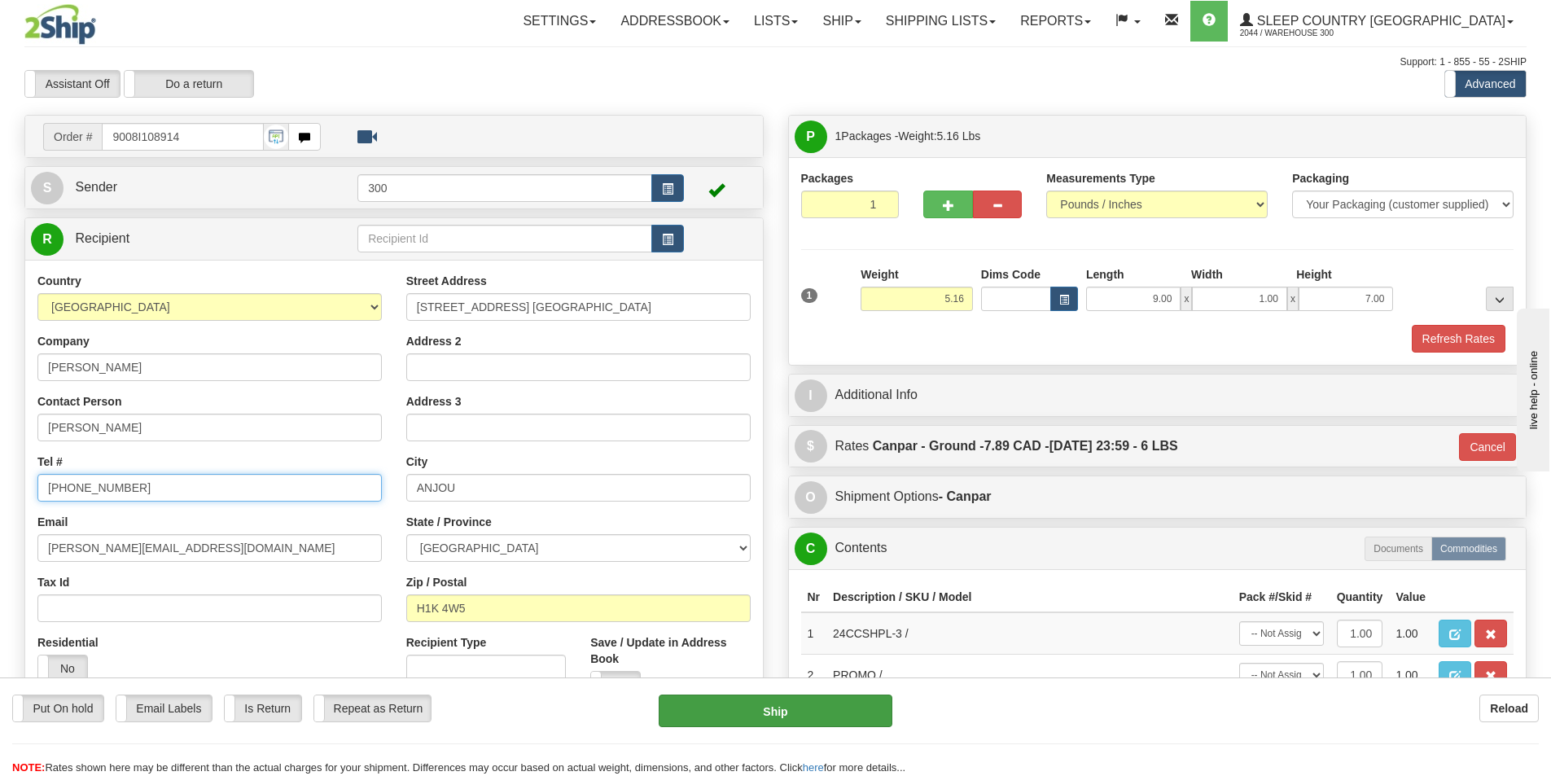
type input "514 550-1339"
click at [810, 712] on button "Ship" at bounding box center [776, 711] width 234 height 33
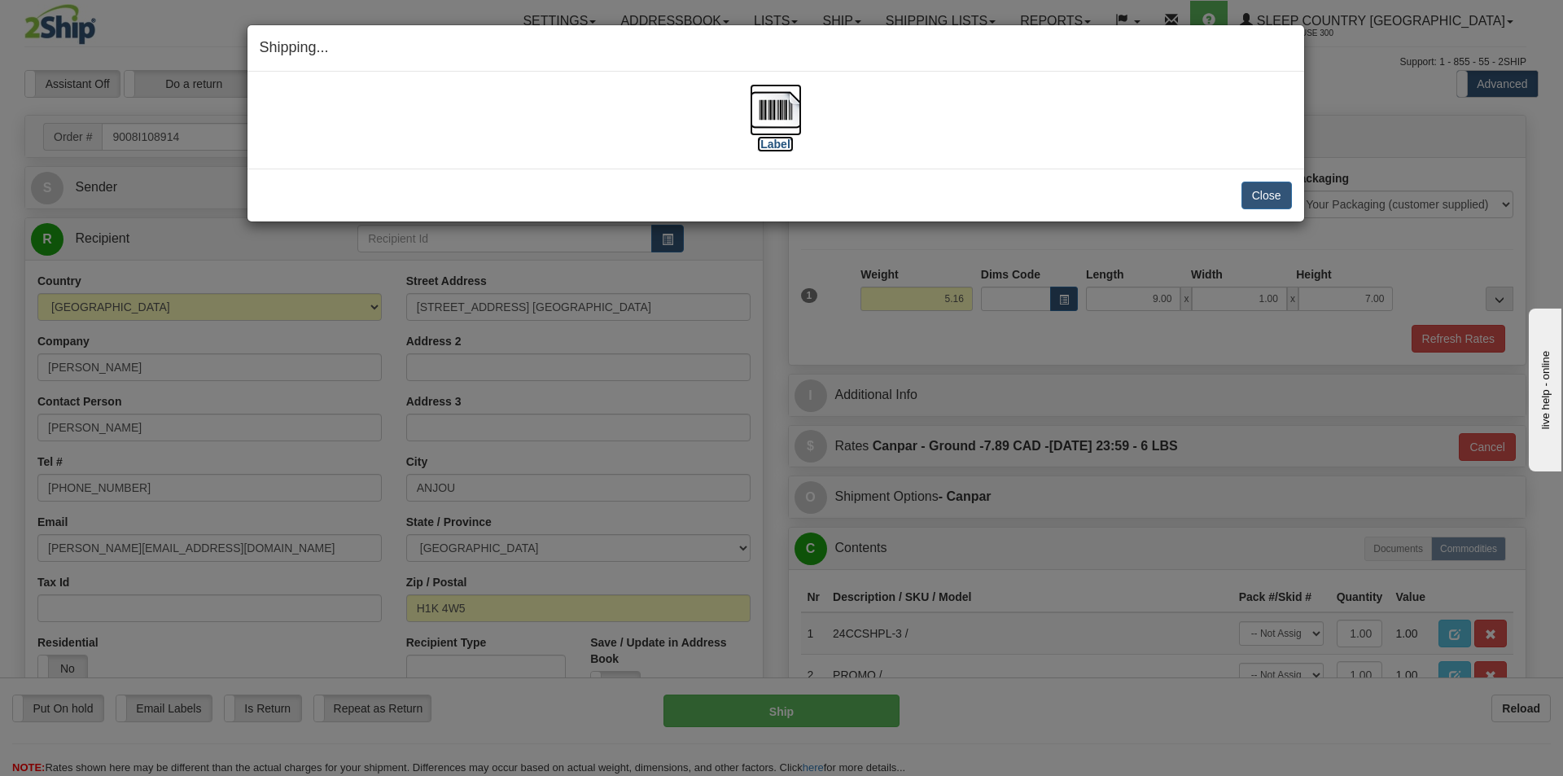
click at [786, 115] on img at bounding box center [776, 110] width 52 height 52
click at [1264, 192] on button "Close" at bounding box center [1267, 196] width 50 height 28
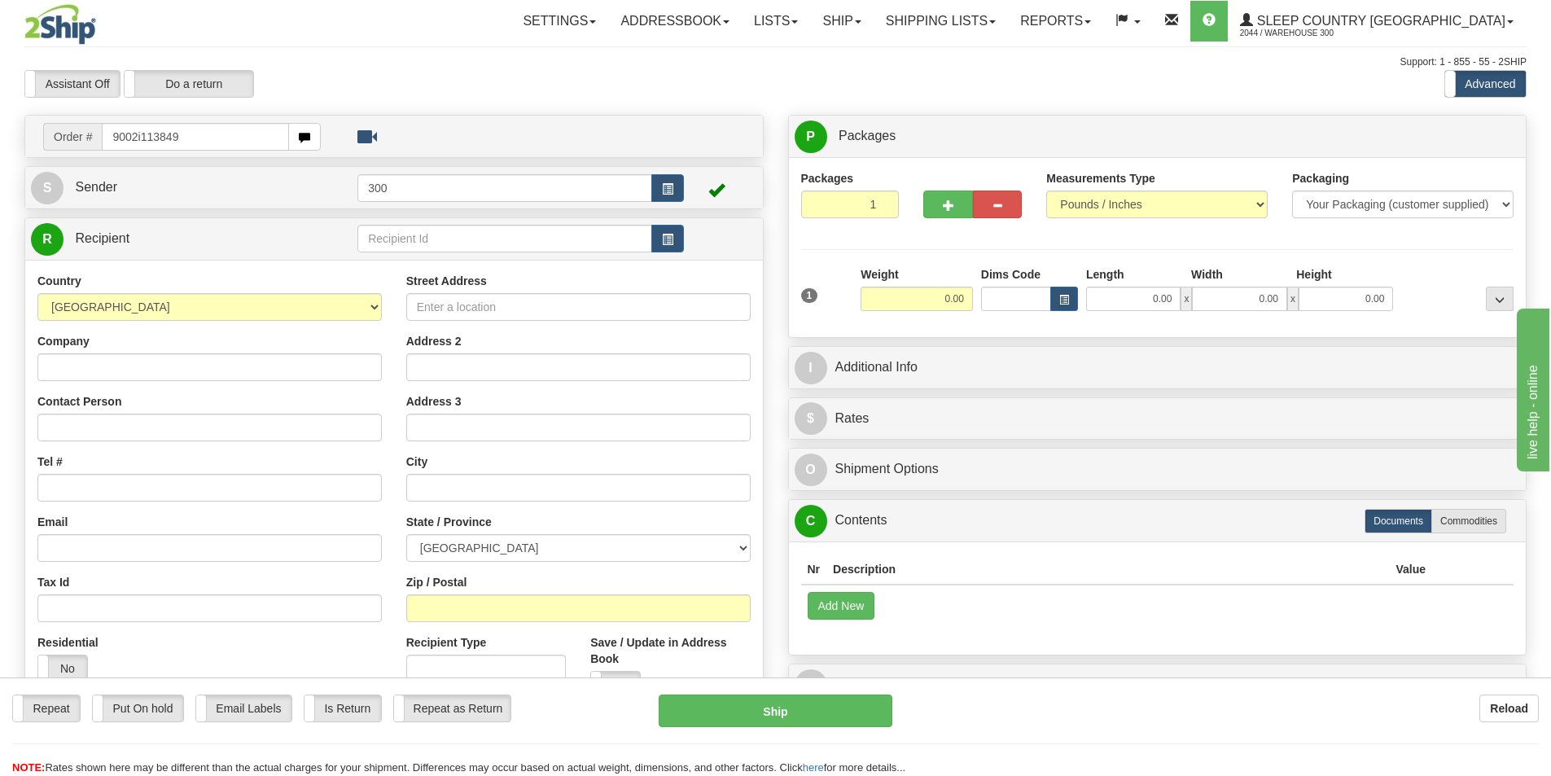
type input "9002i113849"
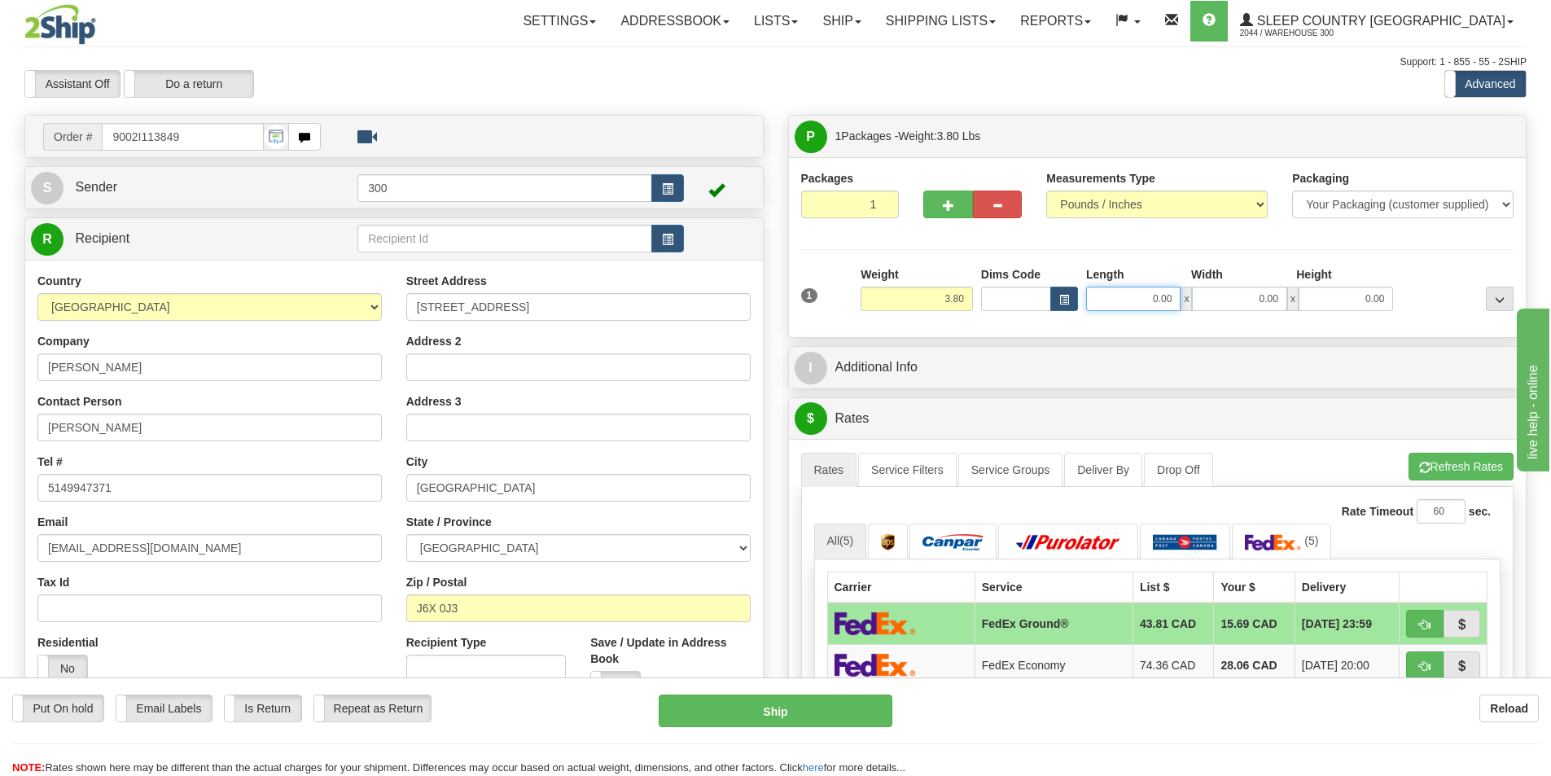
click at [1147, 307] on input "0.00" at bounding box center [1133, 299] width 94 height 24
type input "32.00"
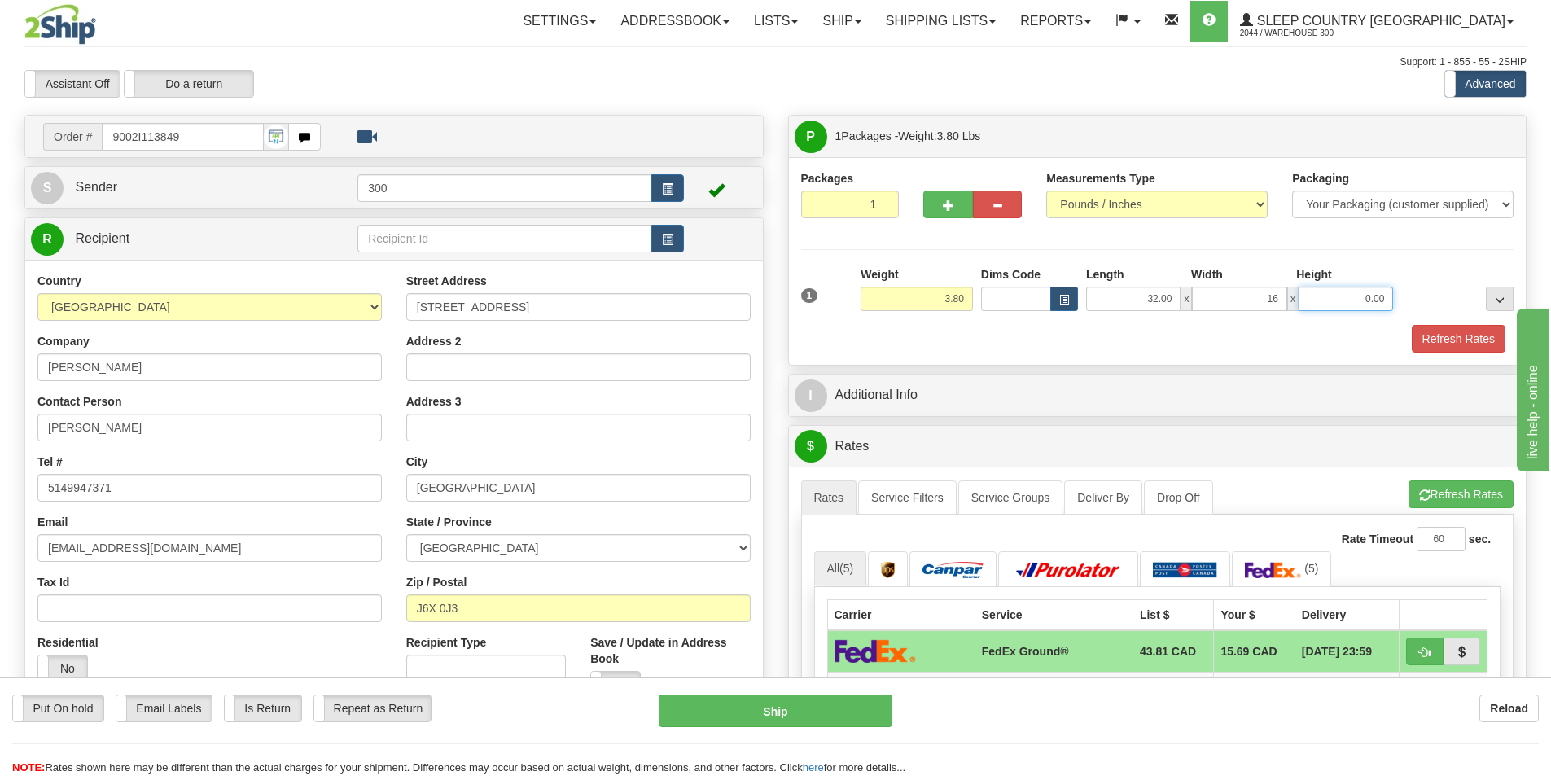
type input "16.00"
type input "6.00"
click at [1461, 342] on button "Refresh Rates" at bounding box center [1459, 339] width 94 height 28
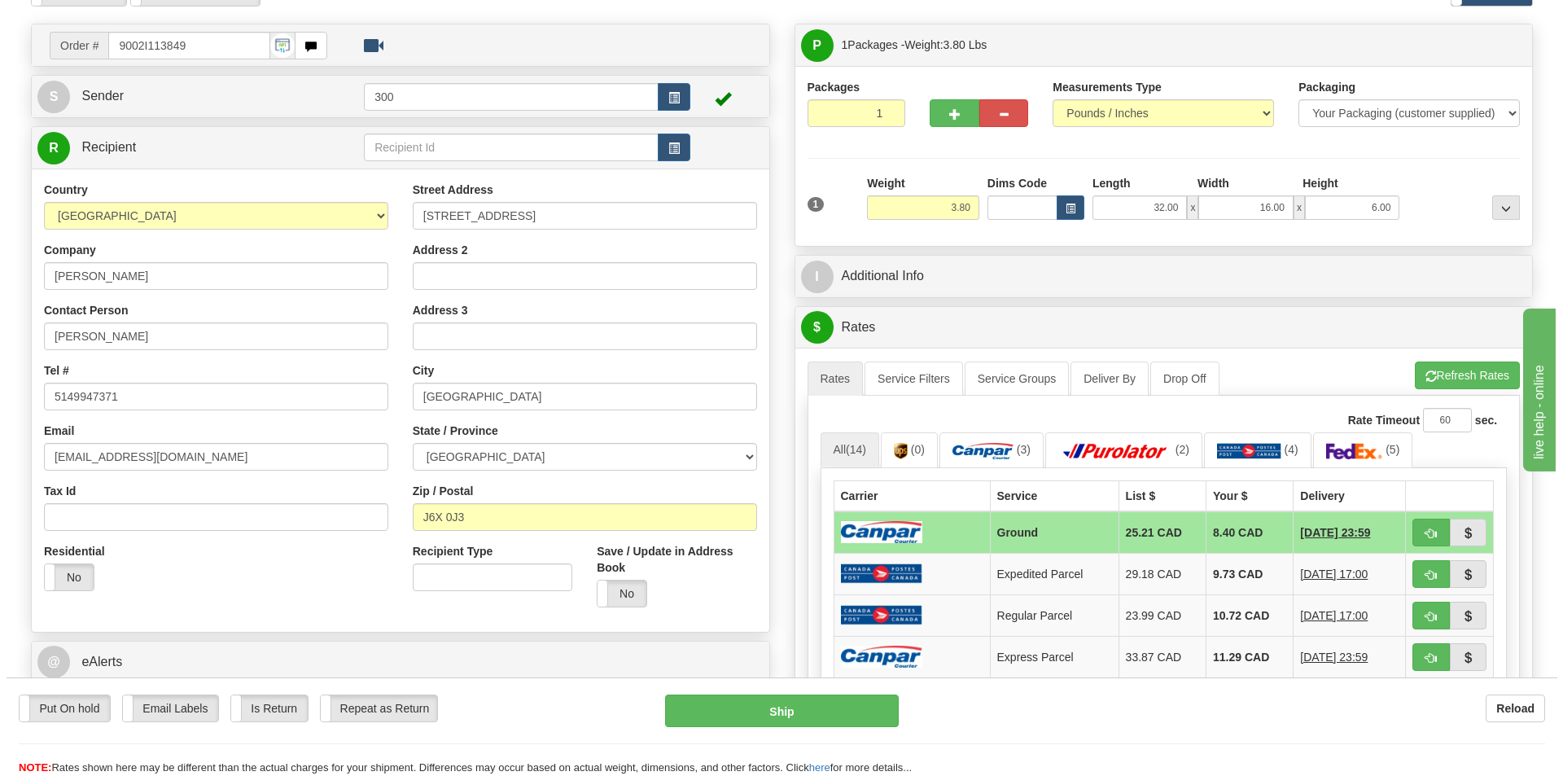
scroll to position [244, 0]
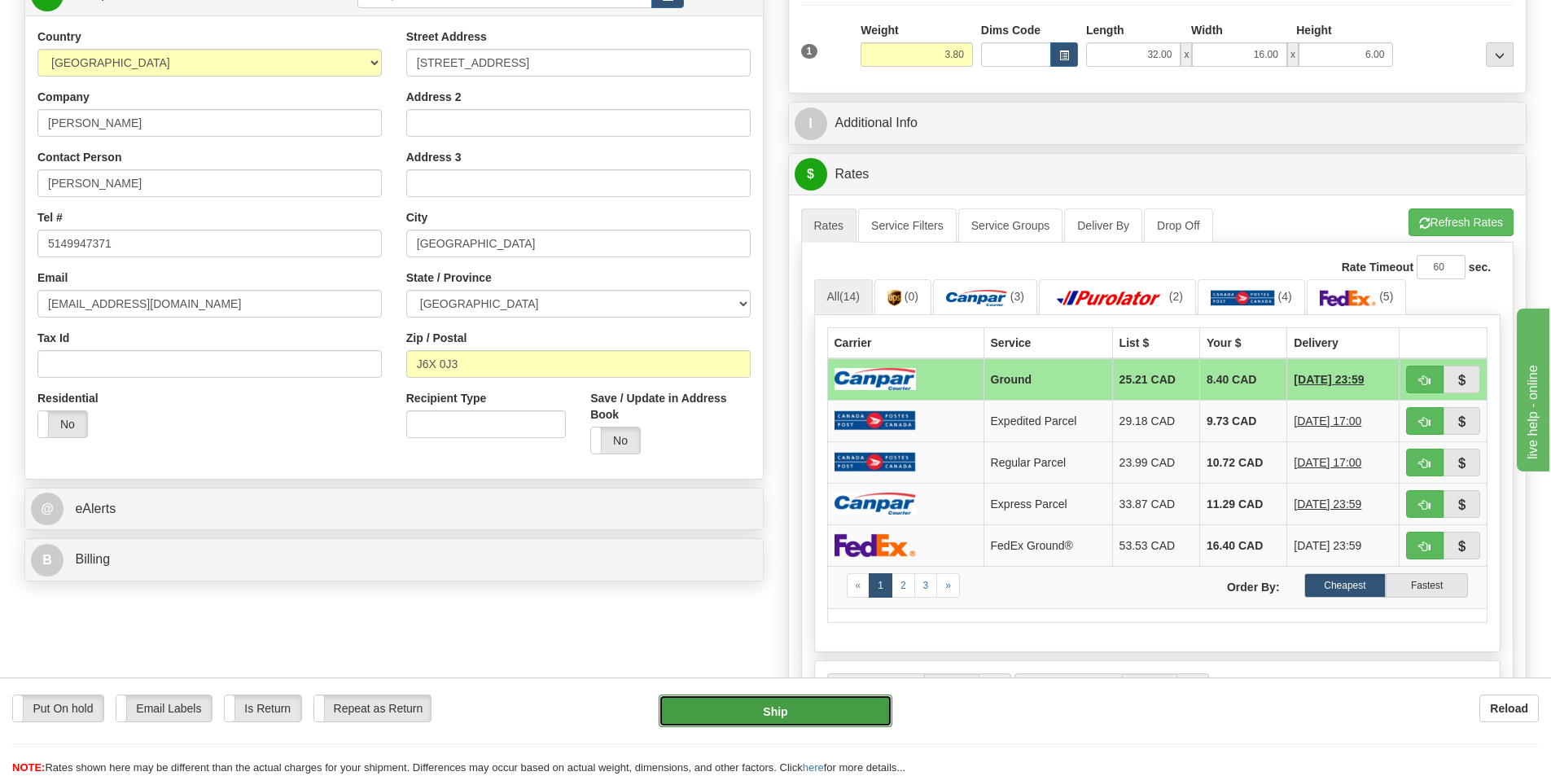
click at [827, 714] on button "Ship" at bounding box center [776, 711] width 234 height 33
type input "1"
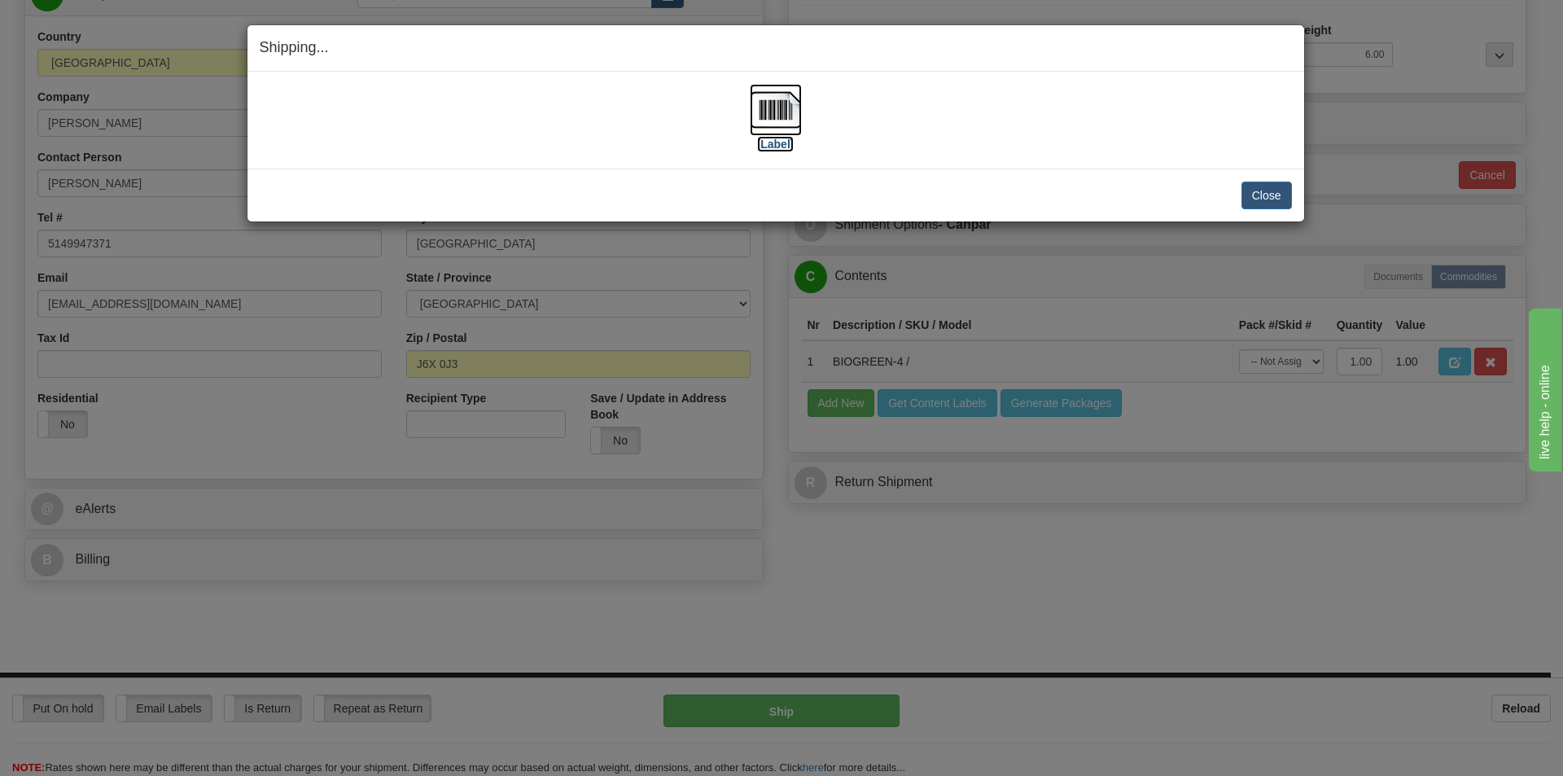
click at [764, 120] on img at bounding box center [776, 110] width 52 height 52
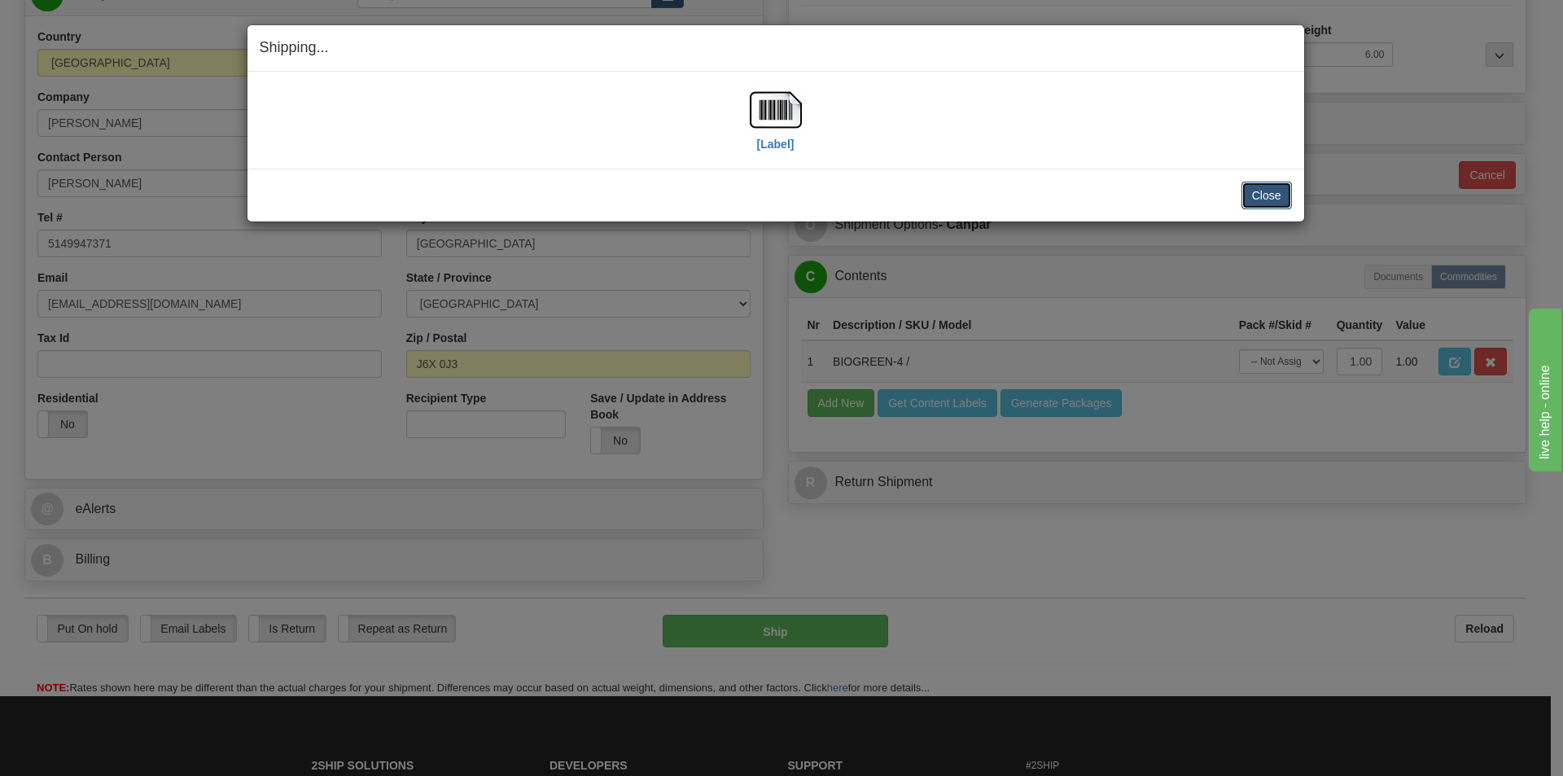
click at [1269, 188] on button "Close" at bounding box center [1267, 196] width 50 height 28
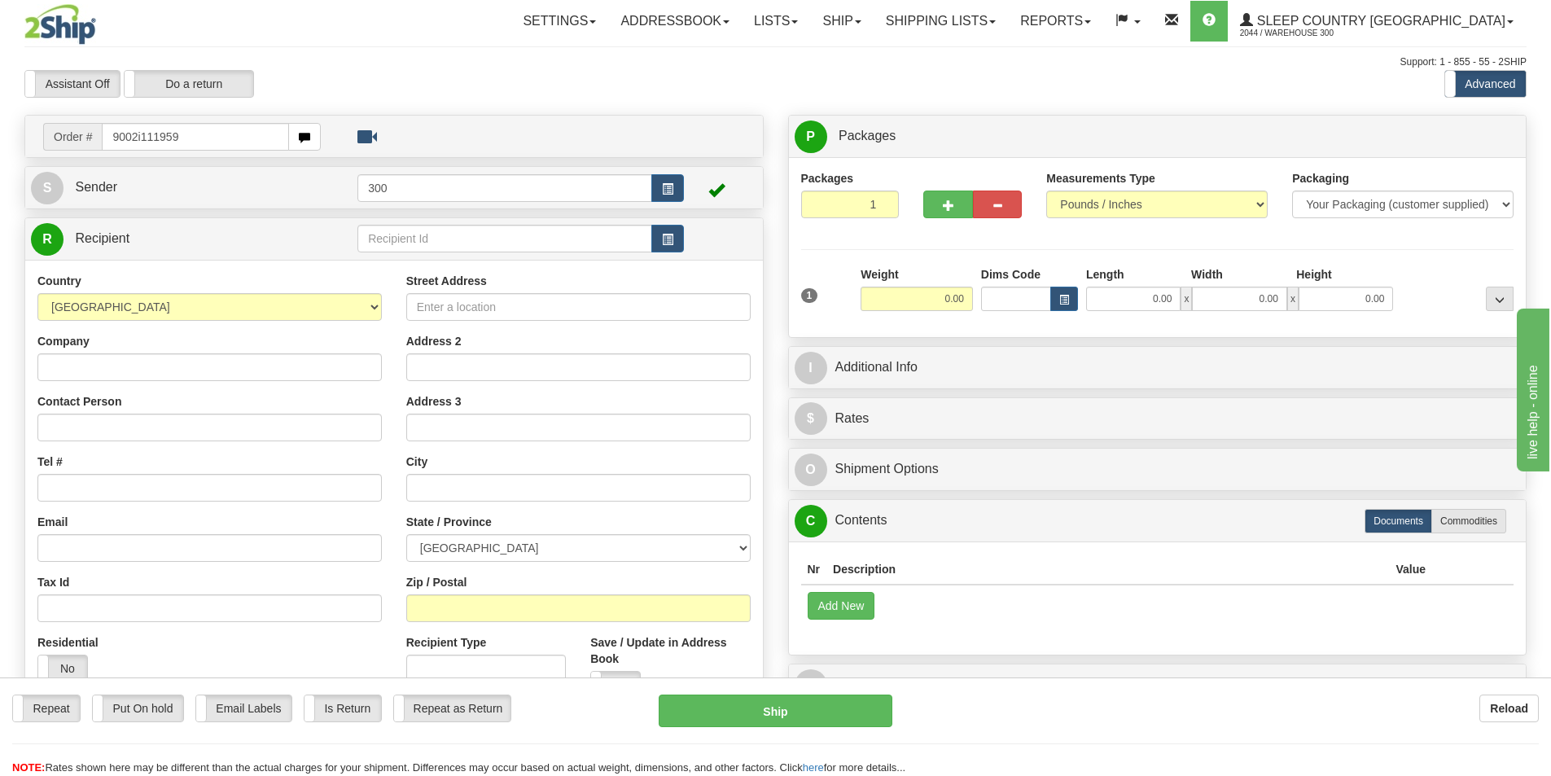
type input "9002i111959"
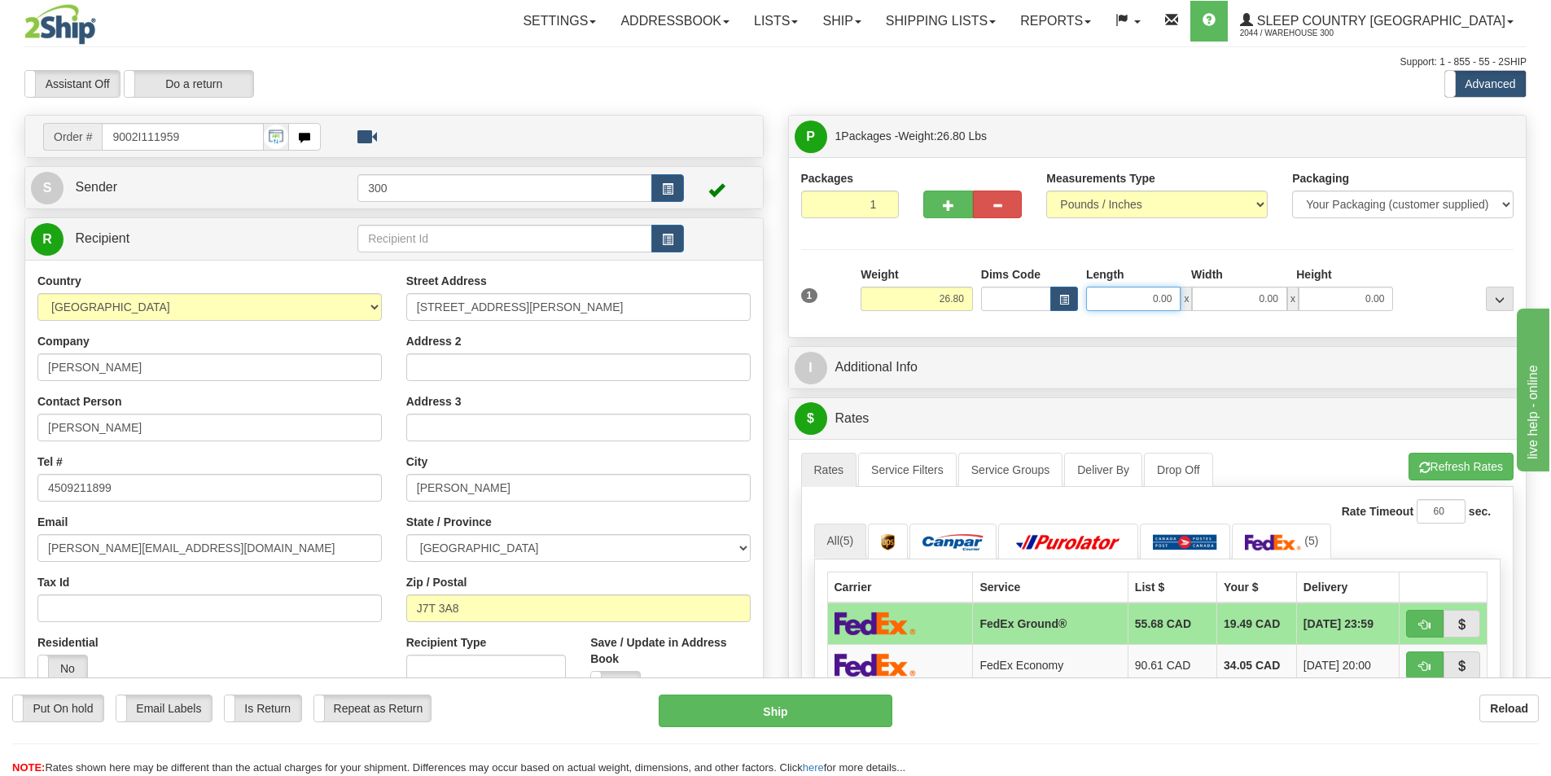
drag, startPoint x: 1133, startPoint y: 300, endPoint x: 1151, endPoint y: 305, distance: 19.4
click at [1134, 300] on input "0.00" at bounding box center [1133, 299] width 94 height 24
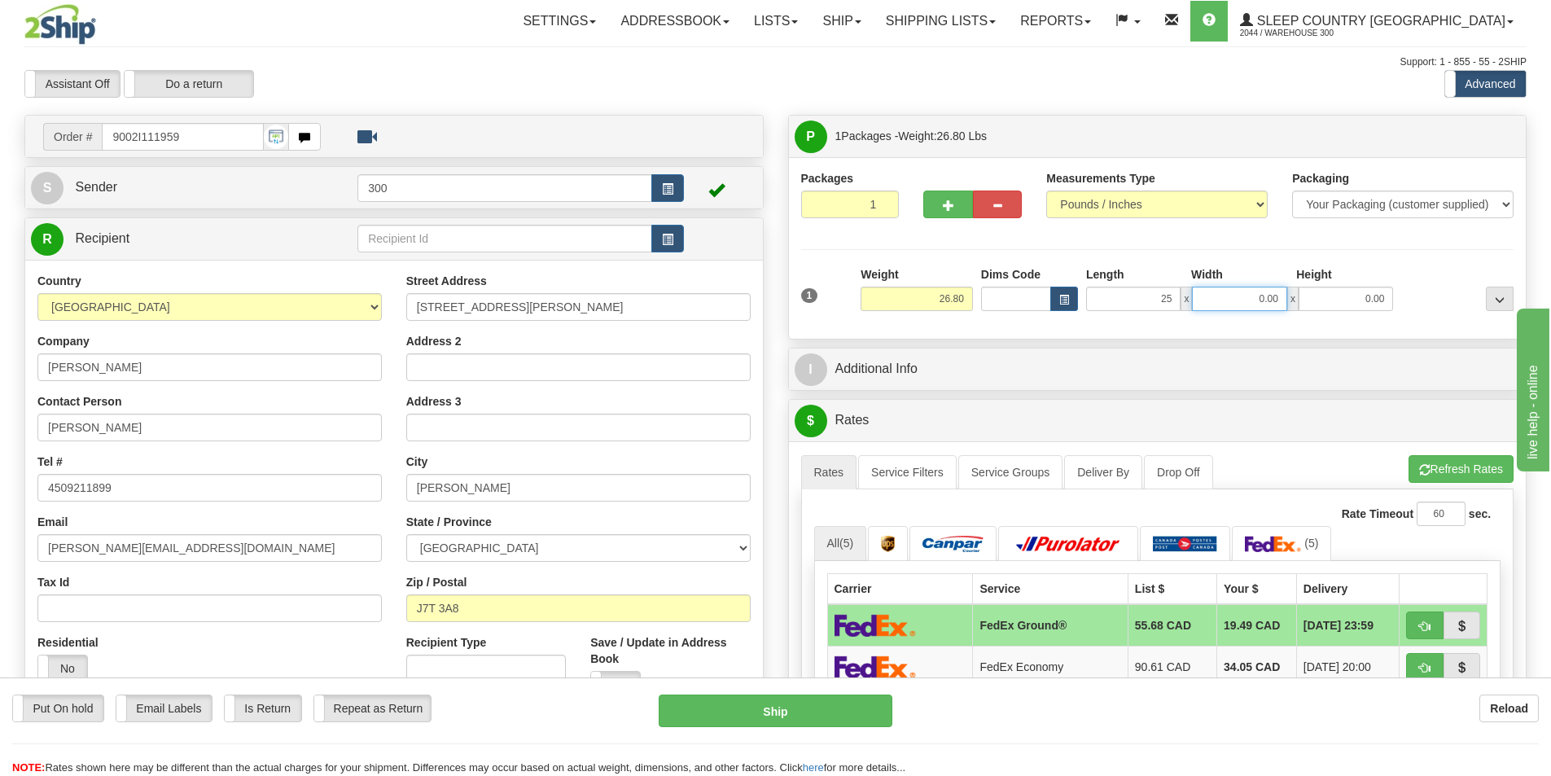
type input "25.00"
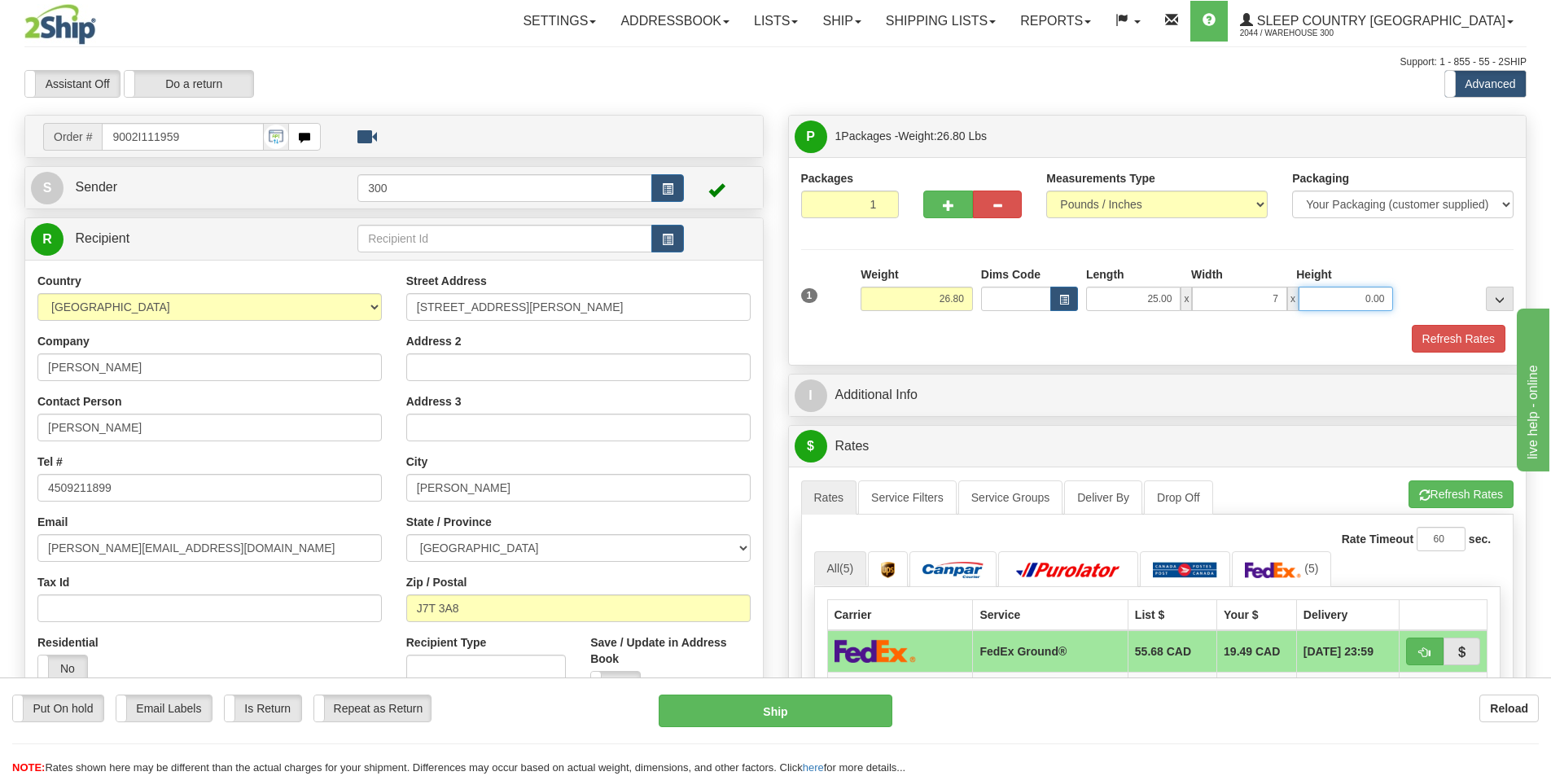
type input "7.00"
type input "16.00"
click at [1480, 492] on button "Refresh Rates" at bounding box center [1461, 494] width 105 height 28
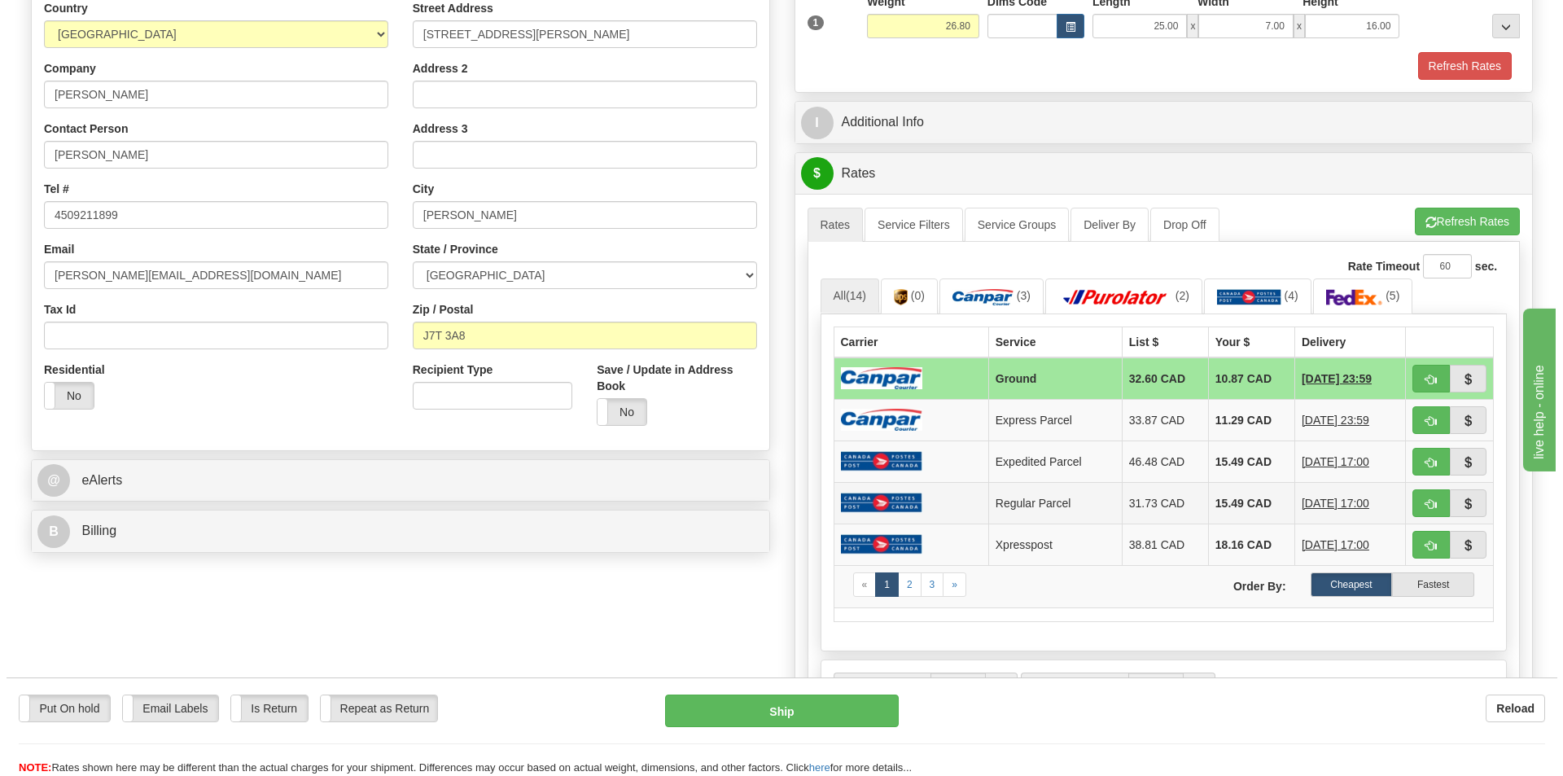
scroll to position [407, 0]
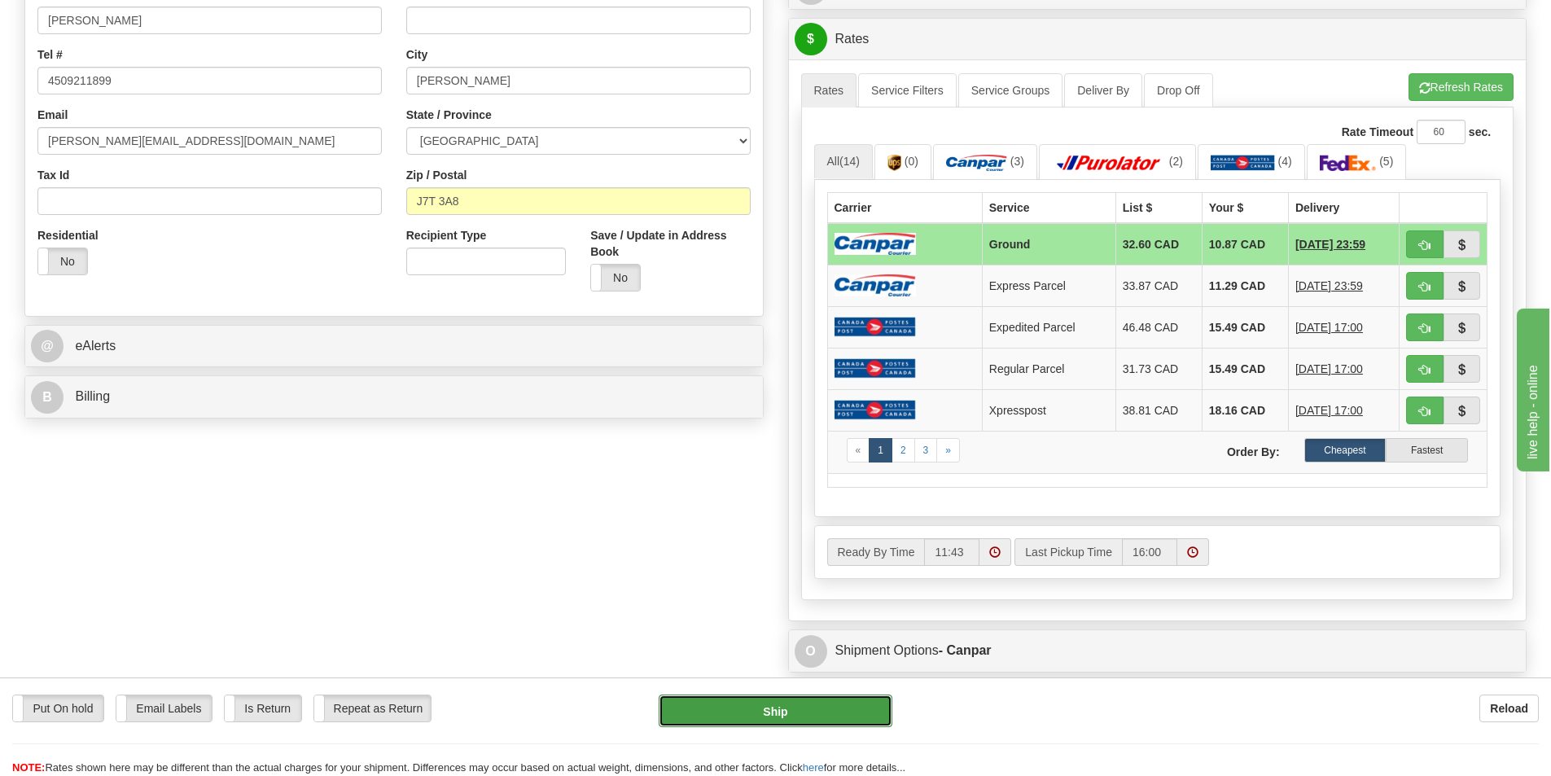
click at [813, 704] on button "Ship" at bounding box center [776, 711] width 234 height 33
type input "1"
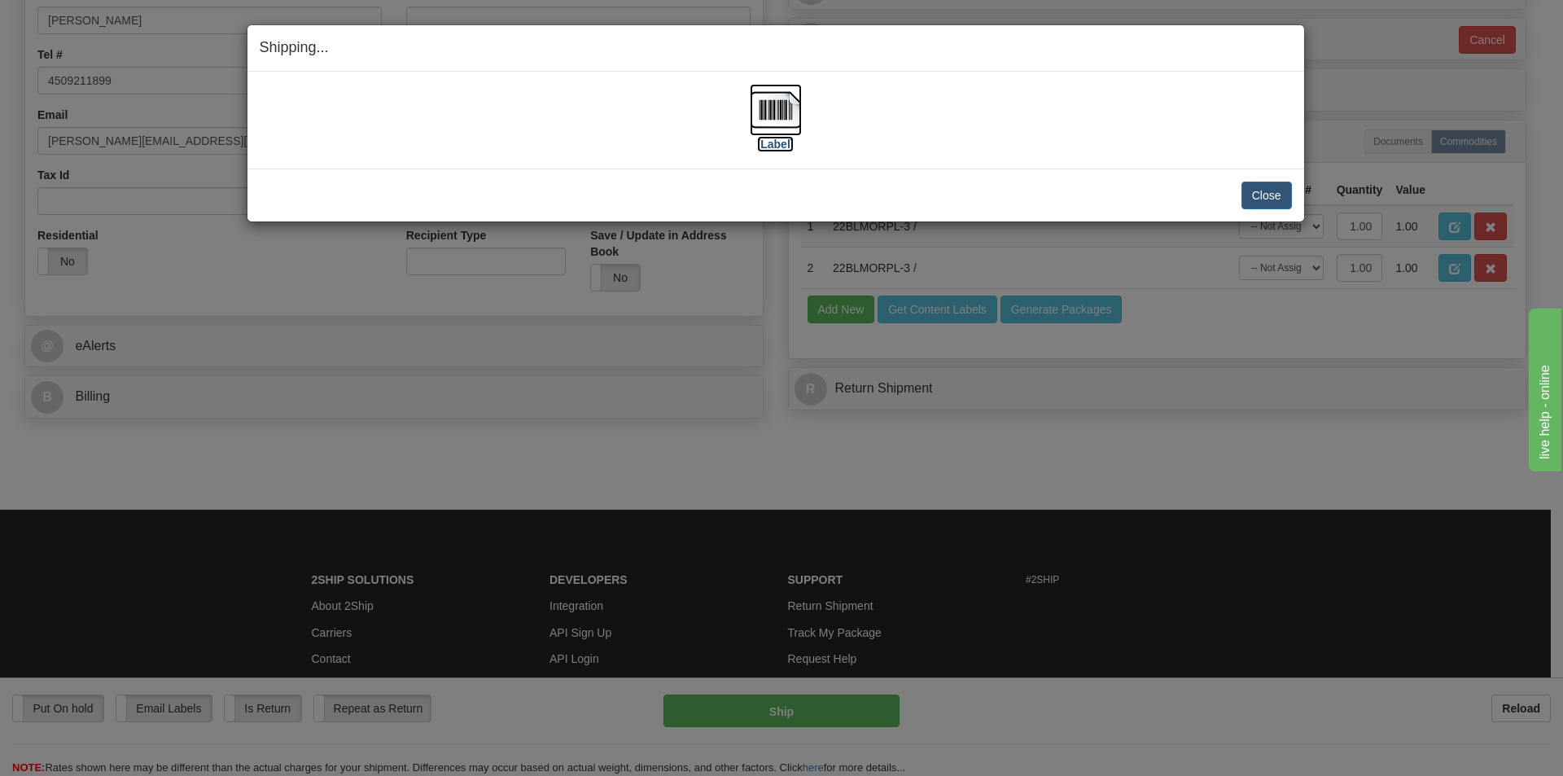
click at [774, 110] on img at bounding box center [776, 110] width 52 height 52
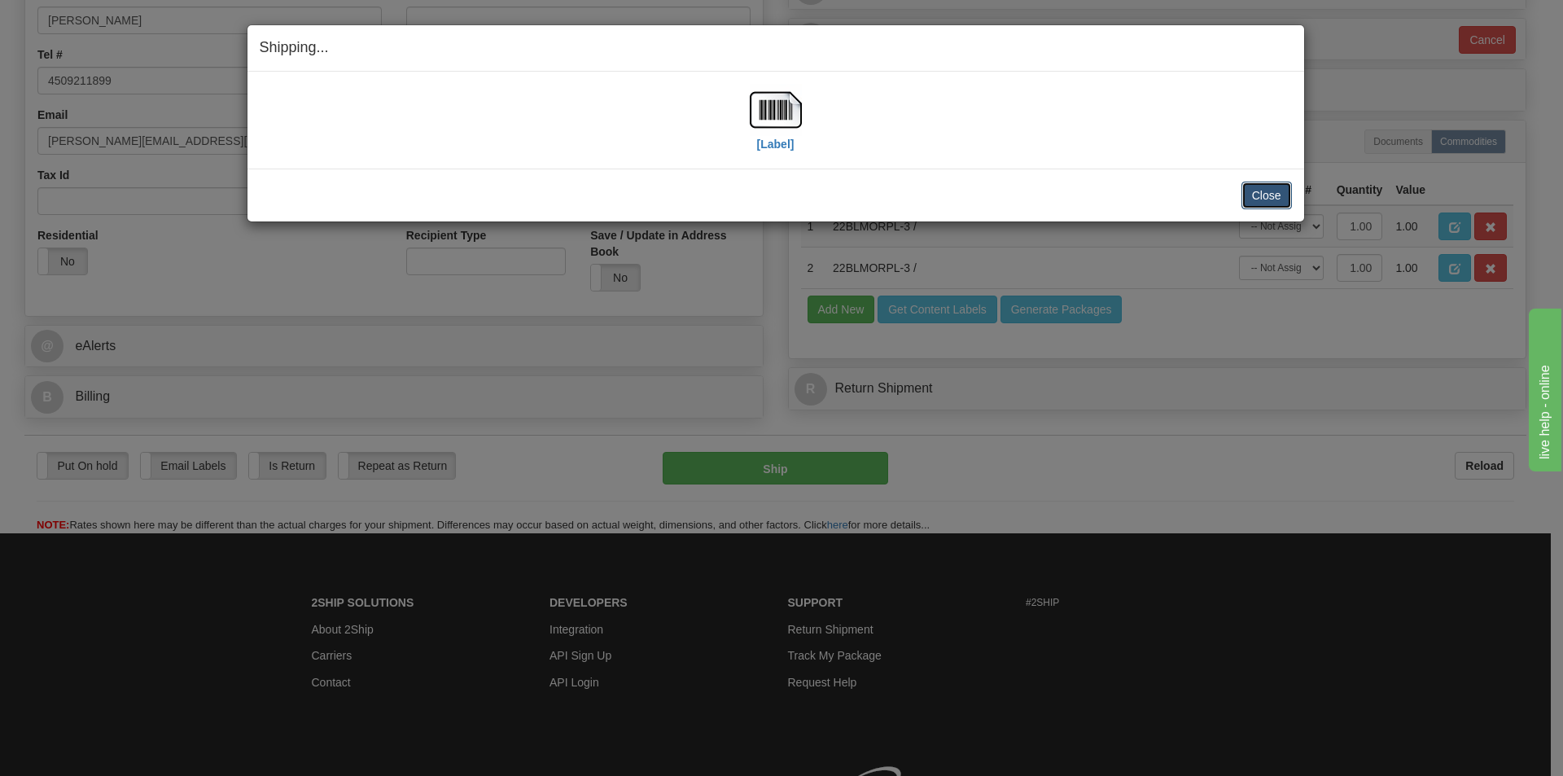
click at [1264, 190] on button "Close" at bounding box center [1267, 196] width 50 height 28
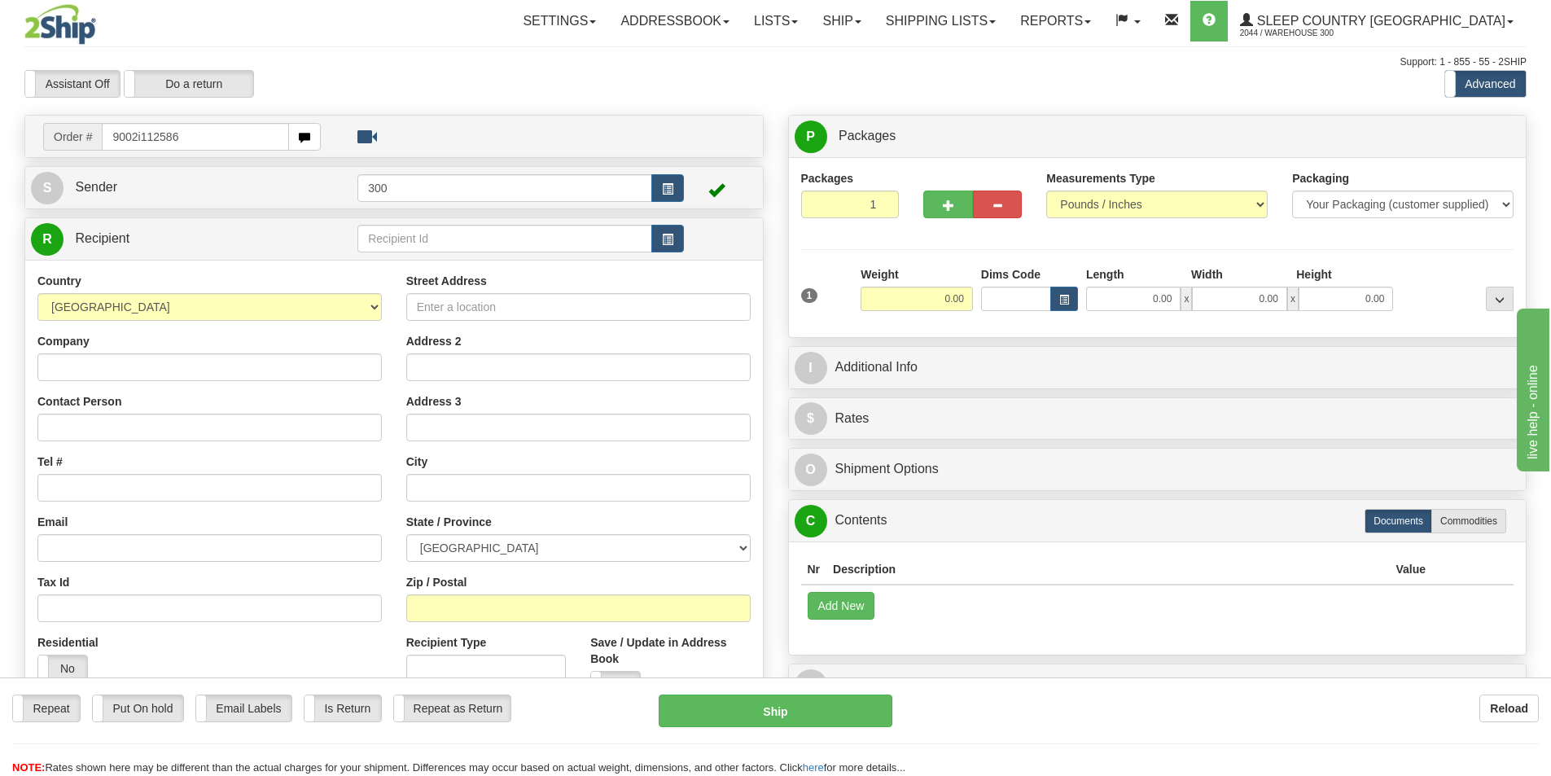
type input "9002i112586"
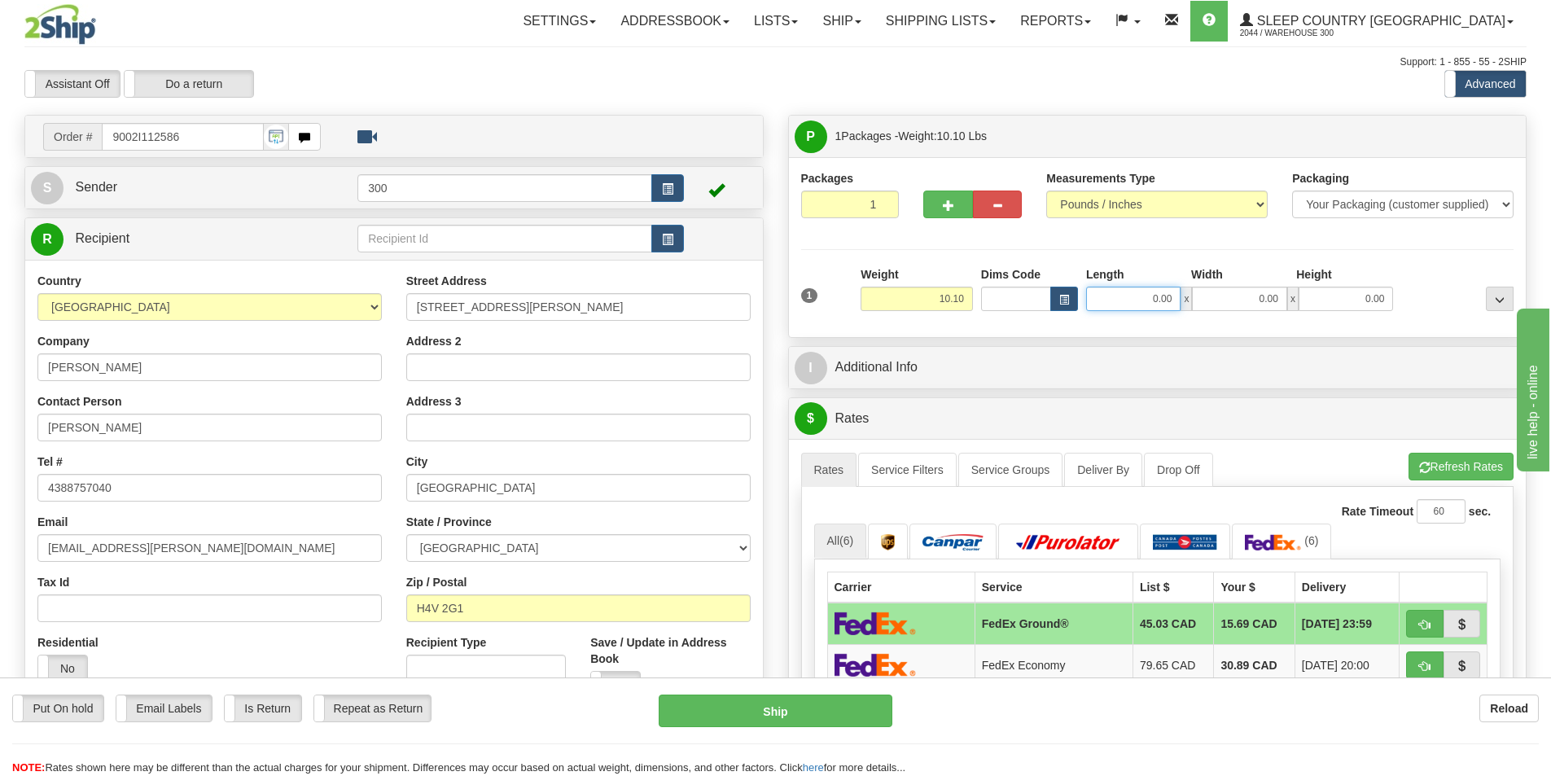
drag, startPoint x: 1150, startPoint y: 295, endPoint x: 1162, endPoint y: 311, distance: 20.4
click at [1150, 295] on input "0.00" at bounding box center [1133, 299] width 94 height 24
type input "8.00"
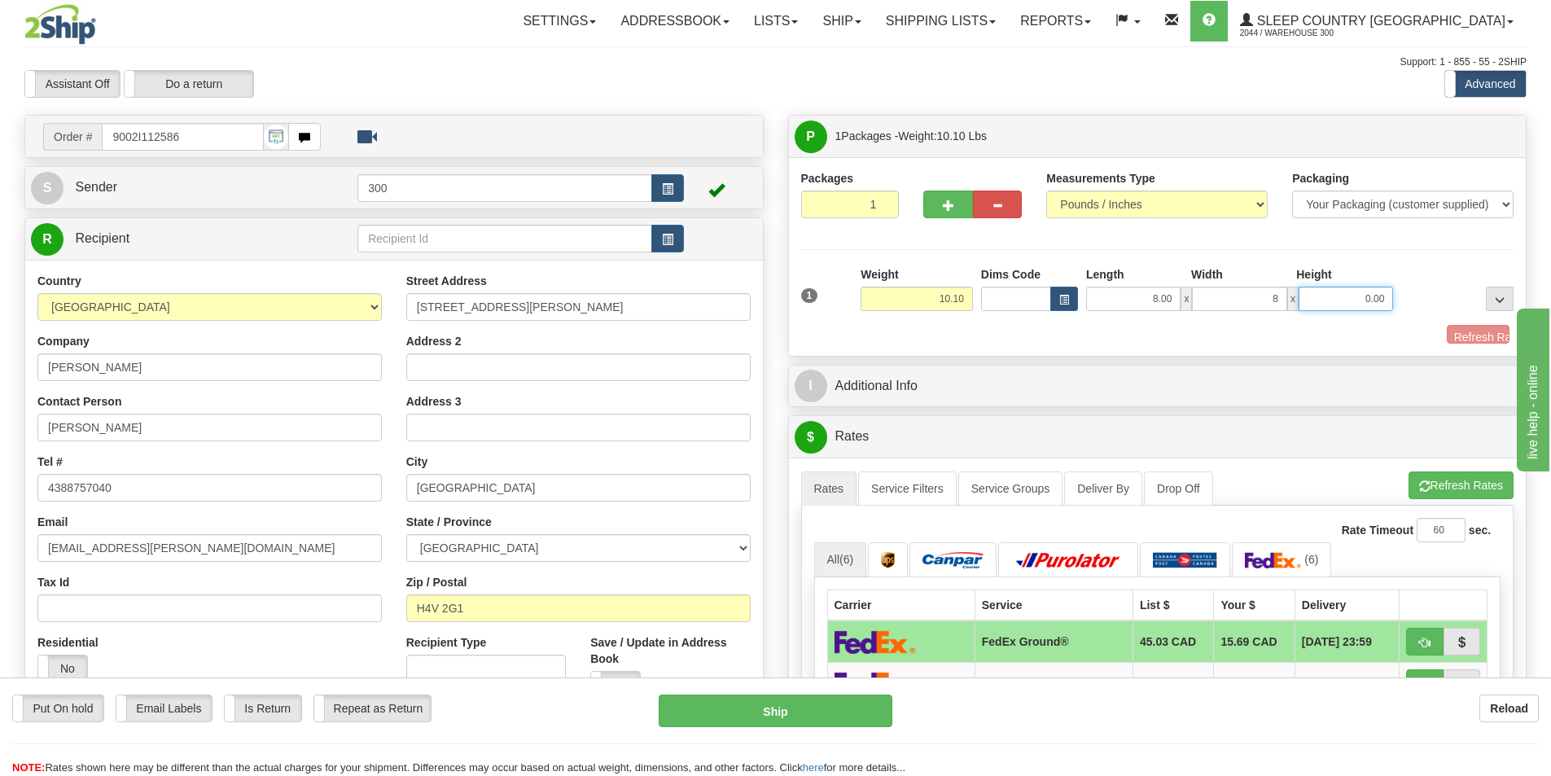
type input "8.00"
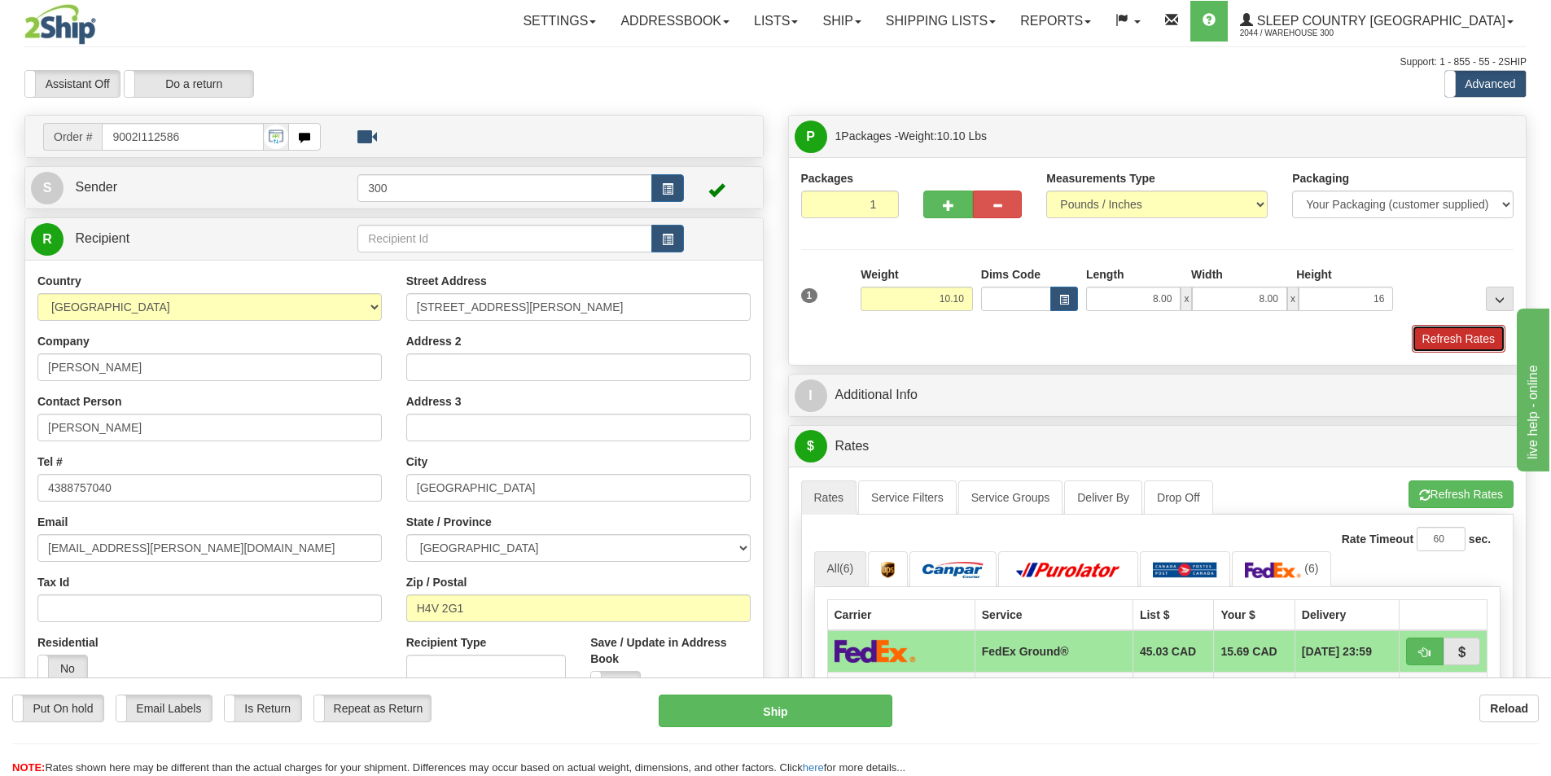
type input "16.00"
drag, startPoint x: 1464, startPoint y: 338, endPoint x: 1476, endPoint y: 346, distance: 14.0
click at [1464, 338] on button "Refresh Rates" at bounding box center [1459, 339] width 94 height 28
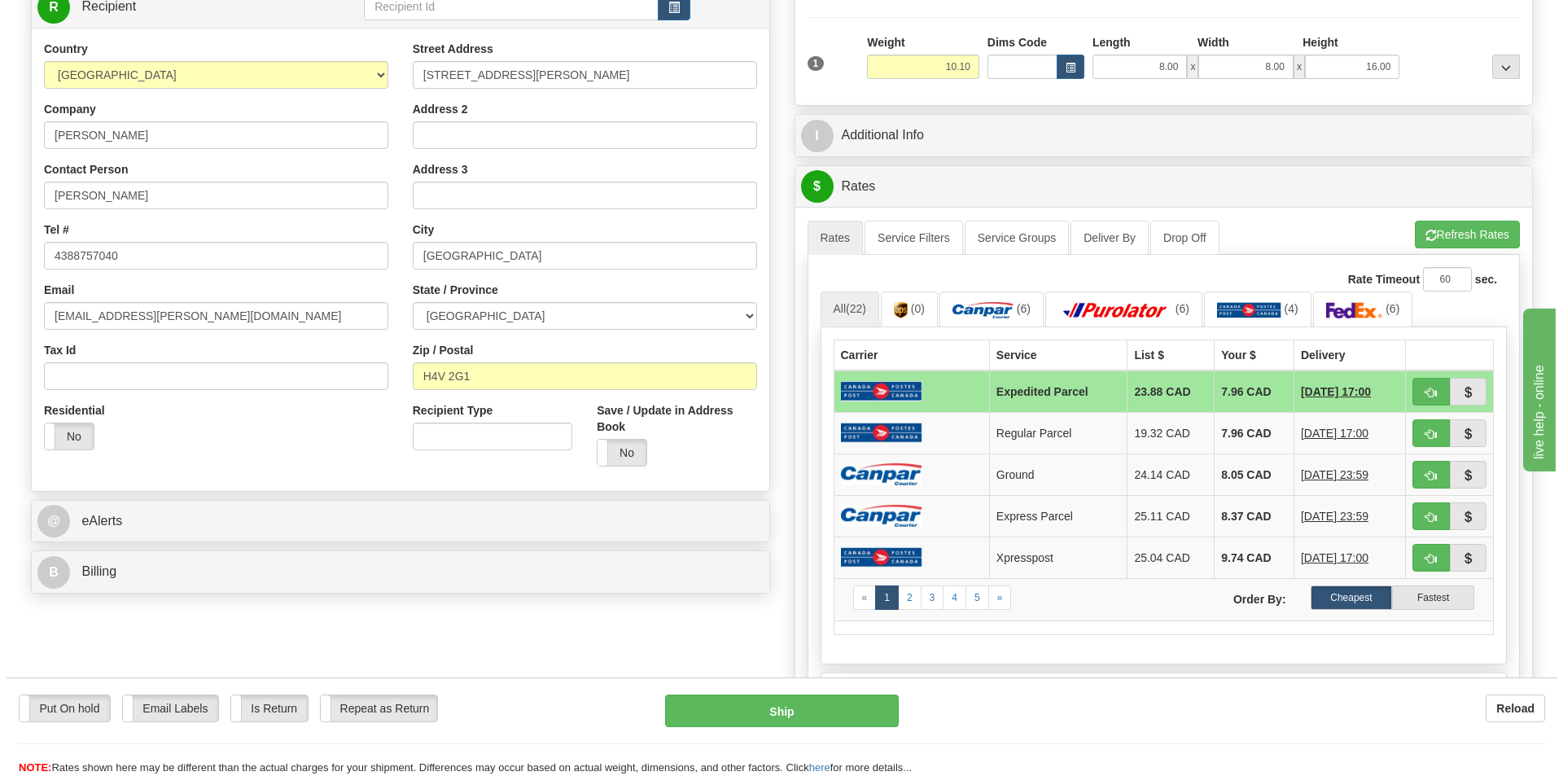
scroll to position [326, 0]
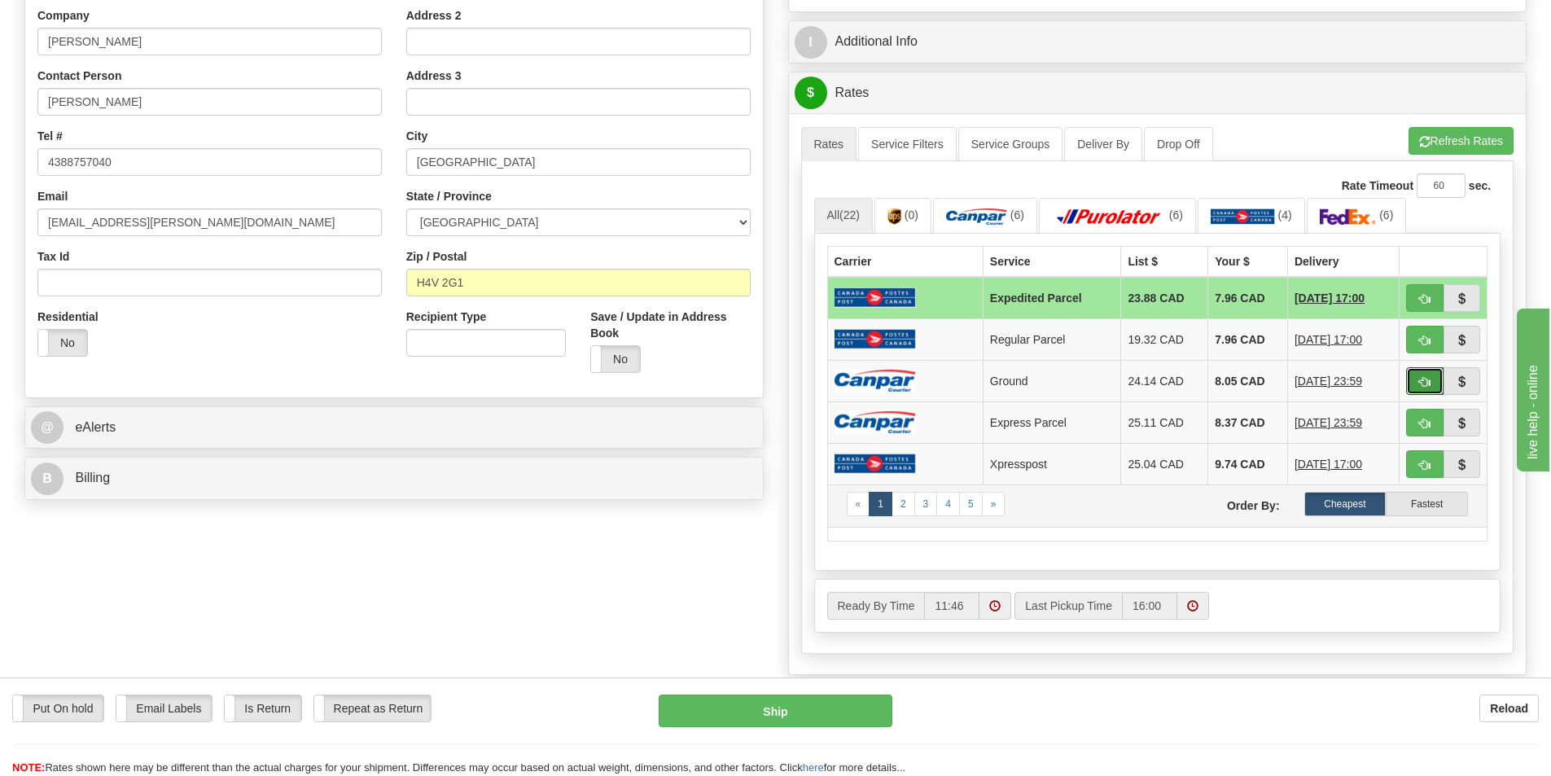
click at [1427, 374] on button "button" at bounding box center [1424, 381] width 37 height 28
type input "1"
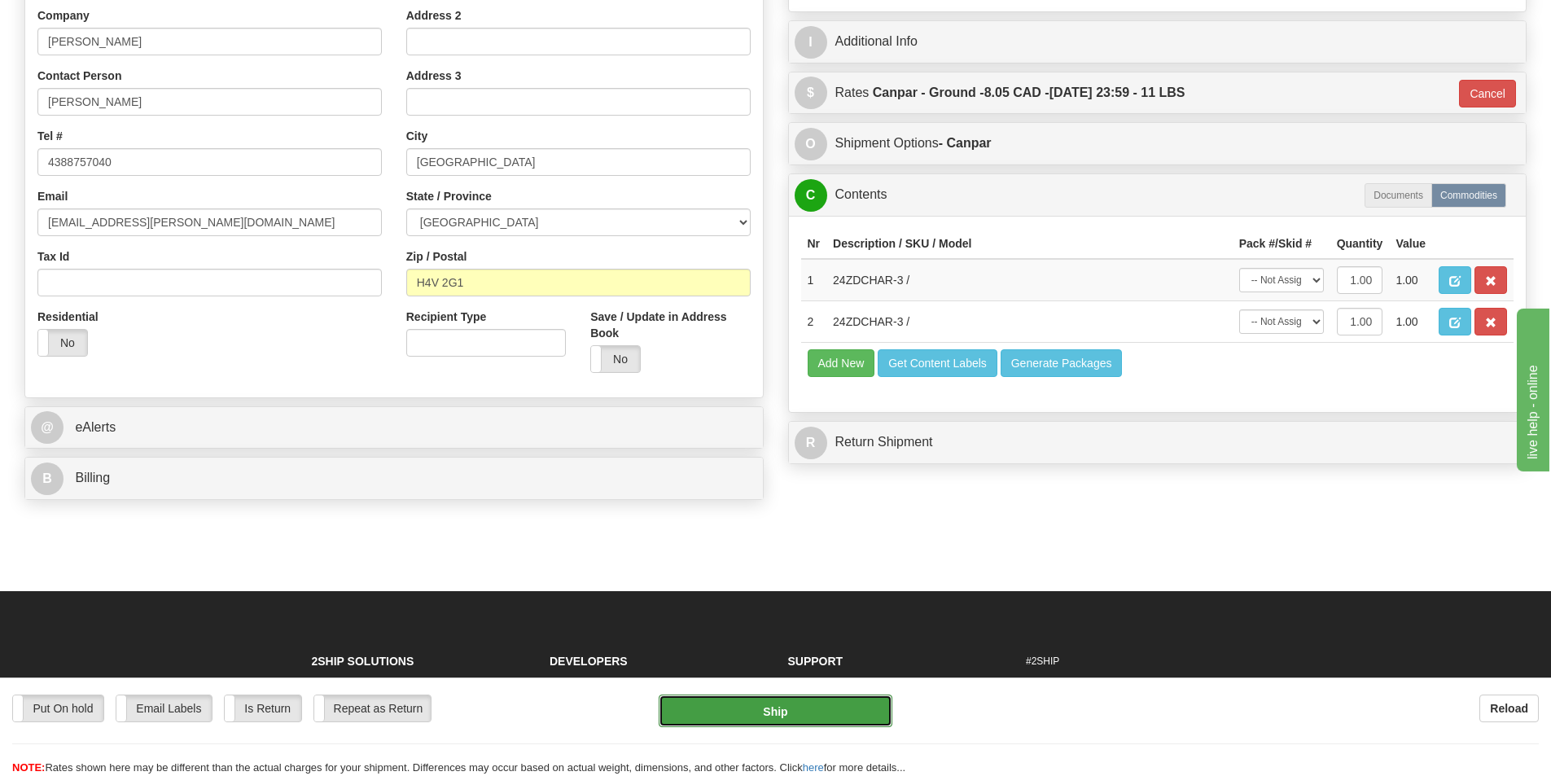
click at [809, 715] on button "Ship" at bounding box center [776, 711] width 234 height 33
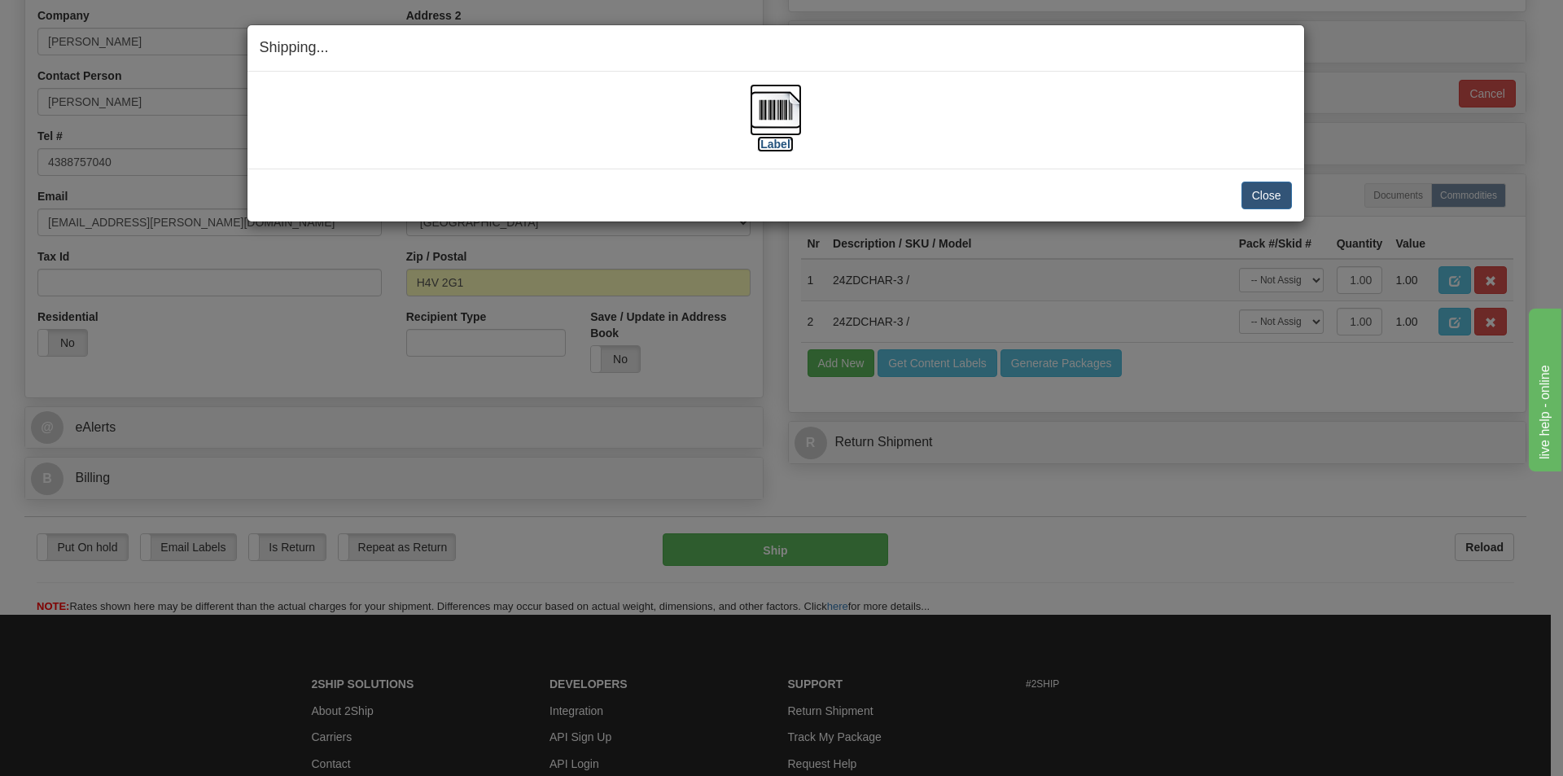
click at [769, 103] on img at bounding box center [776, 110] width 52 height 52
click at [1257, 196] on button "Close" at bounding box center [1267, 196] width 50 height 28
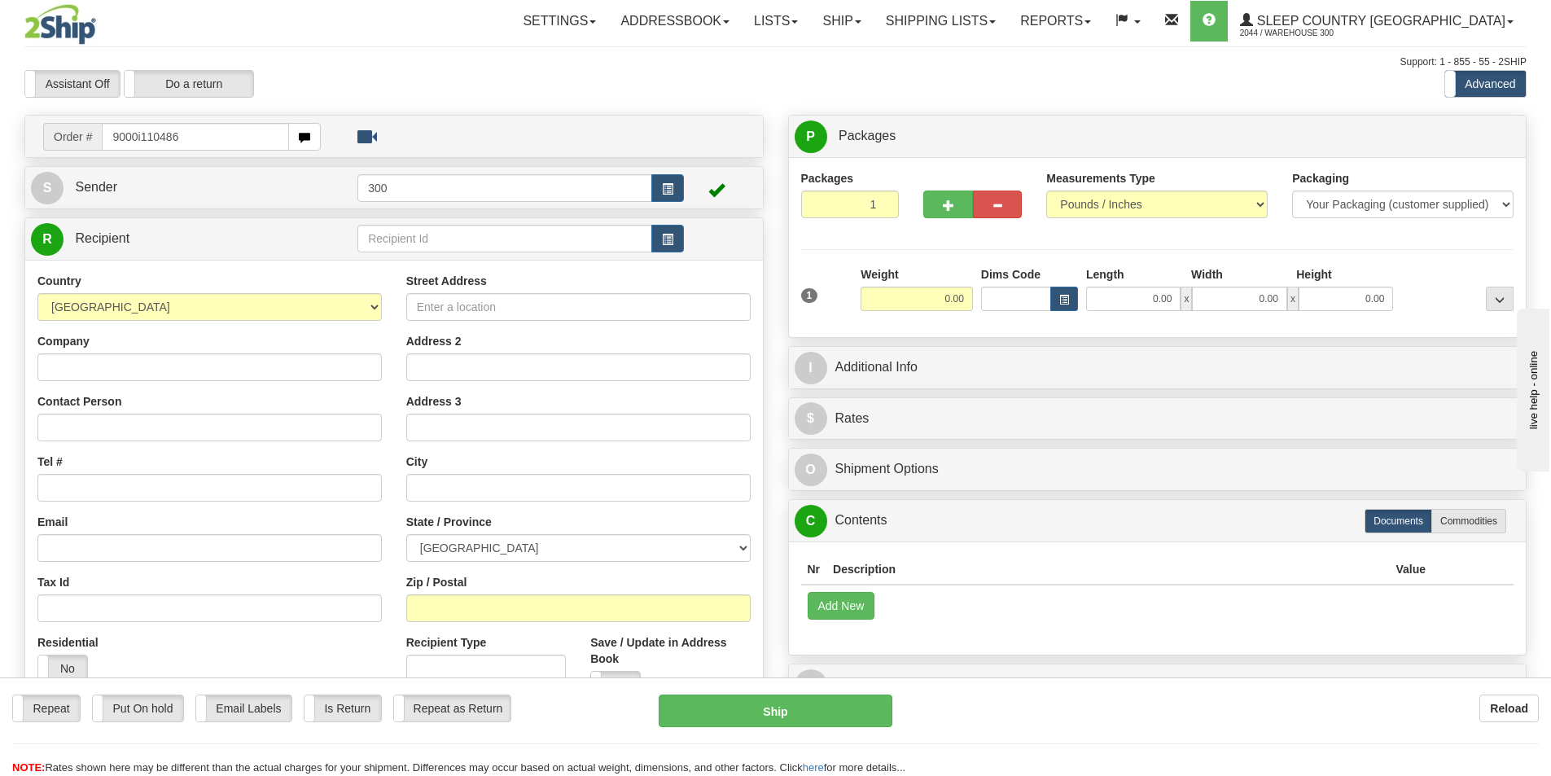
type input "9000i110486"
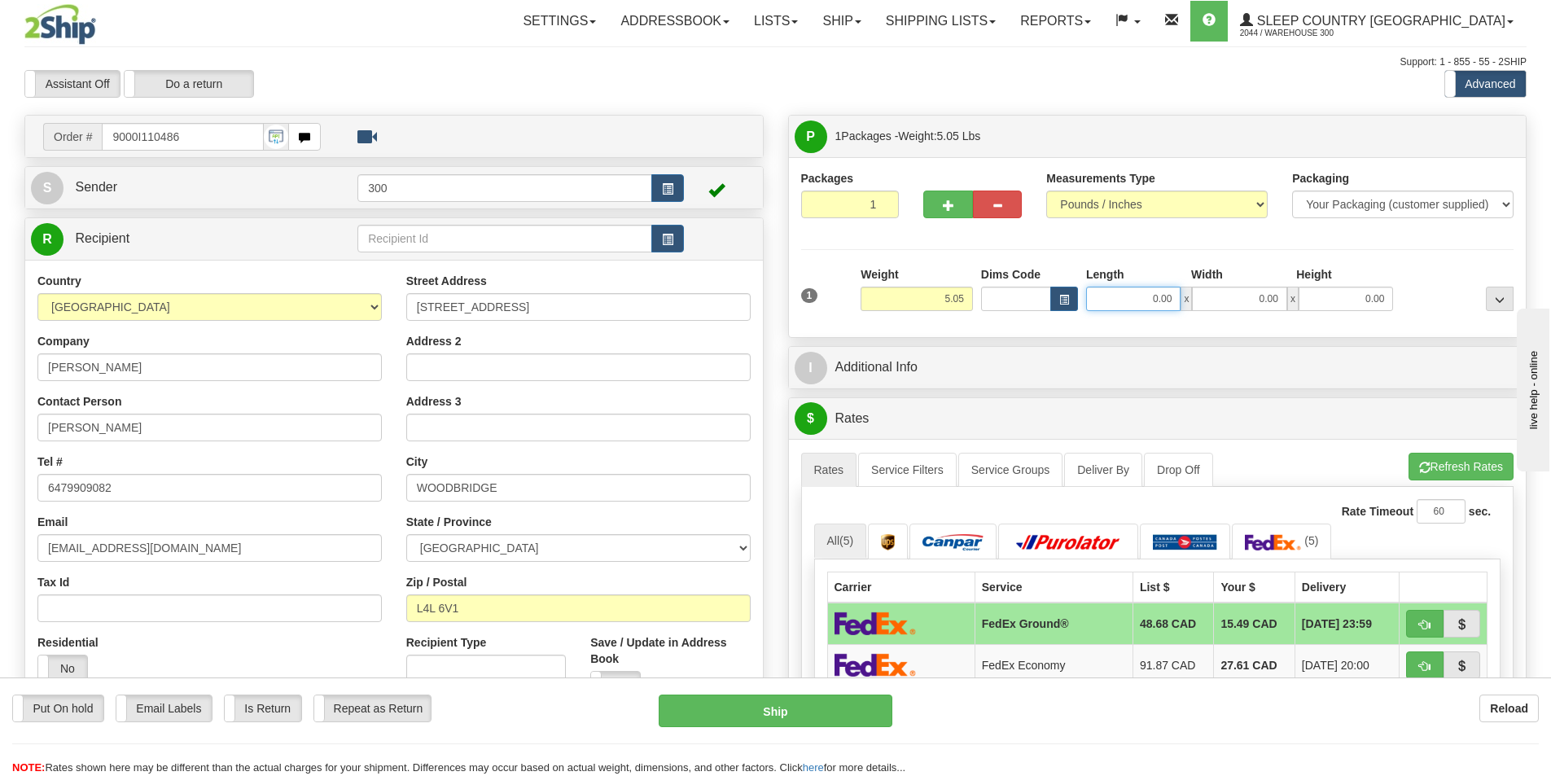
drag, startPoint x: 1151, startPoint y: 295, endPoint x: 1226, endPoint y: 318, distance: 78.6
click at [1151, 295] on input "0.00" at bounding box center [1133, 299] width 94 height 24
type input "8.00"
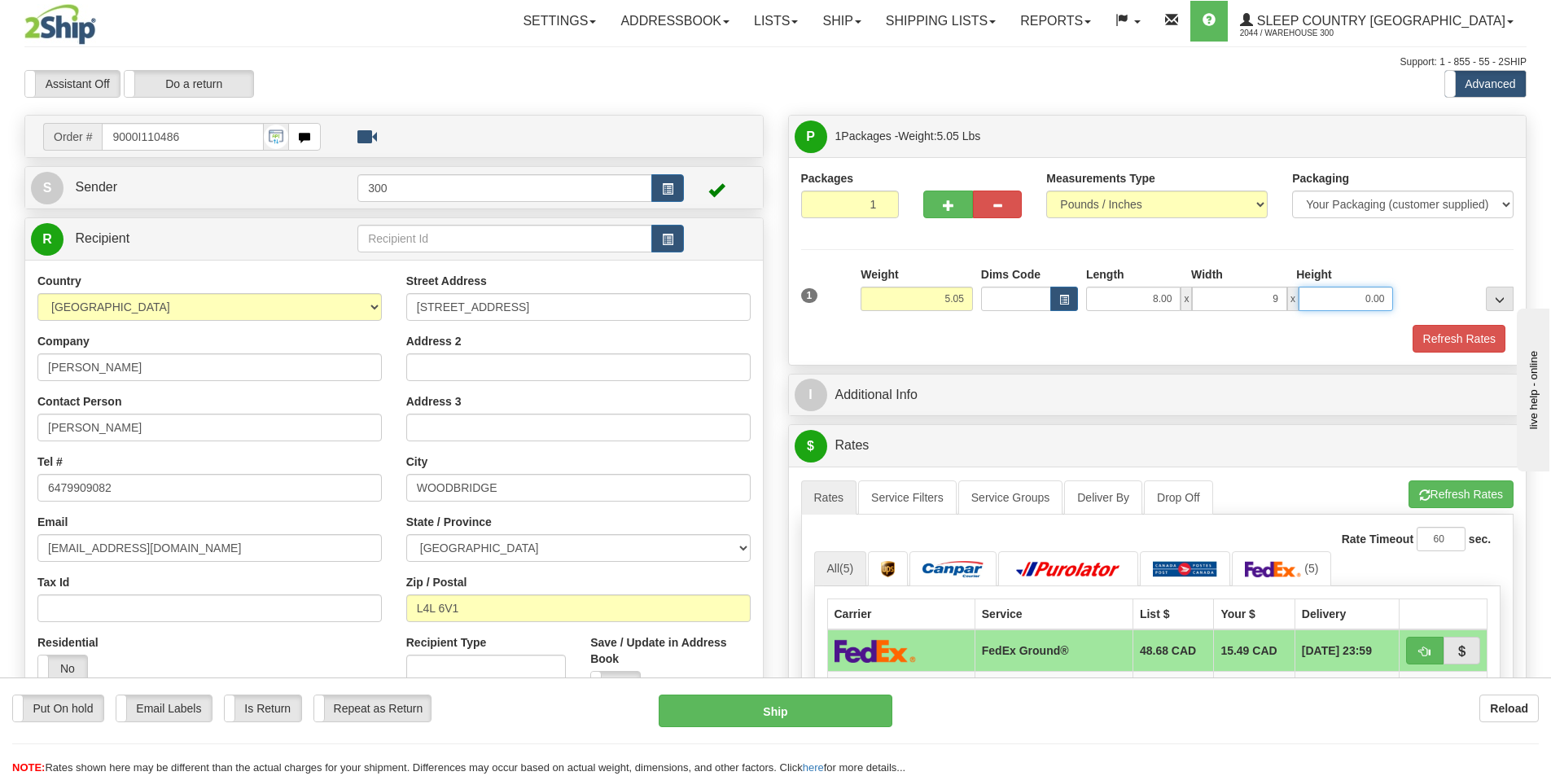
type input "9.00"
type input "16.00"
click at [1432, 337] on button "Refresh Rates" at bounding box center [1459, 339] width 94 height 28
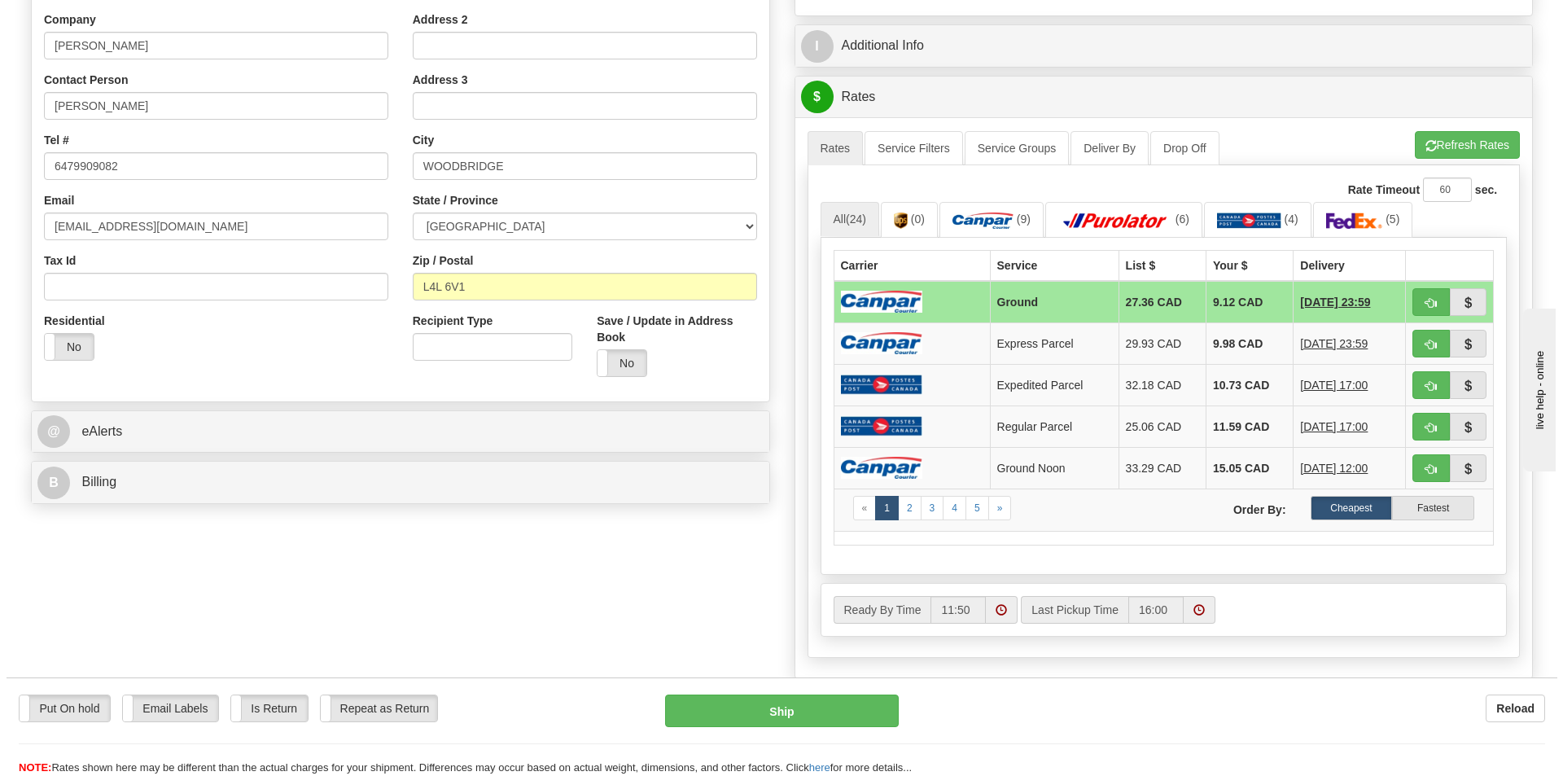
scroll to position [326, 0]
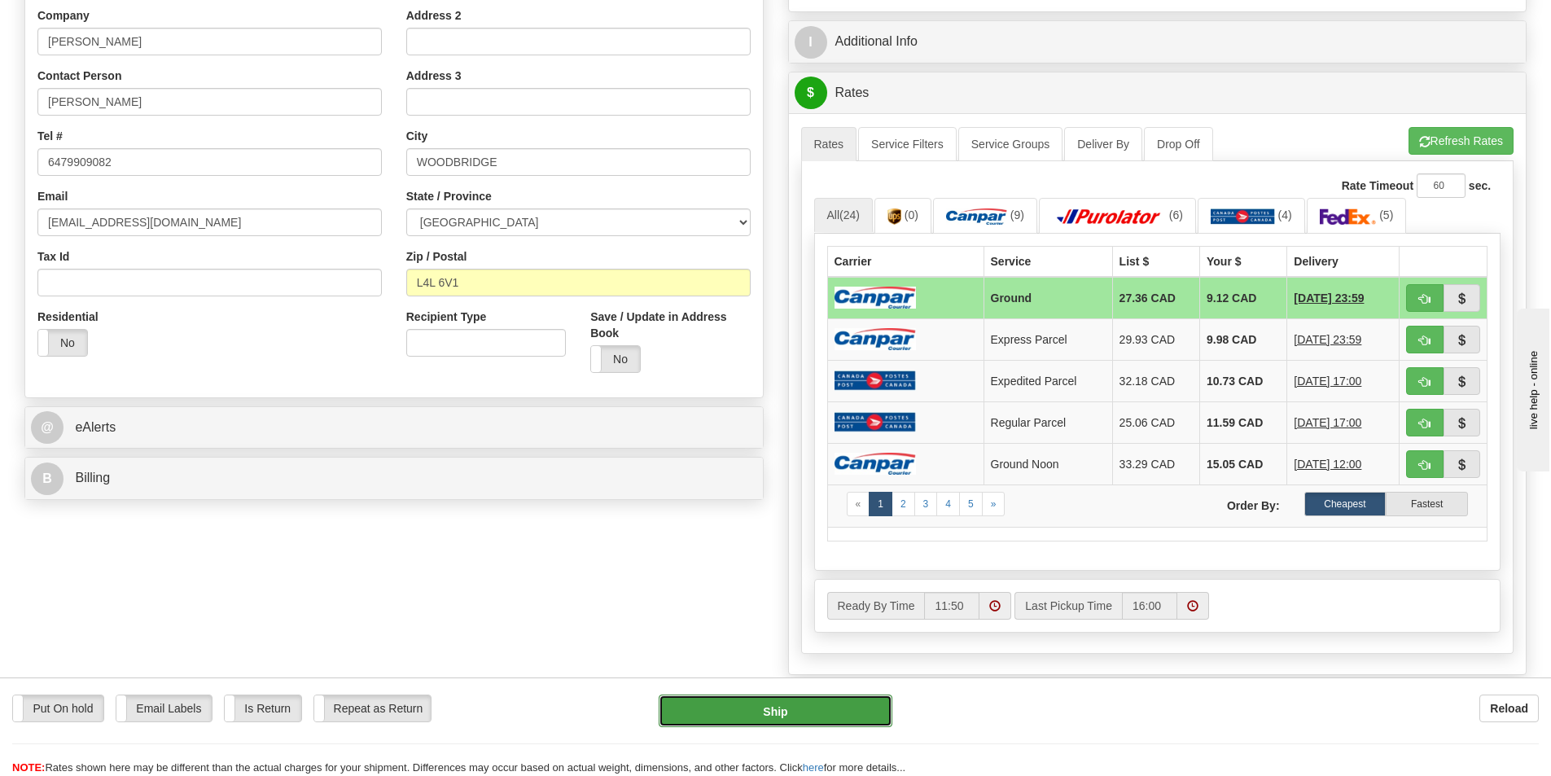
click at [805, 705] on button "Ship" at bounding box center [776, 711] width 234 height 33
type input "1"
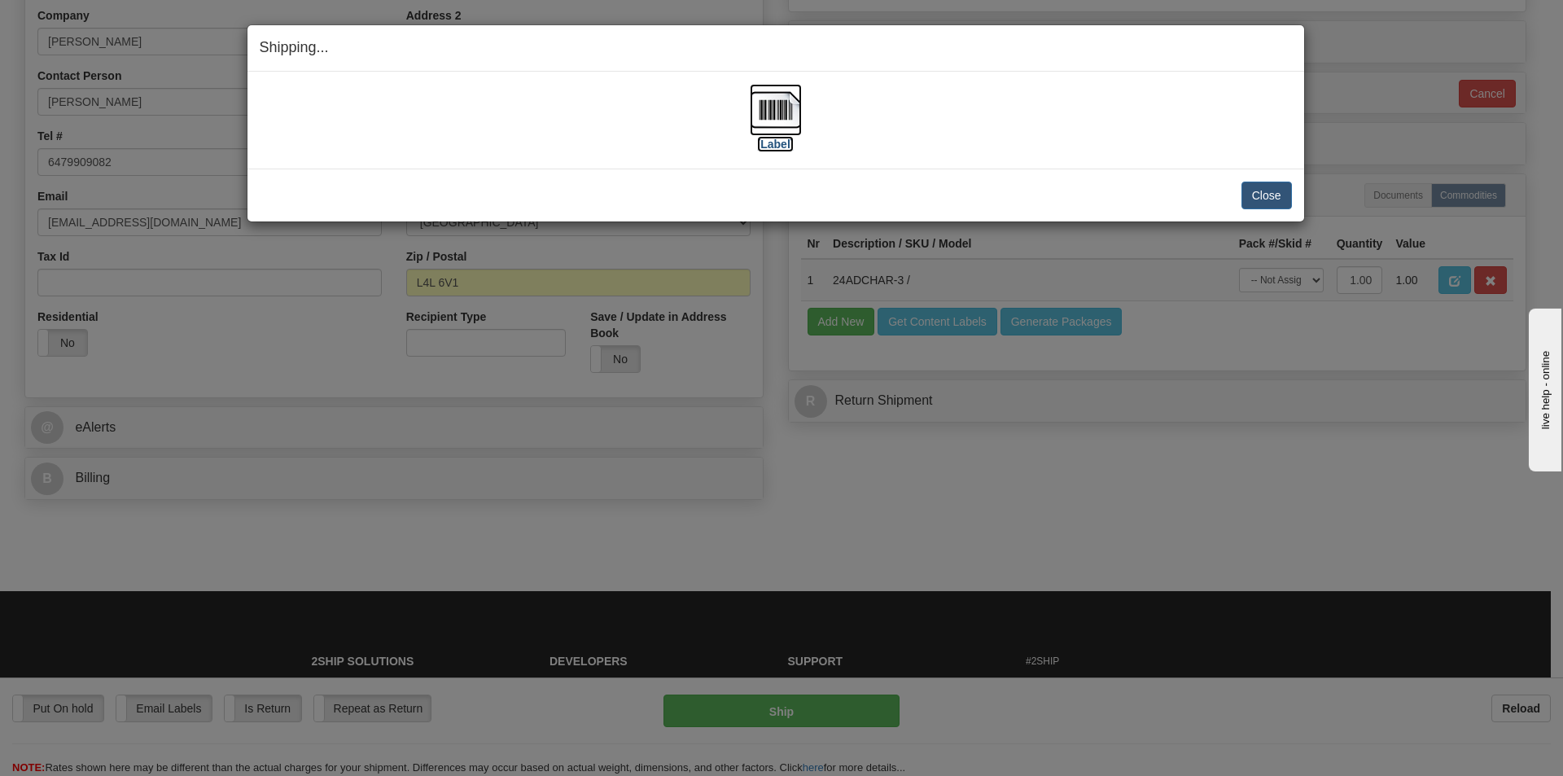
click at [770, 115] on img at bounding box center [776, 110] width 52 height 52
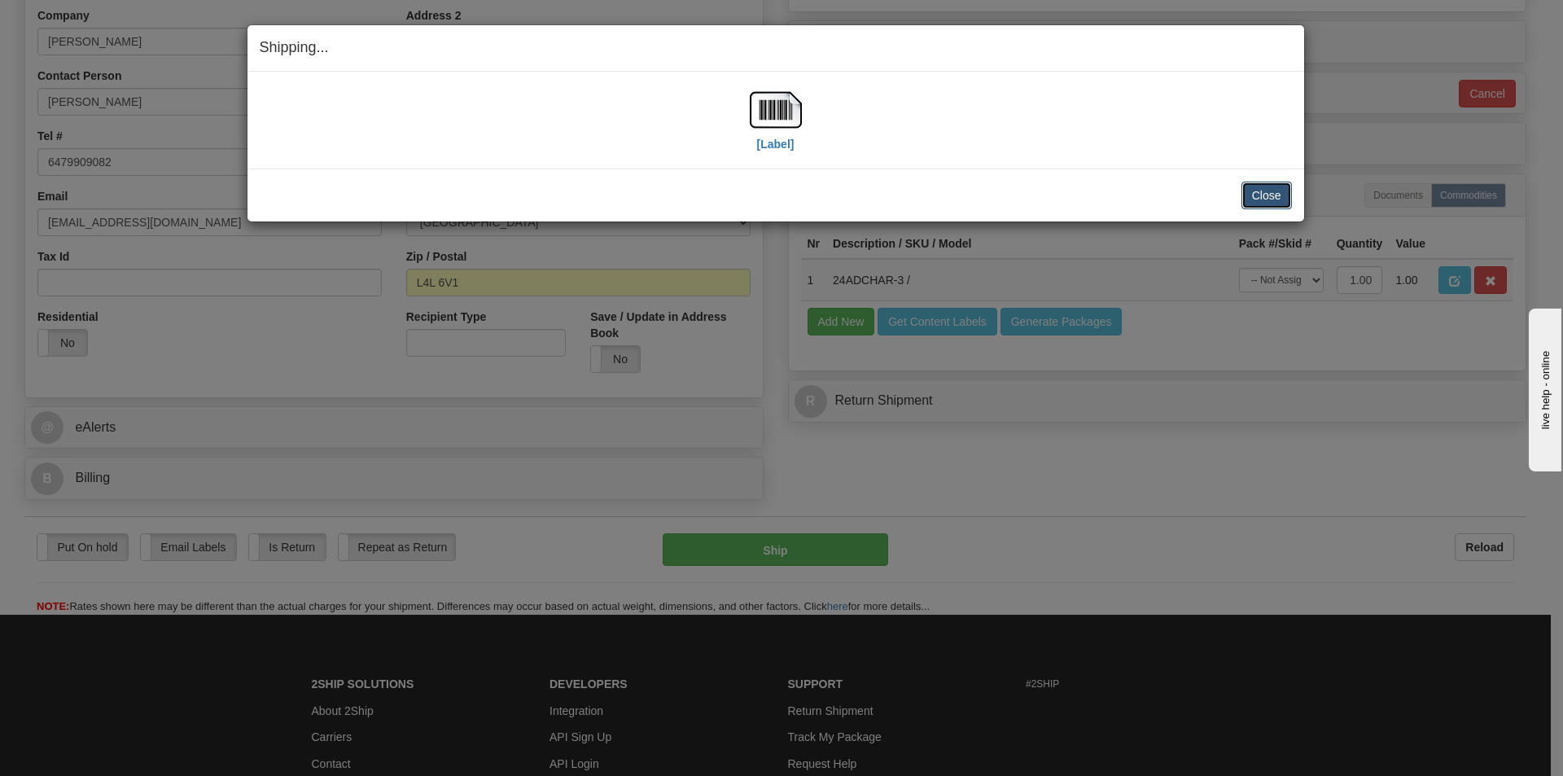
click at [1264, 187] on button "Close" at bounding box center [1267, 196] width 50 height 28
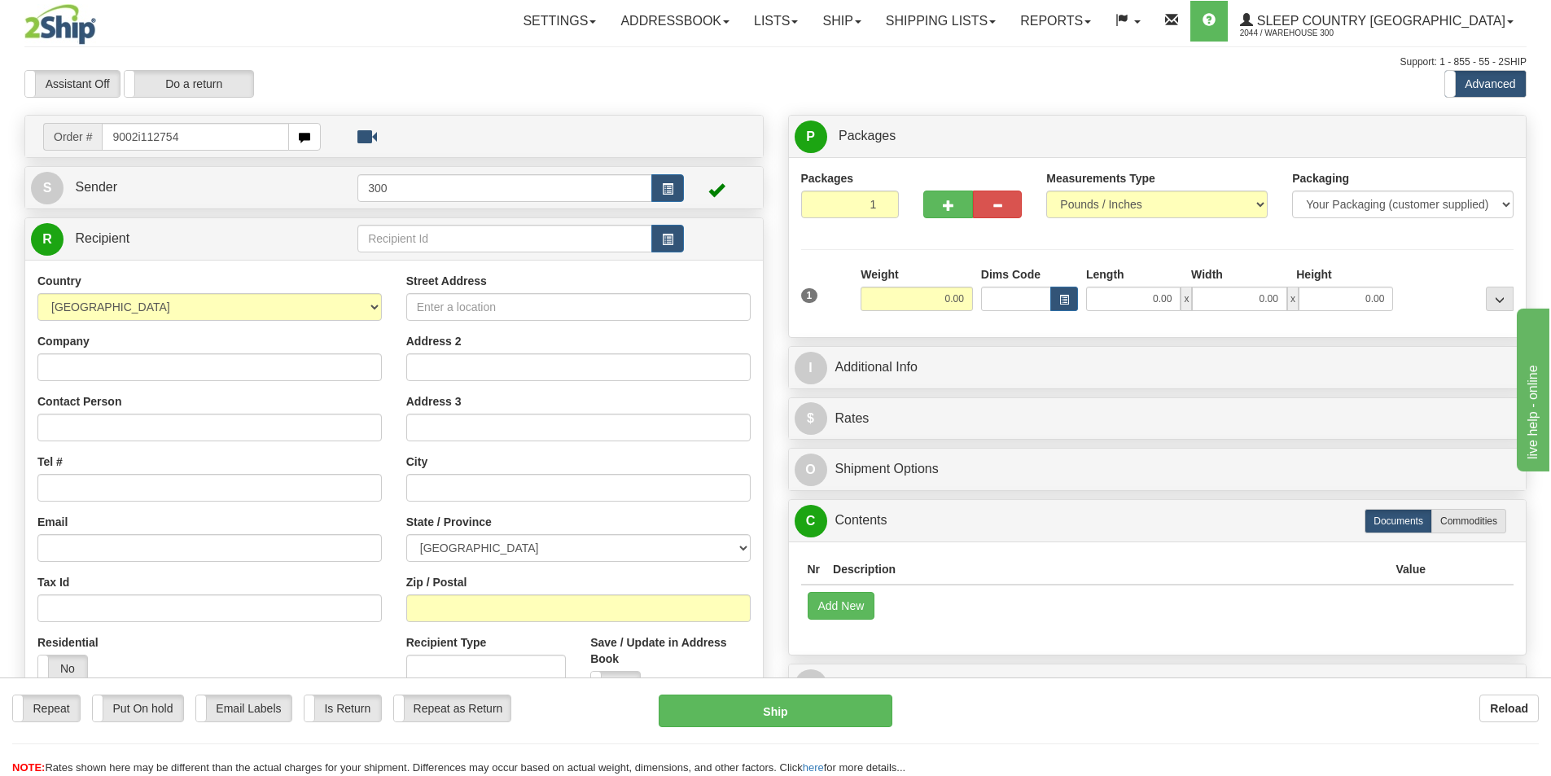
type input "9002i112754"
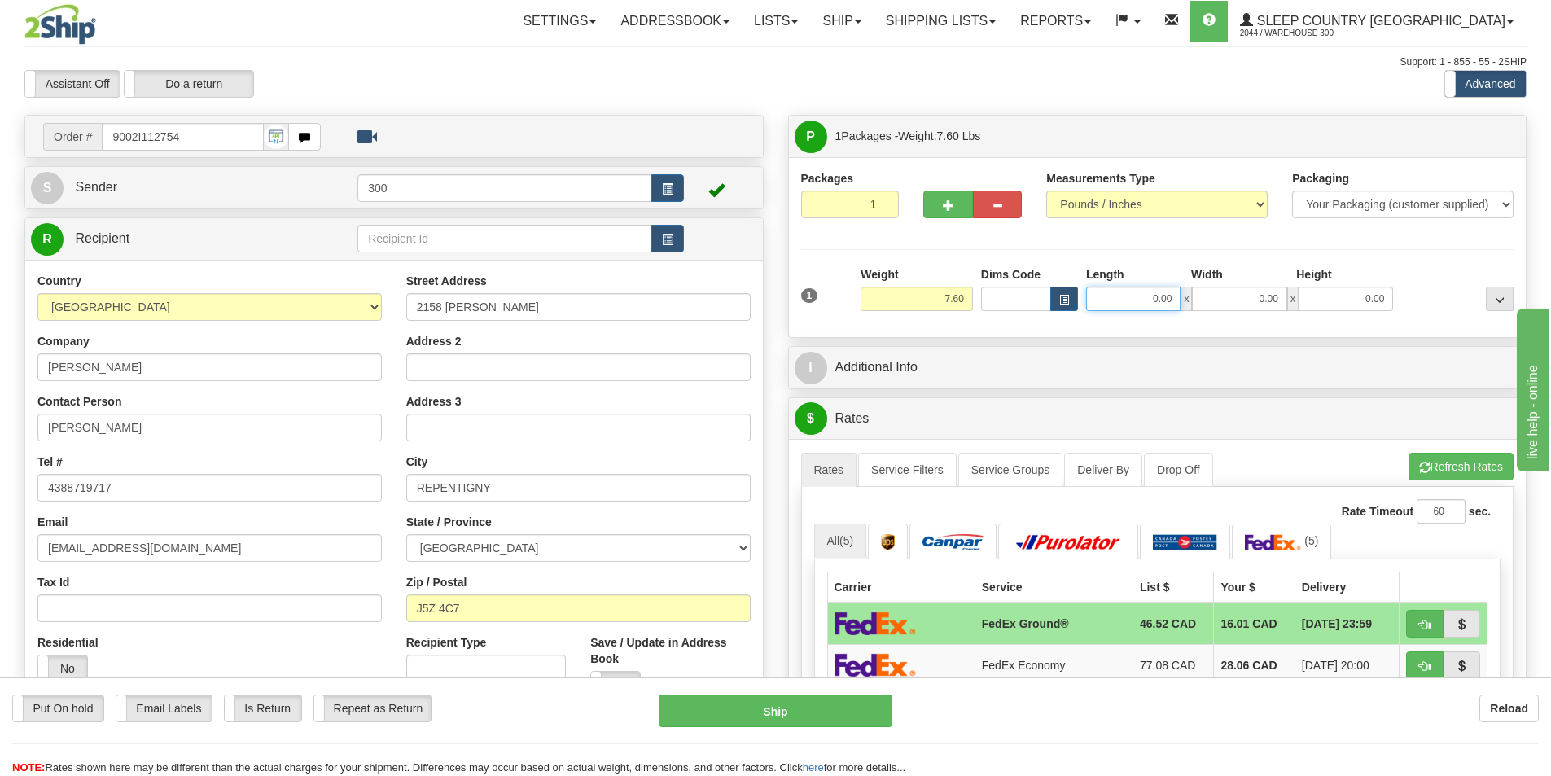
drag, startPoint x: 1159, startPoint y: 300, endPoint x: 1310, endPoint y: 366, distance: 165.2
click at [1159, 300] on input "0.00" at bounding box center [1133, 299] width 94 height 24
type input "15.00"
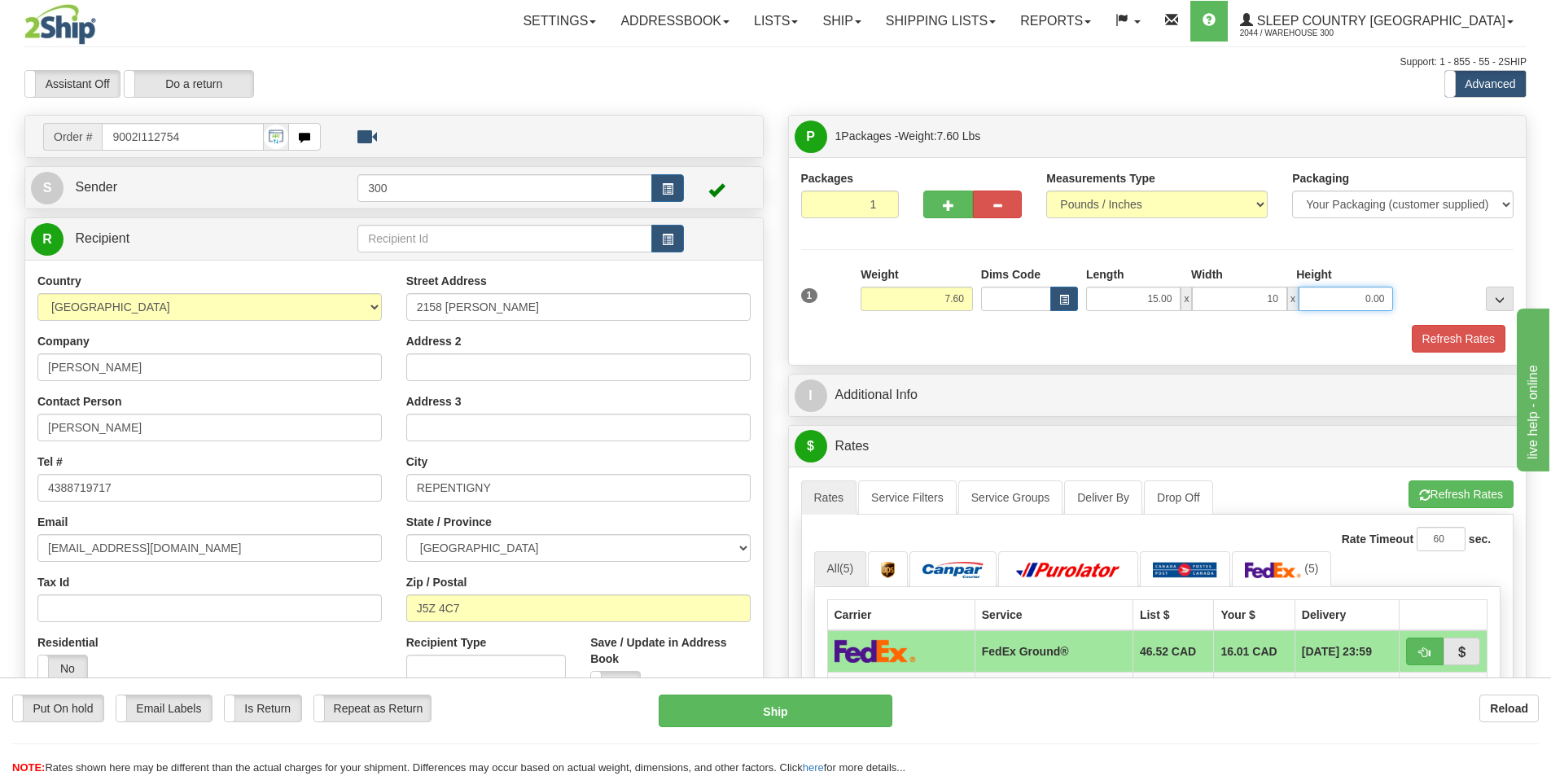
type input "10.00"
click at [1474, 333] on button "Refresh Rates" at bounding box center [1459, 339] width 94 height 28
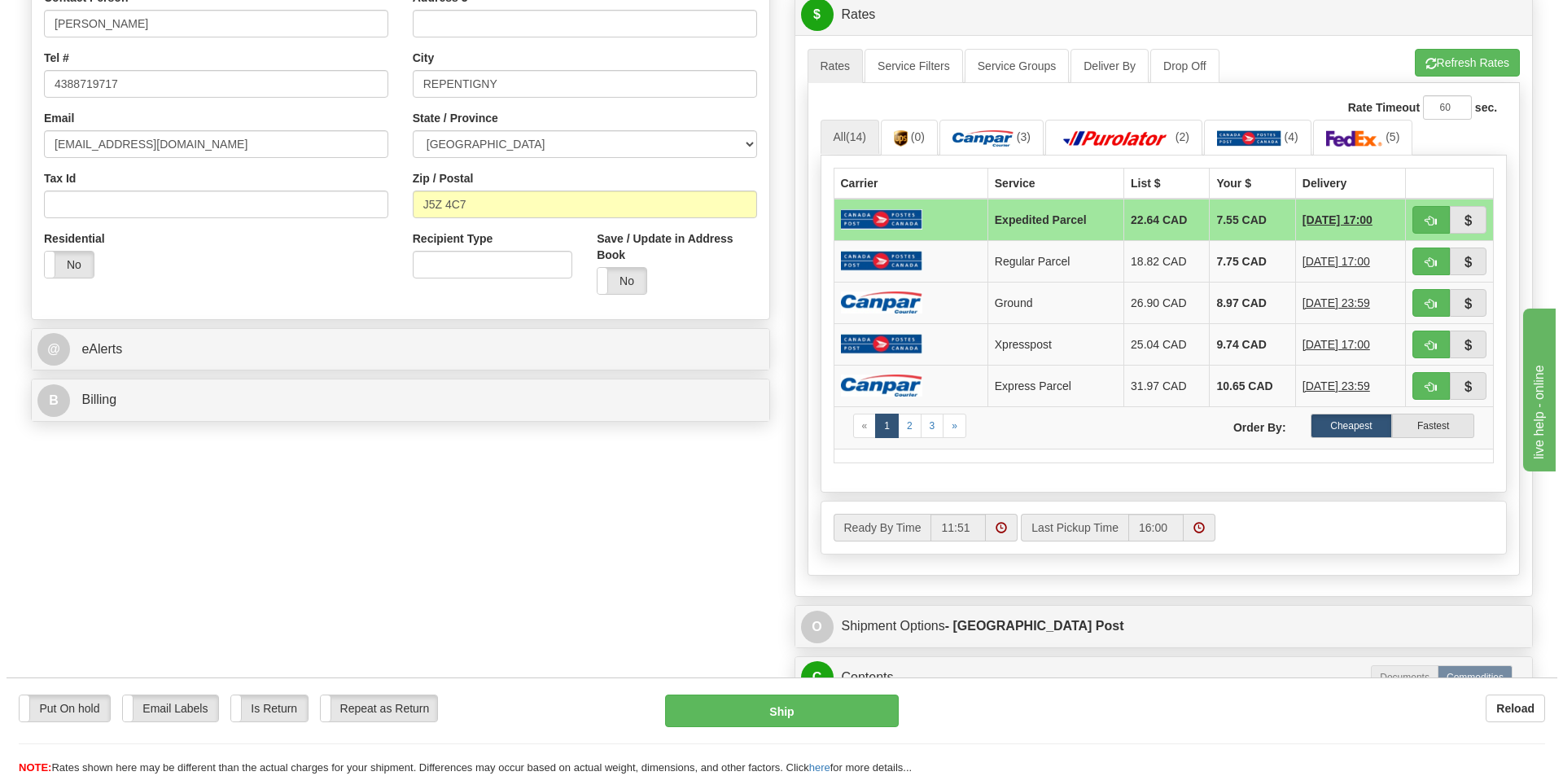
scroll to position [407, 0]
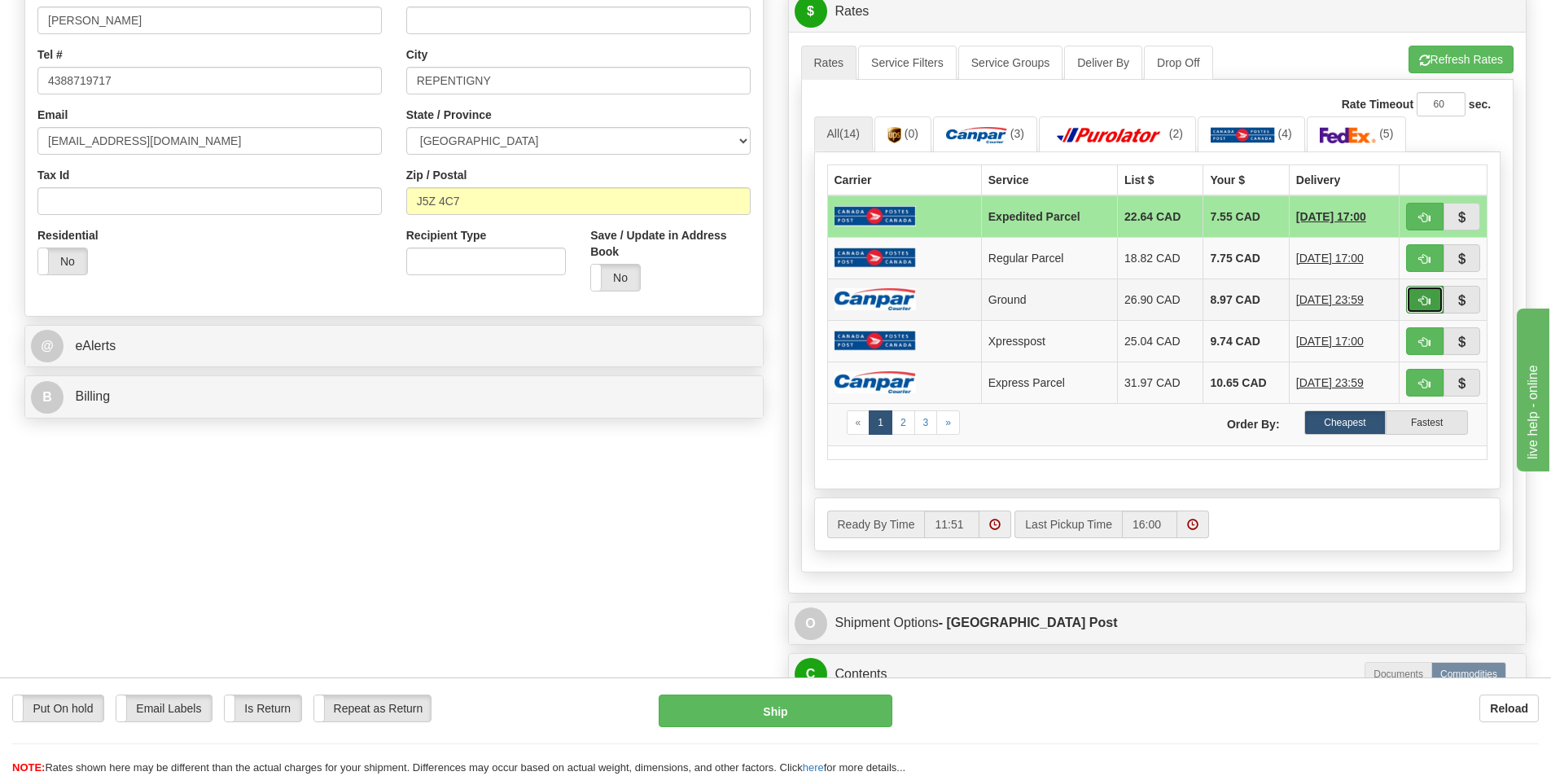
click at [1414, 295] on button "button" at bounding box center [1424, 300] width 37 height 28
type input "1"
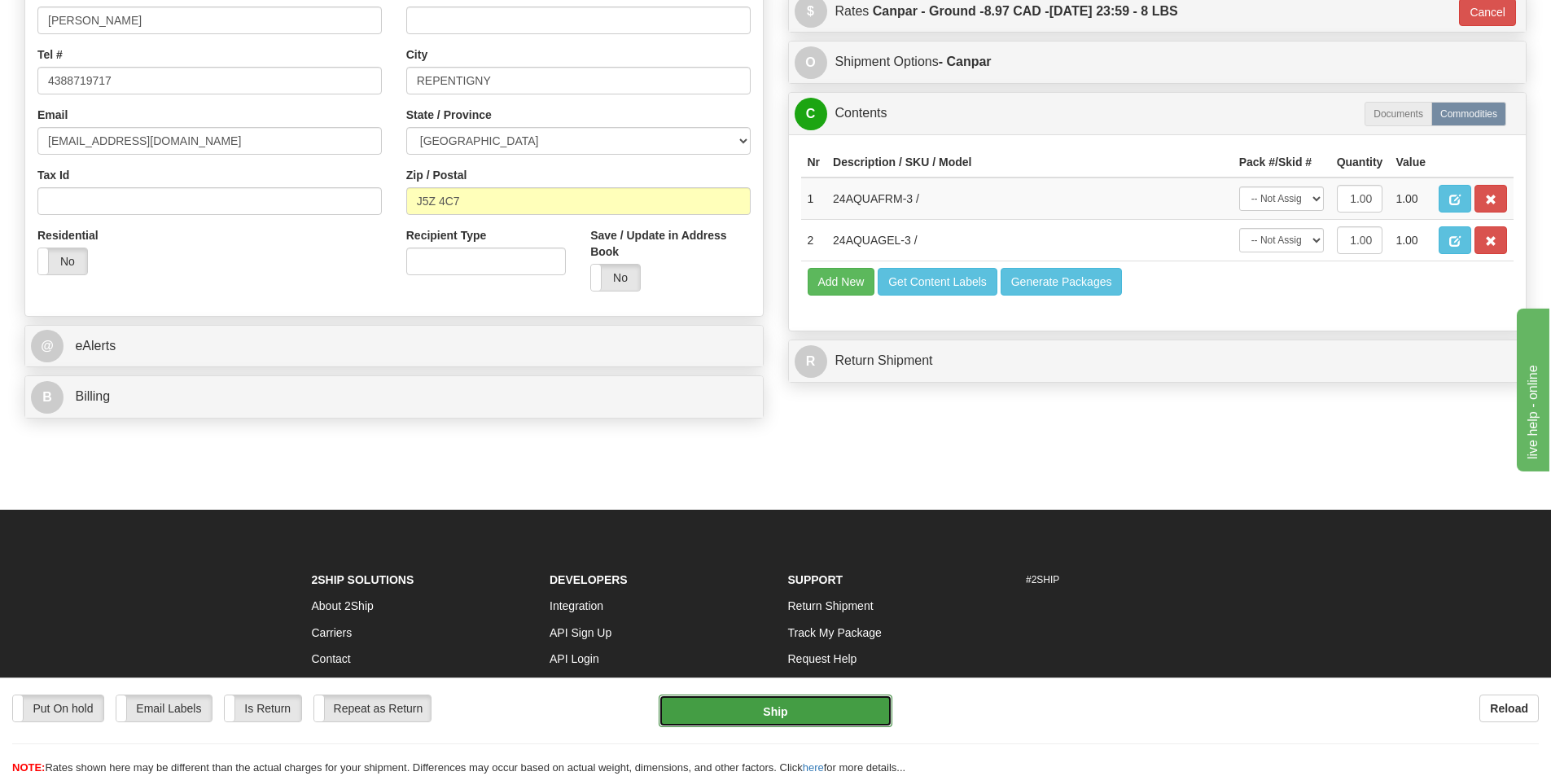
click at [798, 713] on button "Ship" at bounding box center [776, 711] width 234 height 33
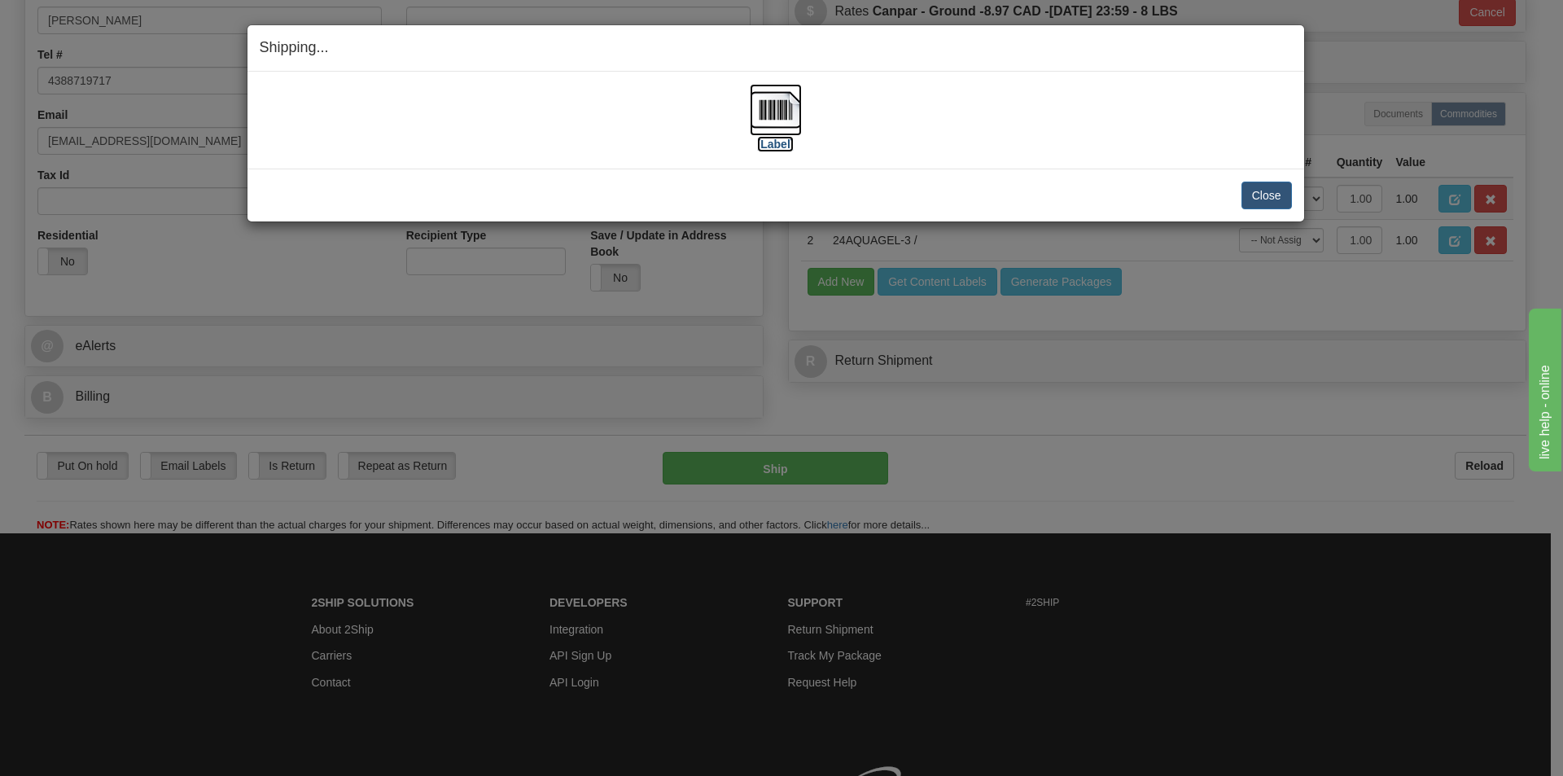
click at [770, 121] on img at bounding box center [776, 110] width 52 height 52
click at [1254, 196] on button "Close" at bounding box center [1267, 196] width 50 height 28
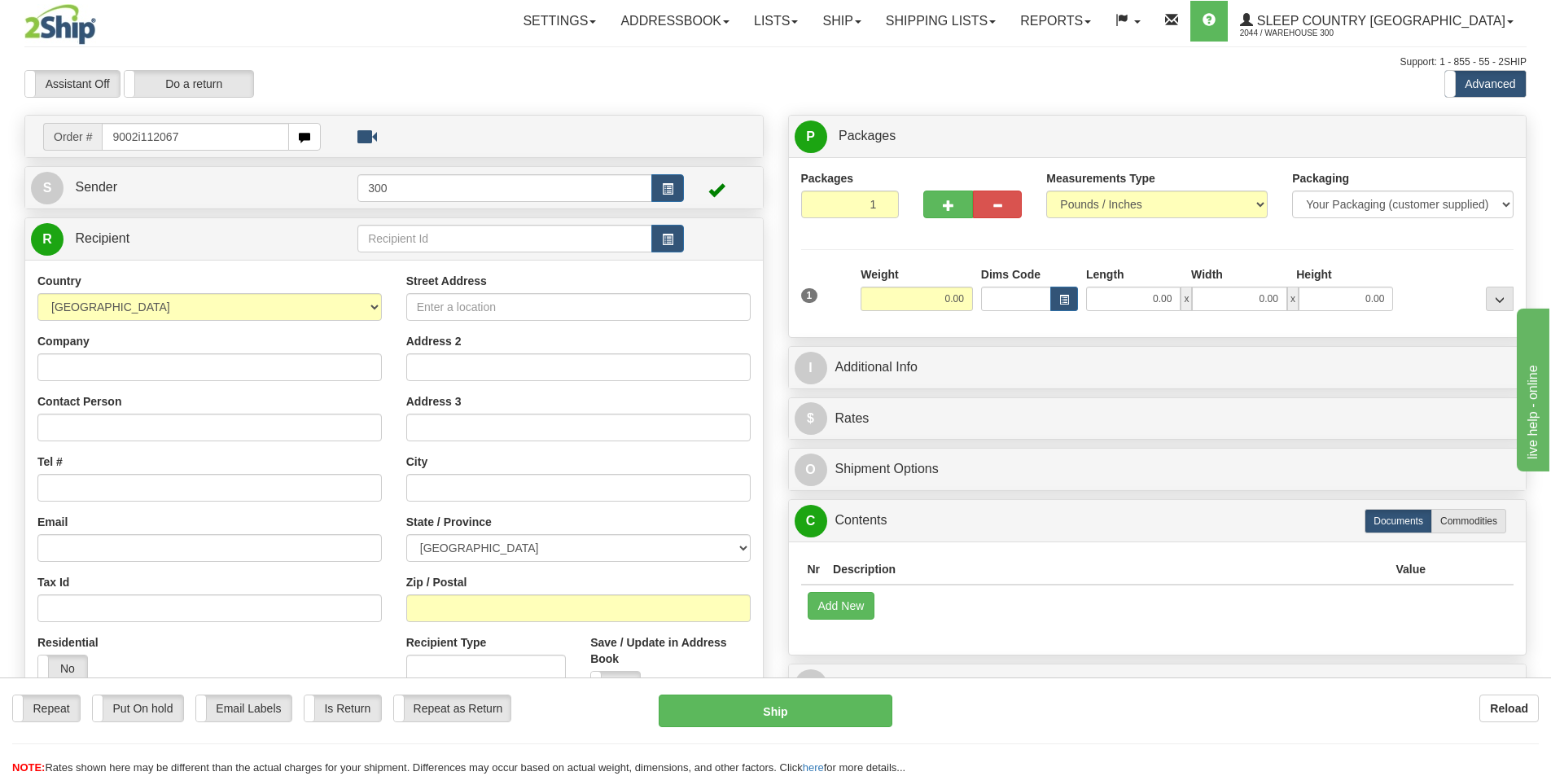
type input "9002i112067"
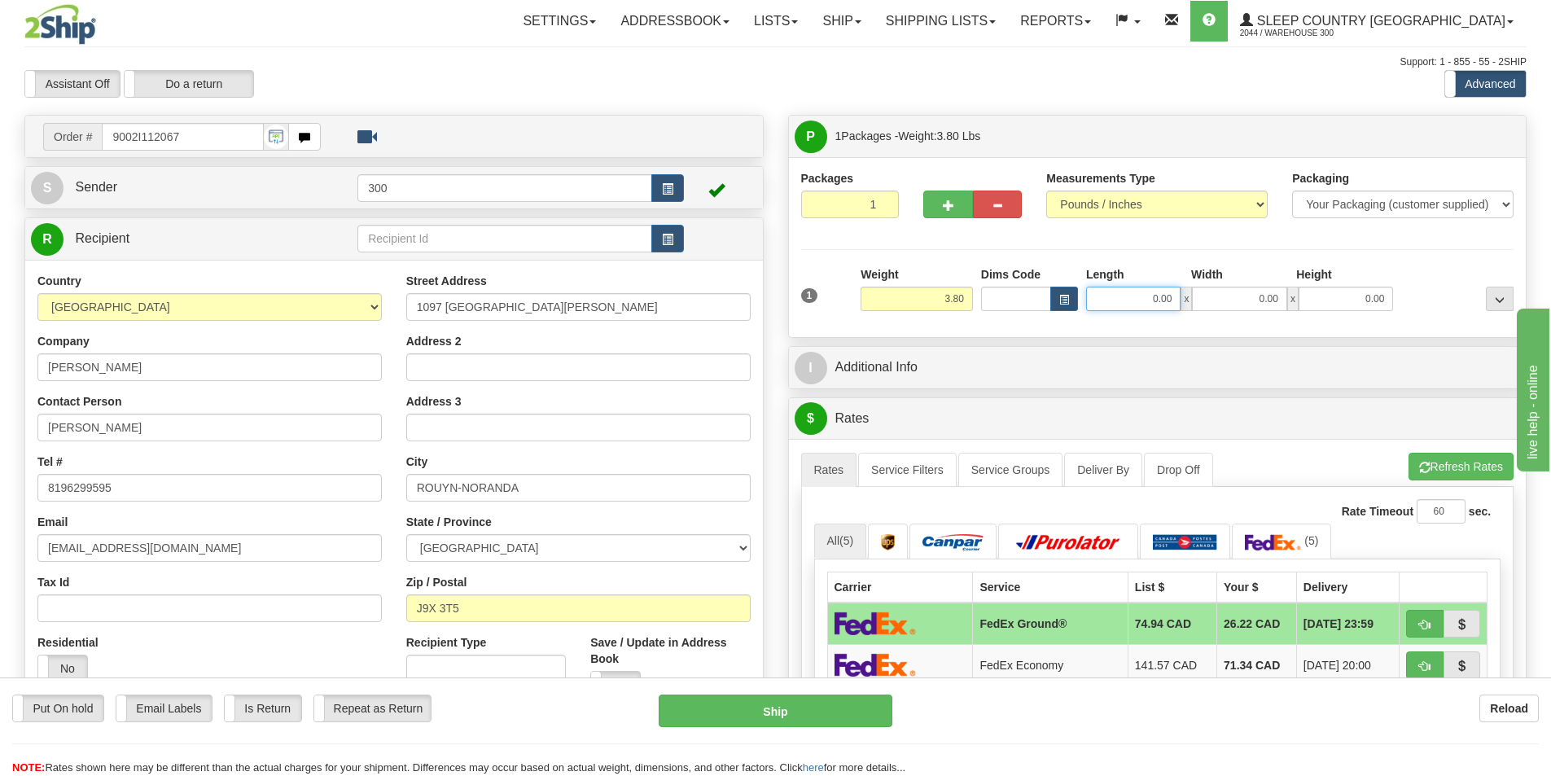
click at [1137, 296] on input "0.00" at bounding box center [1133, 299] width 94 height 24
type input "15.00"
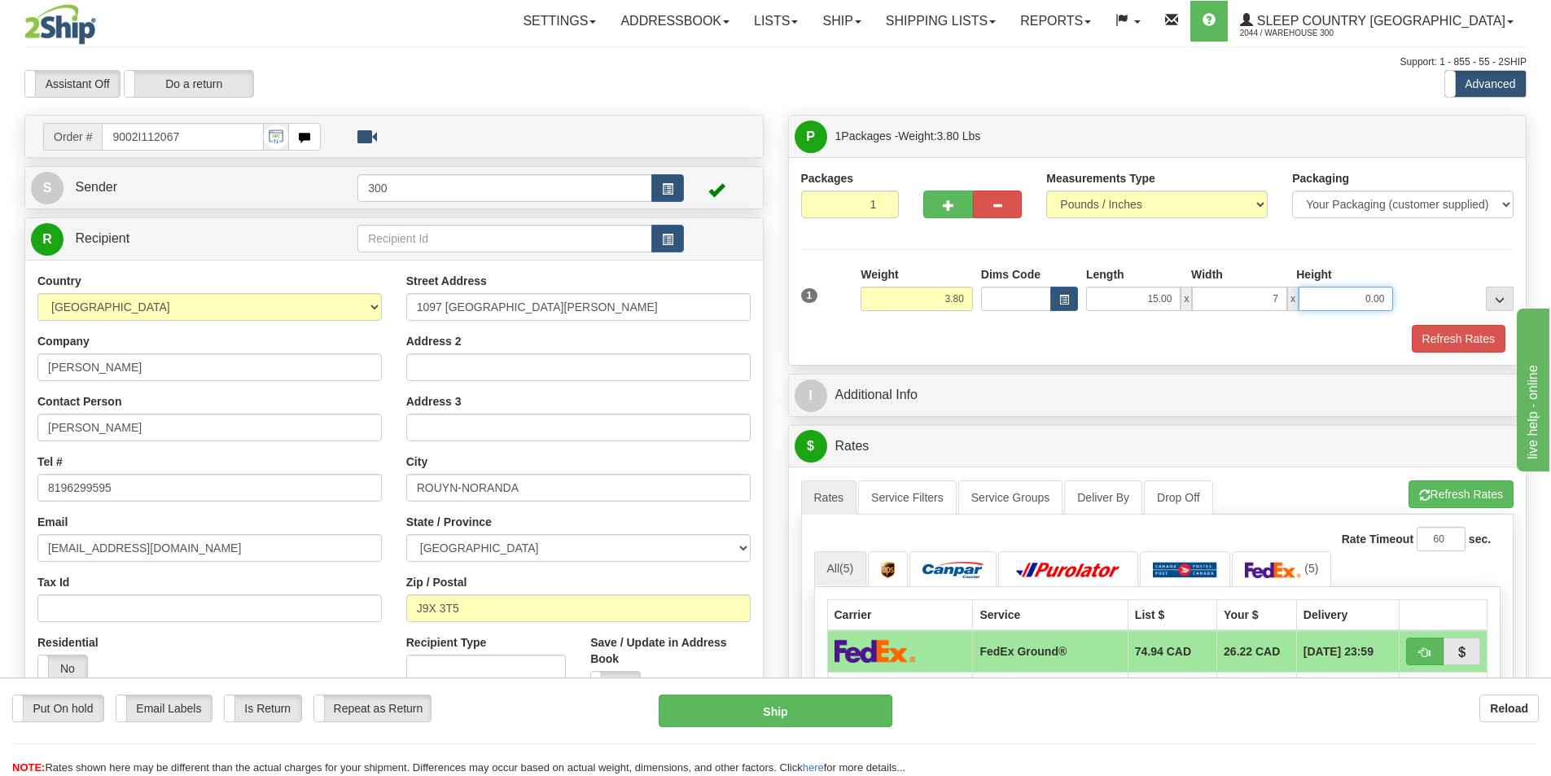
type input "7.00"
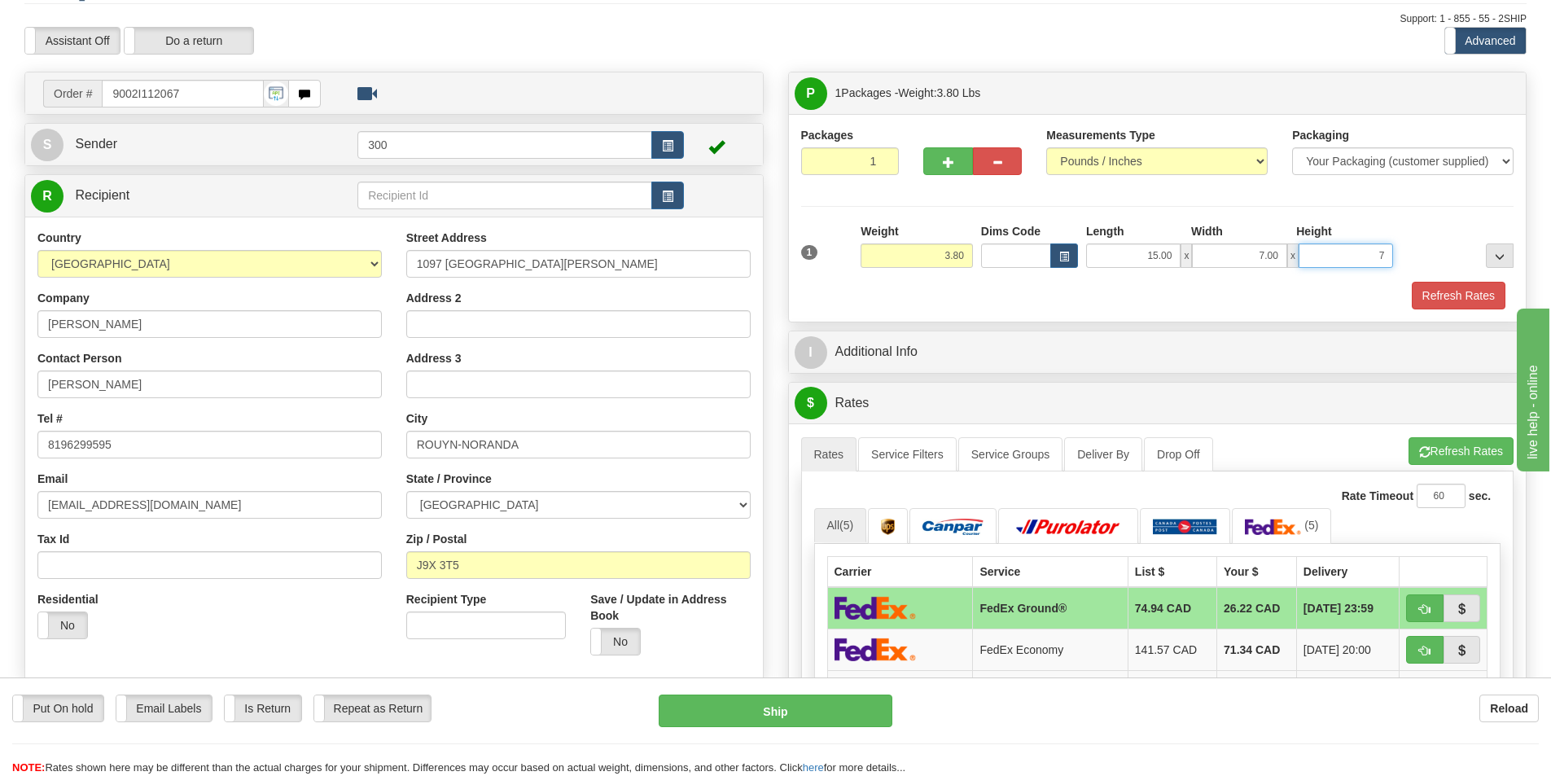
scroll to position [81, 0]
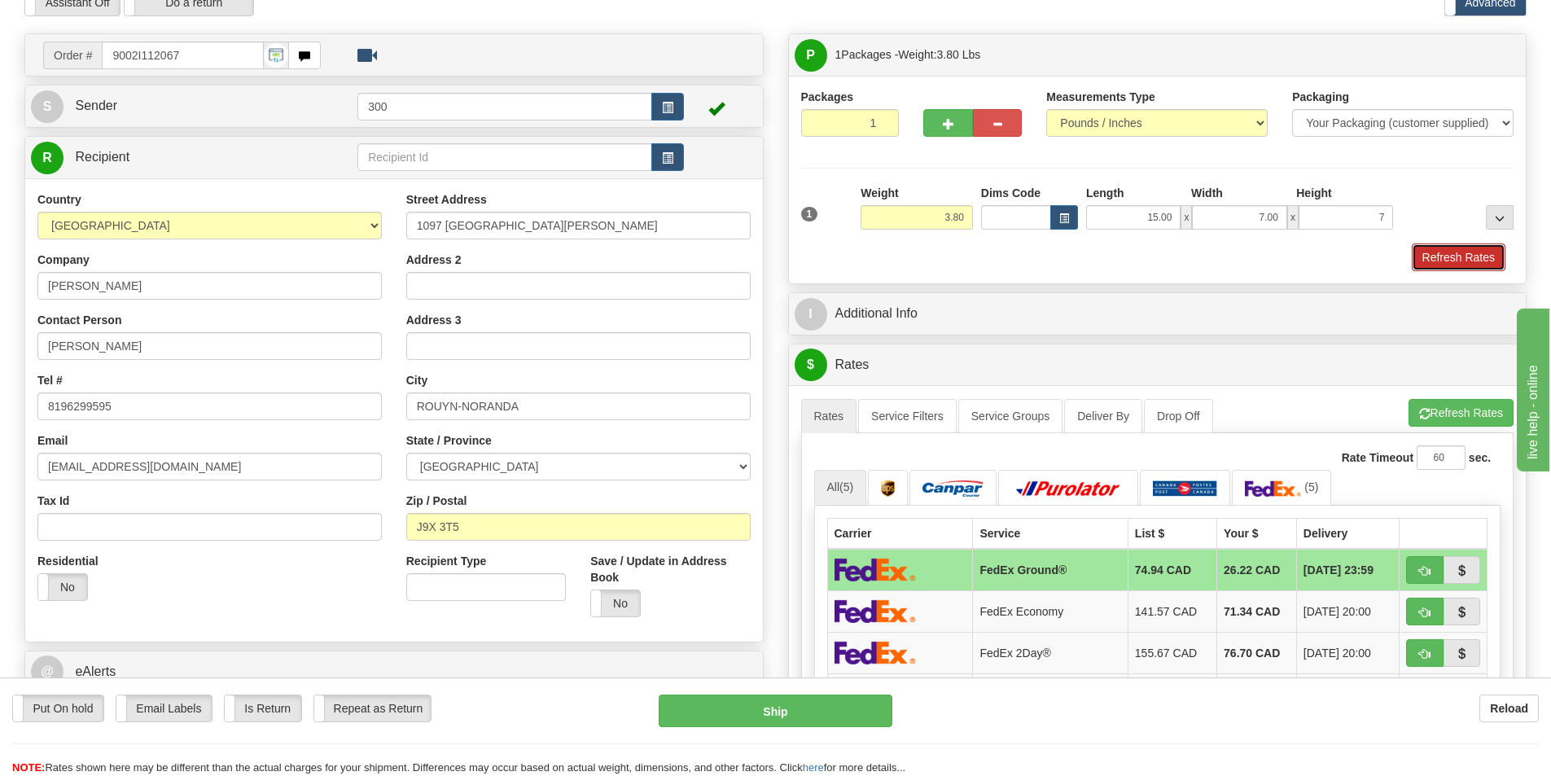
type input "7.00"
click at [1446, 252] on button "Refresh Rates" at bounding box center [1459, 257] width 94 height 28
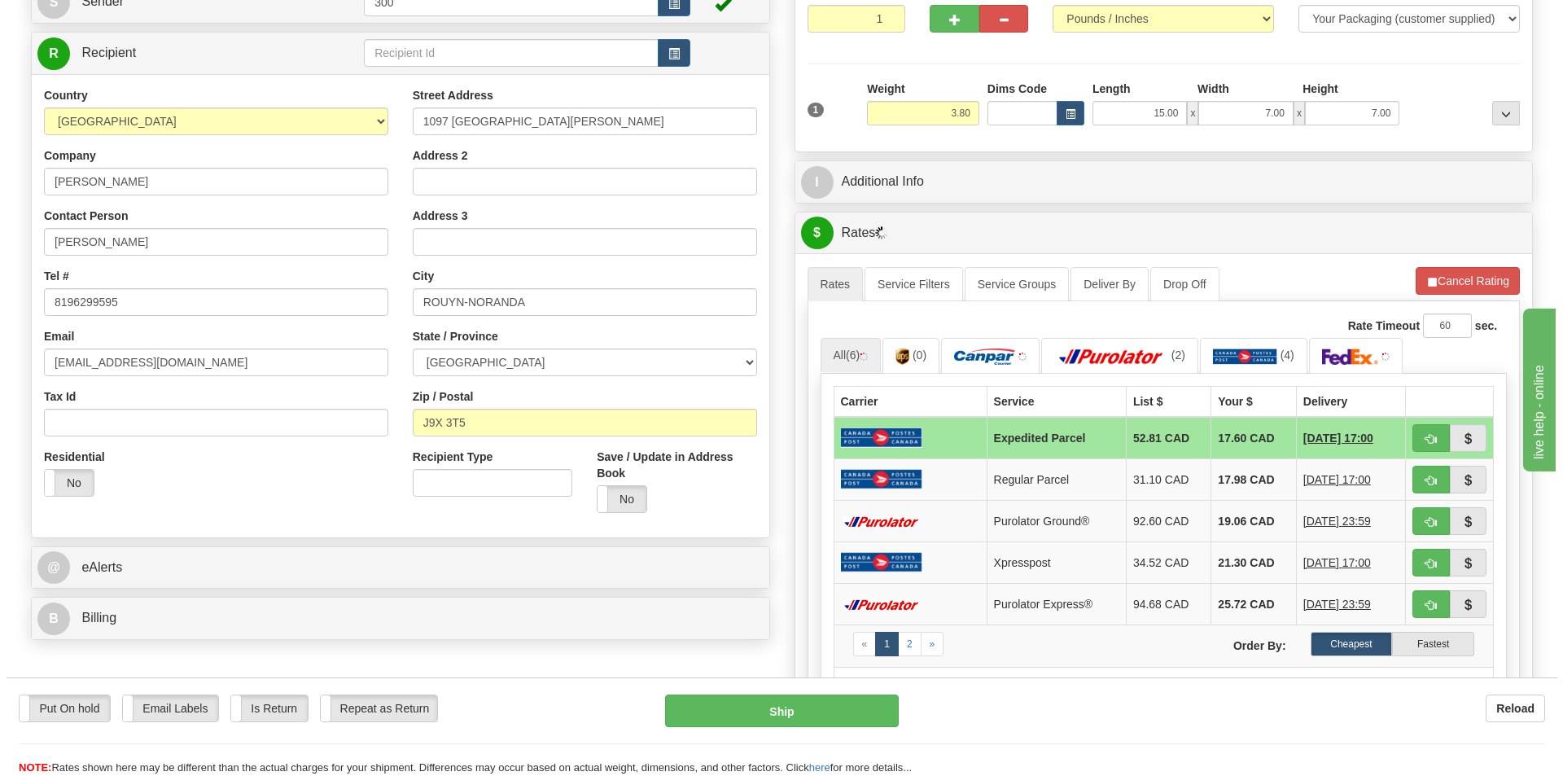
scroll to position [326, 0]
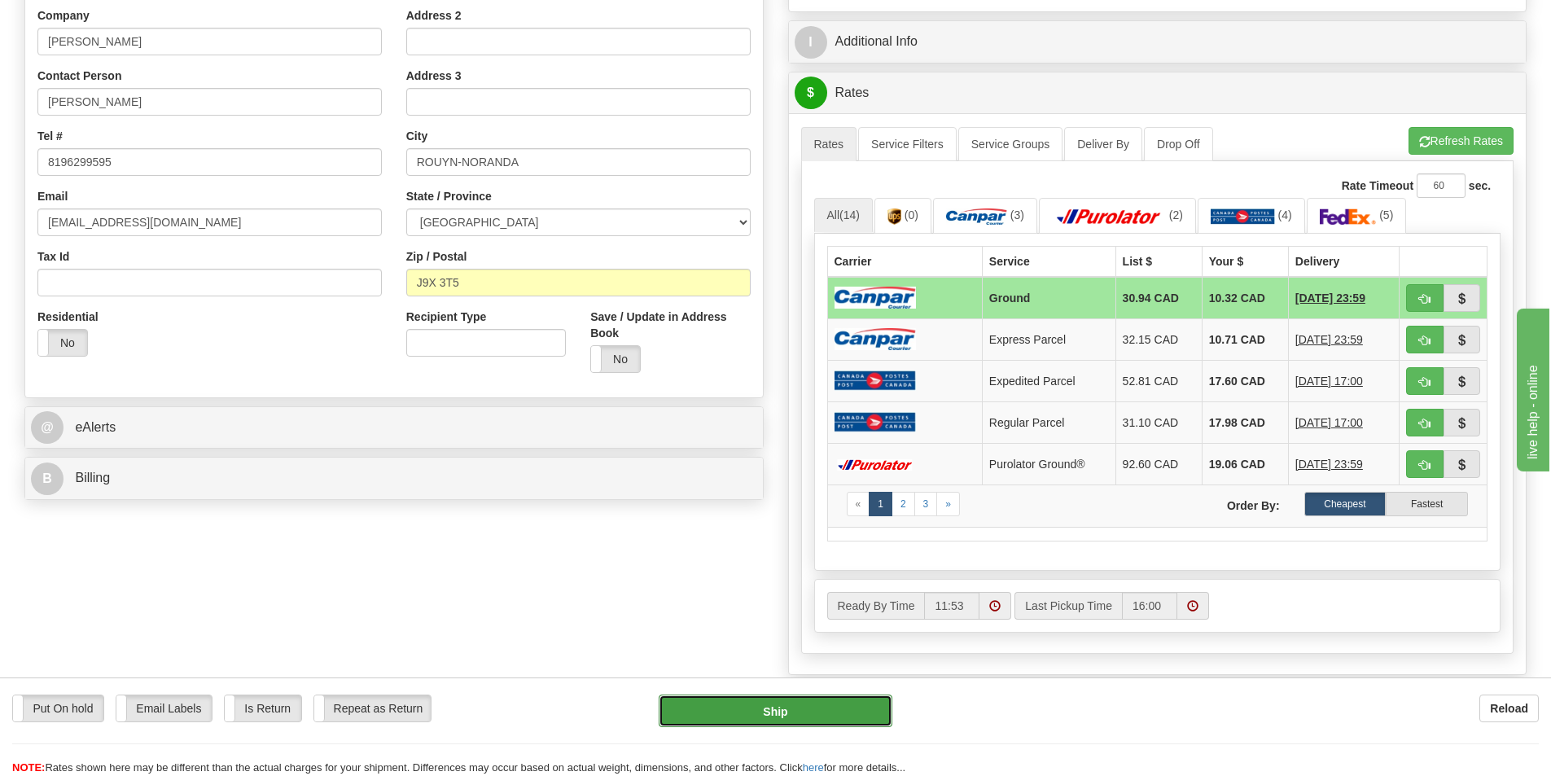
click at [795, 714] on button "Ship" at bounding box center [776, 711] width 234 height 33
type input "1"
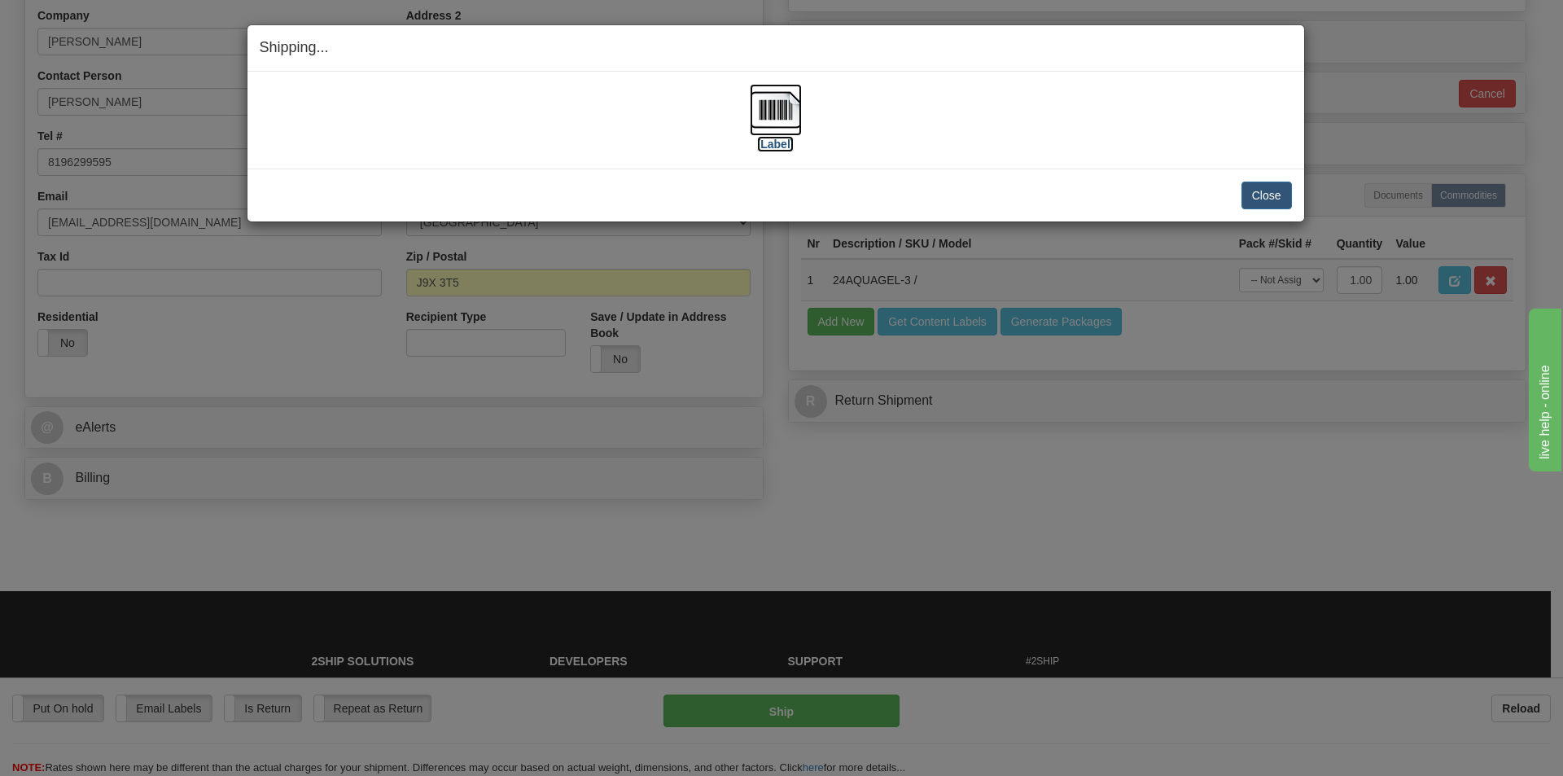
click at [784, 110] on img at bounding box center [776, 110] width 52 height 52
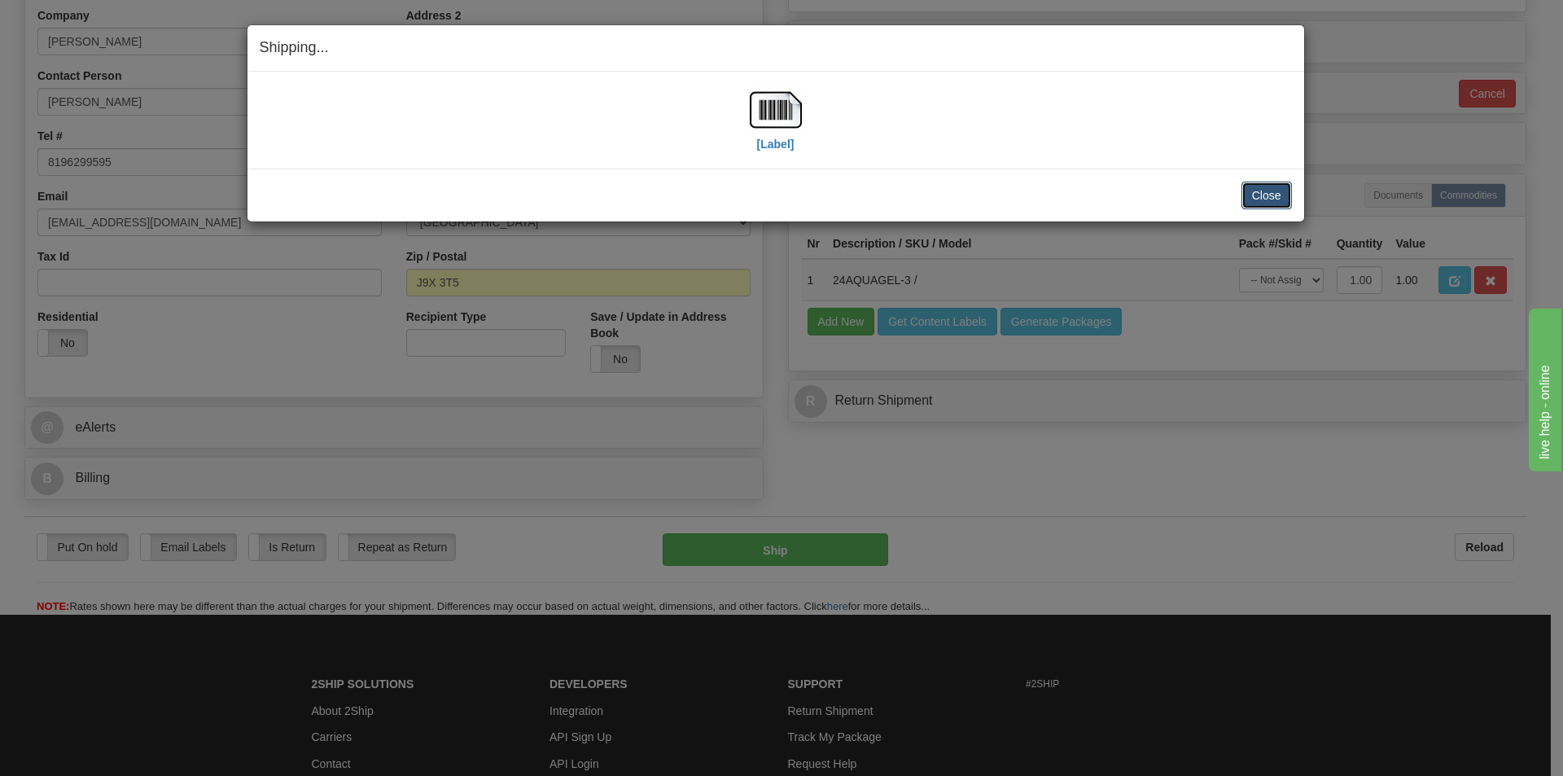
click at [1261, 187] on button "Close" at bounding box center [1267, 196] width 50 height 28
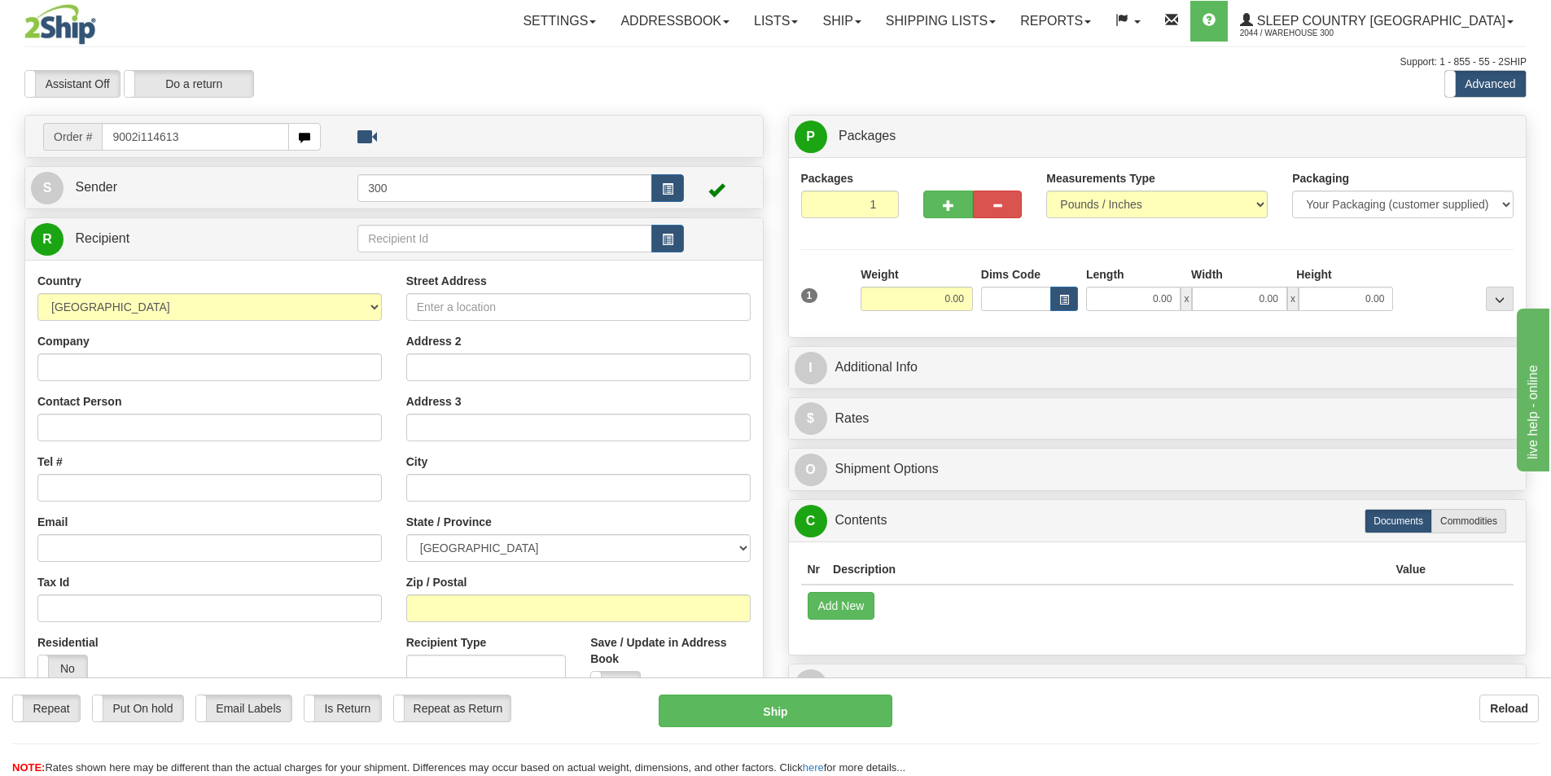
type input "9002i114613"
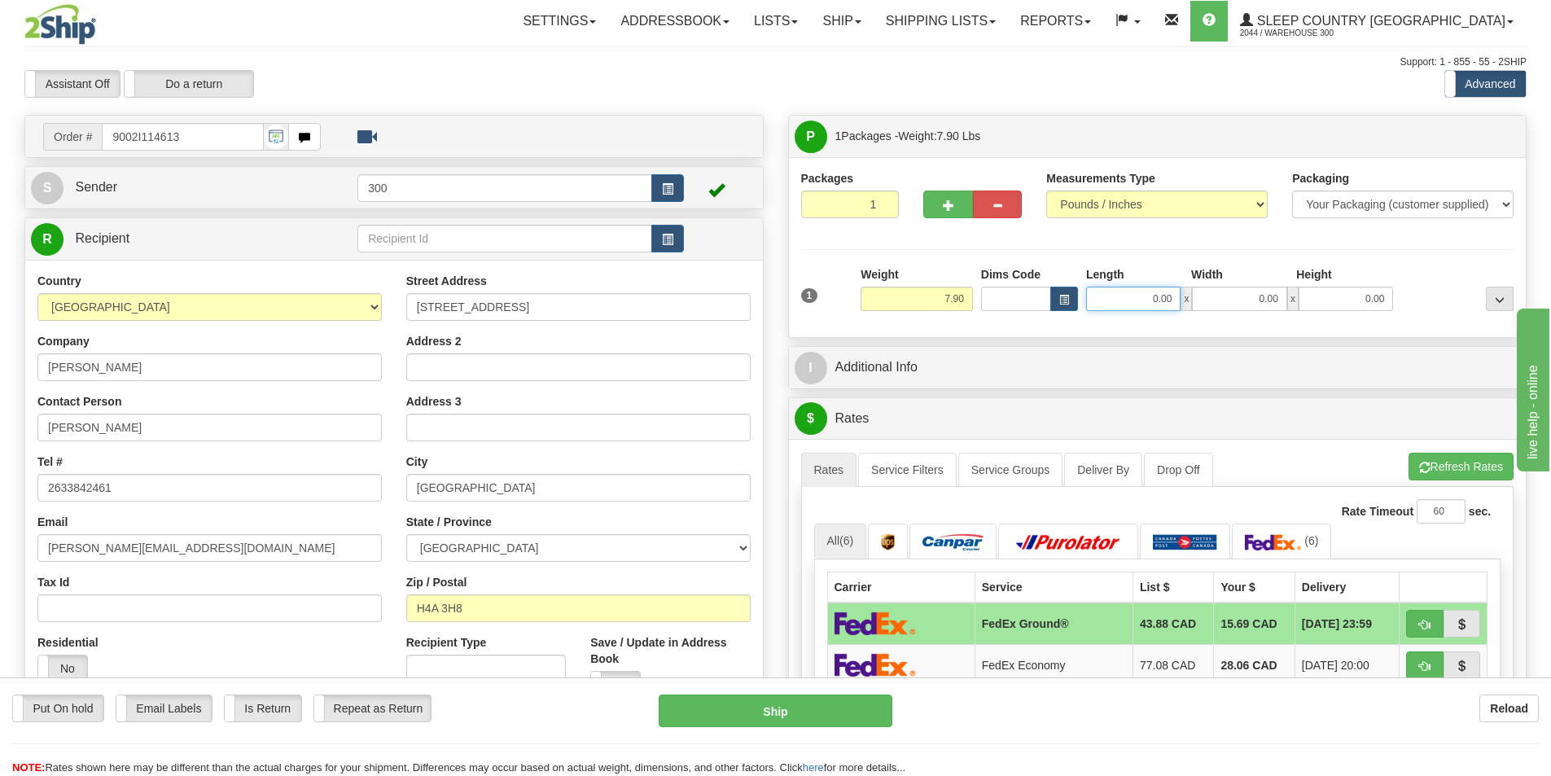
click at [1151, 303] on input "0.00" at bounding box center [1133, 299] width 94 height 24
type input "21.00"
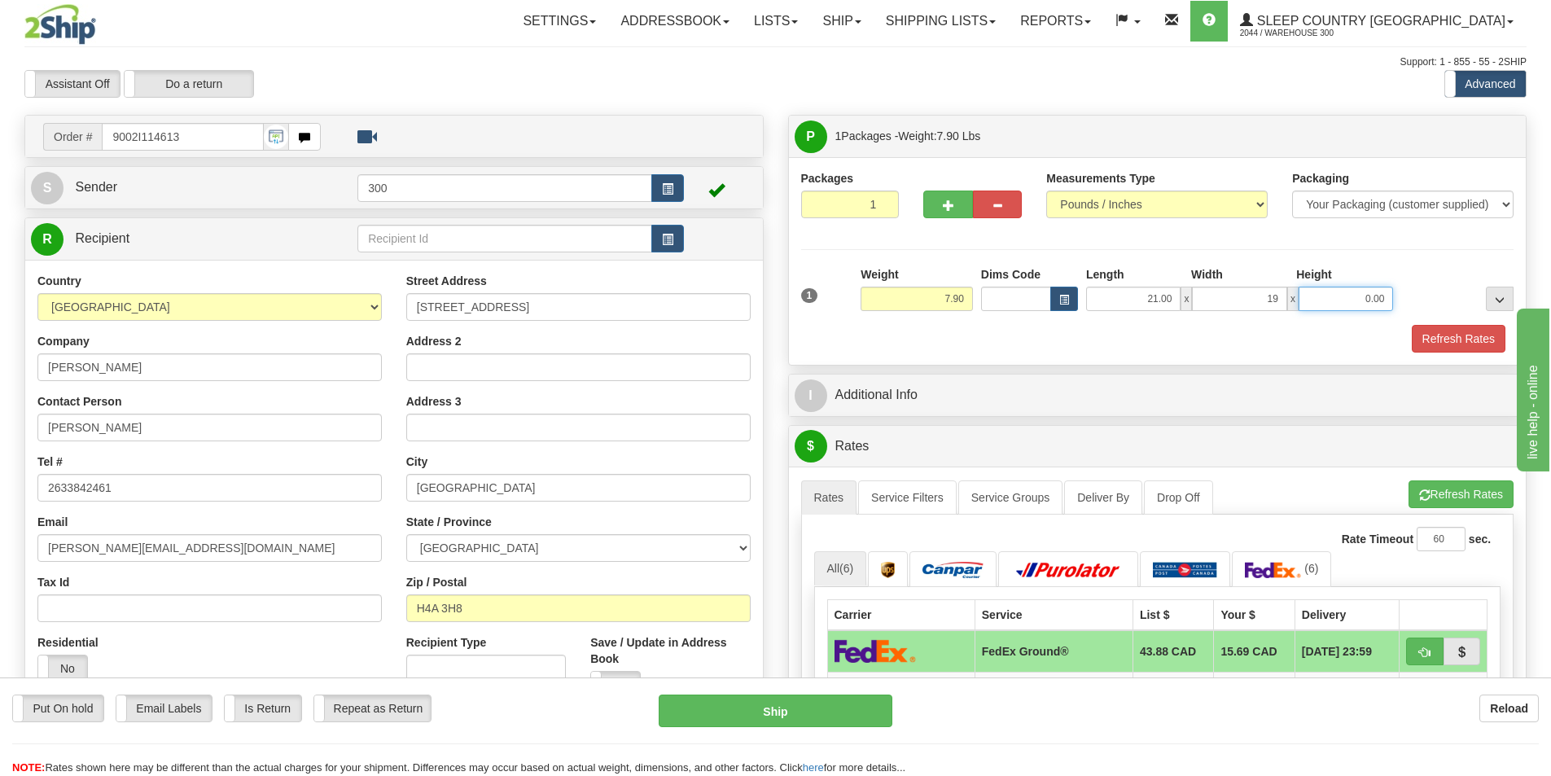
type input "19.00"
type input "7.00"
click at [1467, 338] on button "Refresh Rates" at bounding box center [1459, 339] width 94 height 28
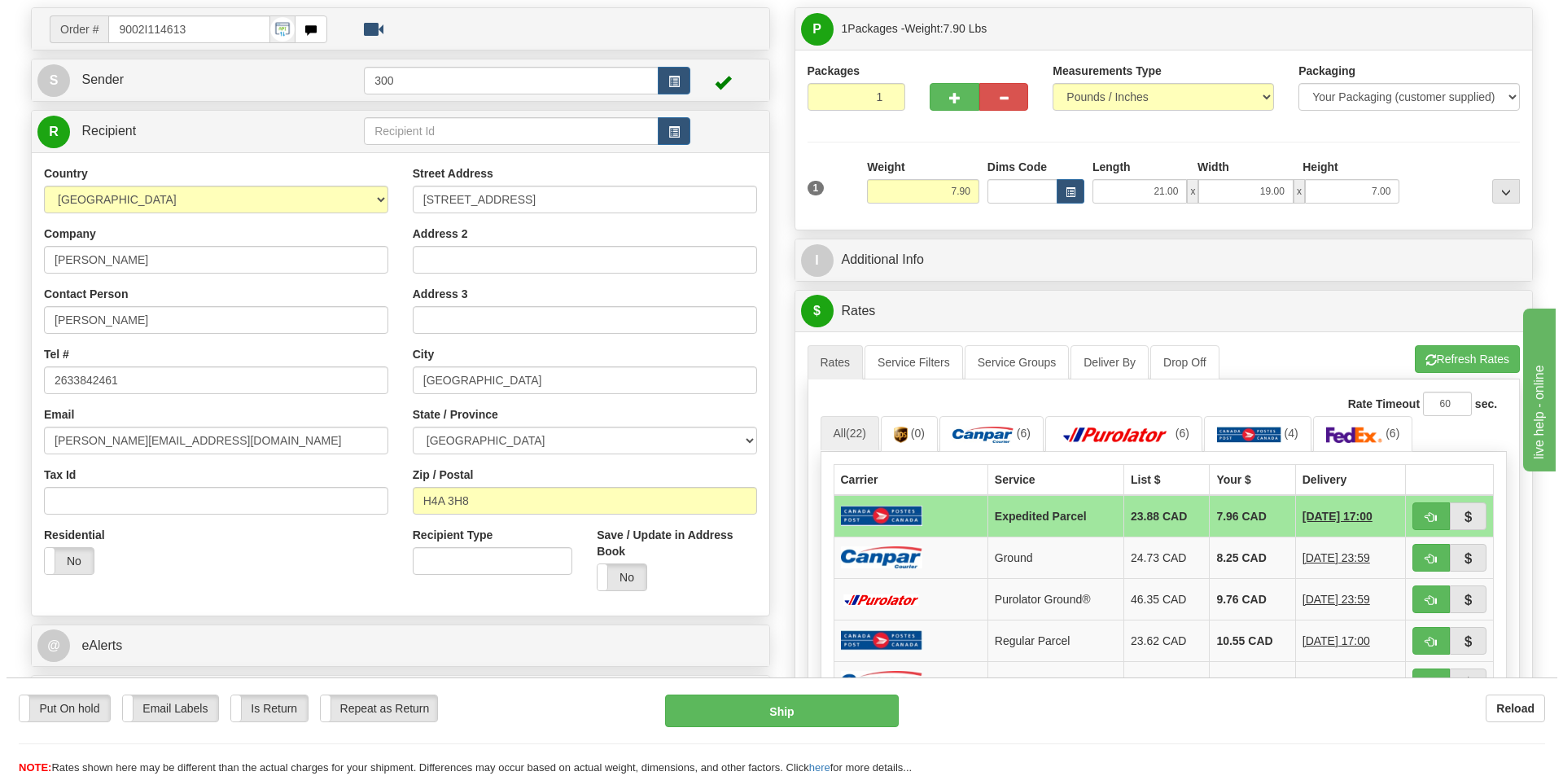
scroll to position [407, 0]
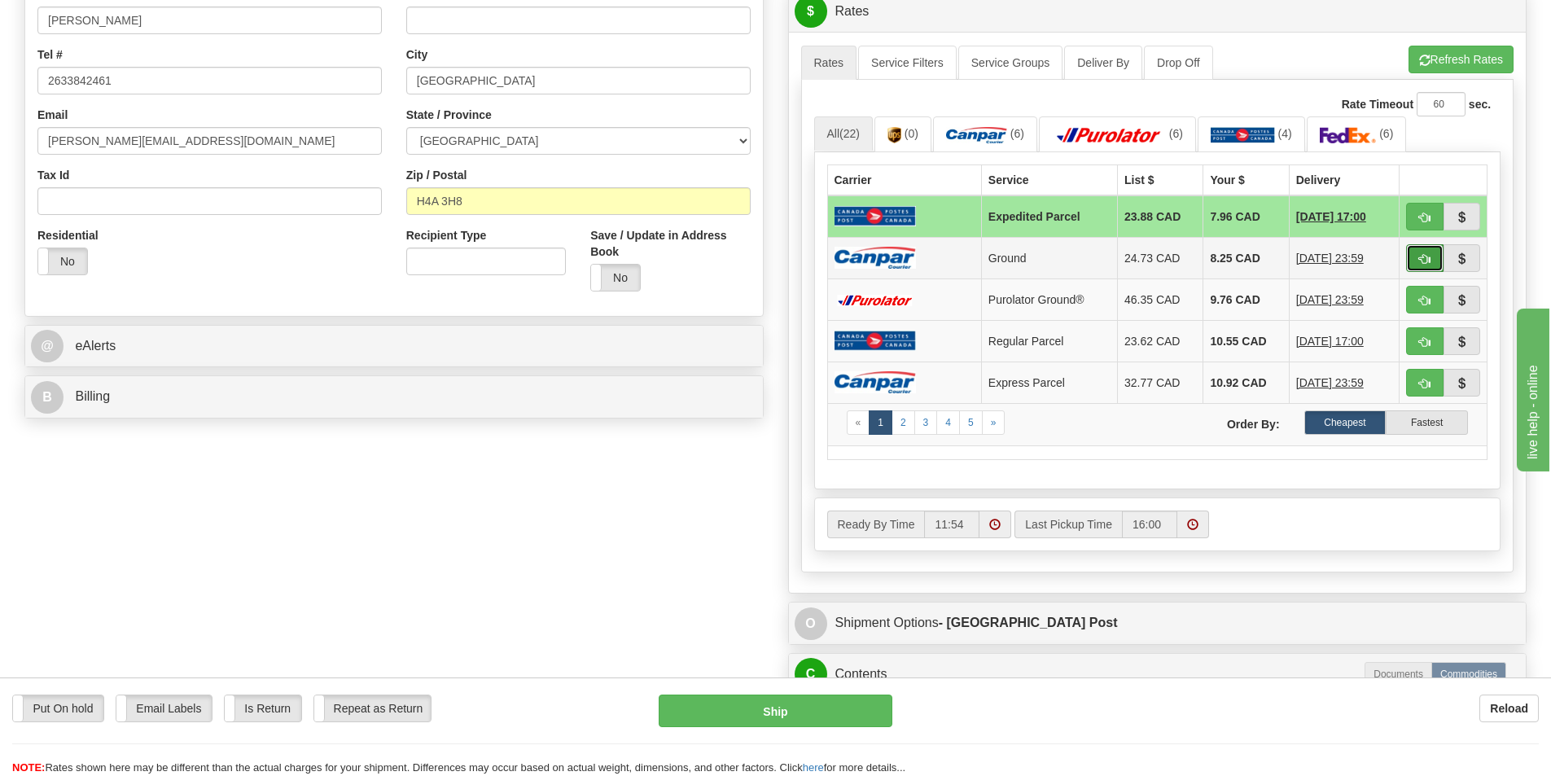
click at [1410, 260] on button "button" at bounding box center [1424, 258] width 37 height 28
type input "1"
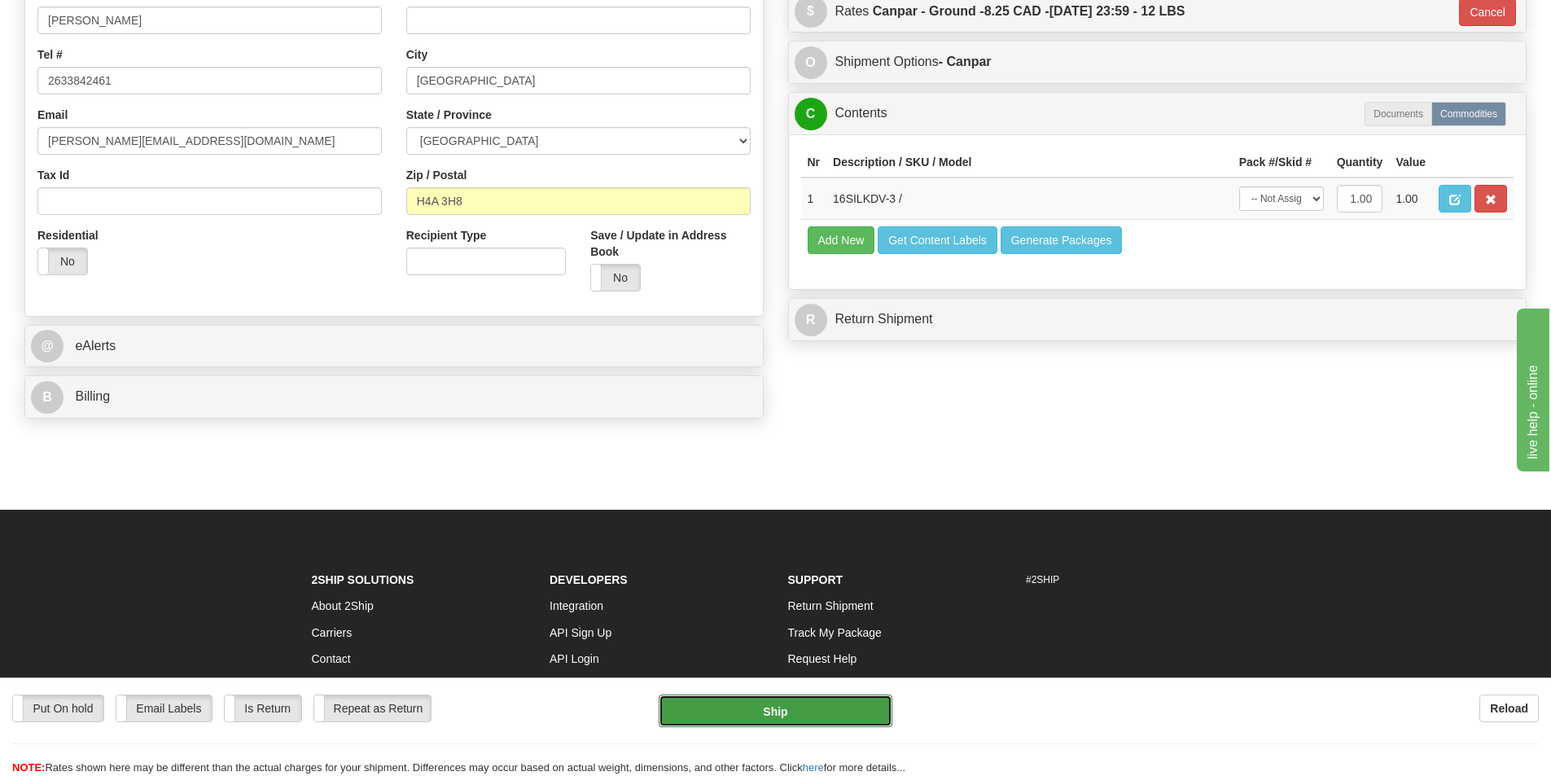
click at [809, 715] on button "Ship" at bounding box center [776, 711] width 234 height 33
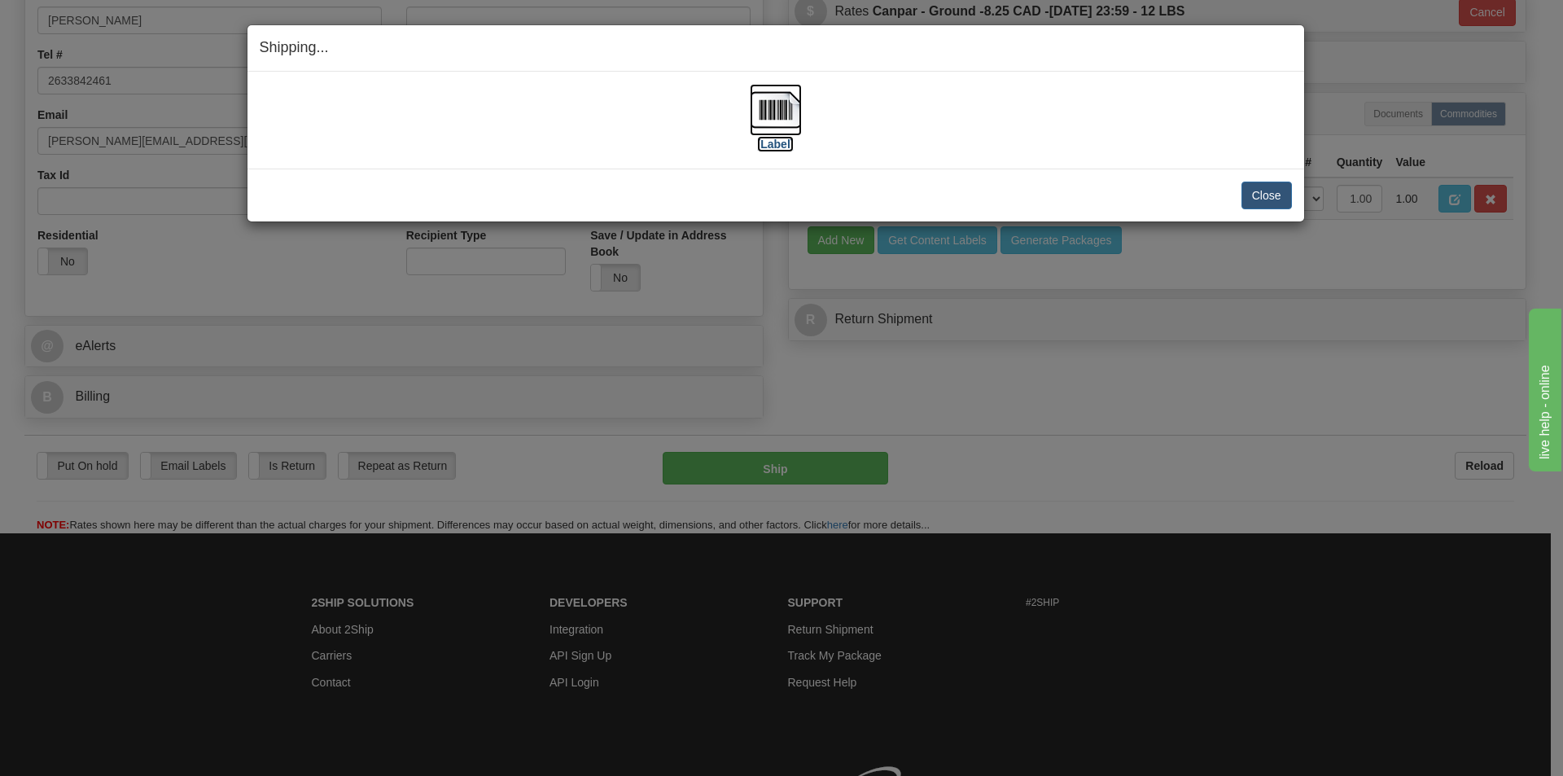
click at [766, 108] on img at bounding box center [776, 110] width 52 height 52
click at [1261, 195] on button "Close" at bounding box center [1267, 196] width 50 height 28
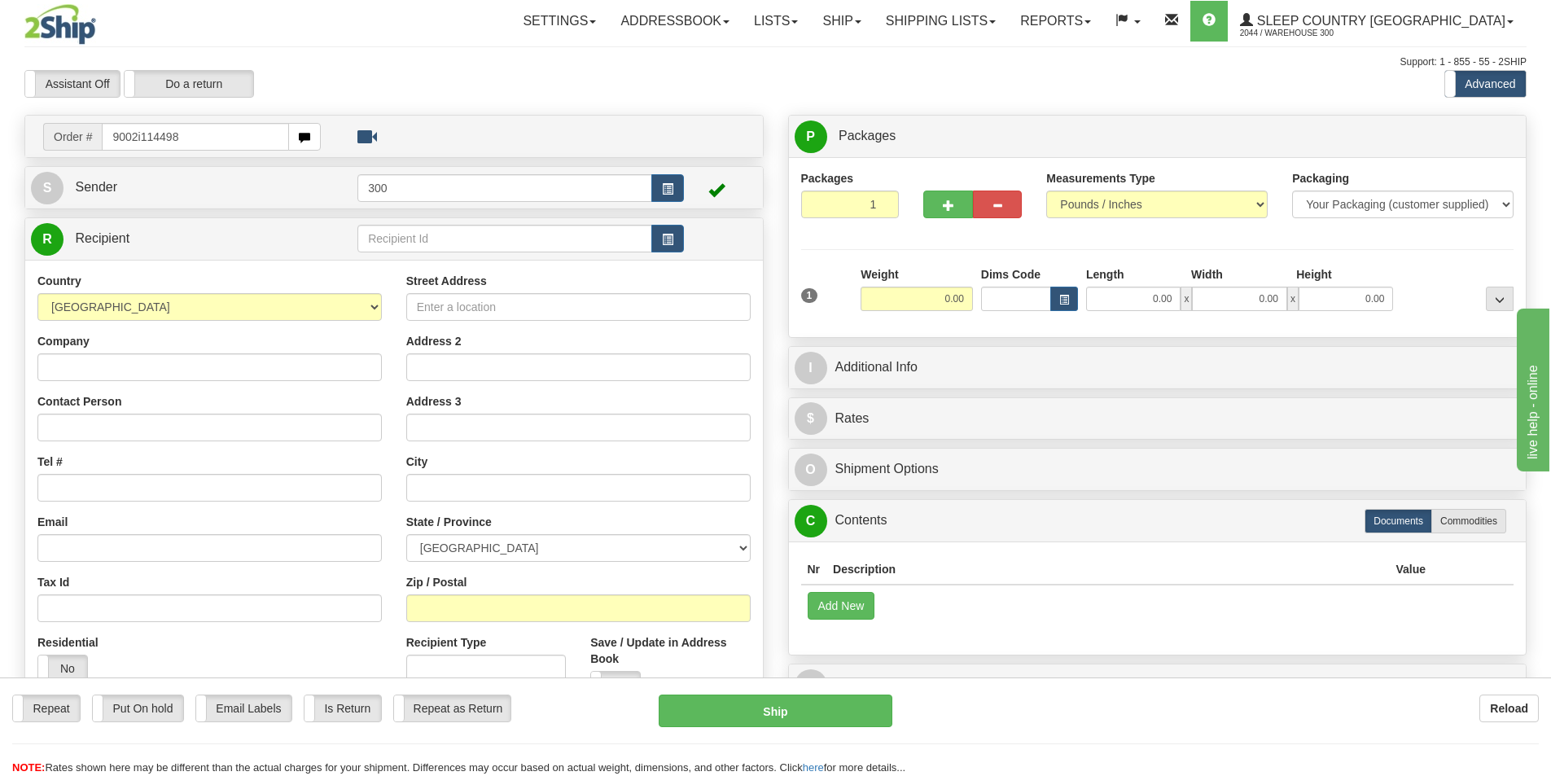
type input "9002i114498"
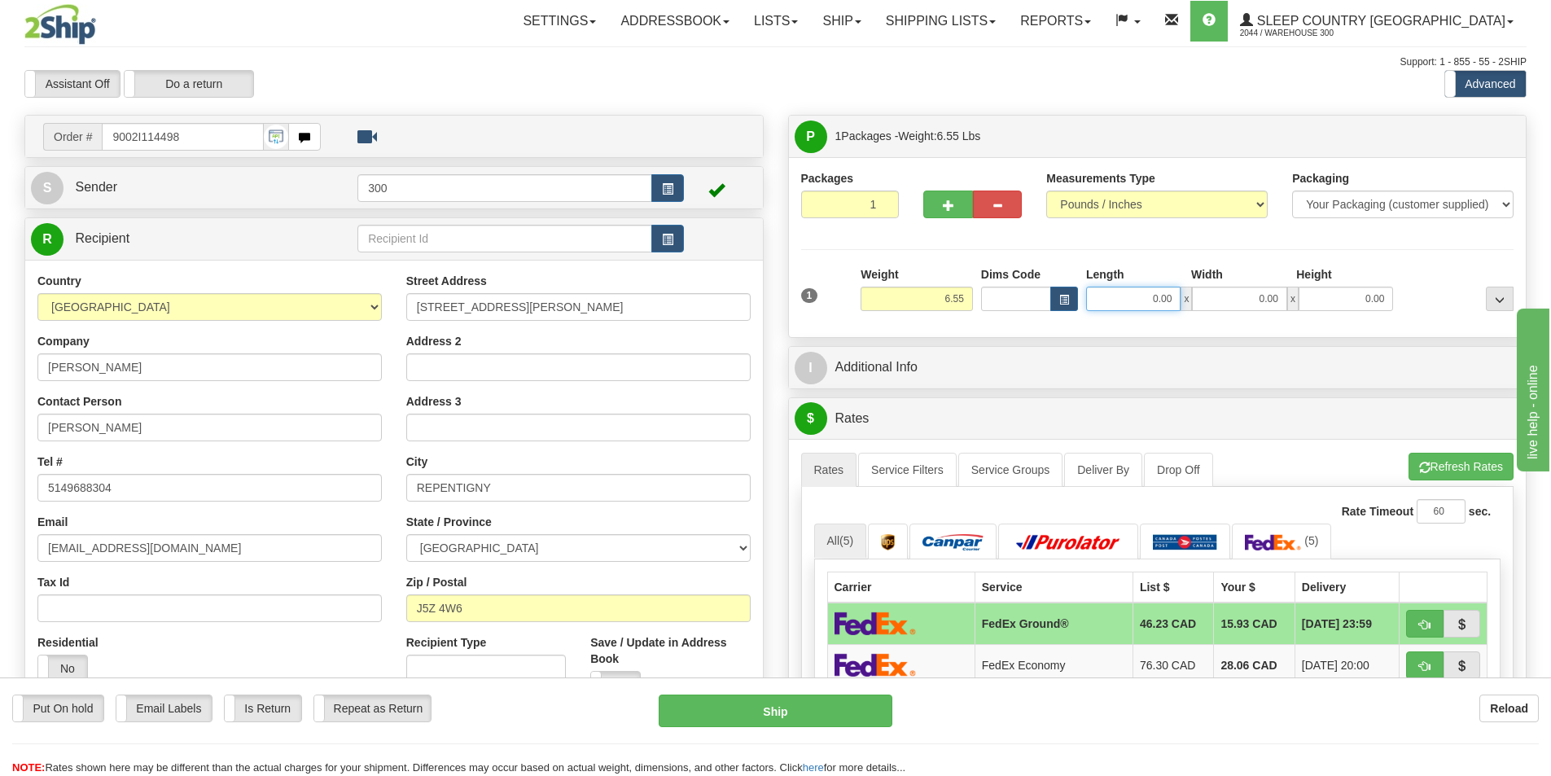
click at [1124, 299] on input "0.00" at bounding box center [1133, 299] width 94 height 24
type input "12.00"
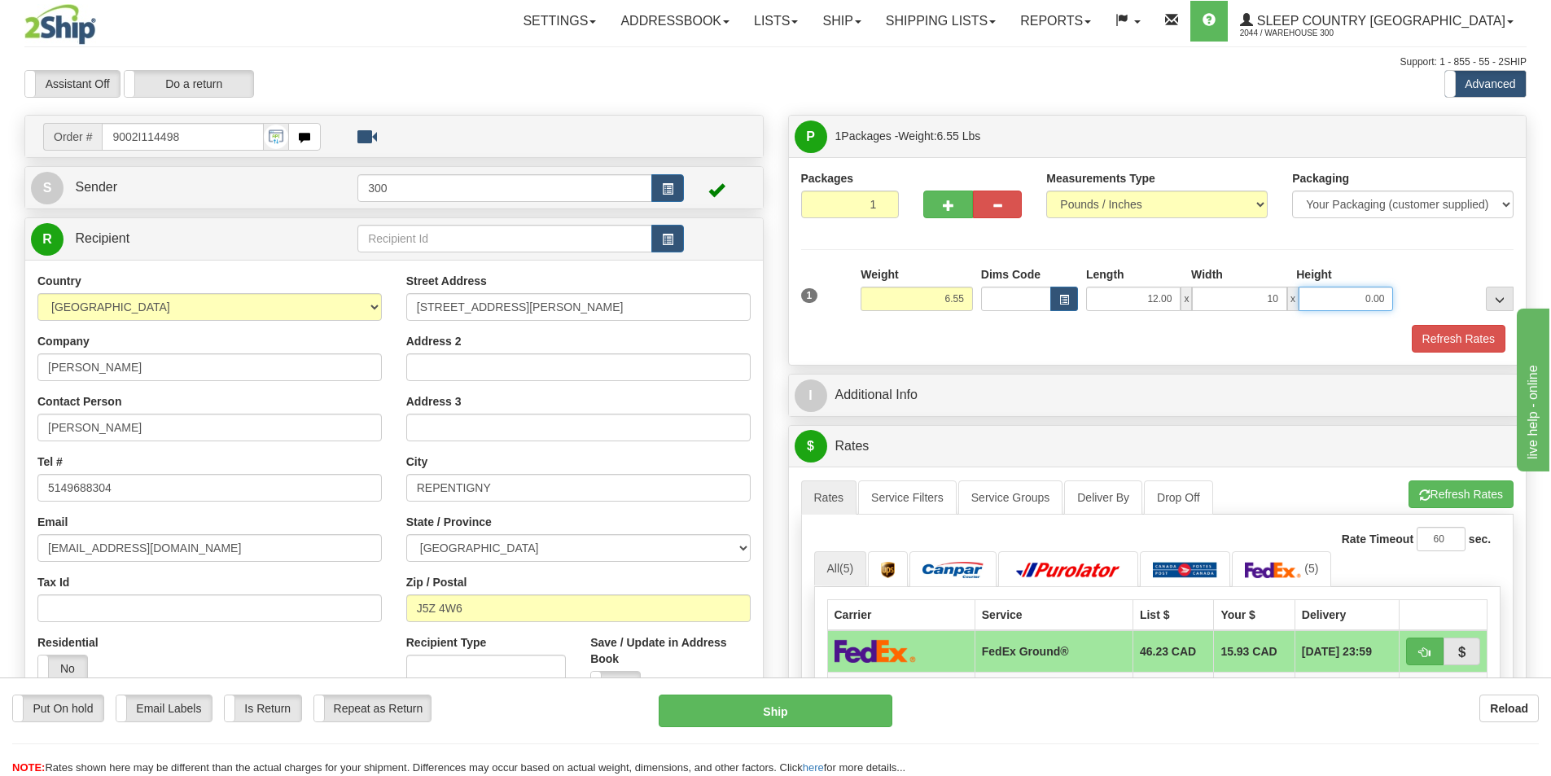
type input "10.00"
type input "3.00"
click at [1453, 337] on button "Refresh Rates" at bounding box center [1459, 339] width 94 height 28
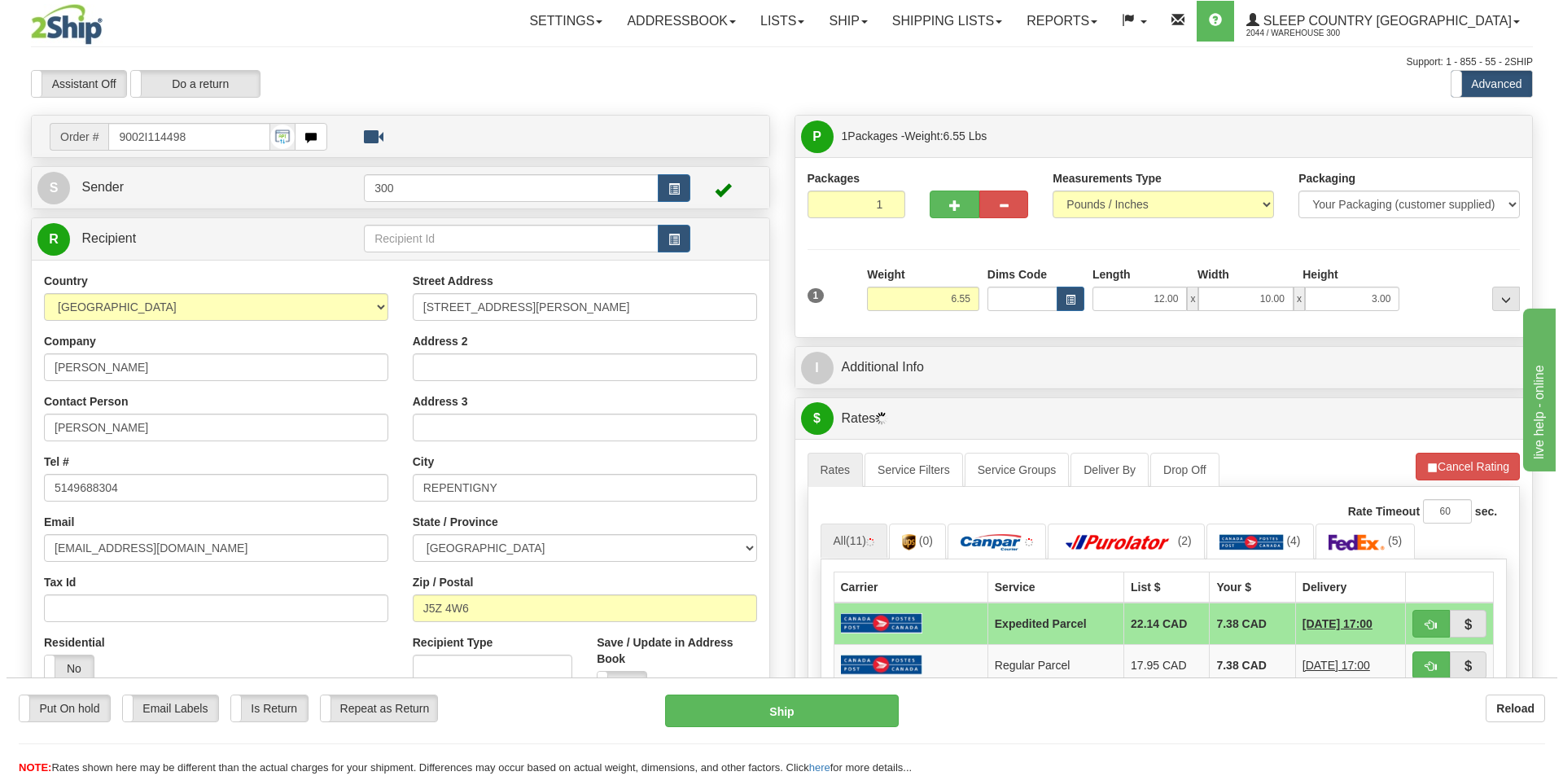
scroll to position [407, 0]
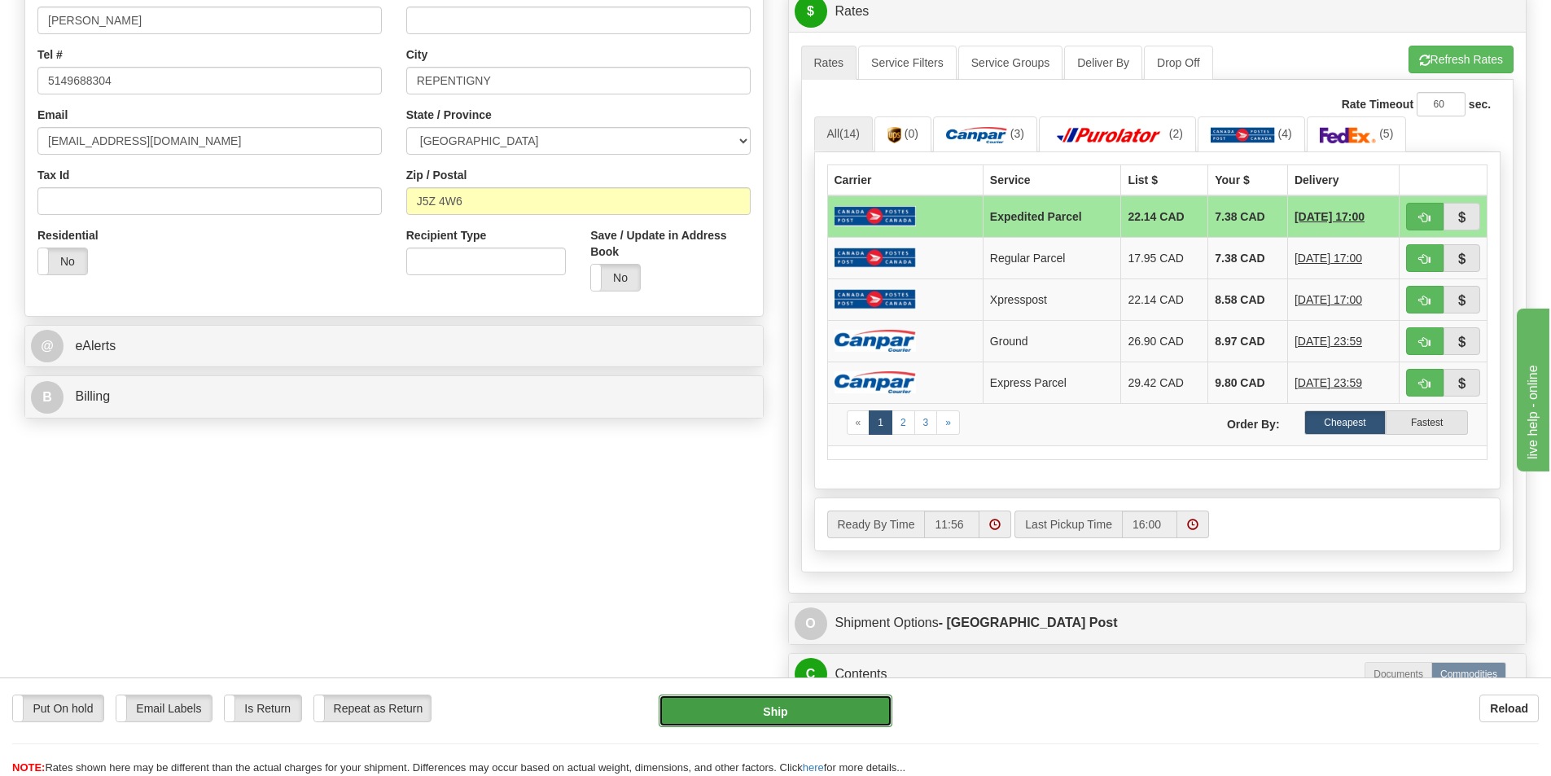
click at [800, 719] on button "Ship" at bounding box center [776, 711] width 234 height 33
type input "DOM.EP"
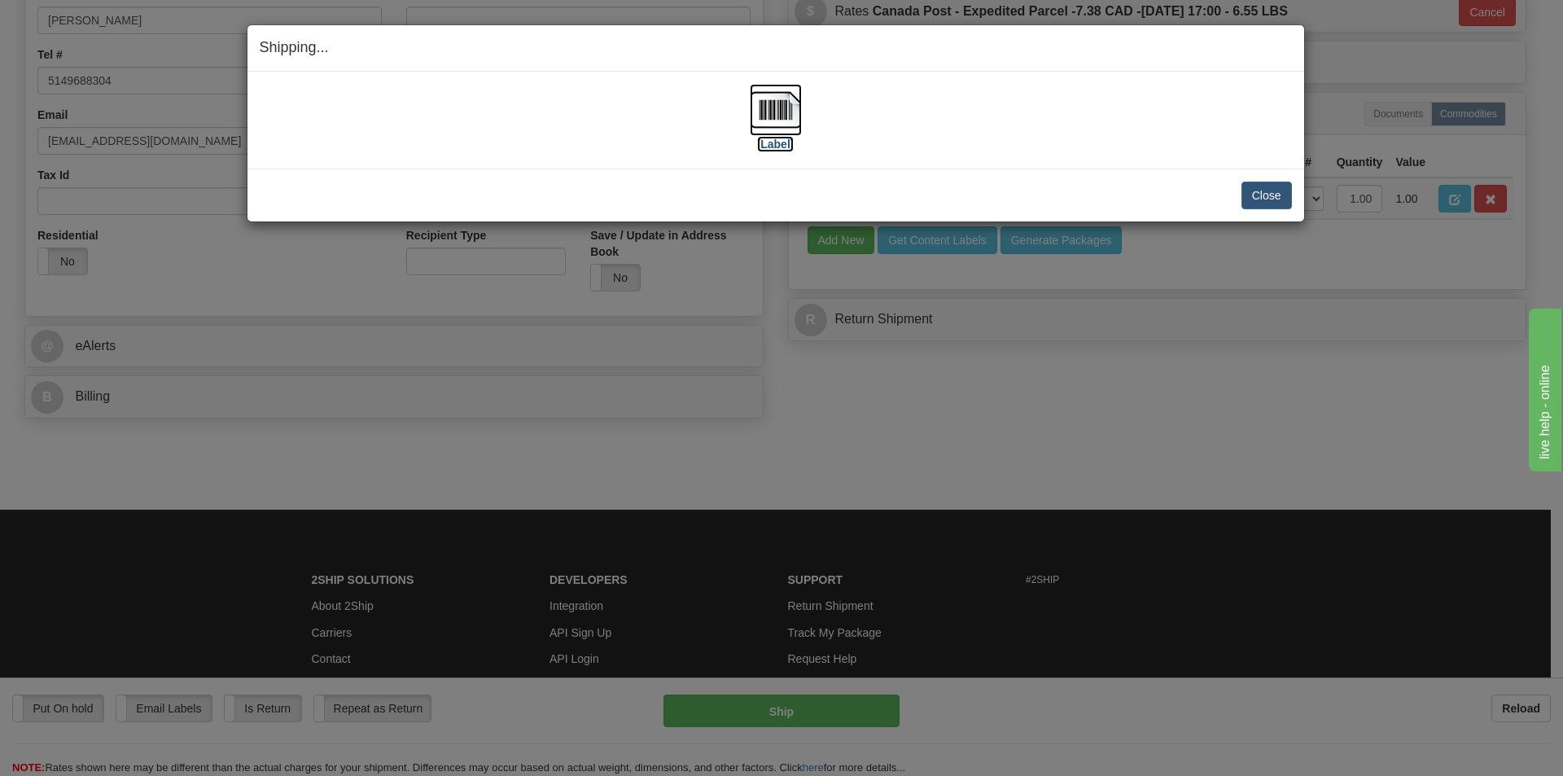
click at [756, 102] on img at bounding box center [776, 110] width 52 height 52
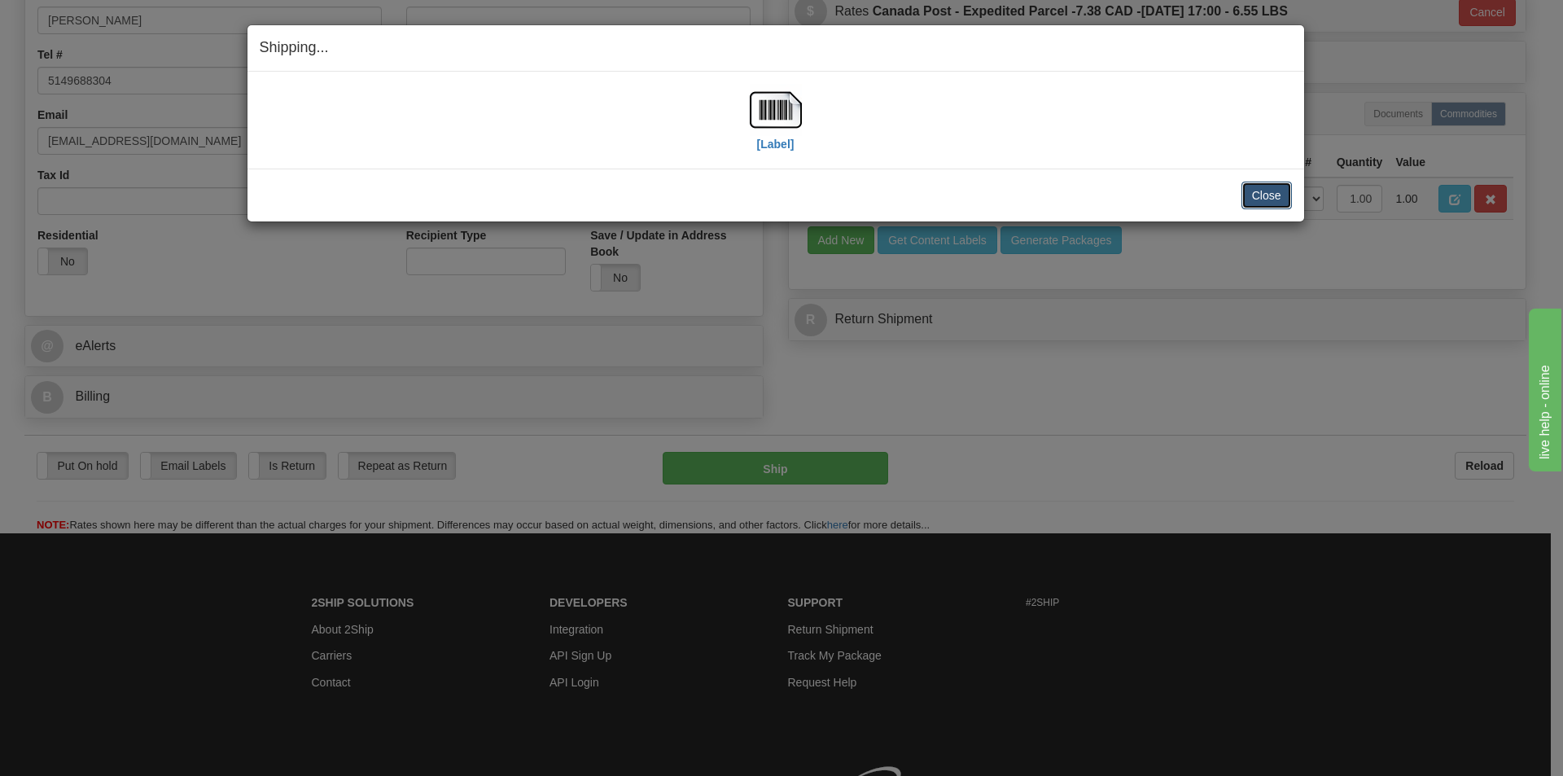
click at [1262, 198] on button "Close" at bounding box center [1267, 196] width 50 height 28
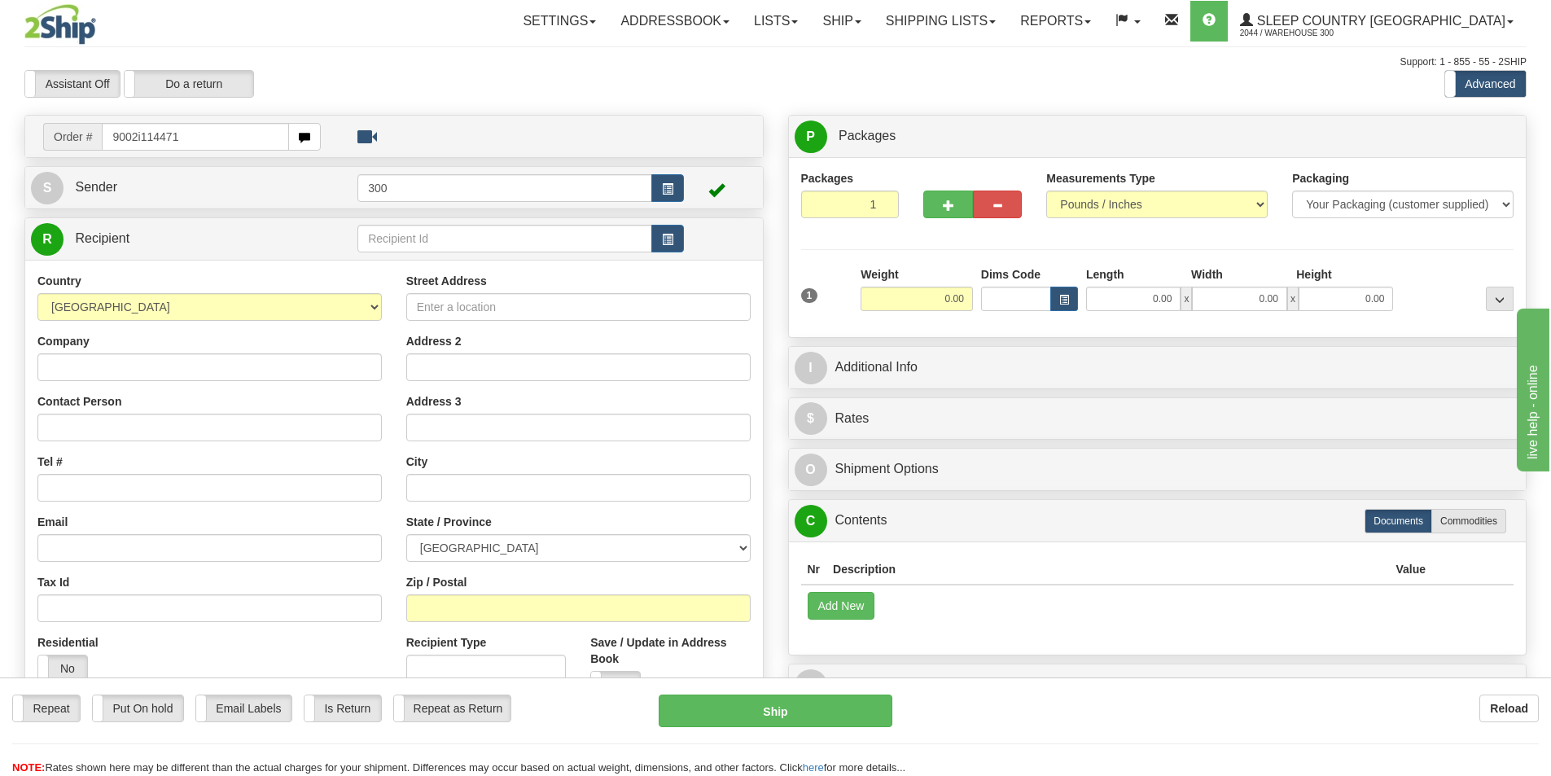
type input "9002i114471"
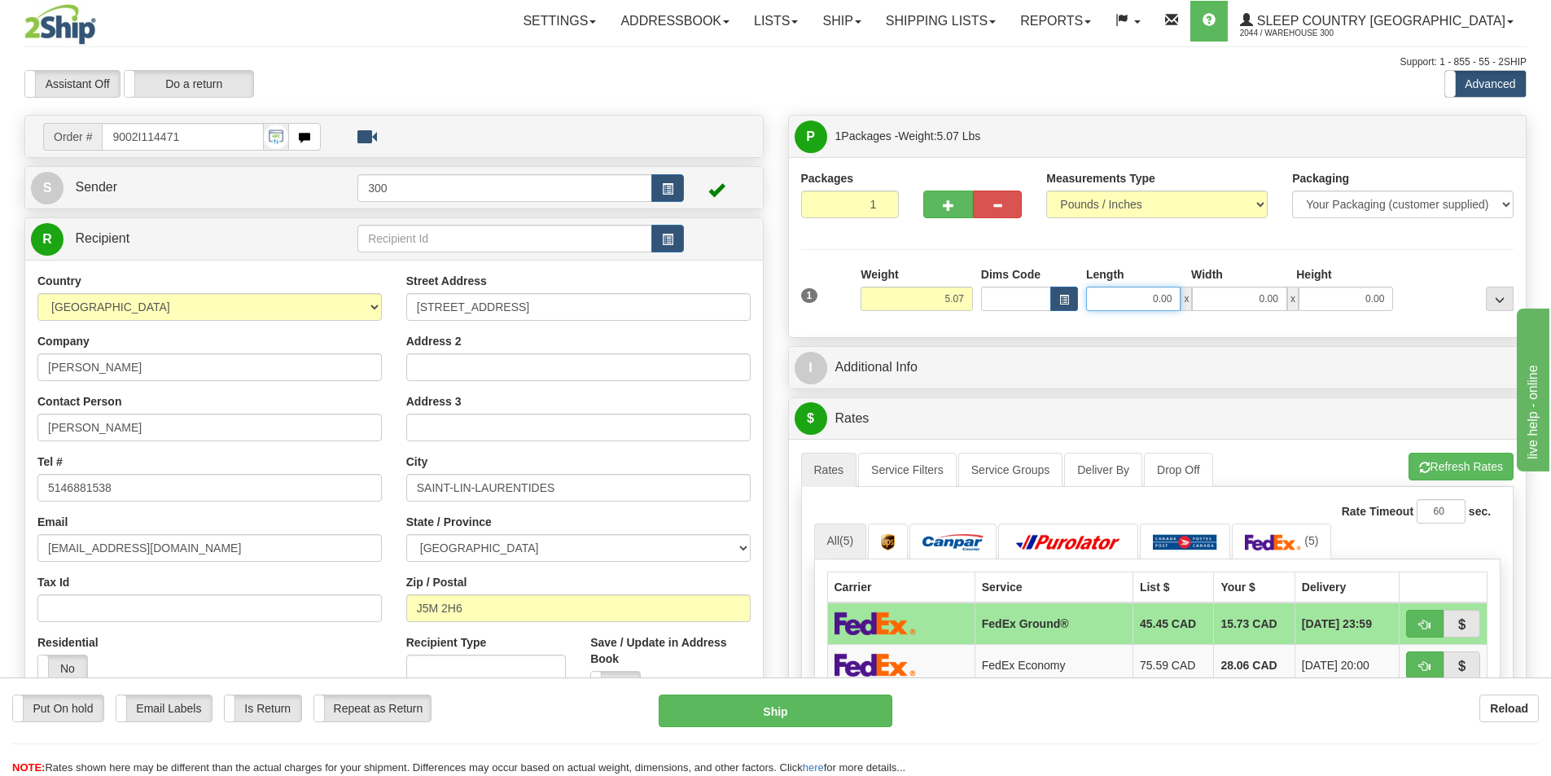
click at [1147, 303] on input "0.00" at bounding box center [1133, 299] width 94 height 24
type input "12.00"
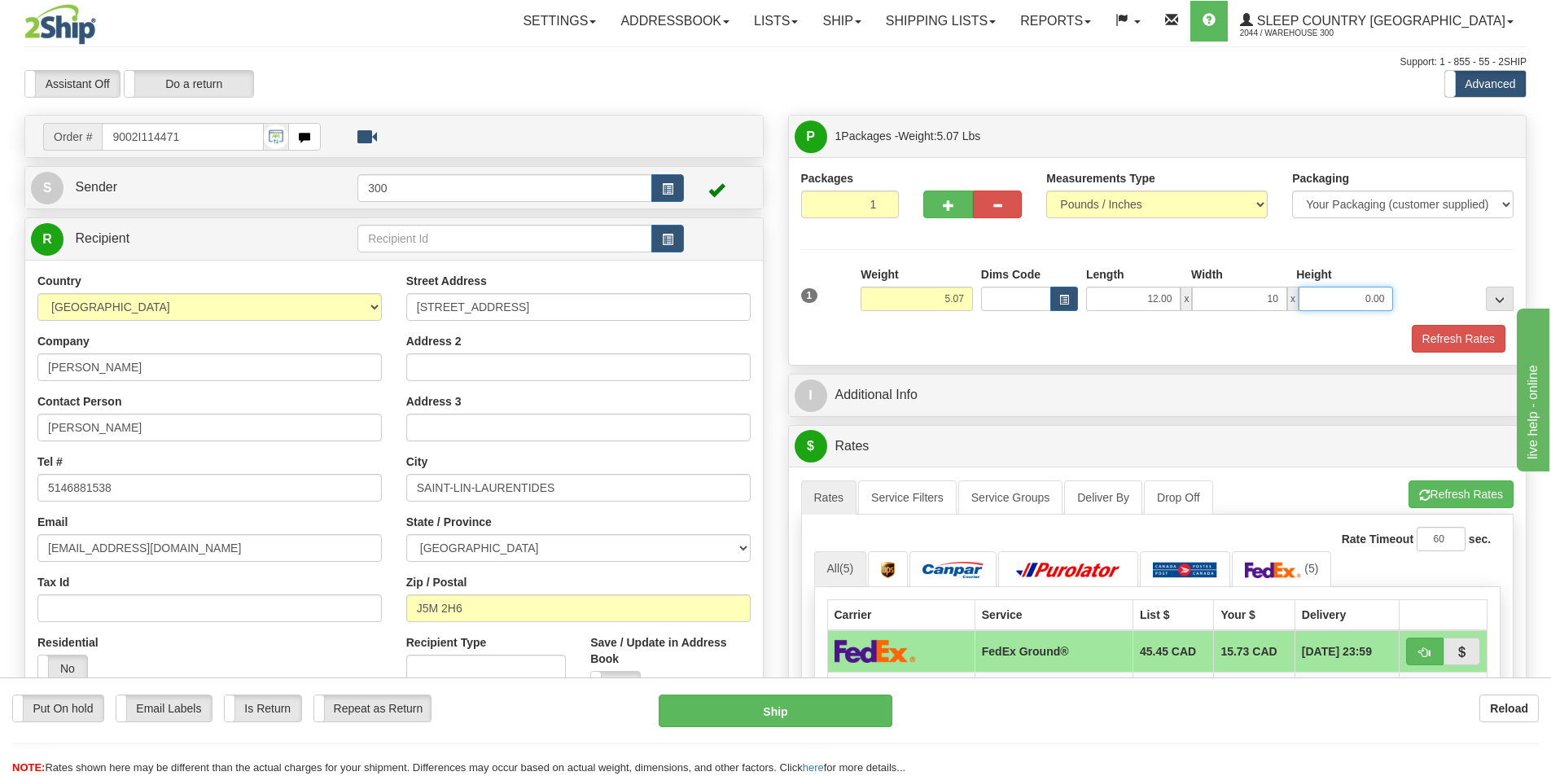
type input "10.00"
type input "3.00"
click at [1471, 348] on button "Refresh Rates" at bounding box center [1459, 339] width 94 height 28
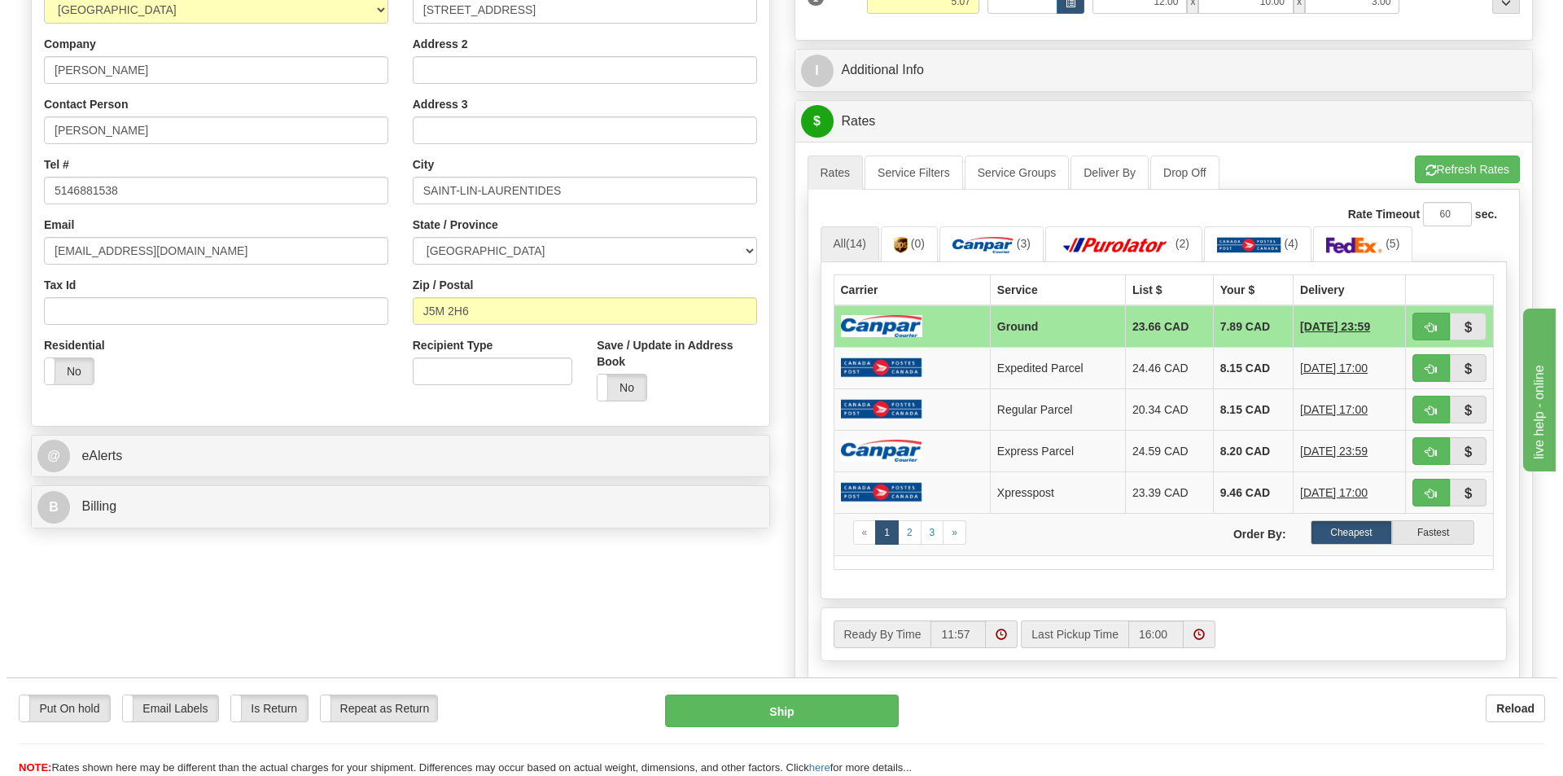
scroll to position [326, 0]
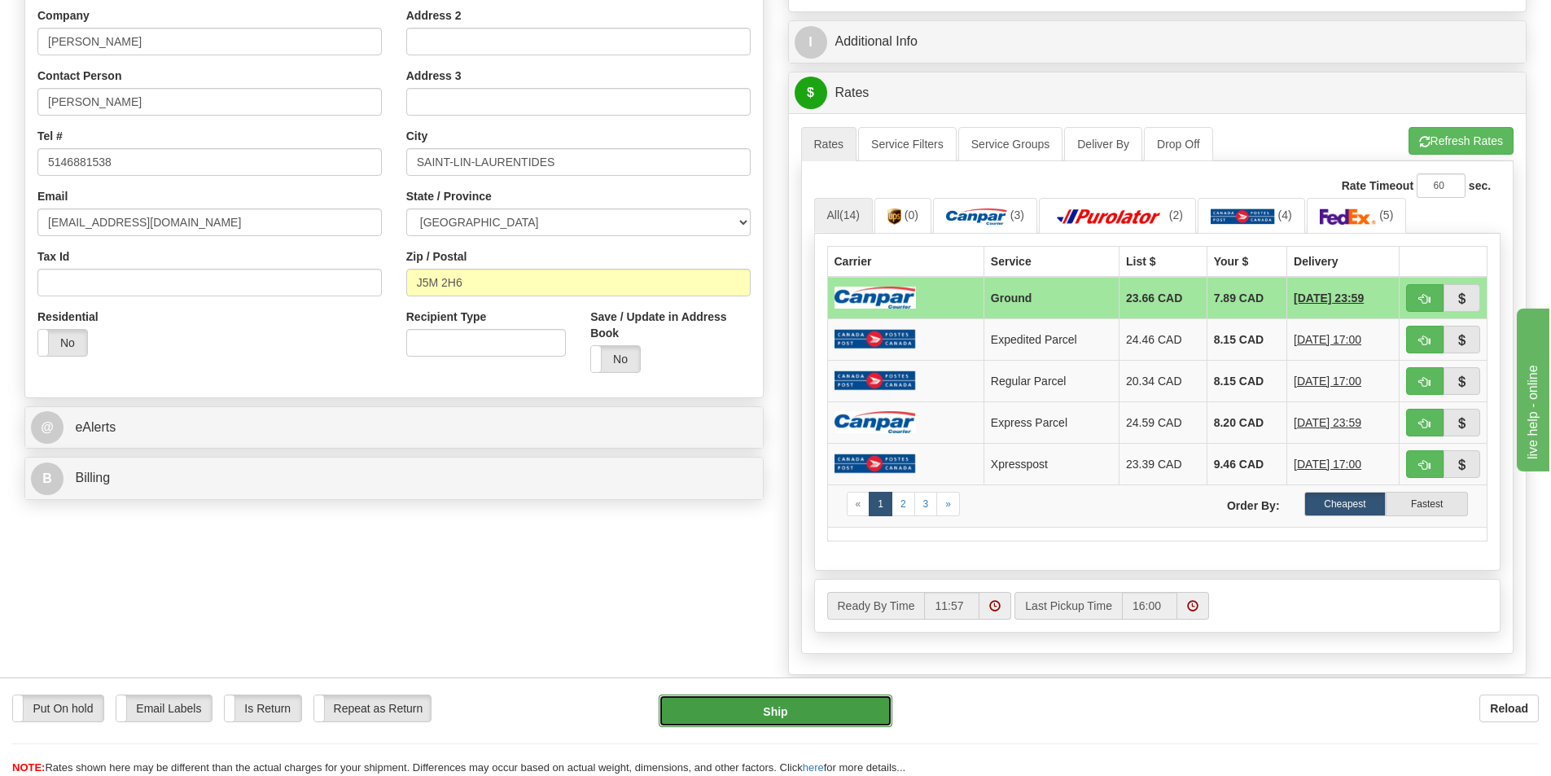
click at [829, 726] on button "Ship" at bounding box center [776, 711] width 234 height 33
type input "1"
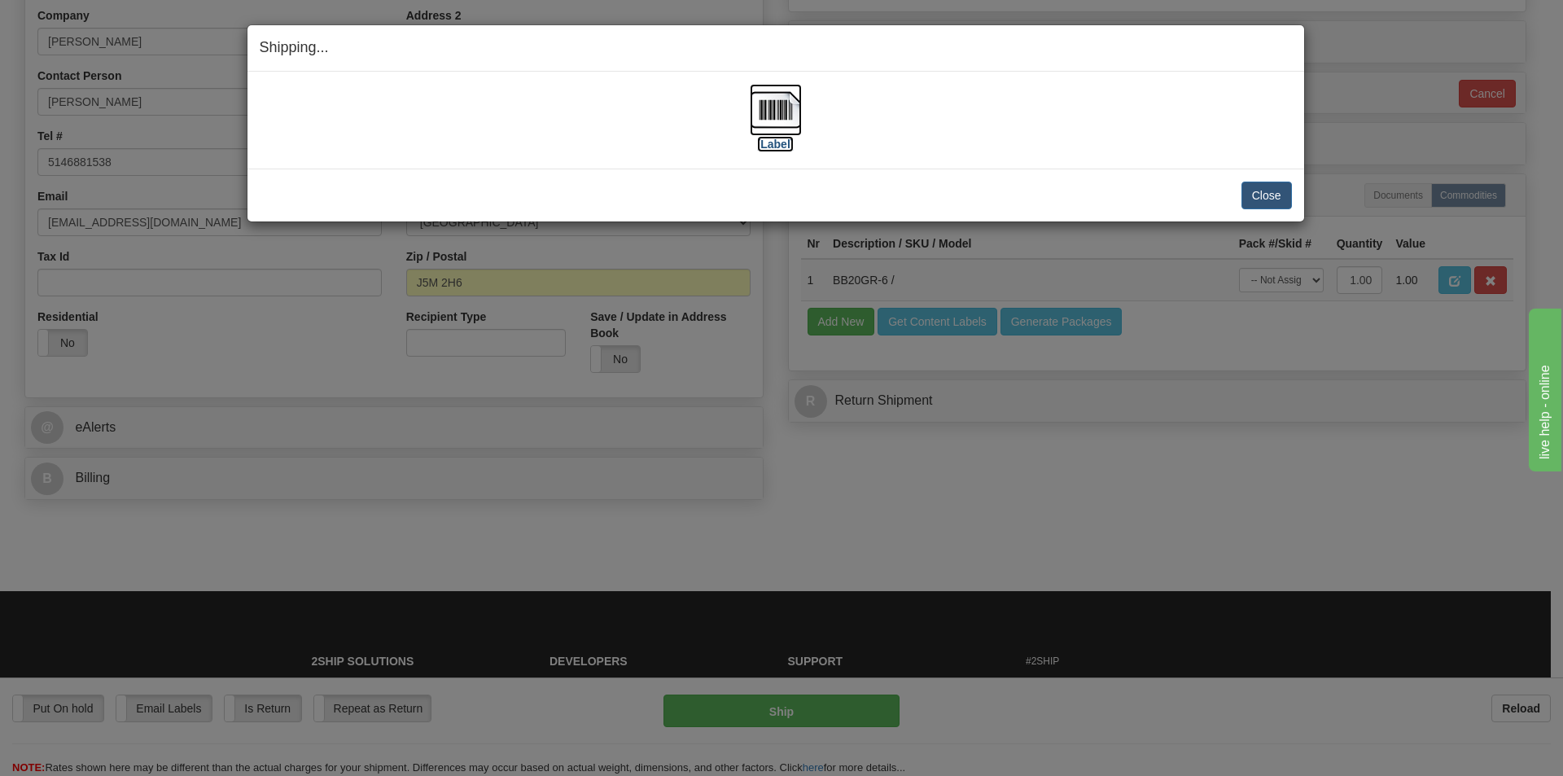
click at [767, 119] on img at bounding box center [776, 110] width 52 height 52
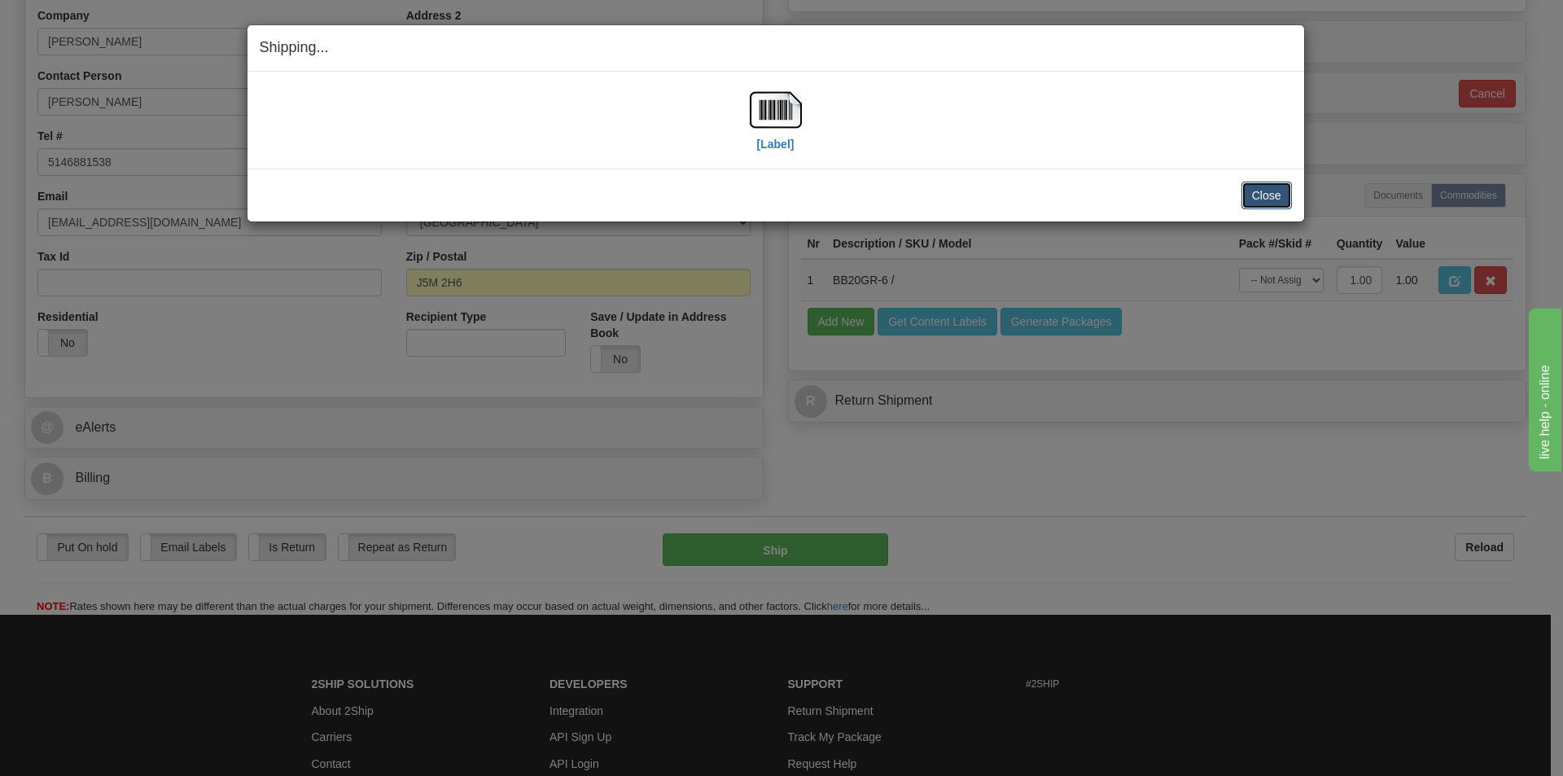
click at [1265, 191] on button "Close" at bounding box center [1267, 196] width 50 height 28
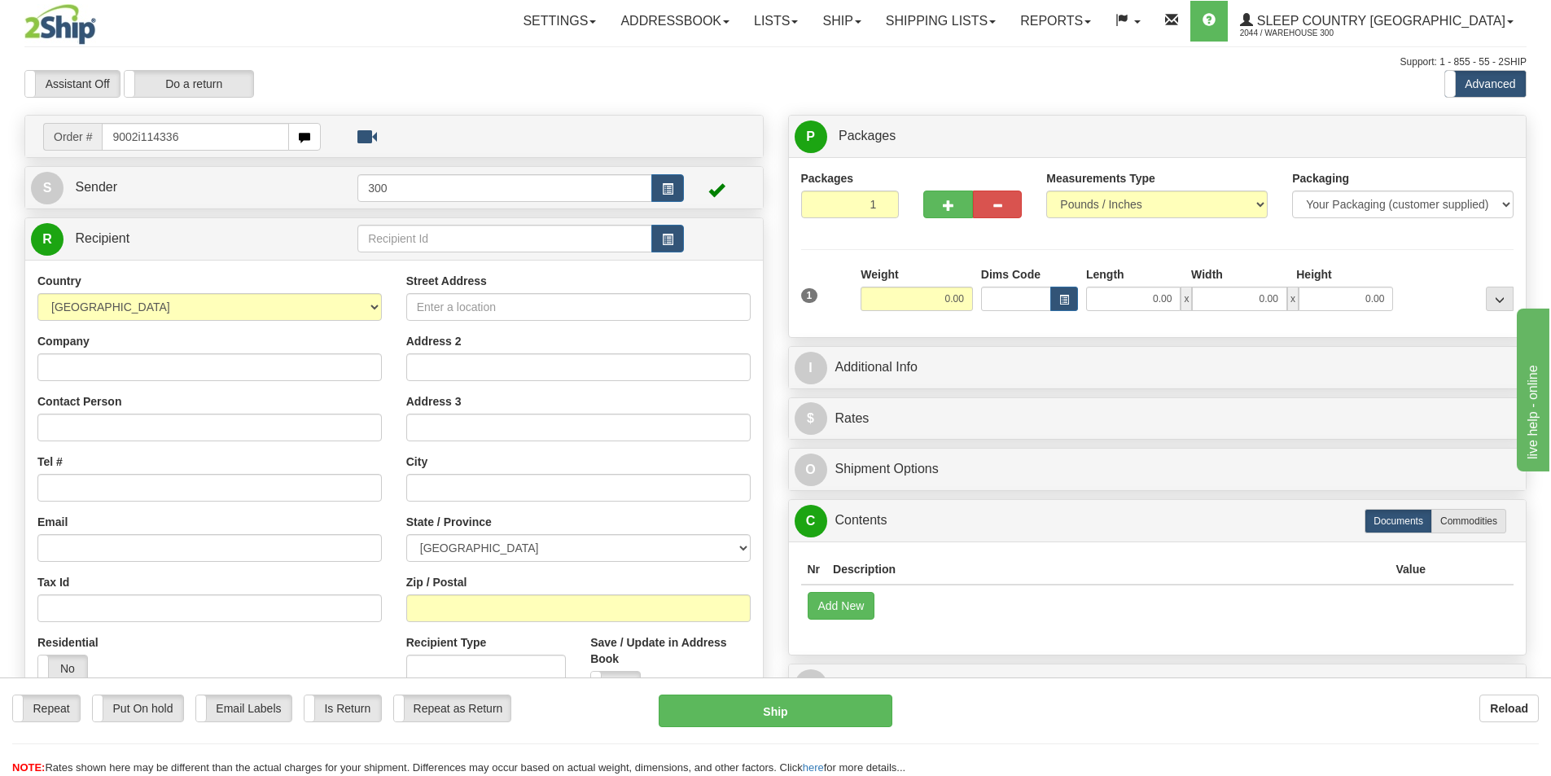
type input "9002i114336"
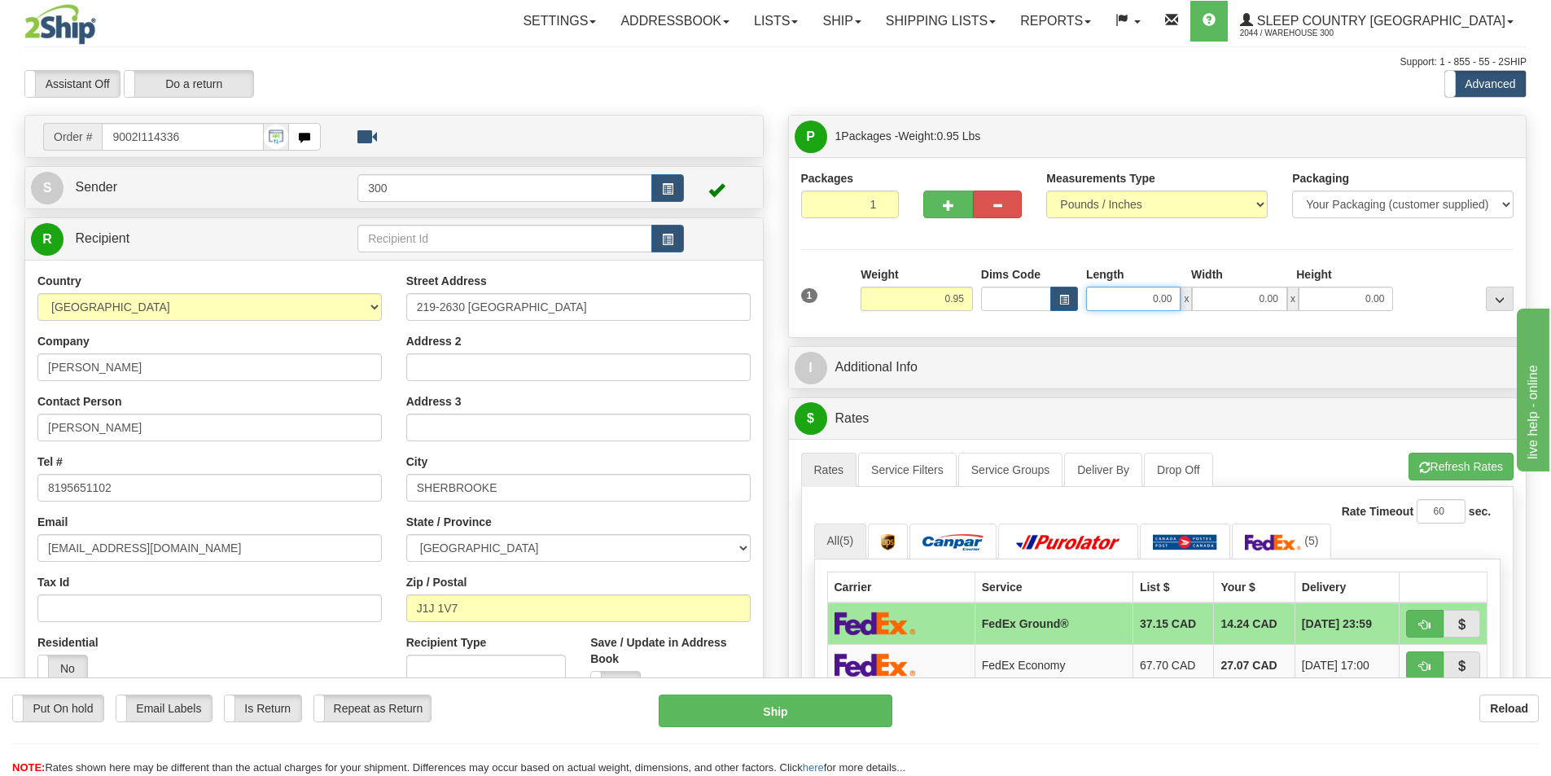
drag, startPoint x: 1142, startPoint y: 305, endPoint x: 1164, endPoint y: 305, distance: 21.2
click at [1142, 305] on input "0.00" at bounding box center [1133, 299] width 94 height 24
type input "7.00"
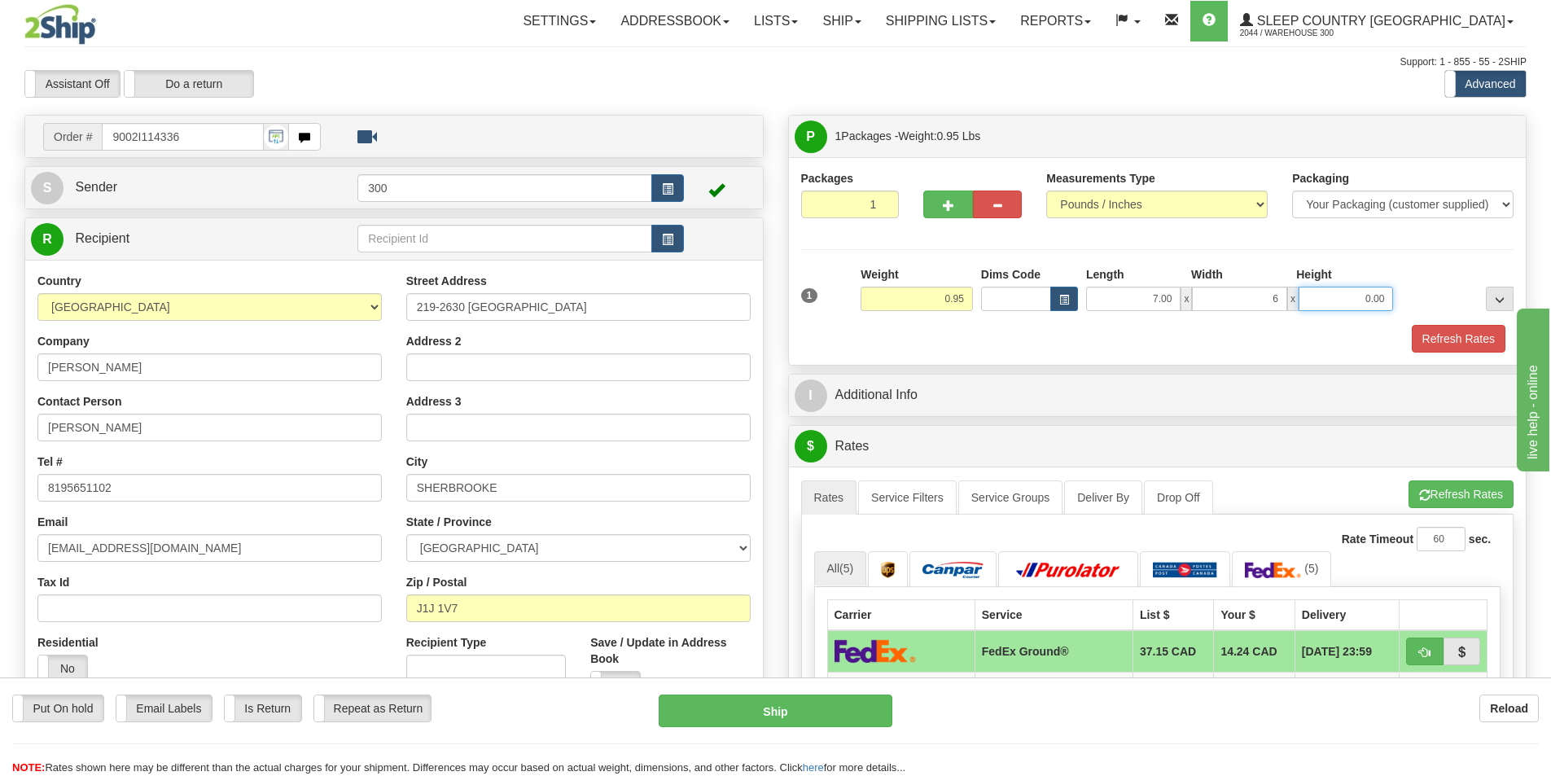
type input "6.00"
type input "3.00"
click at [1471, 339] on button "Refresh Rates" at bounding box center [1459, 339] width 94 height 28
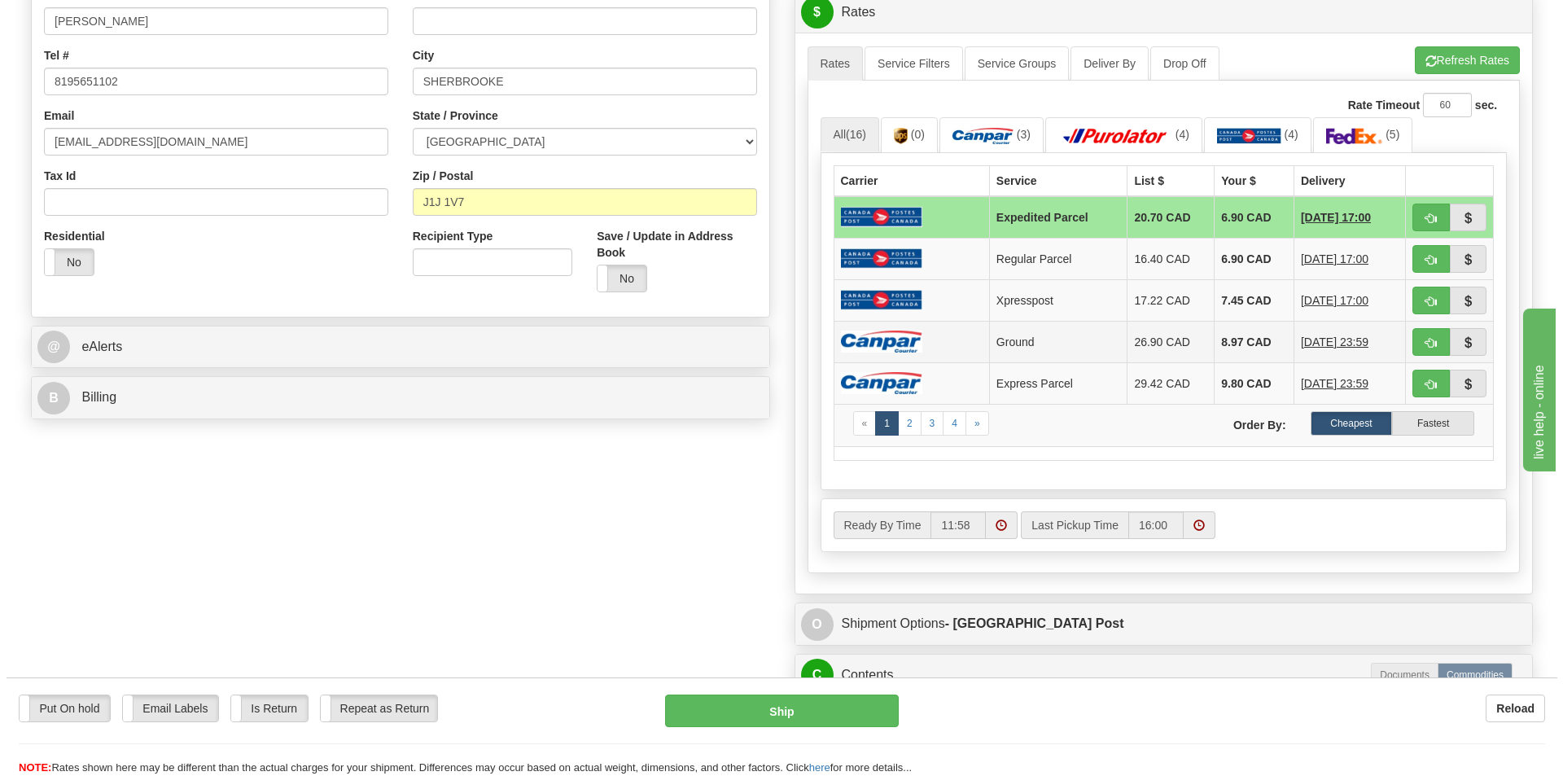
scroll to position [407, 0]
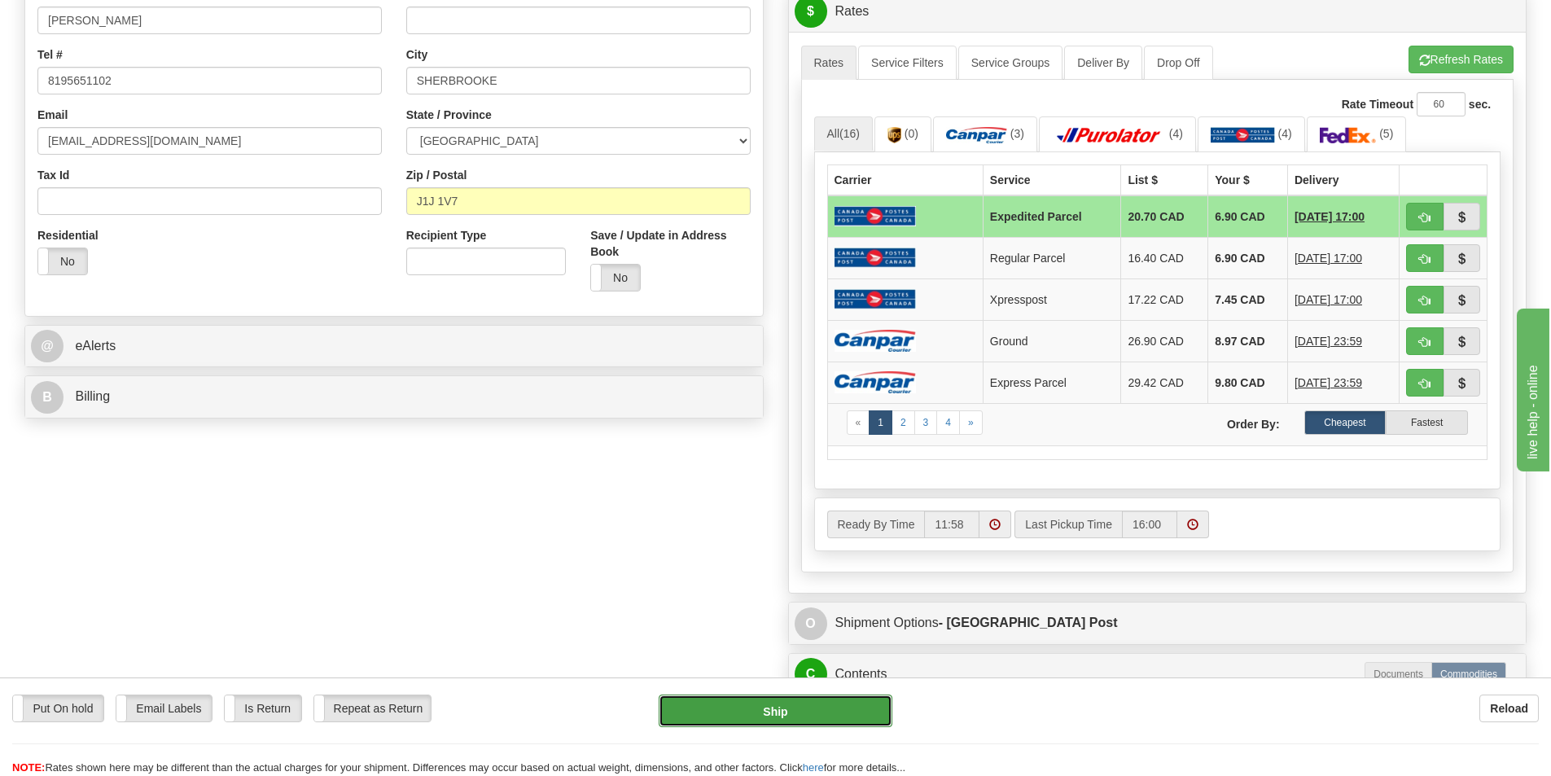
click at [781, 725] on button "Ship" at bounding box center [776, 711] width 234 height 33
type input "DOM.EP"
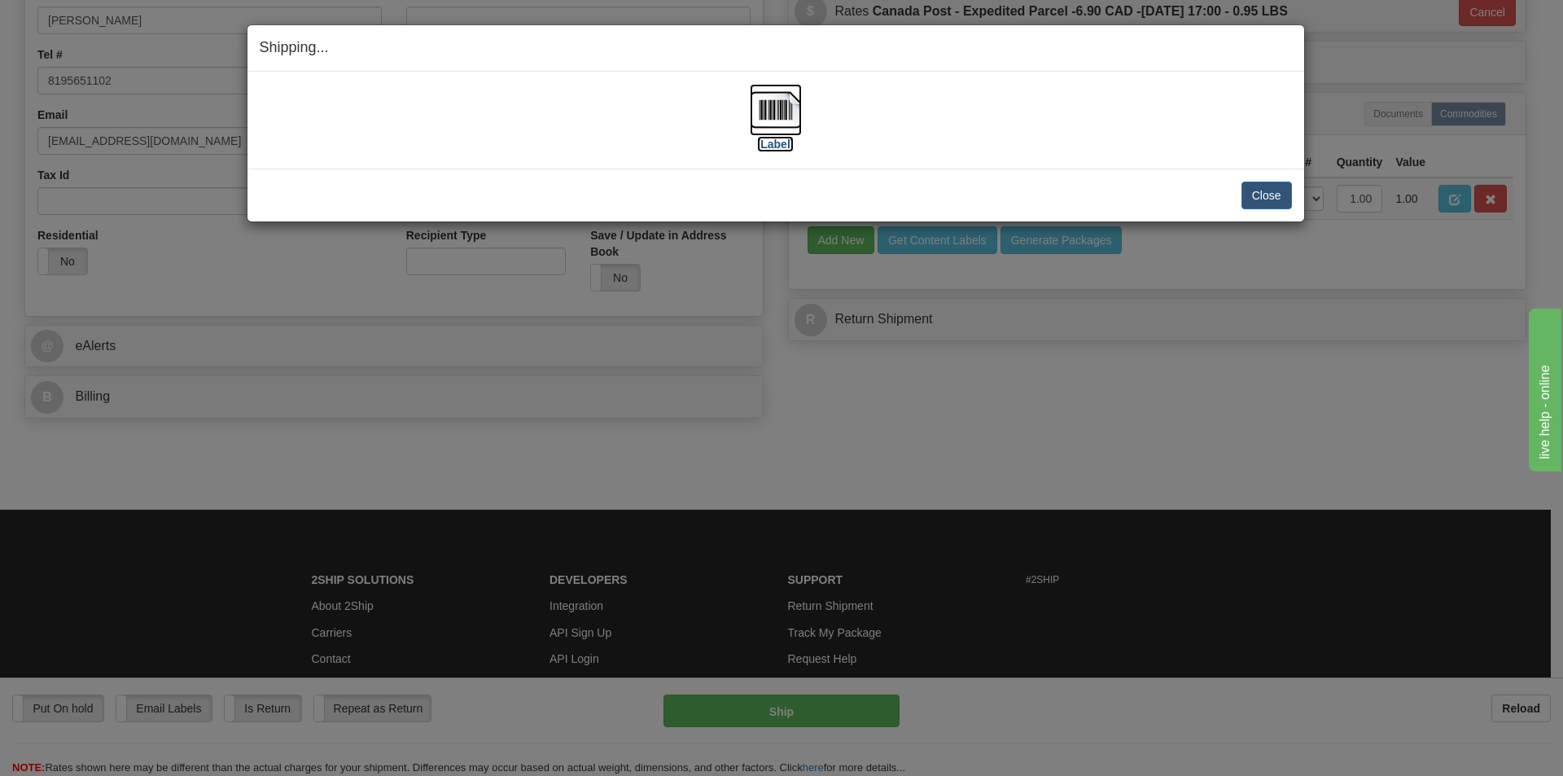
click at [771, 119] on img at bounding box center [776, 110] width 52 height 52
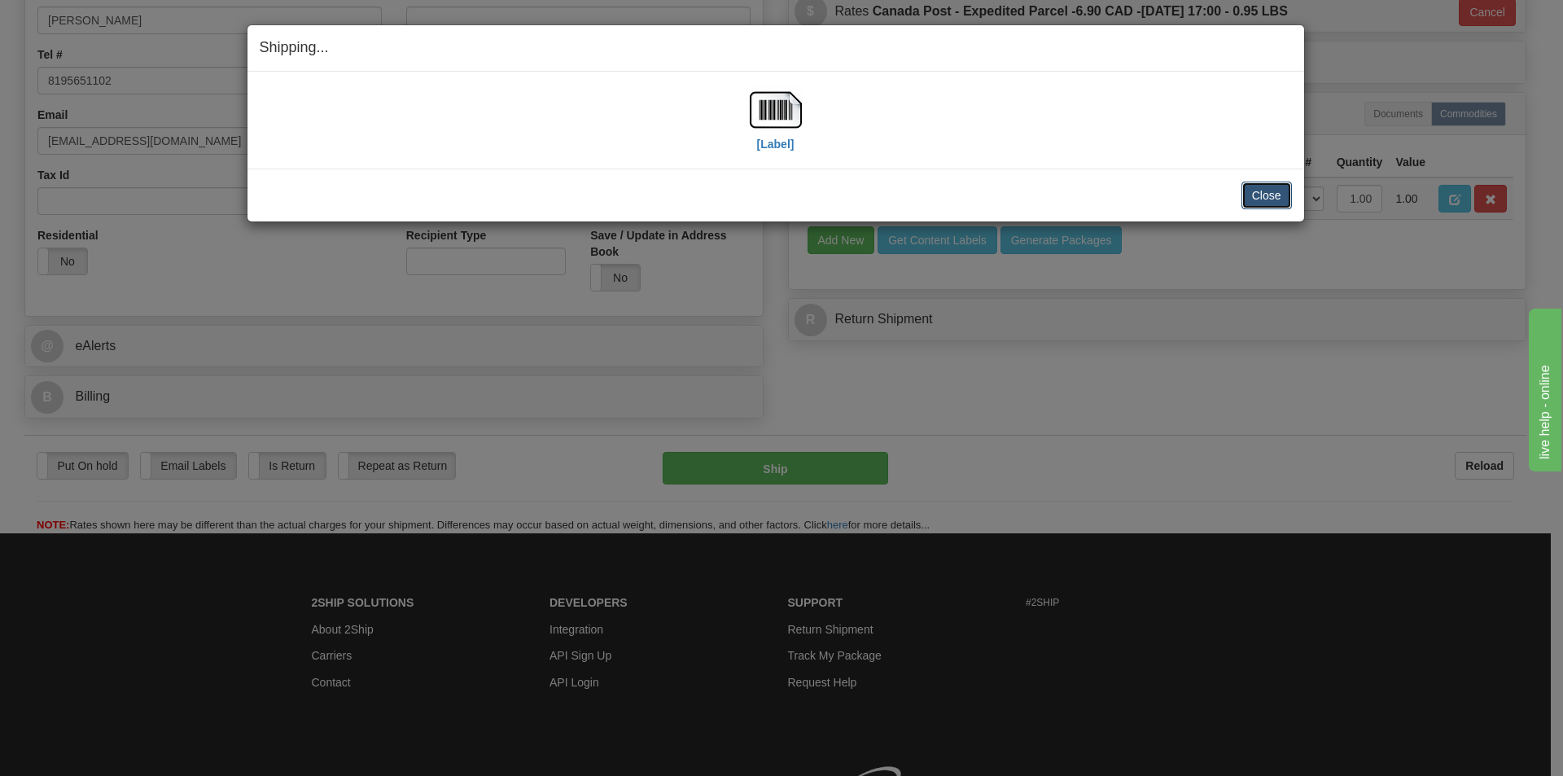
click at [1272, 199] on button "Close" at bounding box center [1267, 196] width 50 height 28
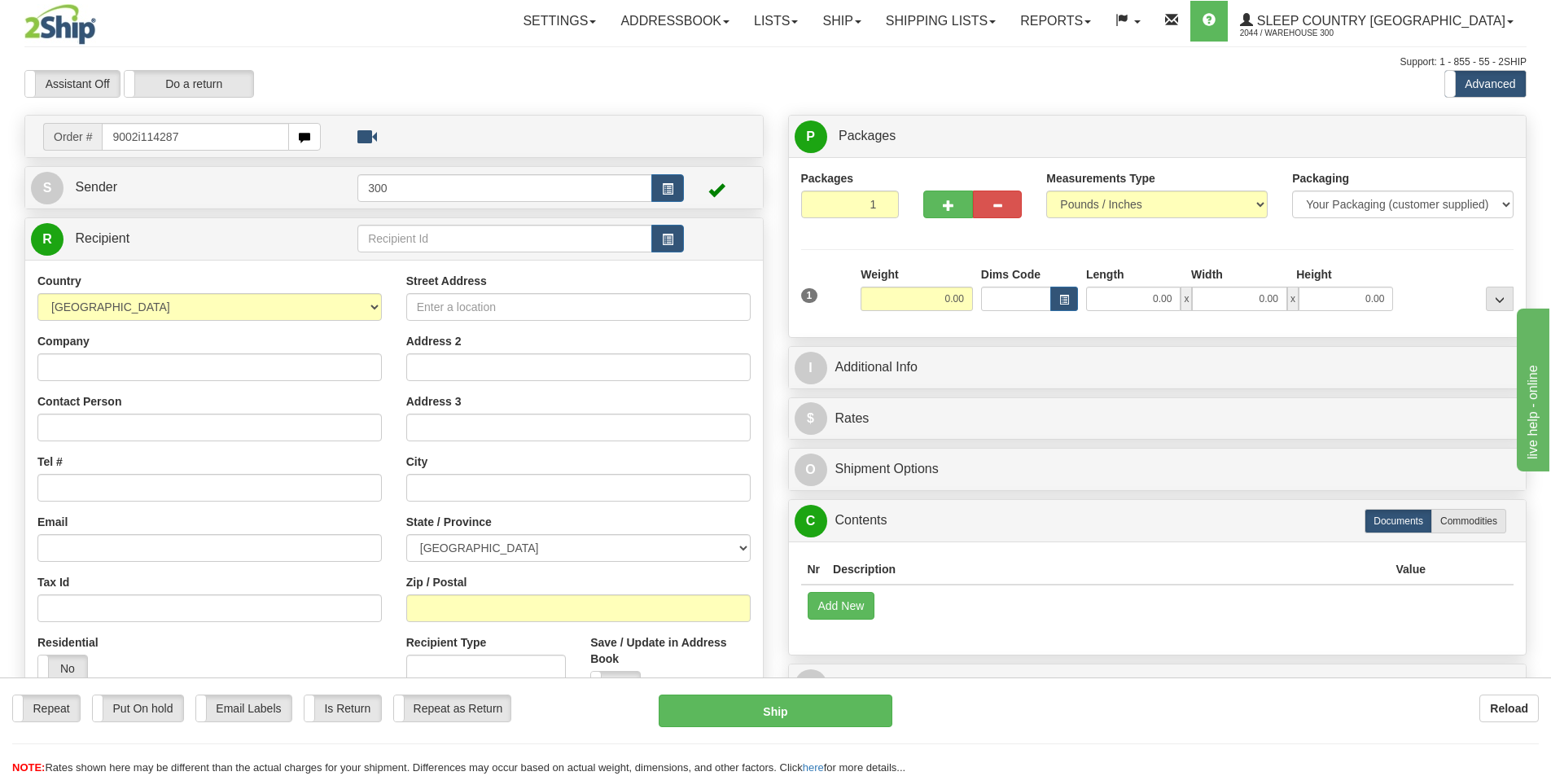
type input "9002i114287"
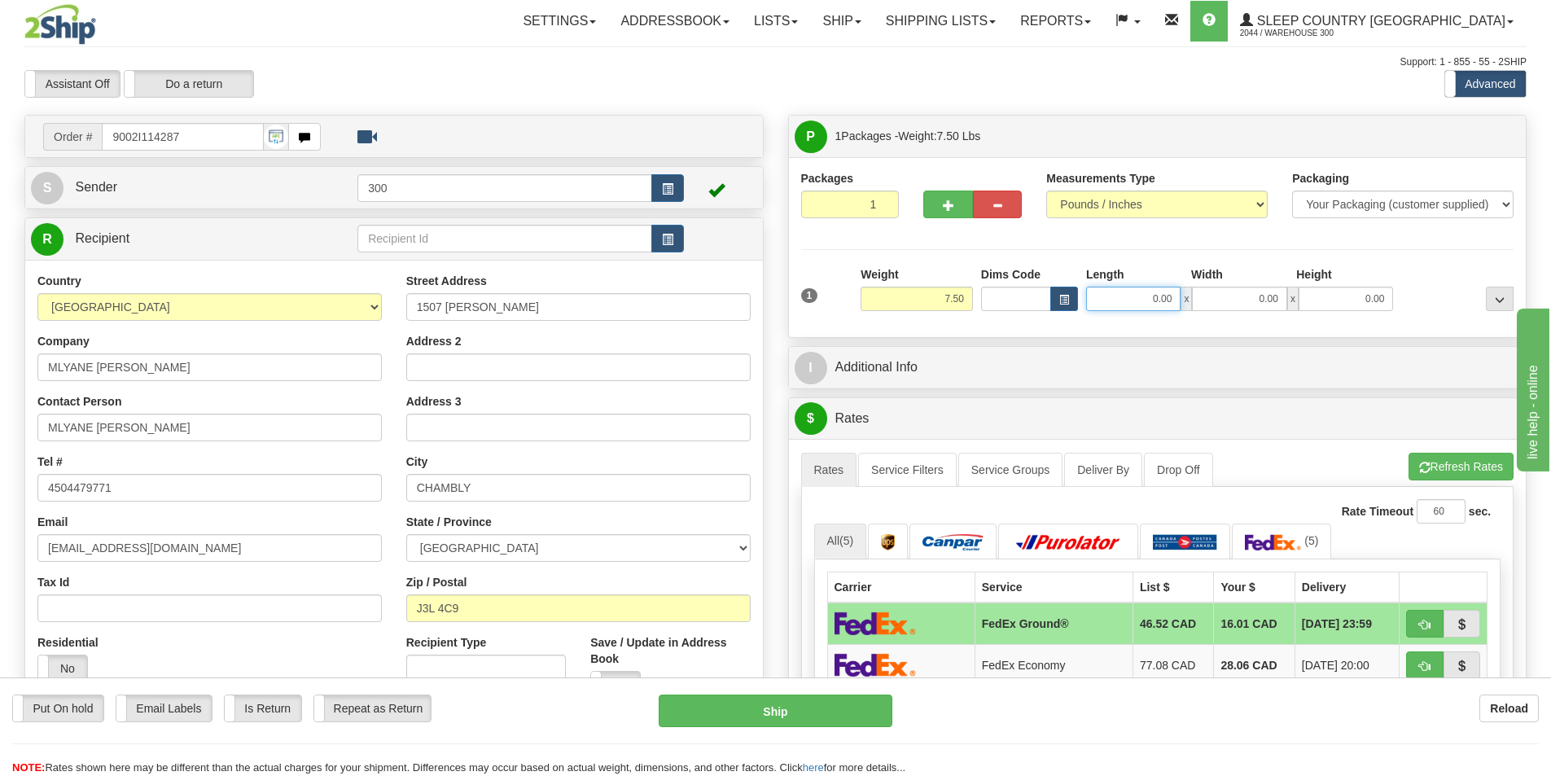
click at [1115, 302] on input "0.00" at bounding box center [1133, 299] width 94 height 24
type input "8.00"
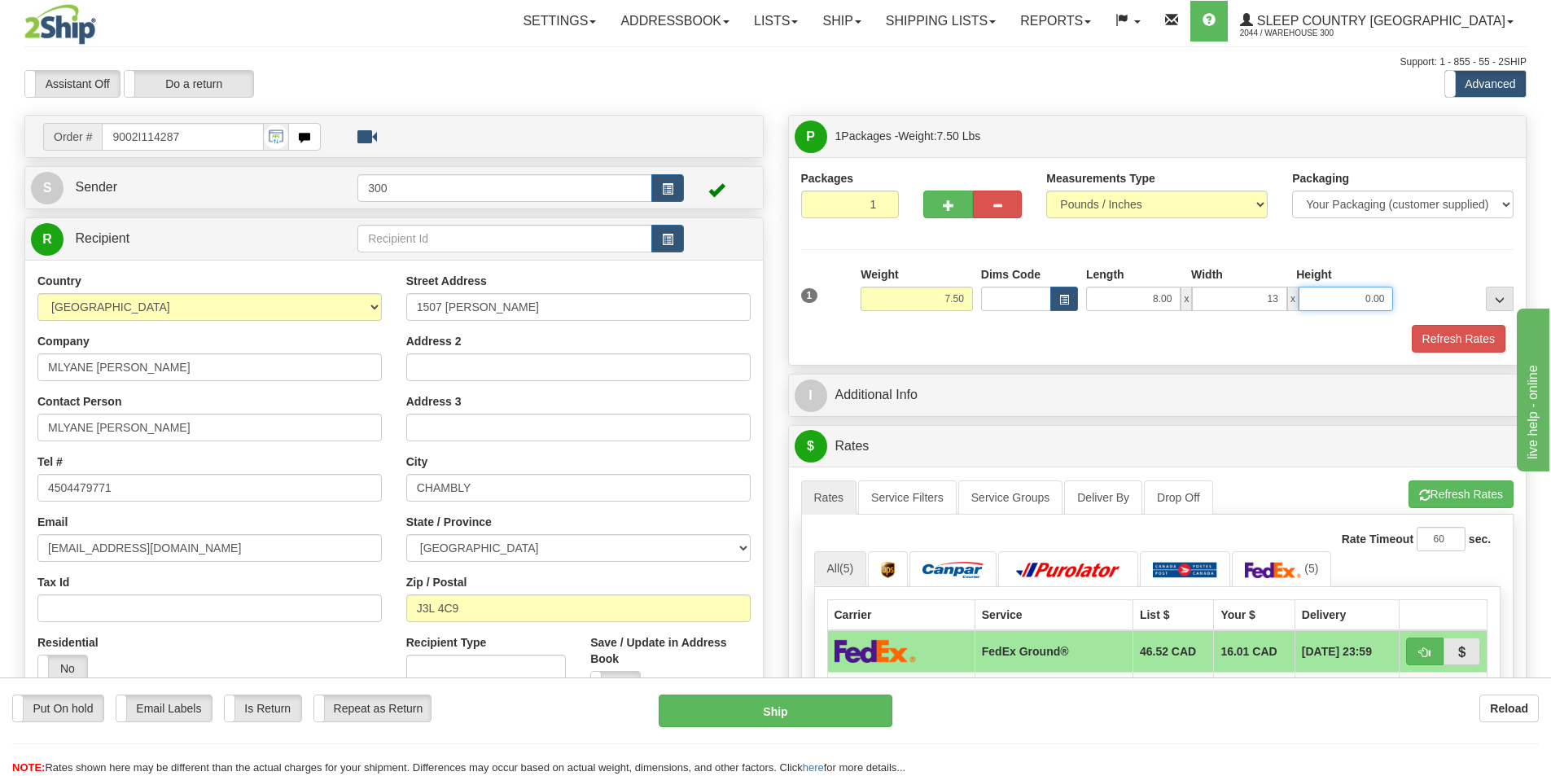
type input "13.00"
type input "4.00"
click at [1451, 343] on button "Refresh Rates" at bounding box center [1459, 339] width 94 height 28
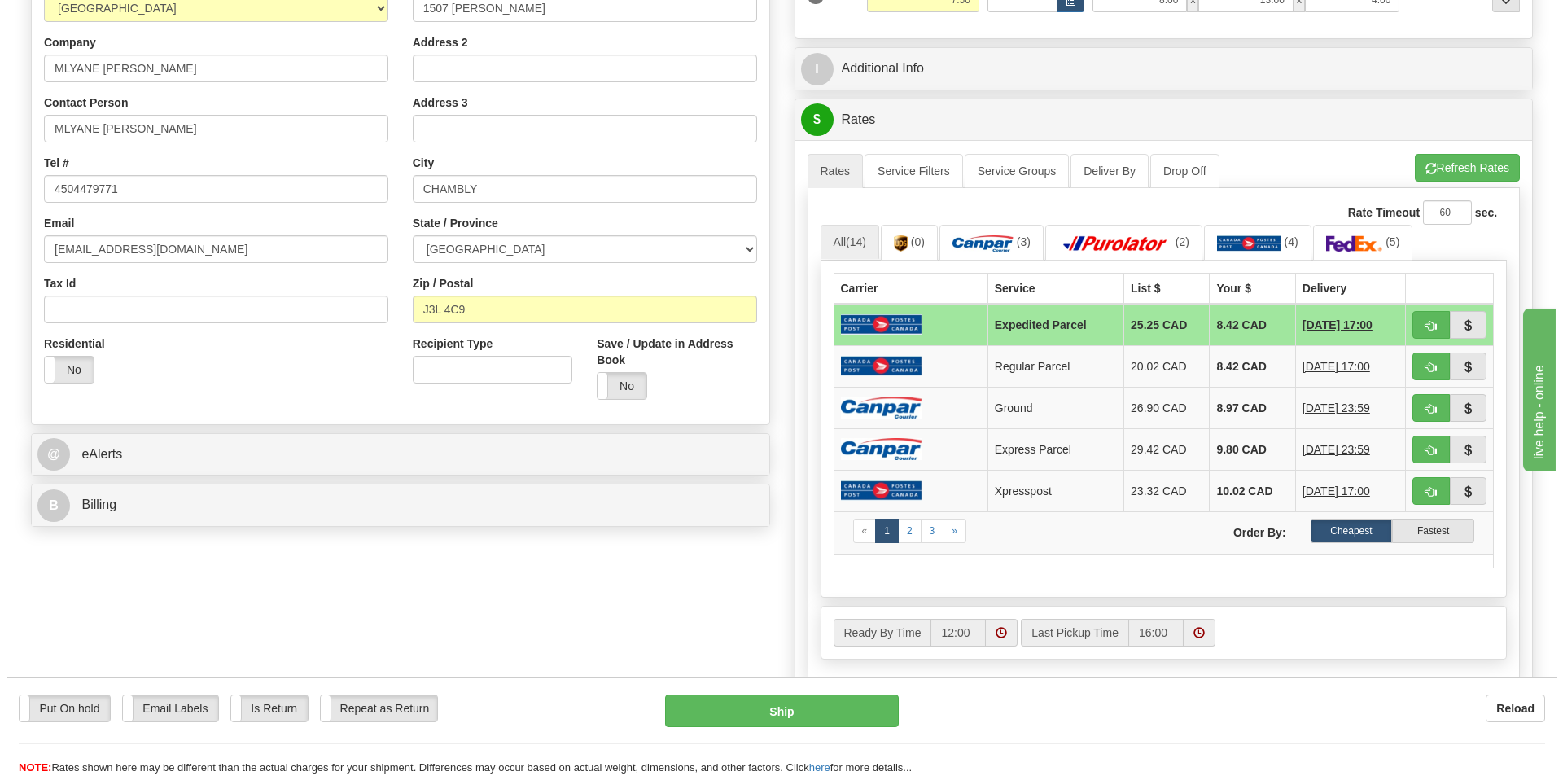
scroll to position [326, 0]
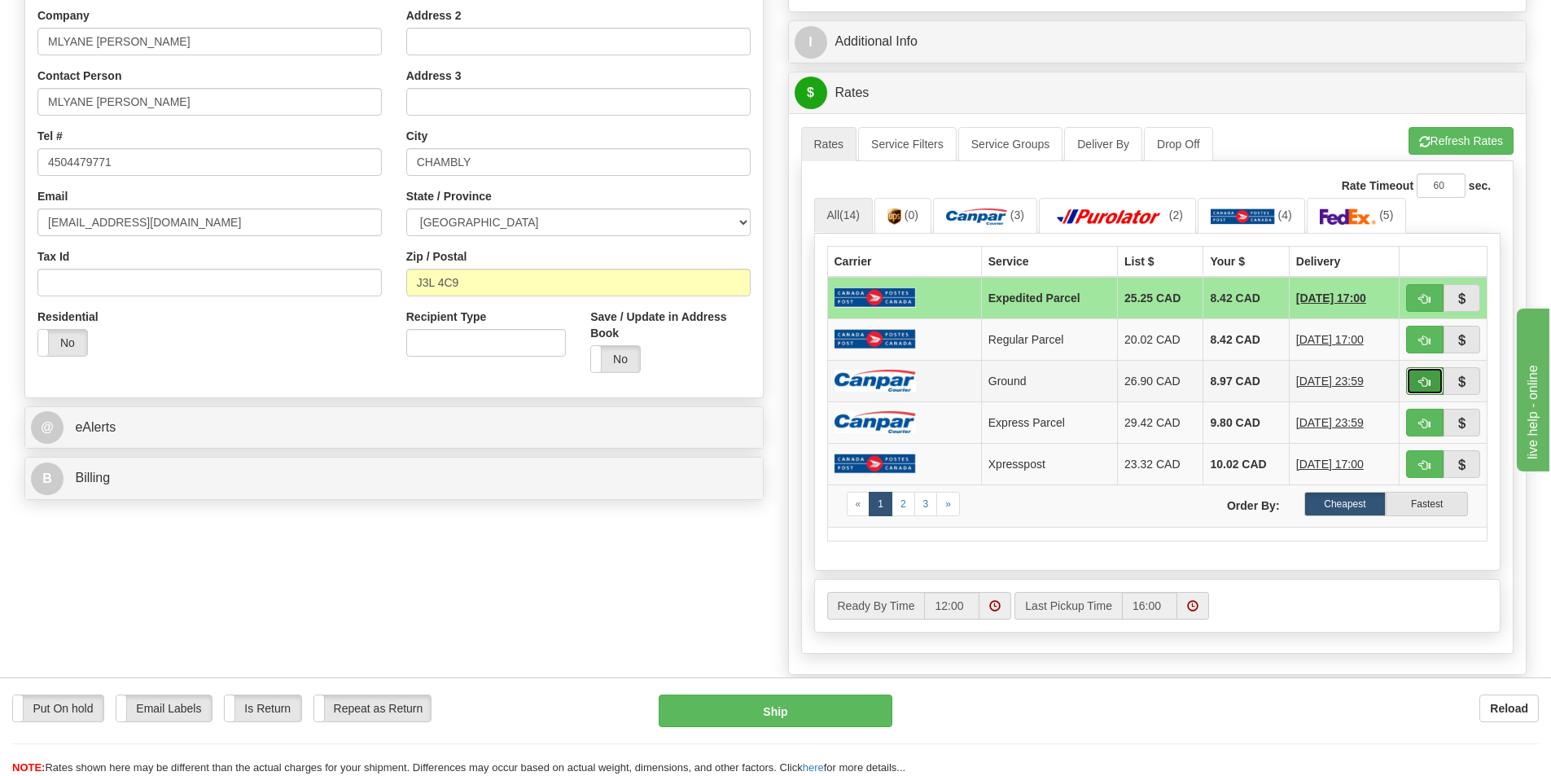
click at [1423, 381] on span "button" at bounding box center [1424, 382] width 11 height 11
type input "1"
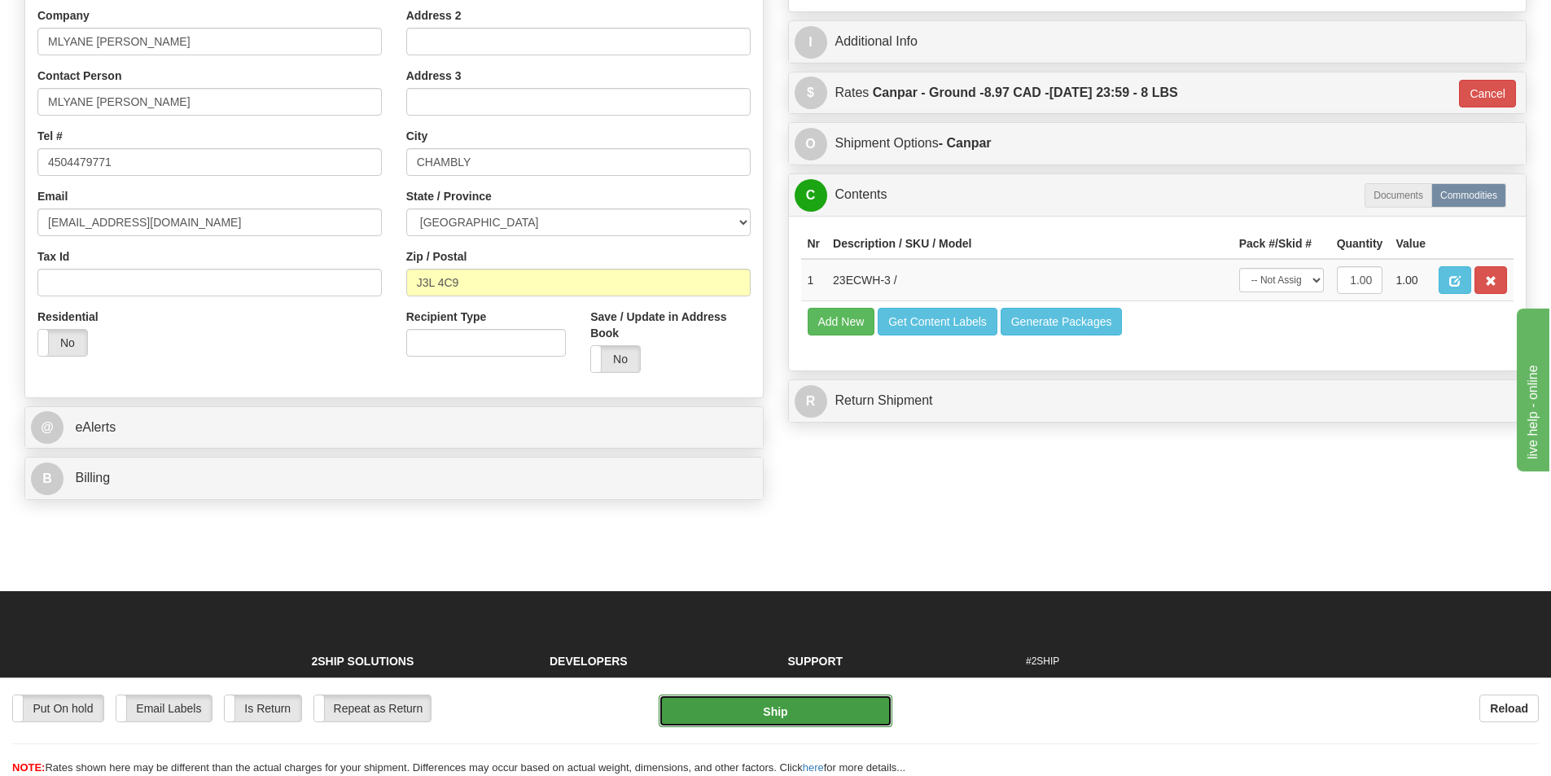
click at [810, 704] on button "Ship" at bounding box center [776, 711] width 234 height 33
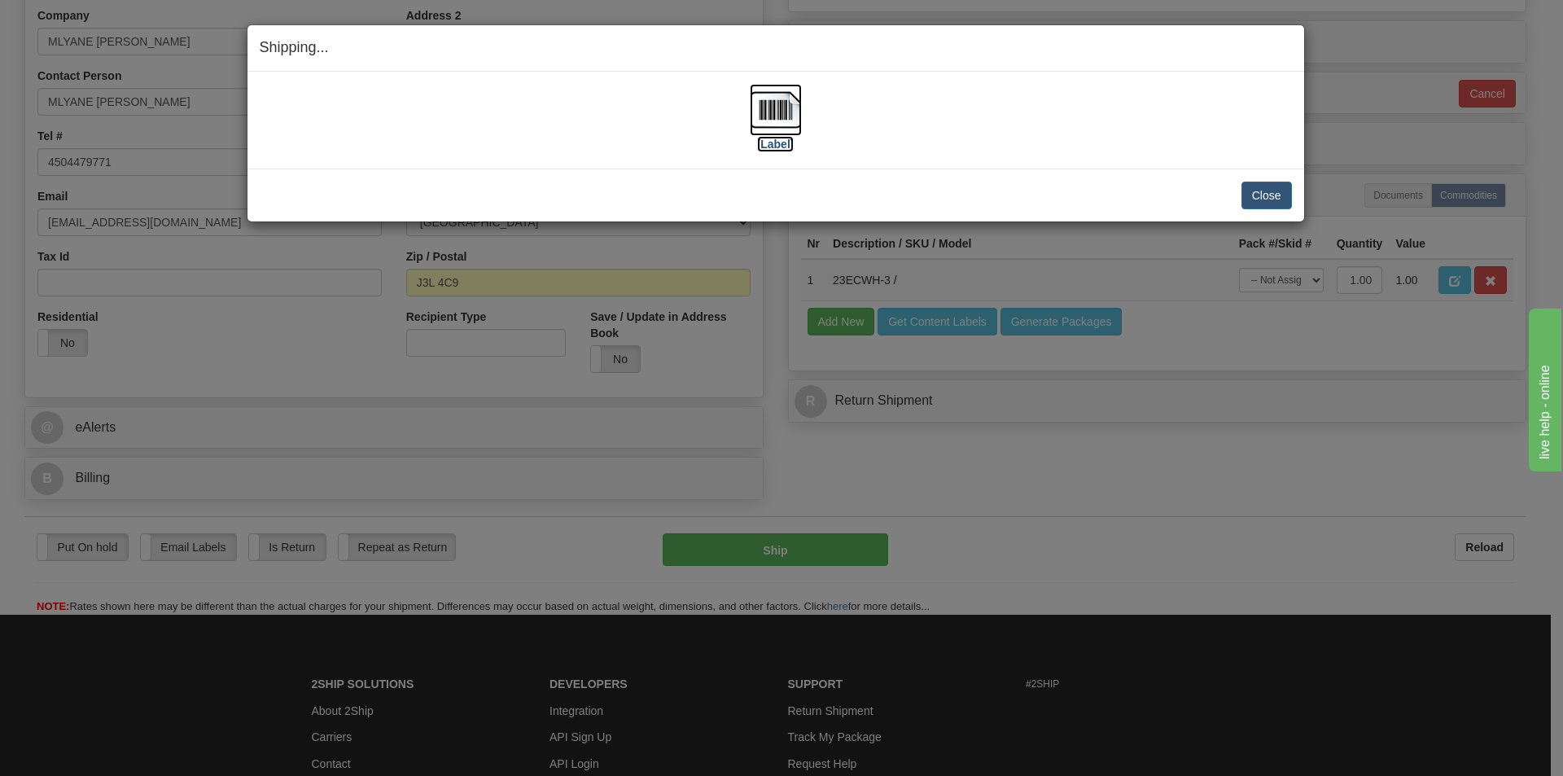
click at [773, 113] on img at bounding box center [776, 110] width 52 height 52
click at [1276, 185] on button "Close" at bounding box center [1267, 196] width 50 height 28
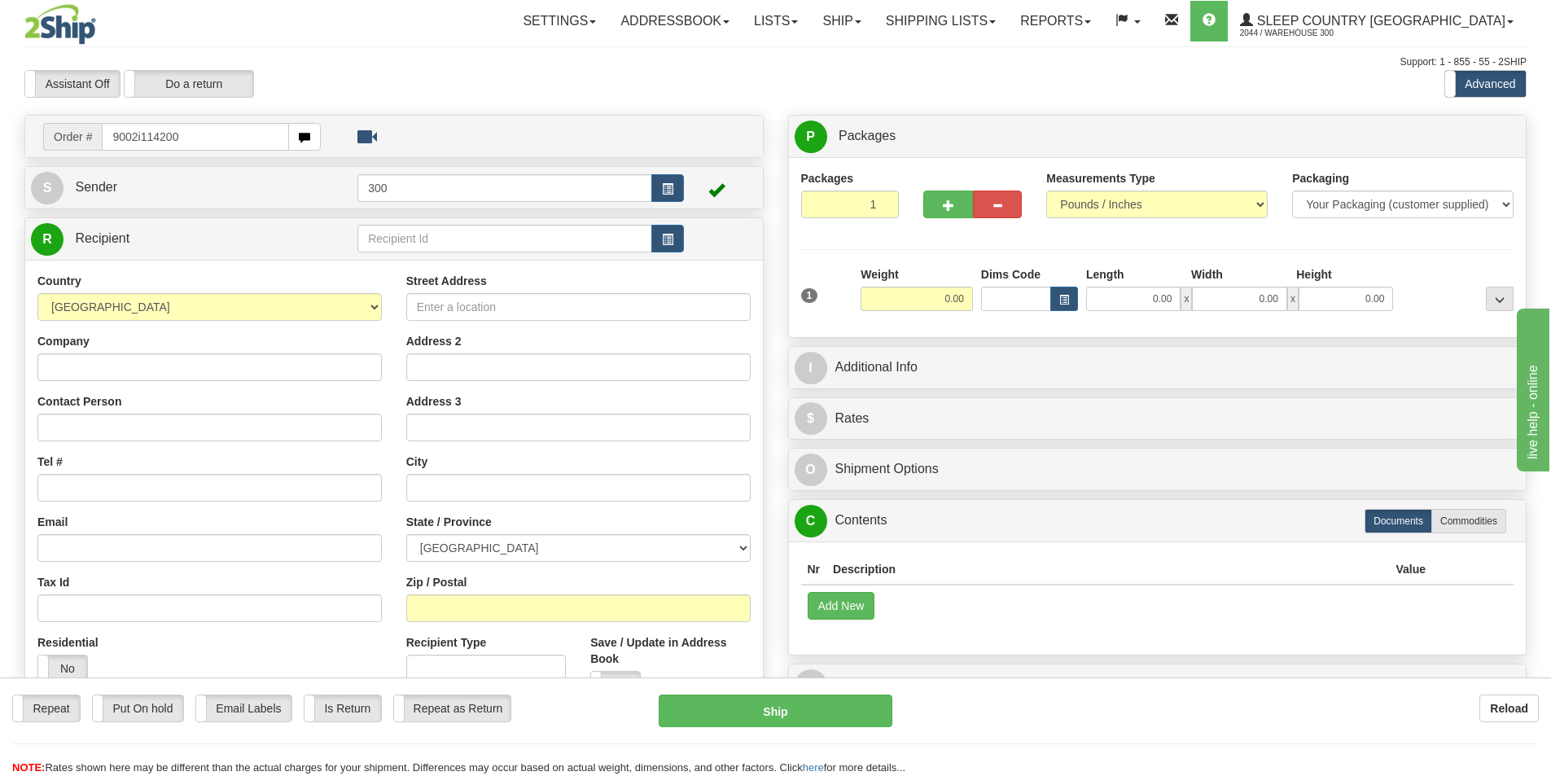
type input "9002i114200"
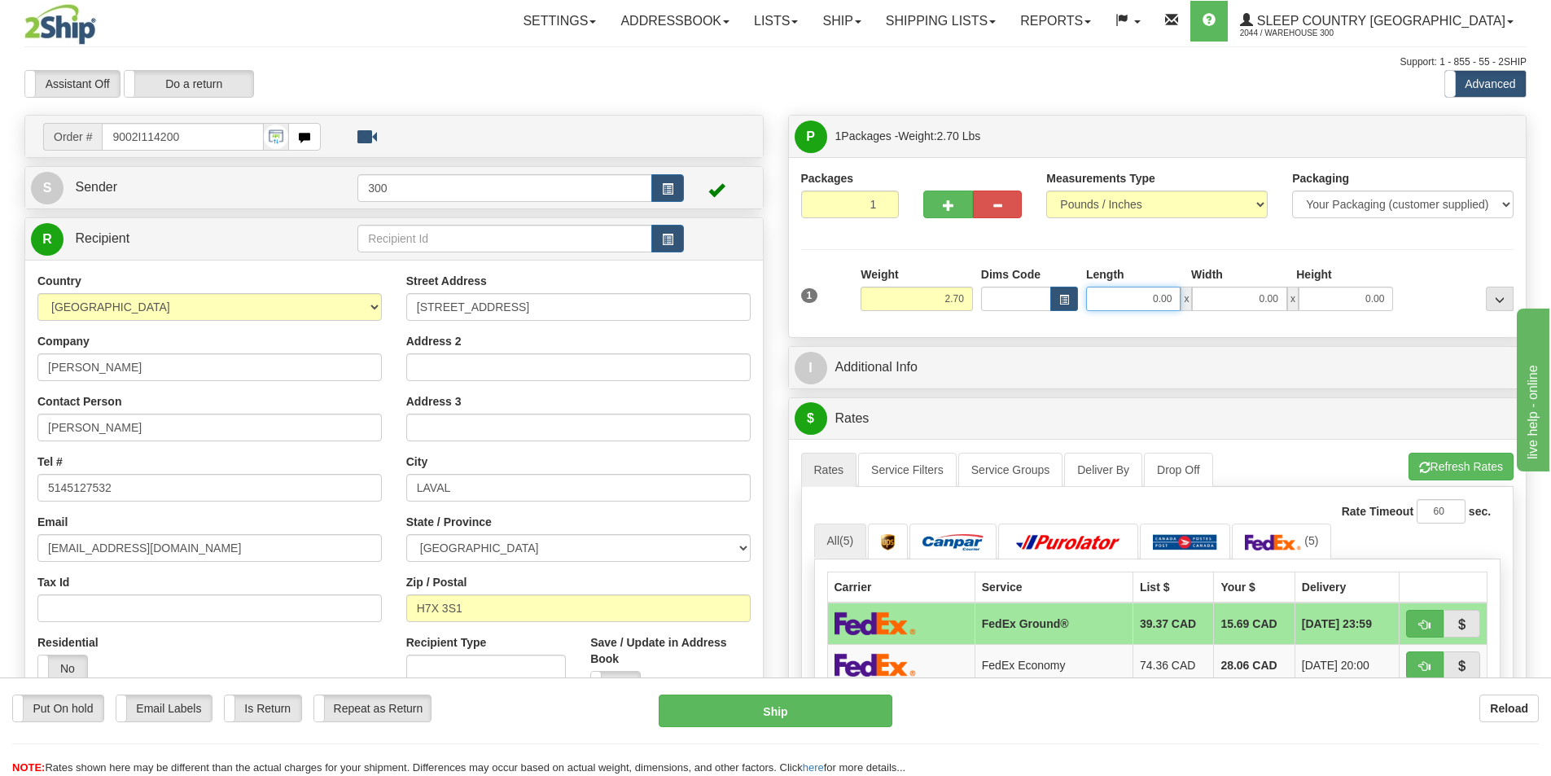
click at [1142, 303] on input "0.00" at bounding box center [1133, 299] width 94 height 24
type input "8.00"
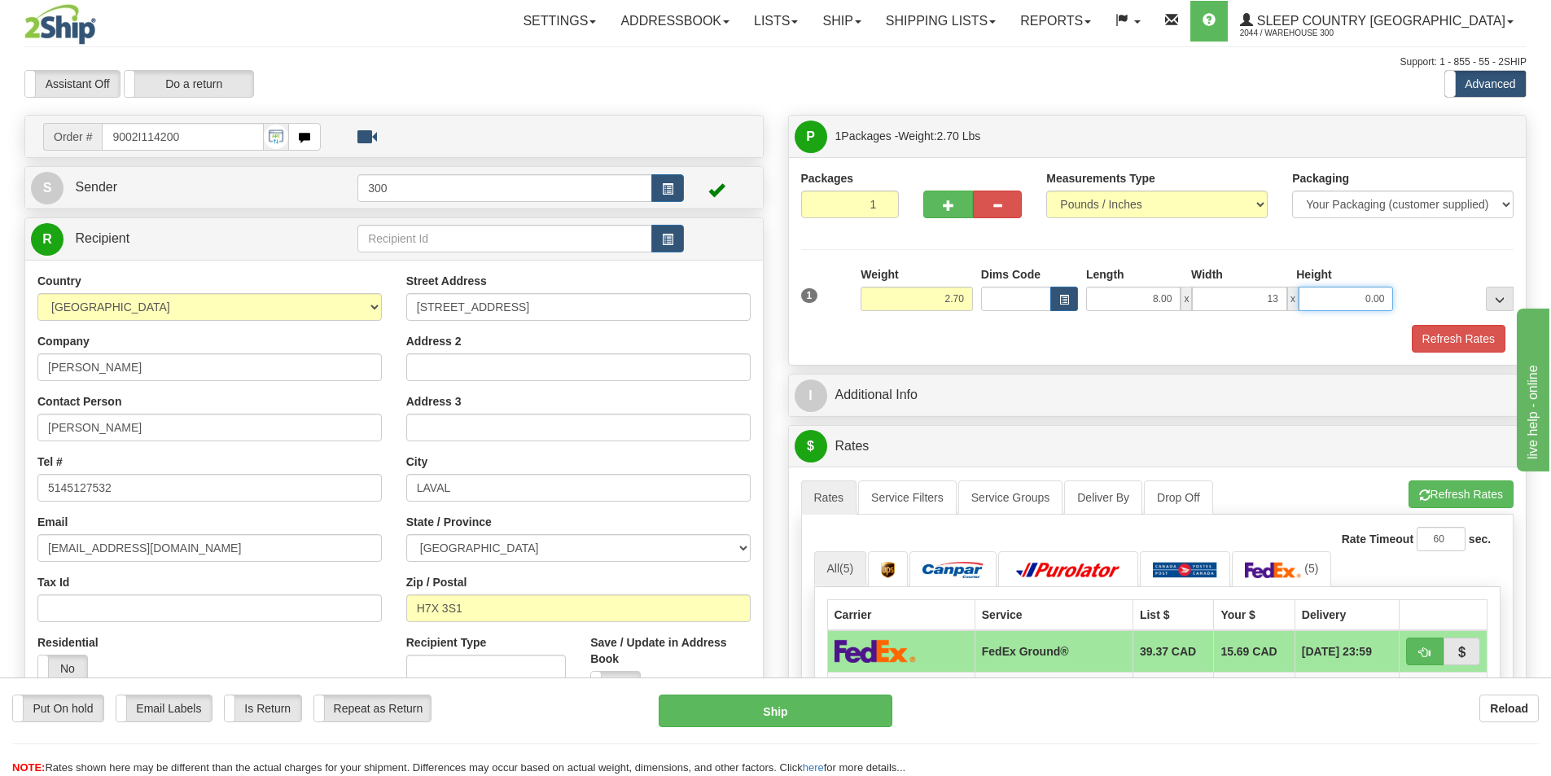
type input "13.00"
type input "5.00"
click at [1475, 341] on button "Refresh Rates" at bounding box center [1459, 339] width 94 height 28
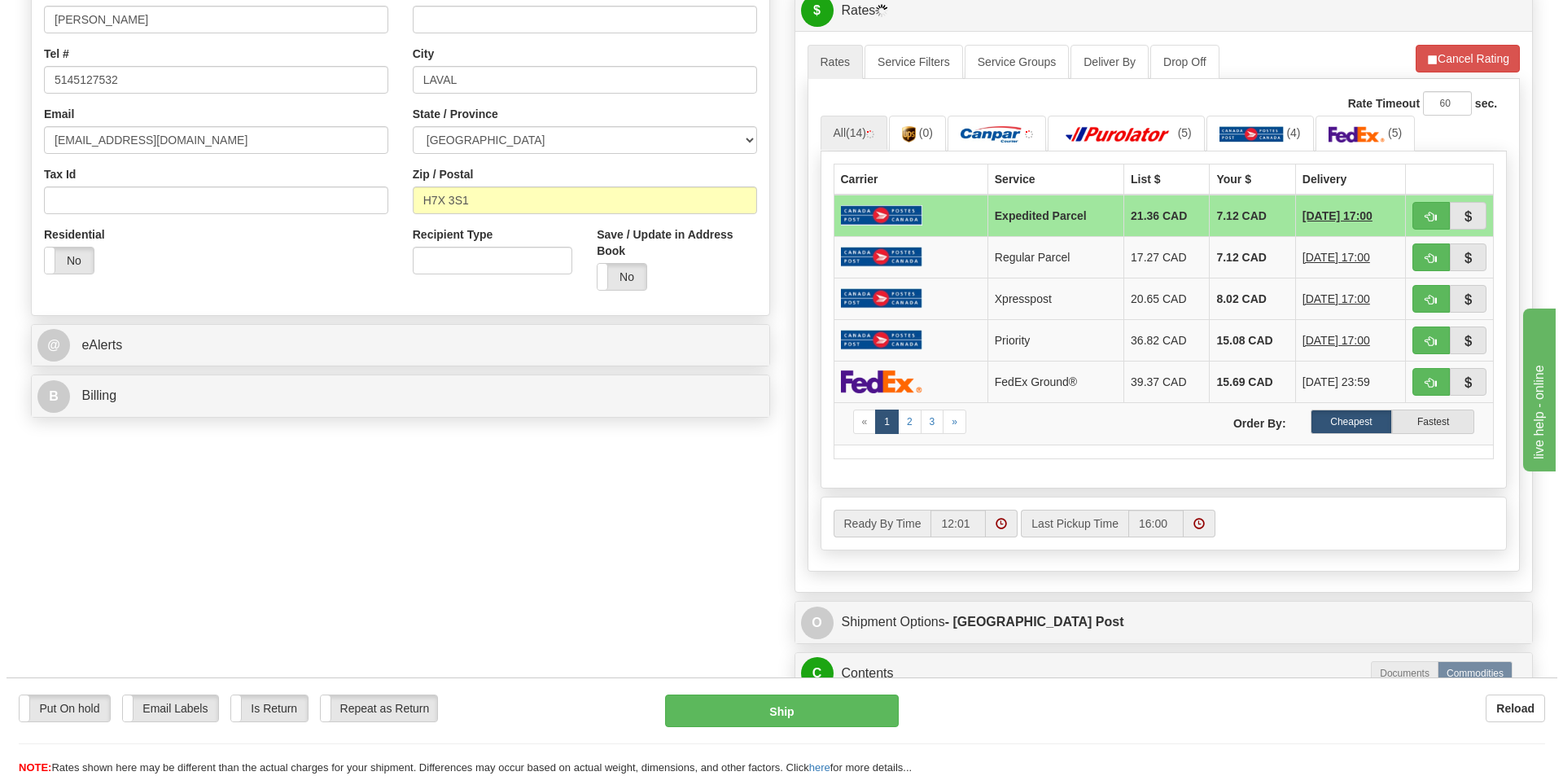
scroll to position [489, 0]
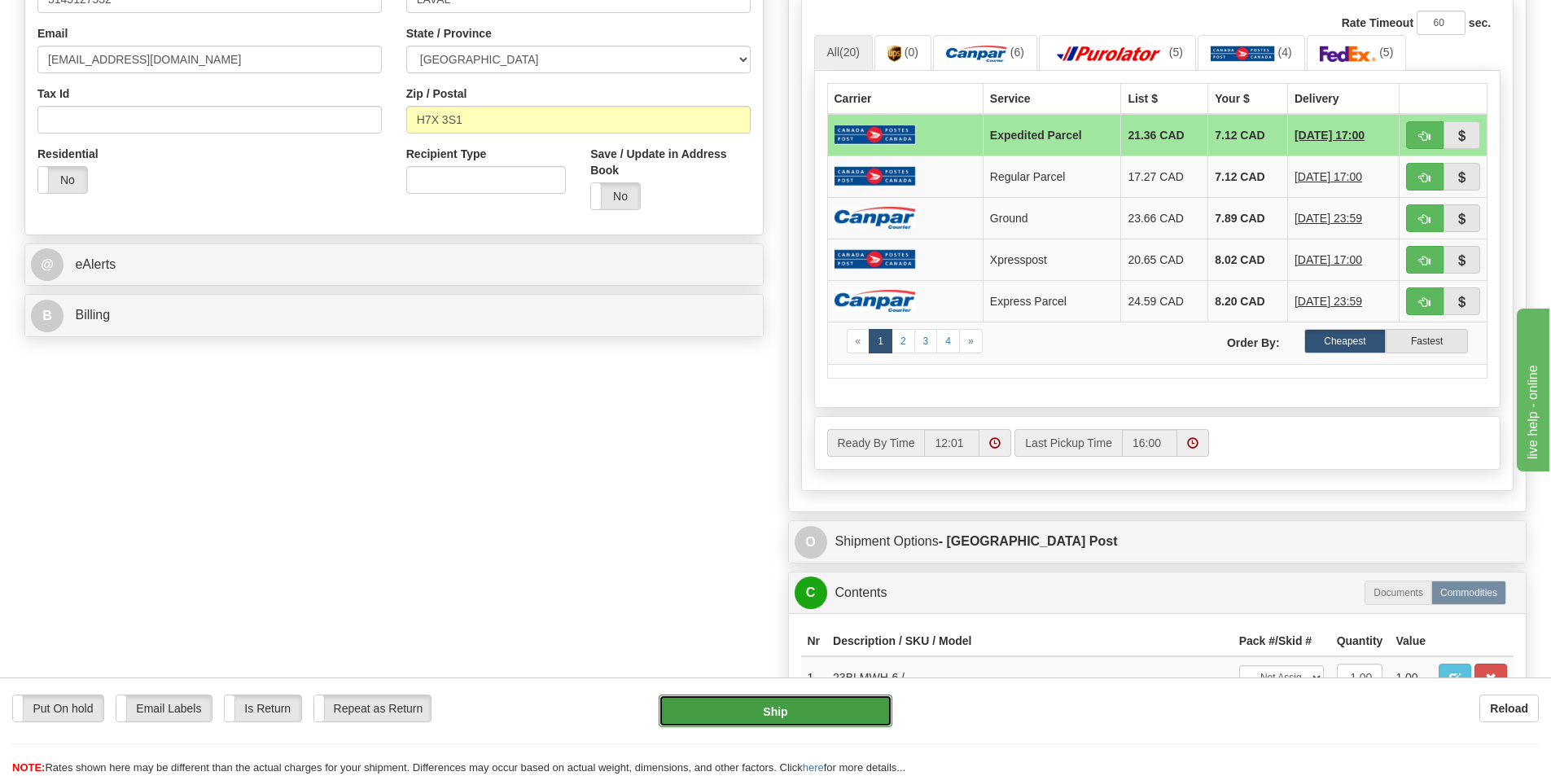
click at [805, 721] on button "Ship" at bounding box center [776, 711] width 234 height 33
type input "DOM.EP"
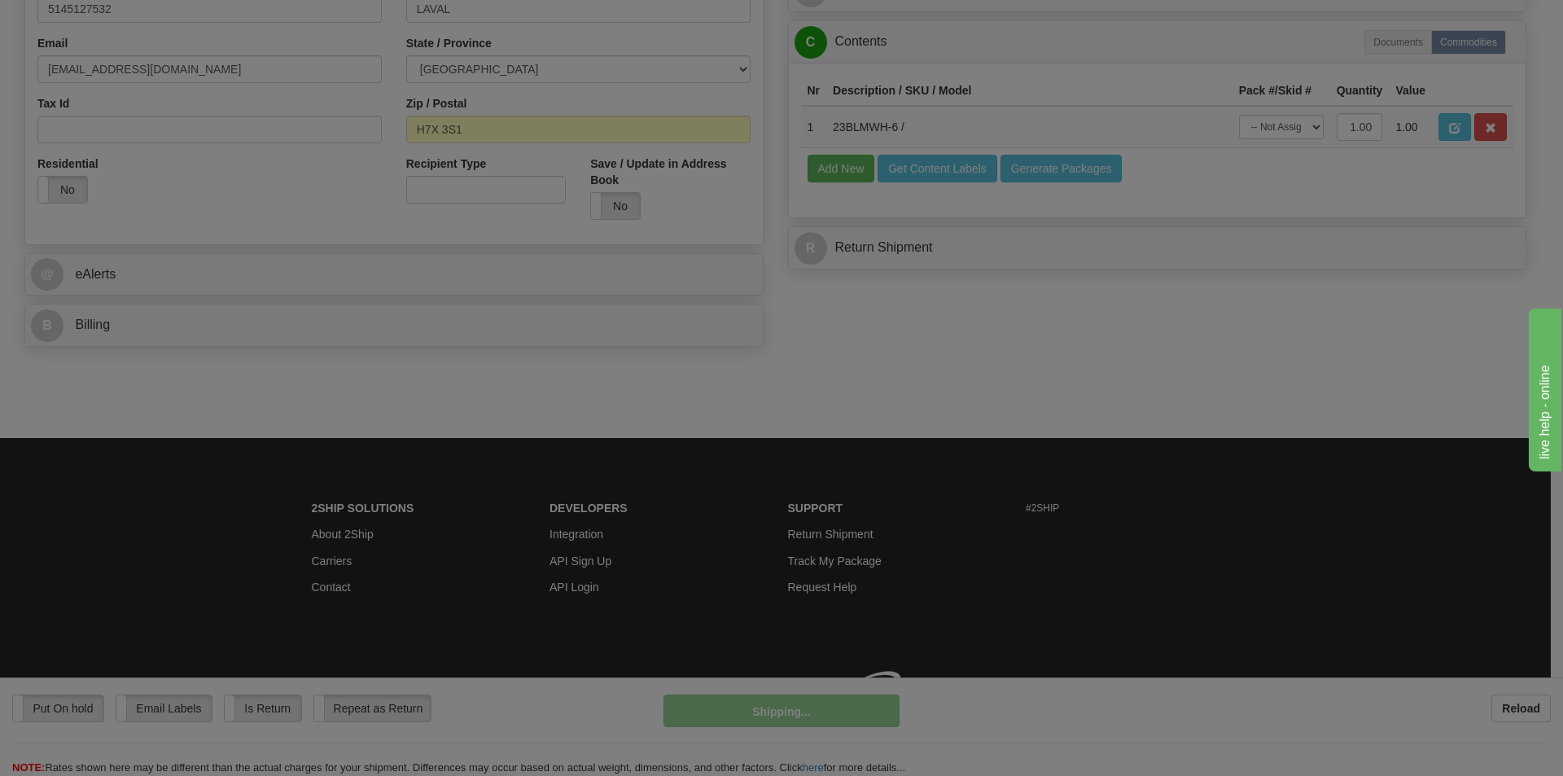
scroll to position [479, 0]
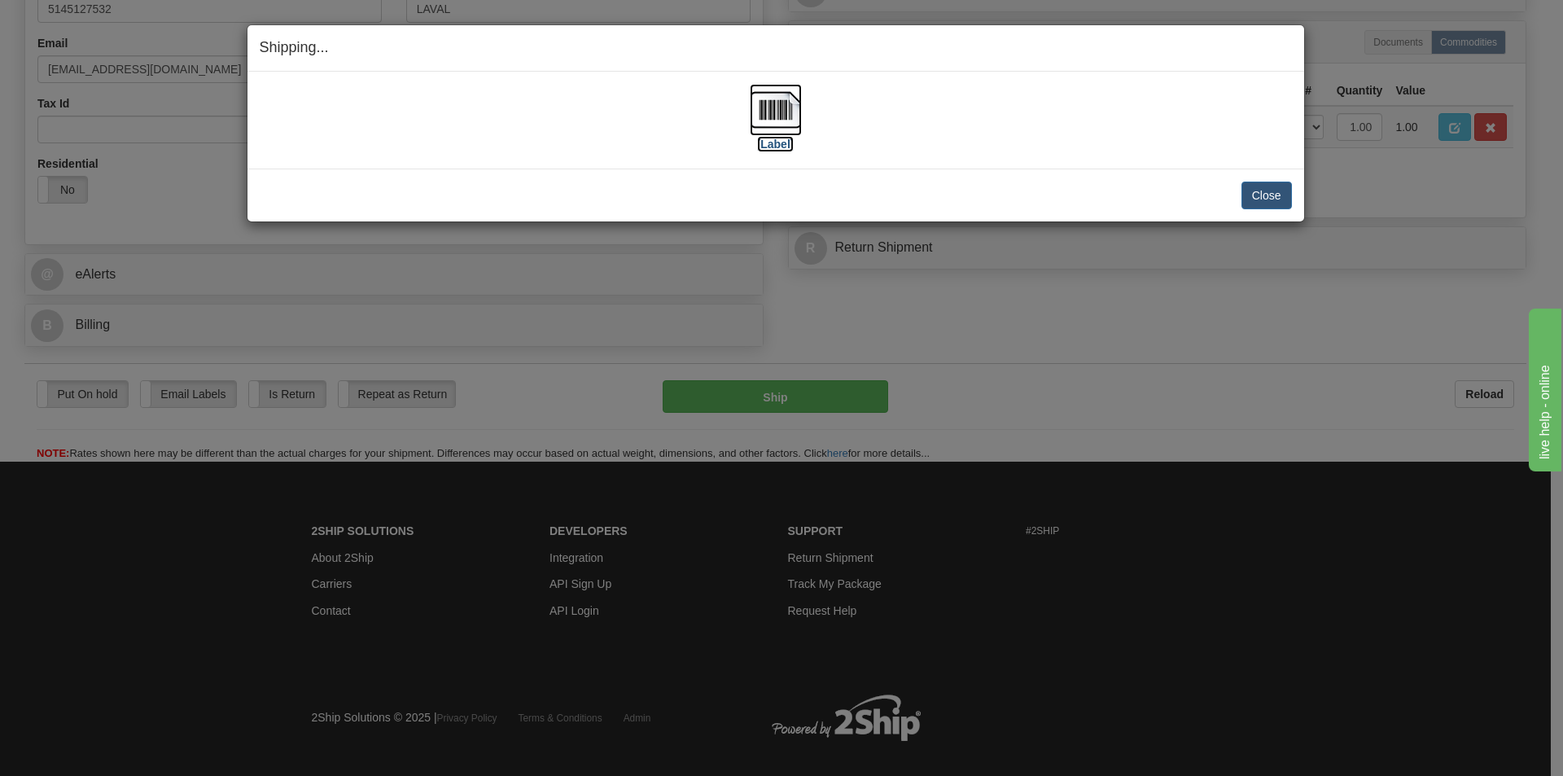
click at [768, 107] on img at bounding box center [776, 110] width 52 height 52
click at [1278, 196] on button "Close" at bounding box center [1267, 196] width 50 height 28
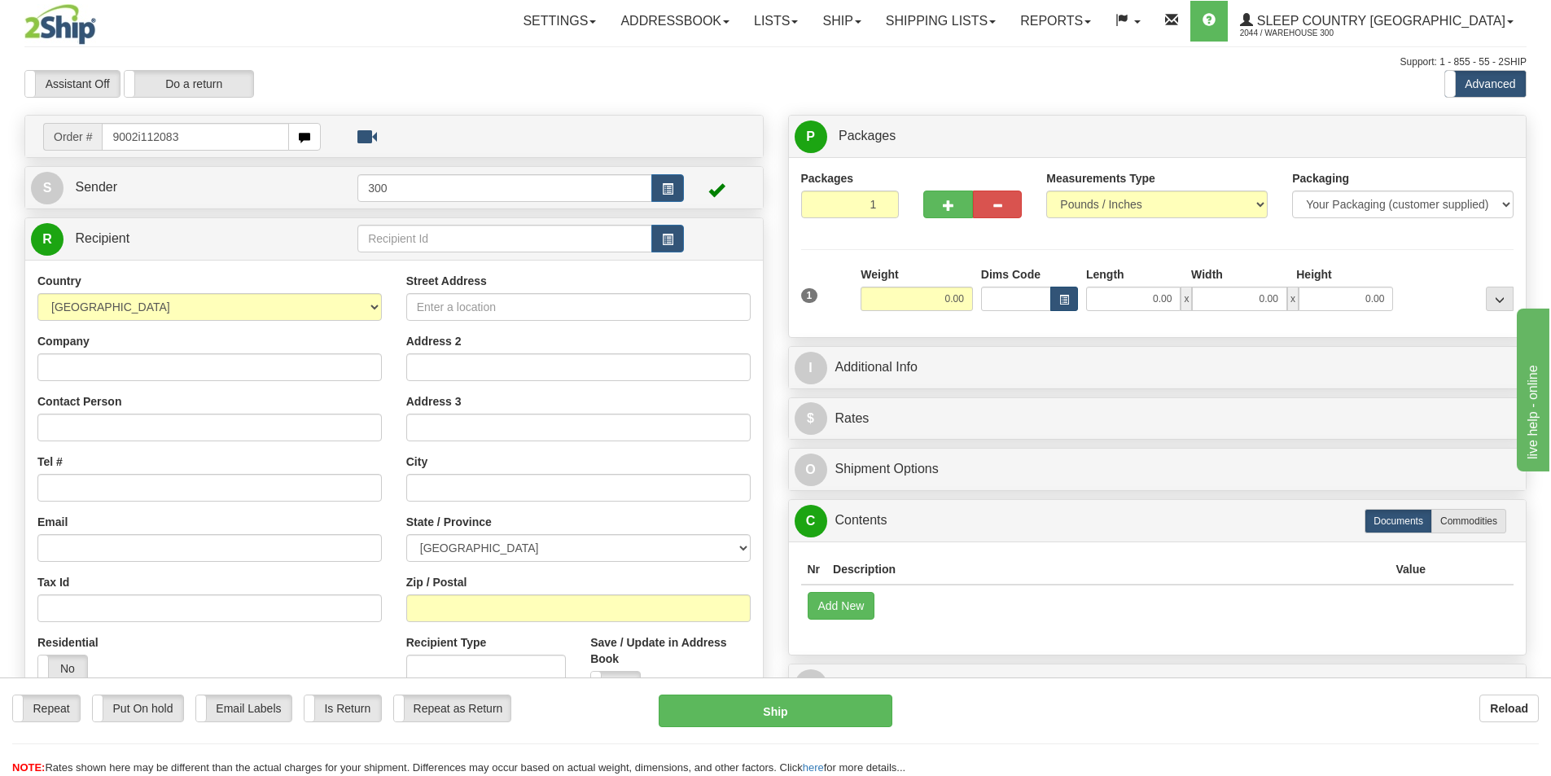
type input "9002i112083"
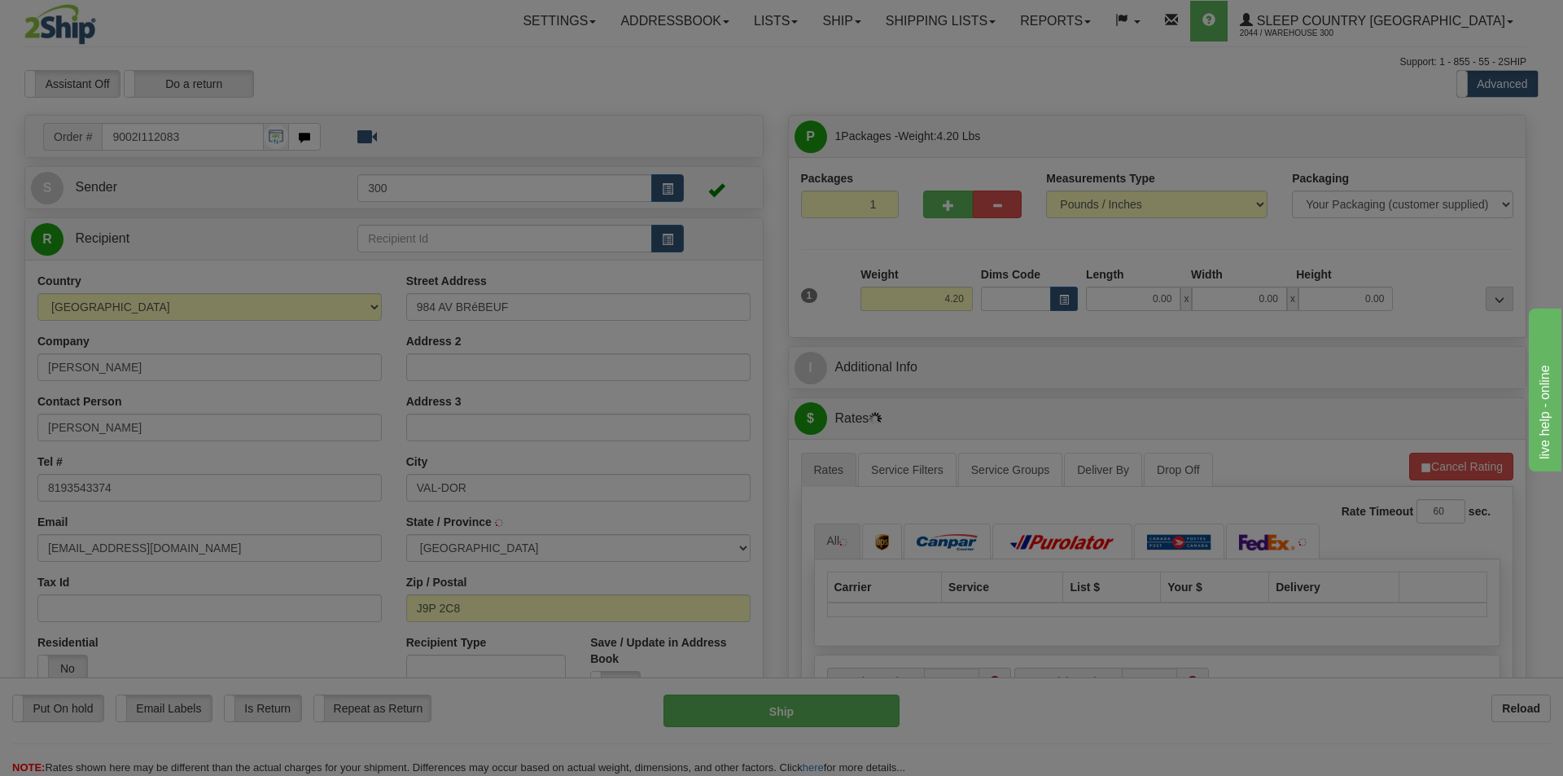
type input "VAL-D'OR"
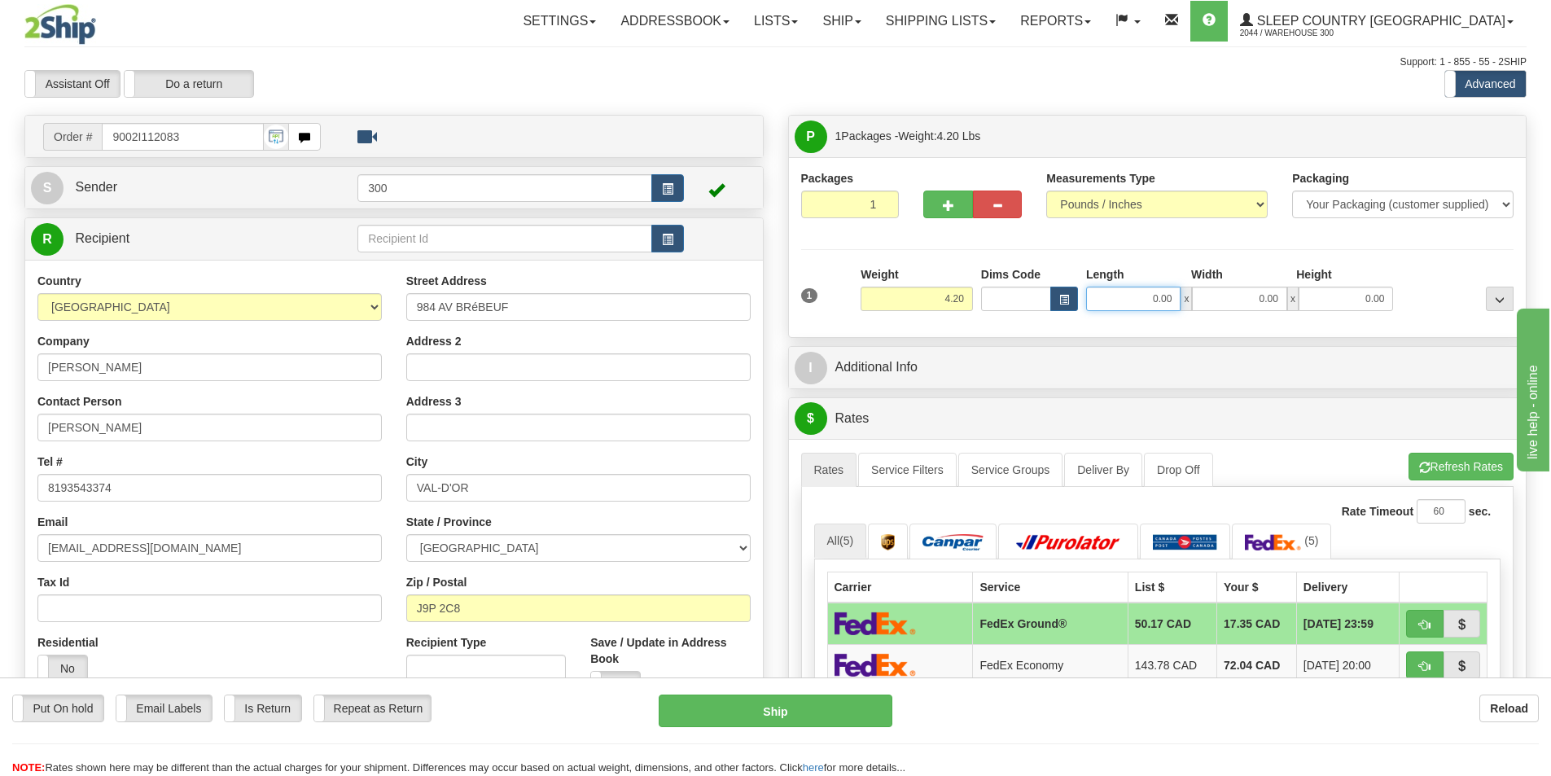
click at [1122, 295] on input "0.00" at bounding box center [1133, 299] width 94 height 24
type input "0.00"
drag, startPoint x: 1139, startPoint y: 299, endPoint x: 1160, endPoint y: 300, distance: 20.4
click at [1139, 299] on input "0.00" at bounding box center [1133, 299] width 94 height 24
type input "11.00"
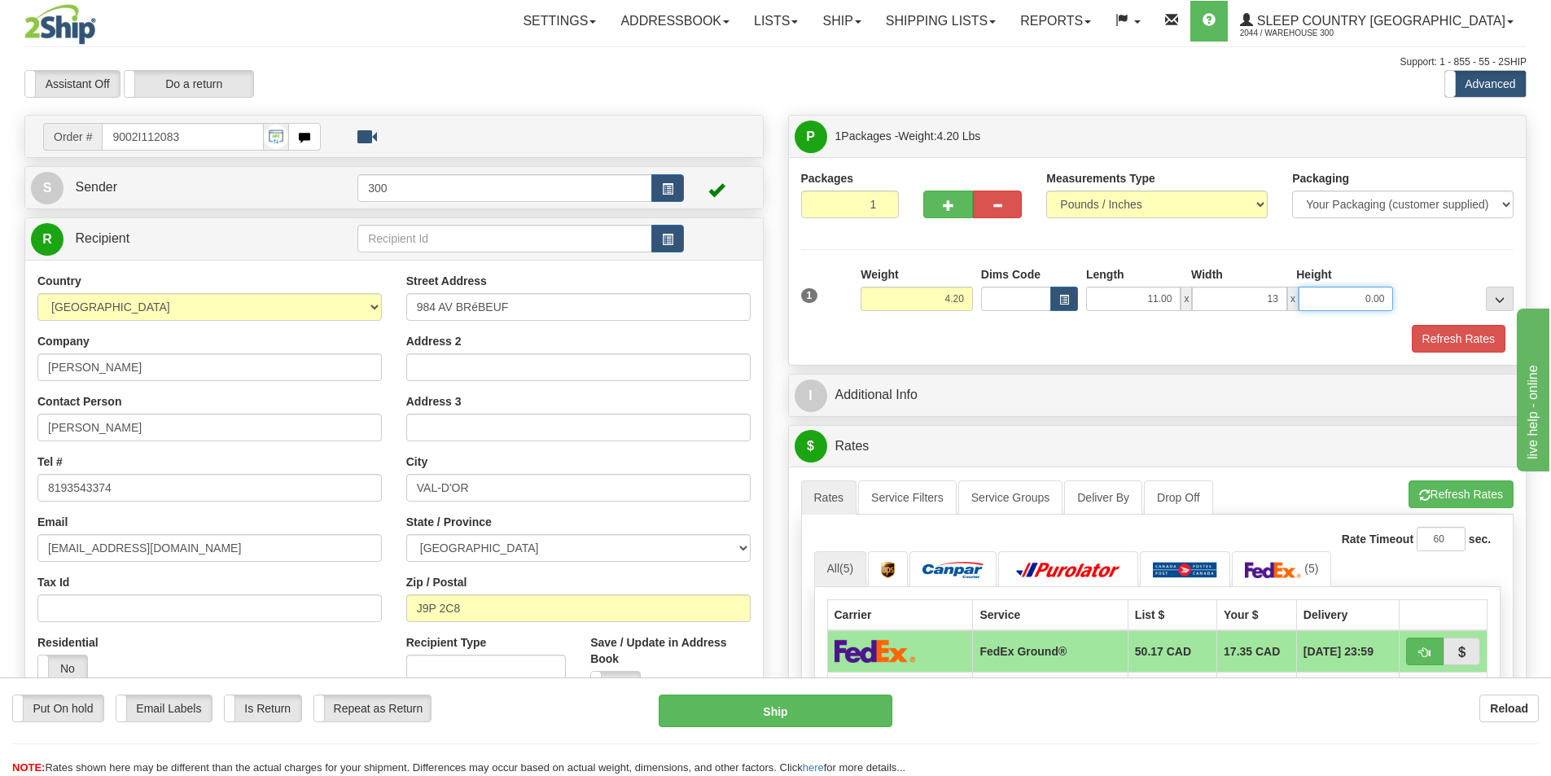
type input "13.00"
type input "3.00"
click at [1439, 333] on button "Refresh Rates" at bounding box center [1459, 339] width 94 height 28
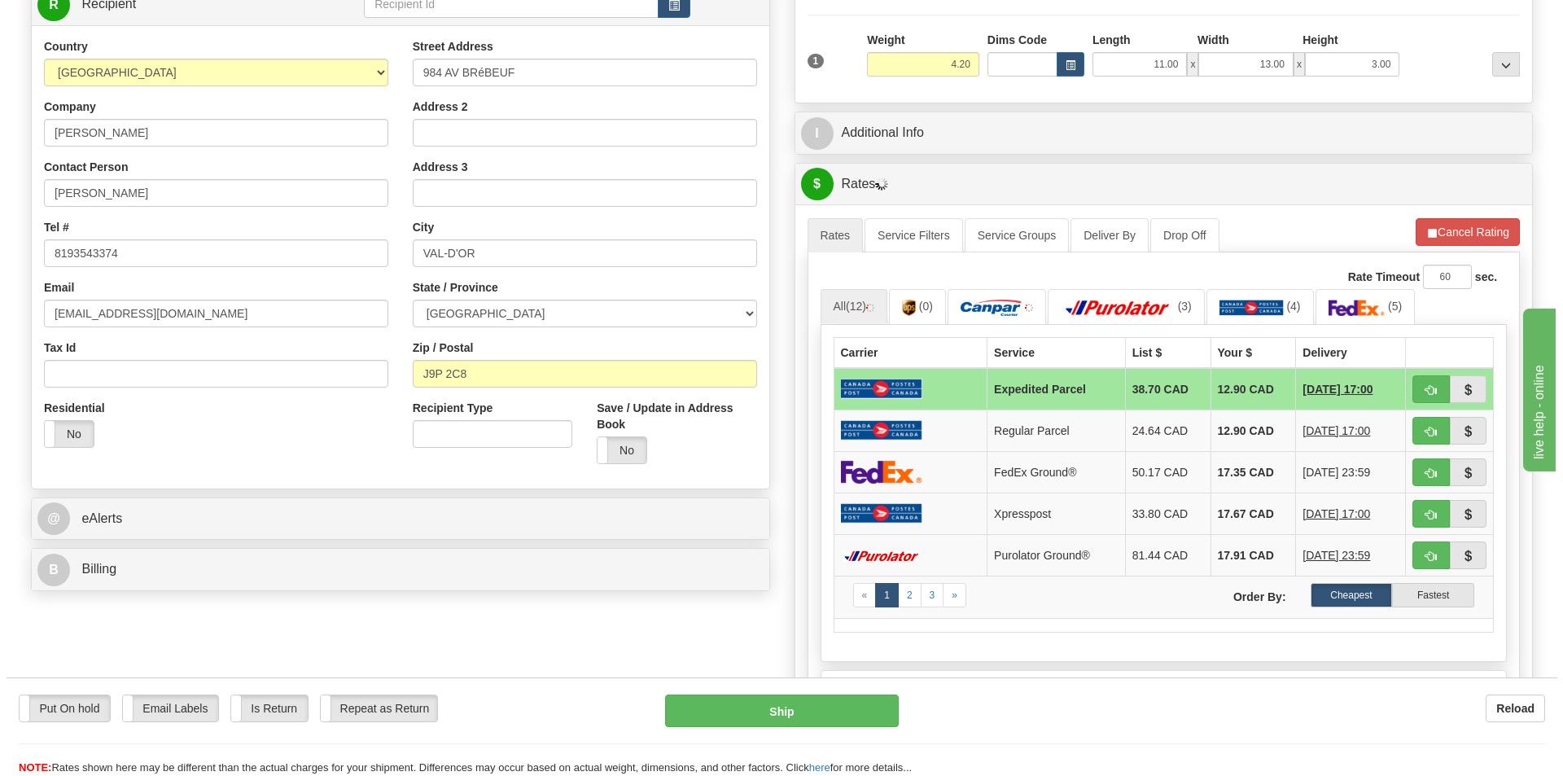
scroll to position [244, 0]
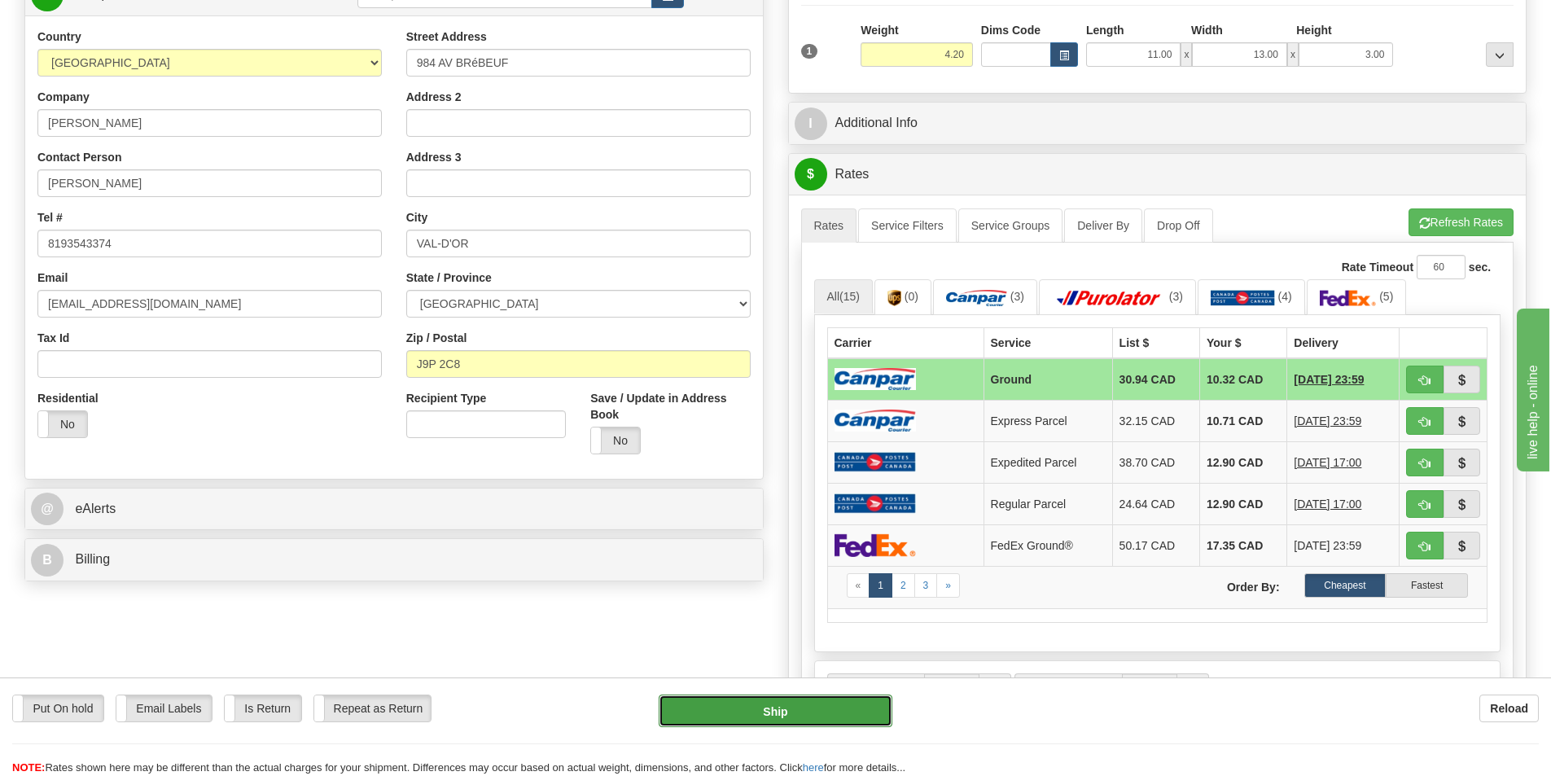
click at [784, 713] on button "Ship" at bounding box center [776, 711] width 234 height 33
type input "1"
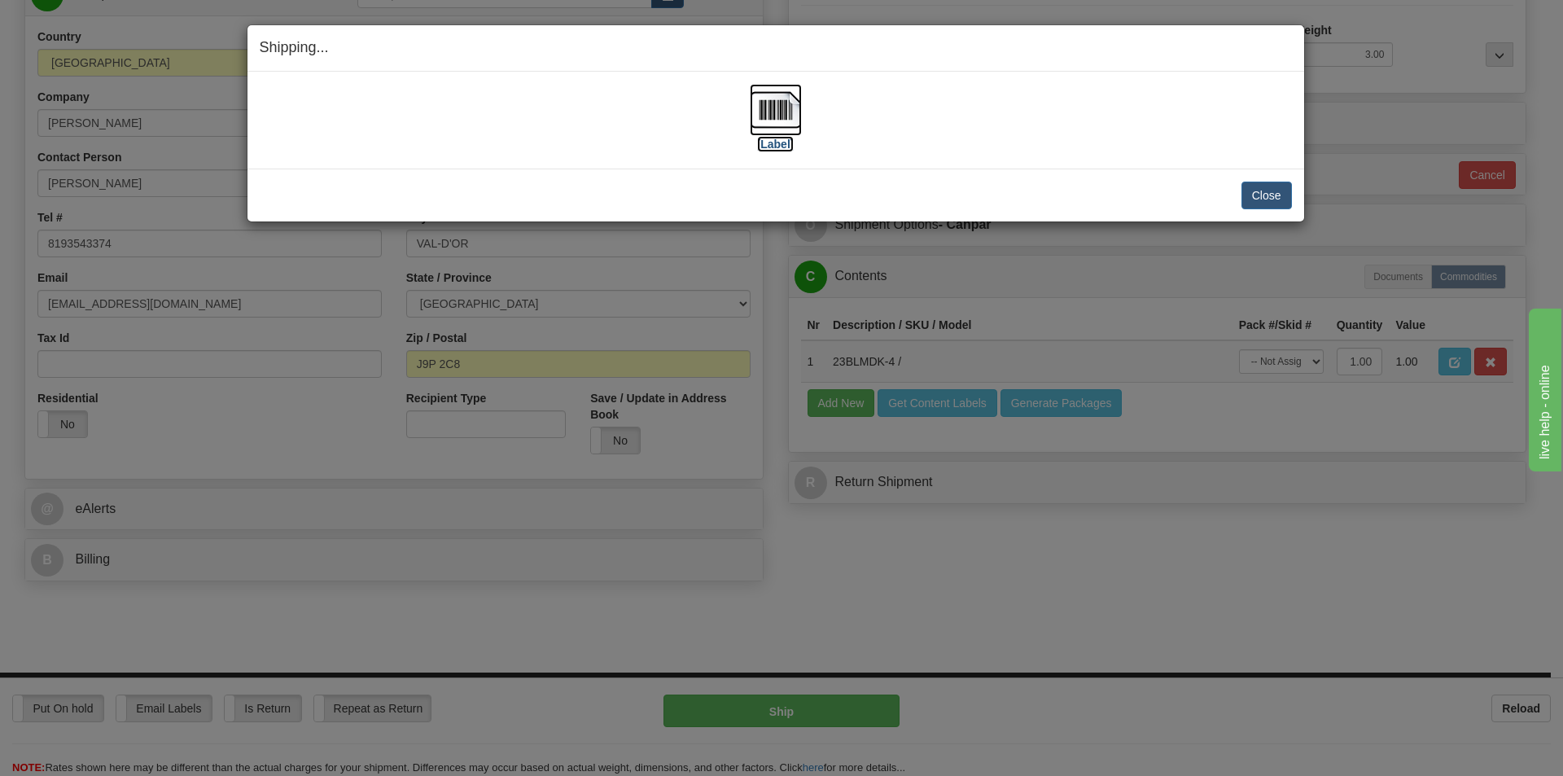
click at [779, 112] on img at bounding box center [776, 110] width 52 height 52
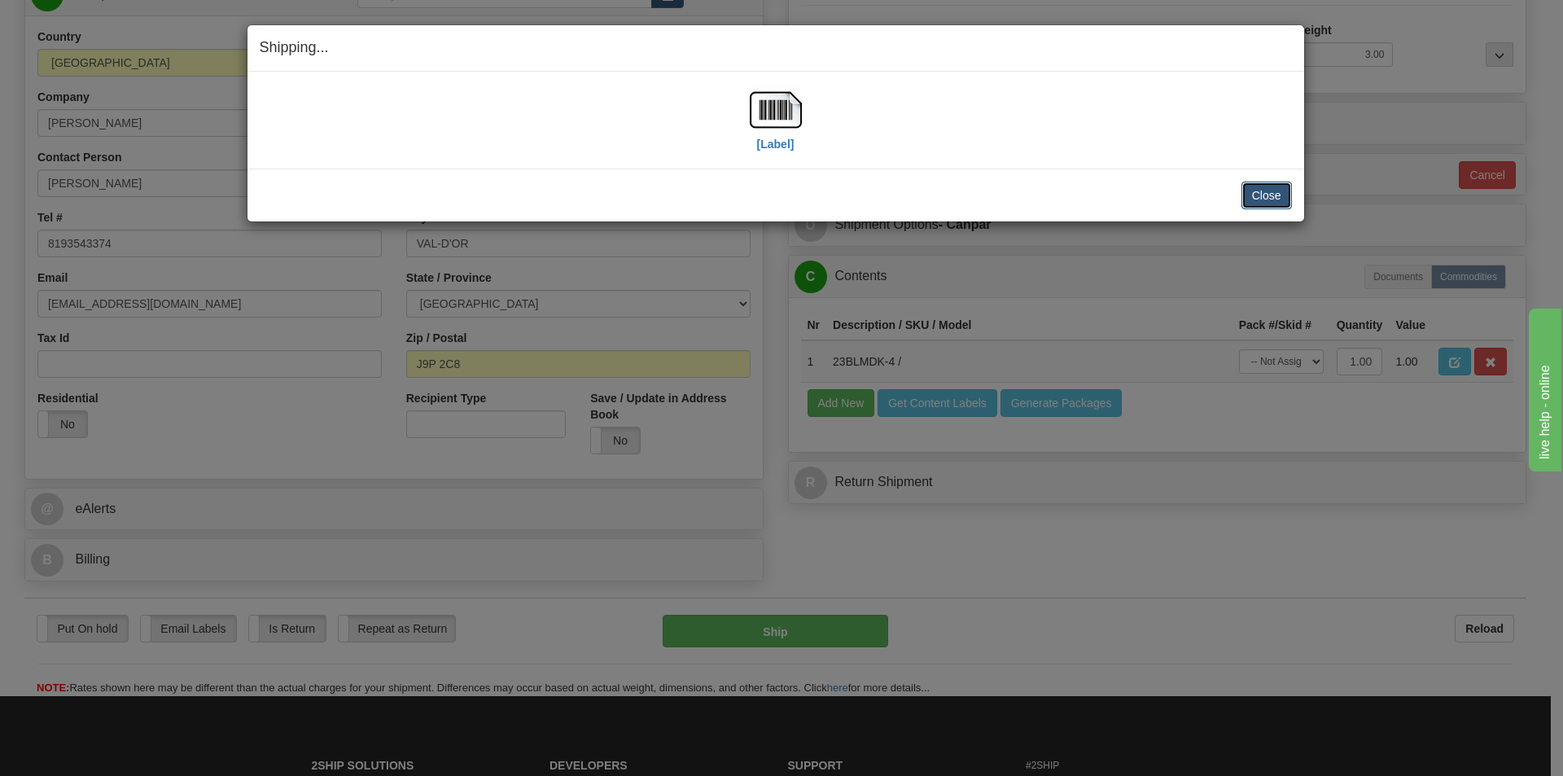
click at [1279, 199] on button "Close" at bounding box center [1267, 196] width 50 height 28
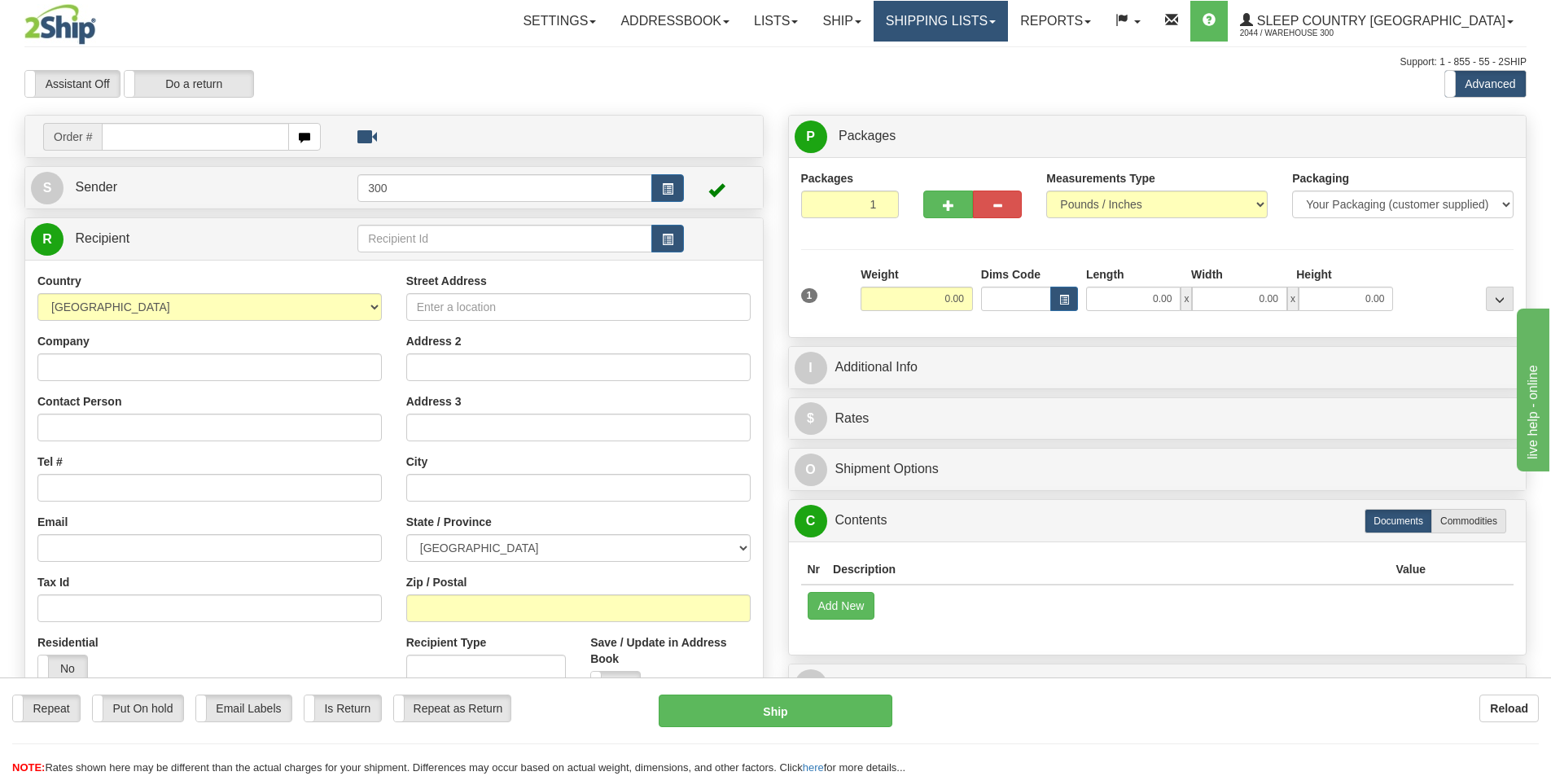
click at [1008, 20] on link "Shipping lists" at bounding box center [941, 21] width 134 height 41
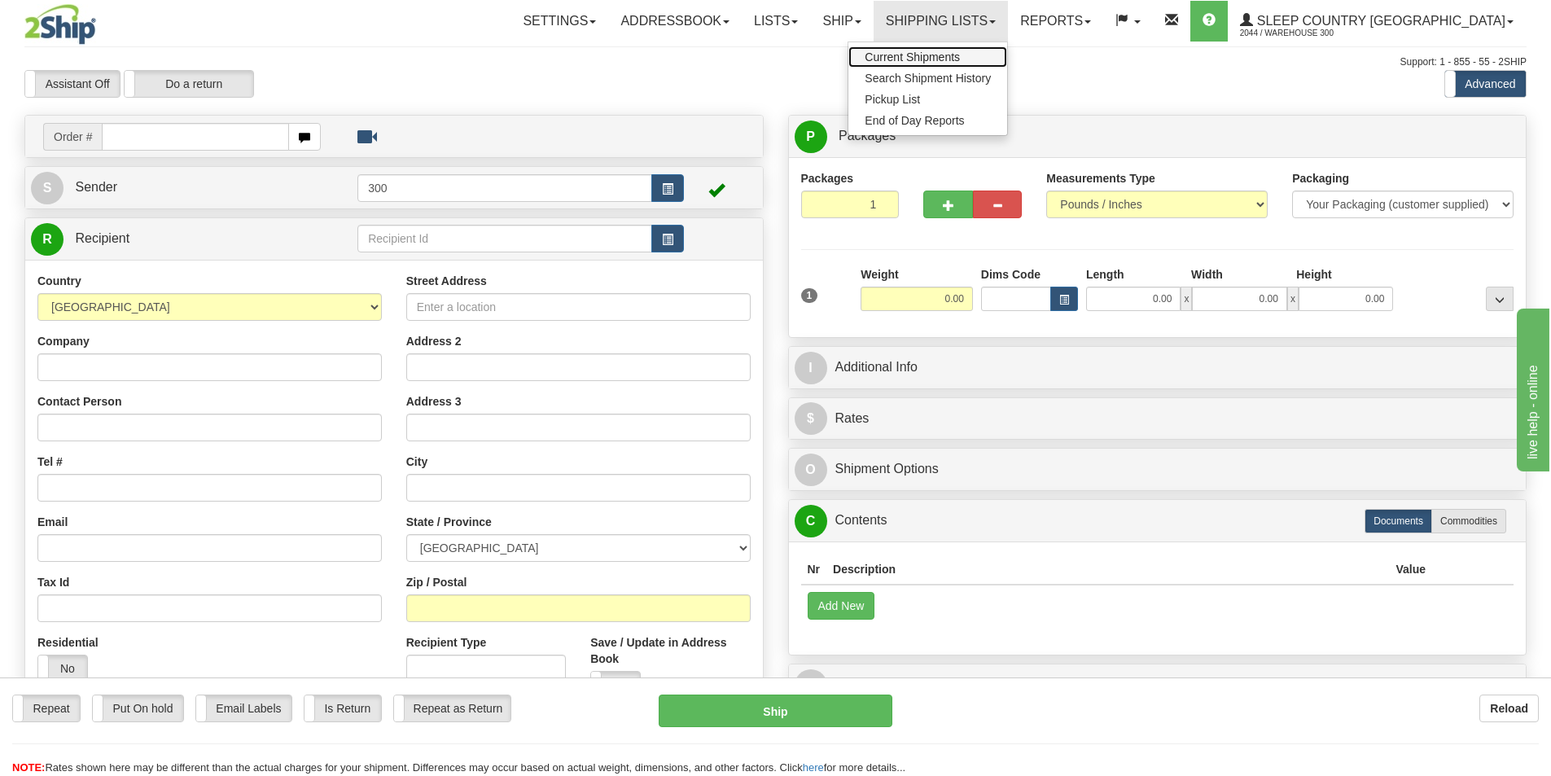
click at [960, 57] on span "Current Shipments" at bounding box center [912, 56] width 95 height 13
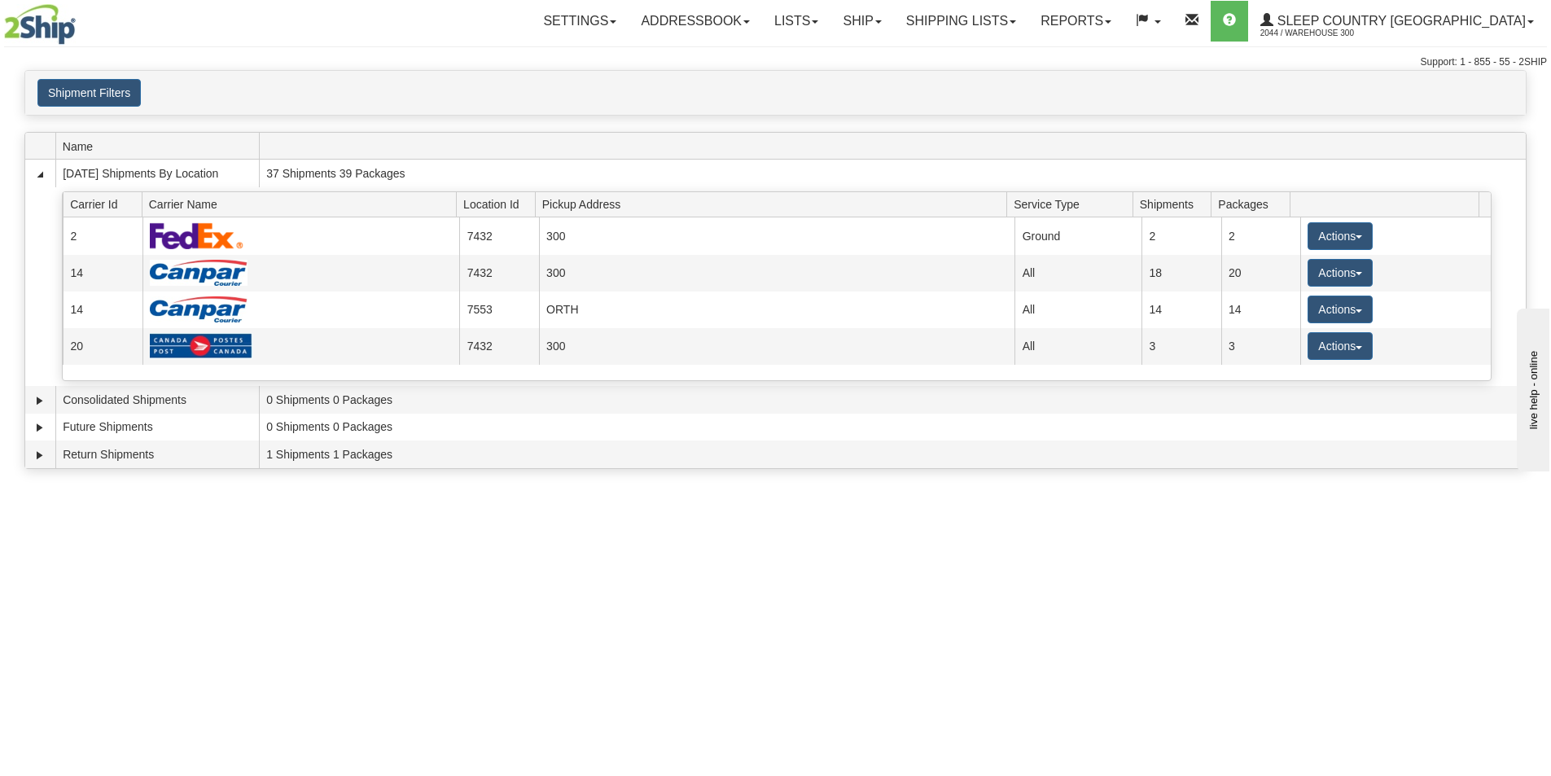
drag, startPoint x: 1077, startPoint y: 649, endPoint x: 1133, endPoint y: 643, distance: 56.5
click at [1077, 649] on div "Toggle navigation Settings Shipping Preferences Fields Preferences New Recipien…" at bounding box center [775, 388] width 1551 height 776
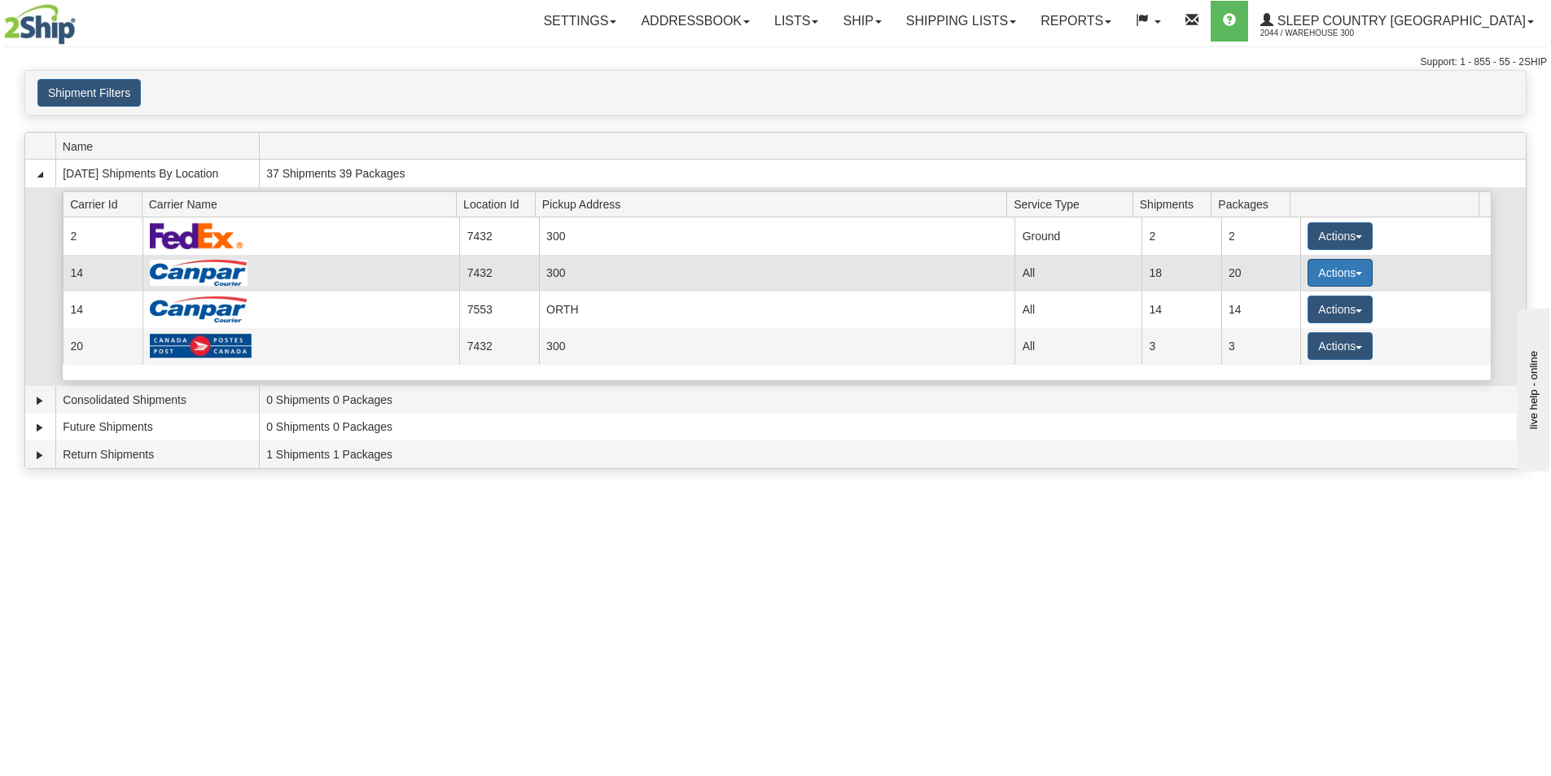
click at [1347, 274] on button "Actions" at bounding box center [1340, 273] width 65 height 28
click at [1291, 327] on span "Close" at bounding box center [1276, 323] width 37 height 11
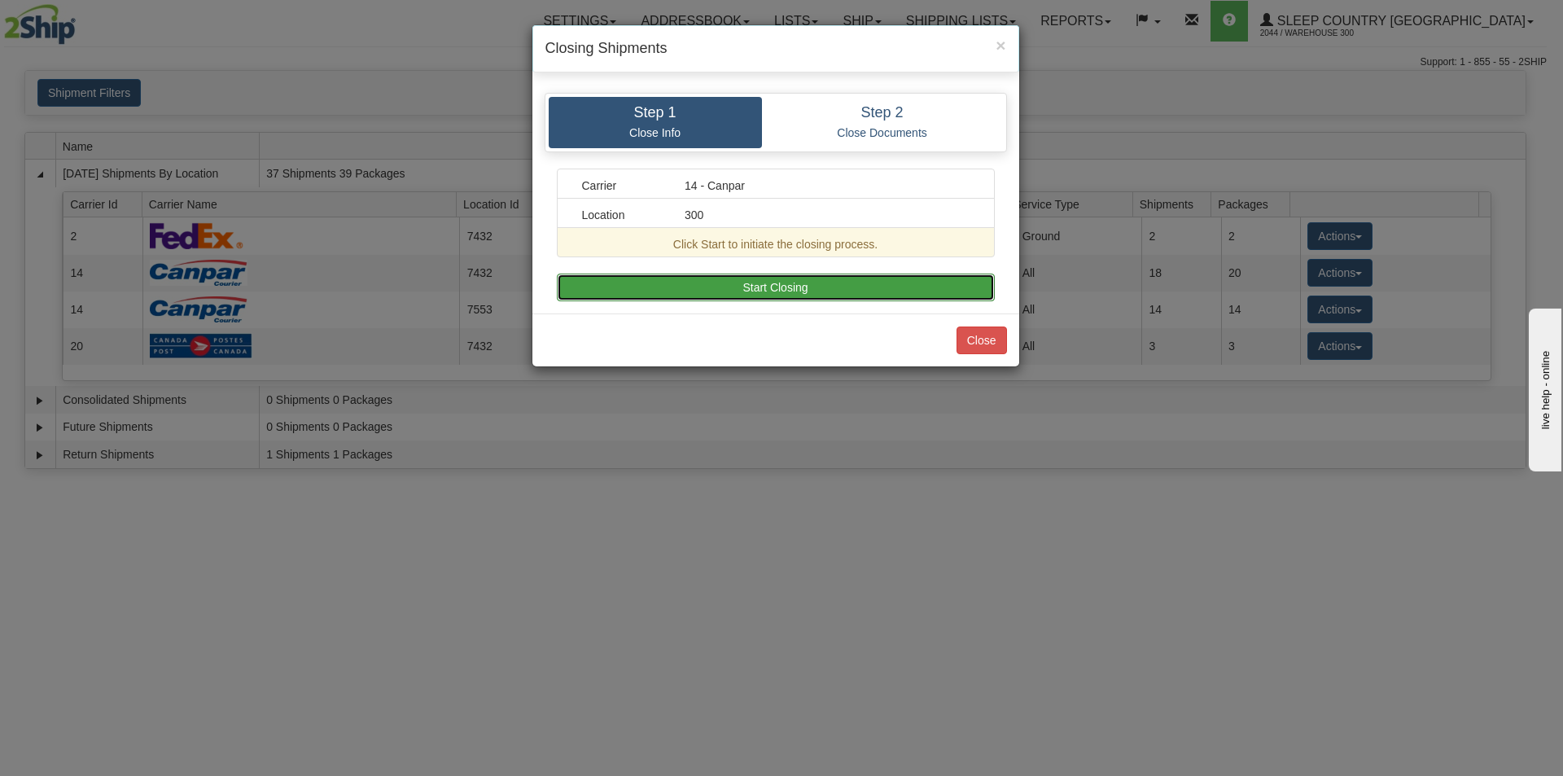
click at [768, 285] on button "Start Closing" at bounding box center [776, 288] width 438 height 28
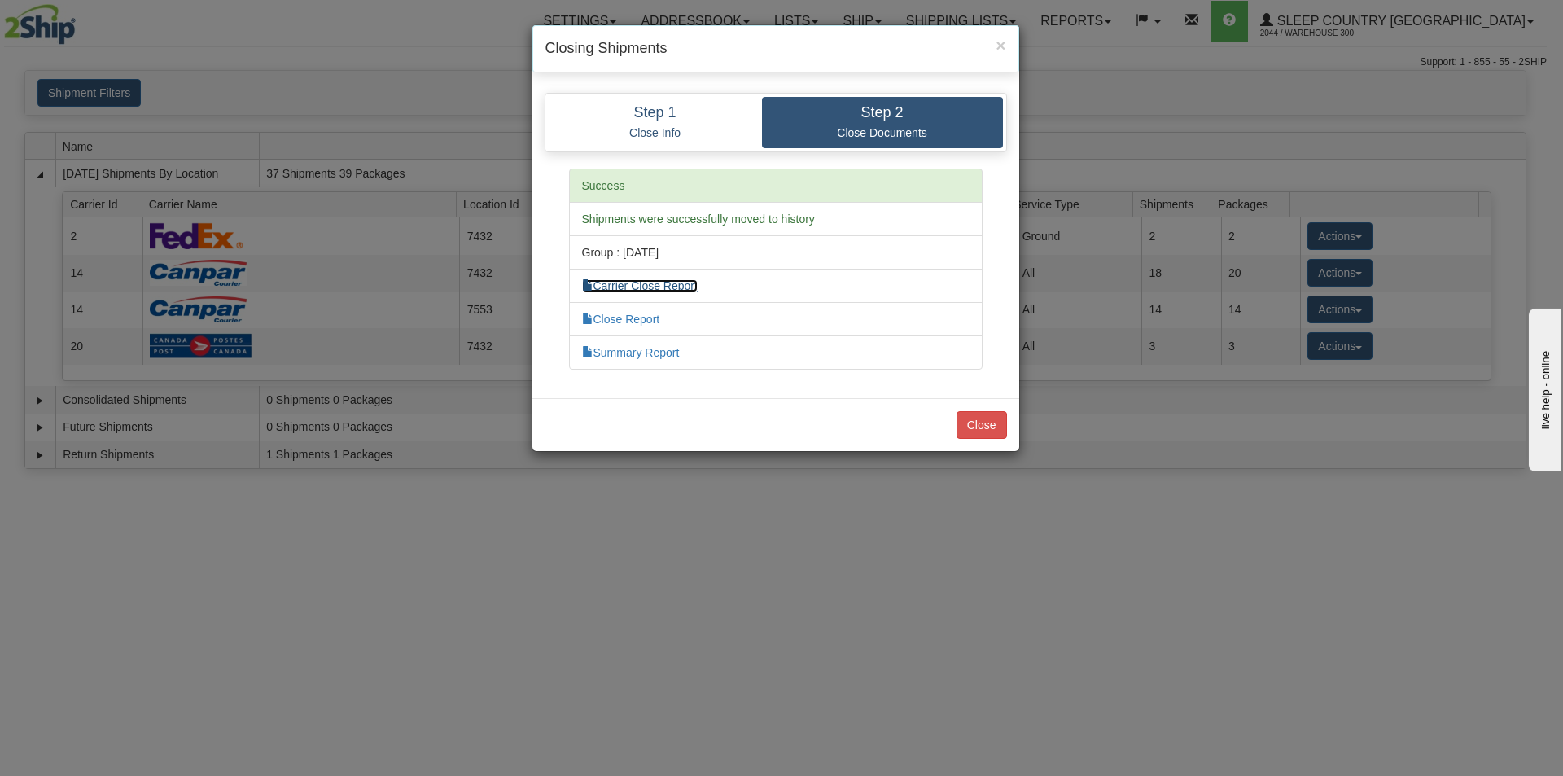
click at [668, 281] on link "Carrier Close Report" at bounding box center [640, 285] width 116 height 13
click at [638, 320] on link "Close Report" at bounding box center [621, 319] width 78 height 13
click at [621, 350] on link "Summary Report" at bounding box center [631, 352] width 98 height 13
click at [992, 424] on button "Close" at bounding box center [982, 425] width 50 height 28
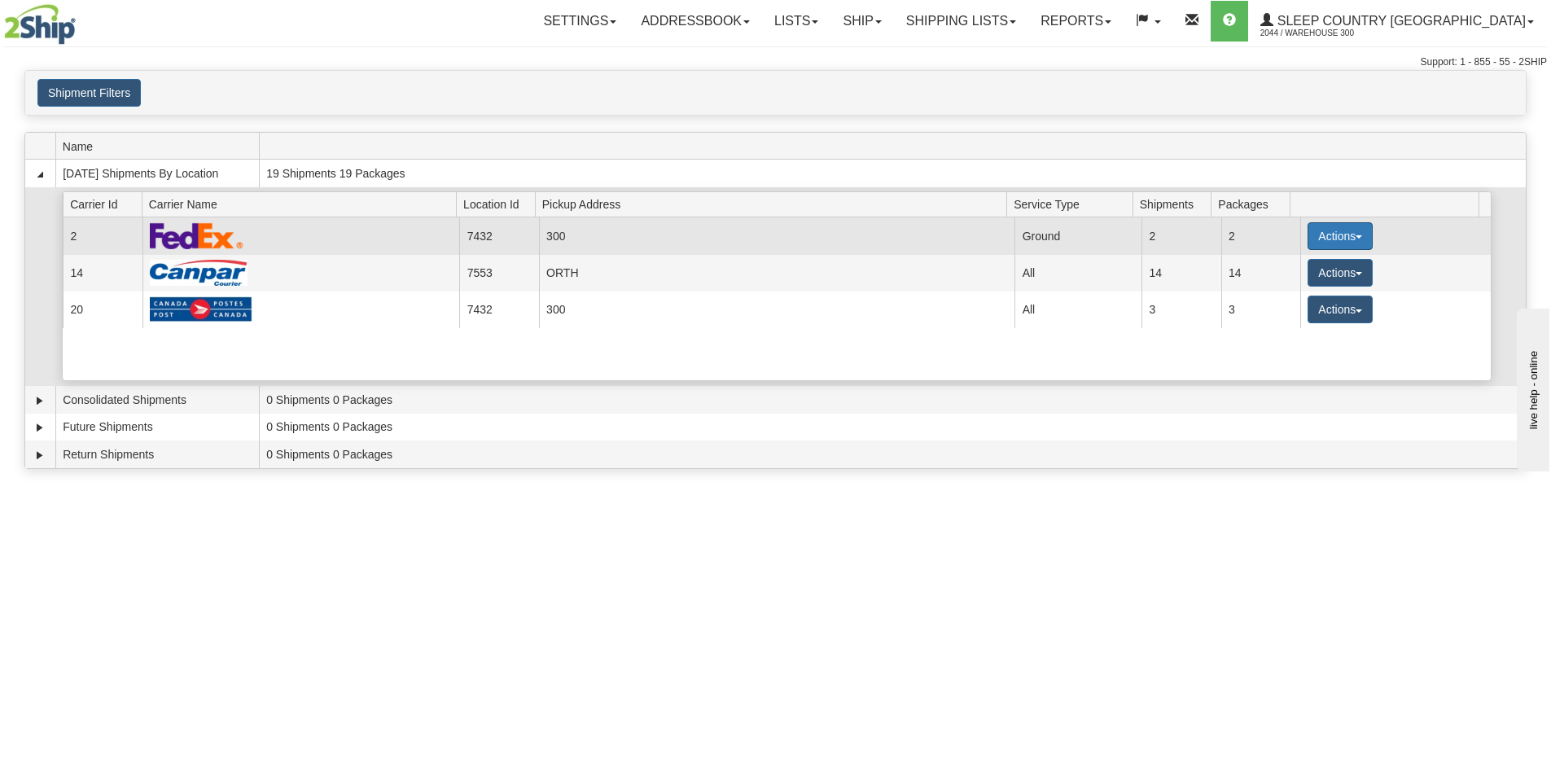
click at [1332, 234] on button "Actions" at bounding box center [1340, 236] width 65 height 28
click at [1293, 292] on span "Close" at bounding box center [1276, 287] width 37 height 11
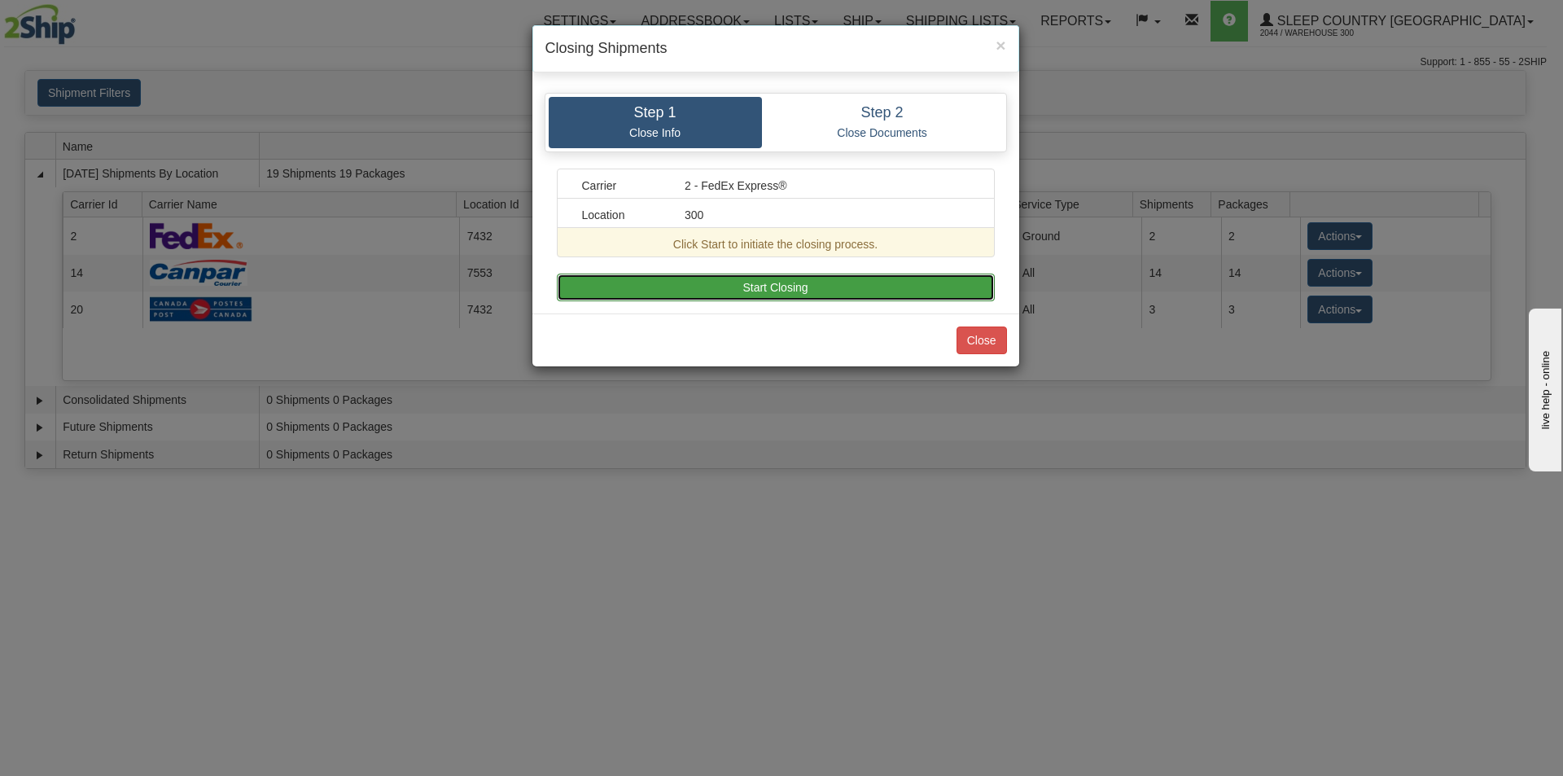
click at [755, 288] on button "Start Closing" at bounding box center [776, 288] width 438 height 28
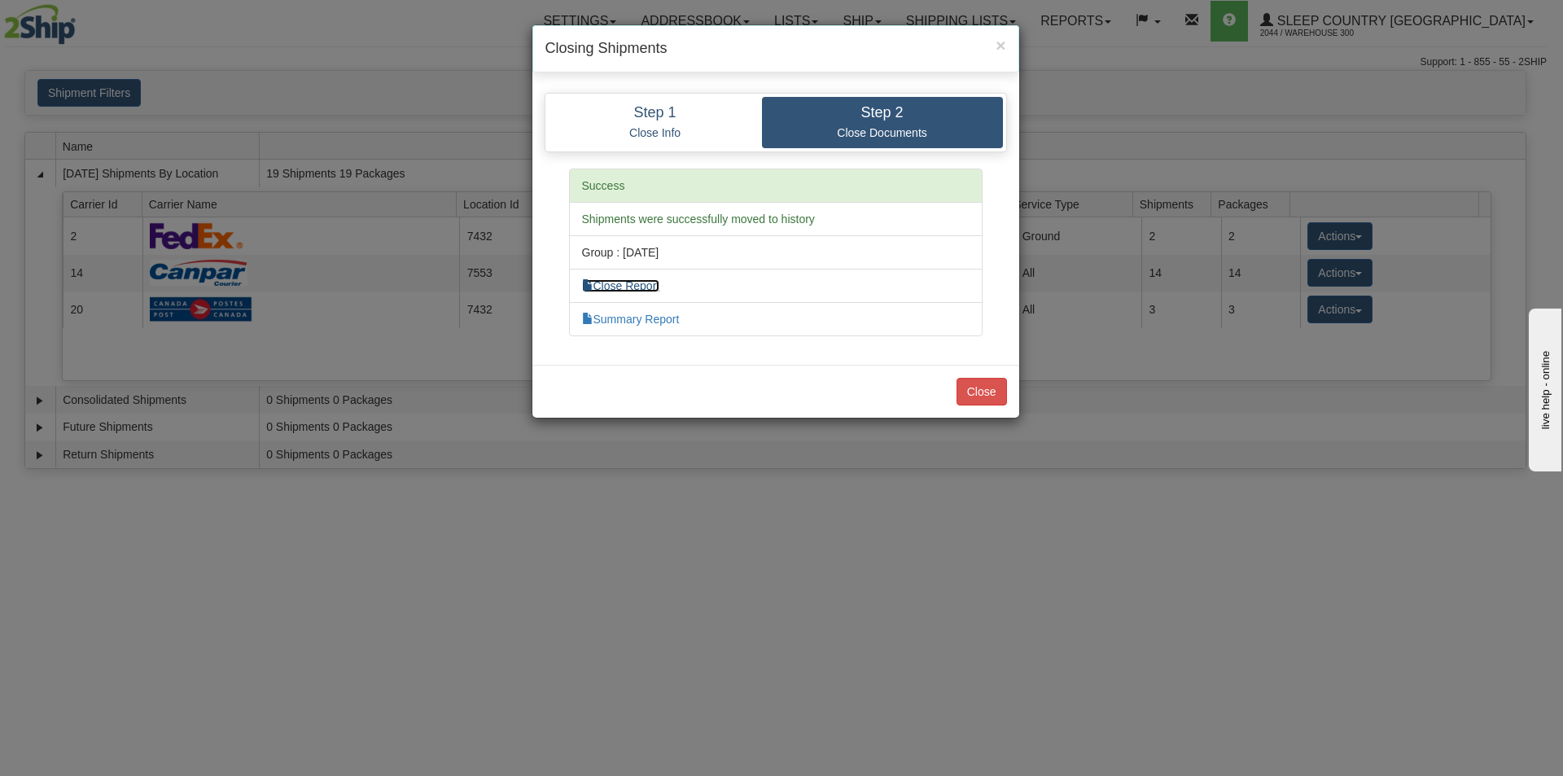
click at [650, 285] on link "Close Report" at bounding box center [621, 285] width 78 height 13
click at [655, 321] on link "Summary Report" at bounding box center [631, 319] width 98 height 13
click at [989, 393] on button "Close" at bounding box center [982, 392] width 50 height 28
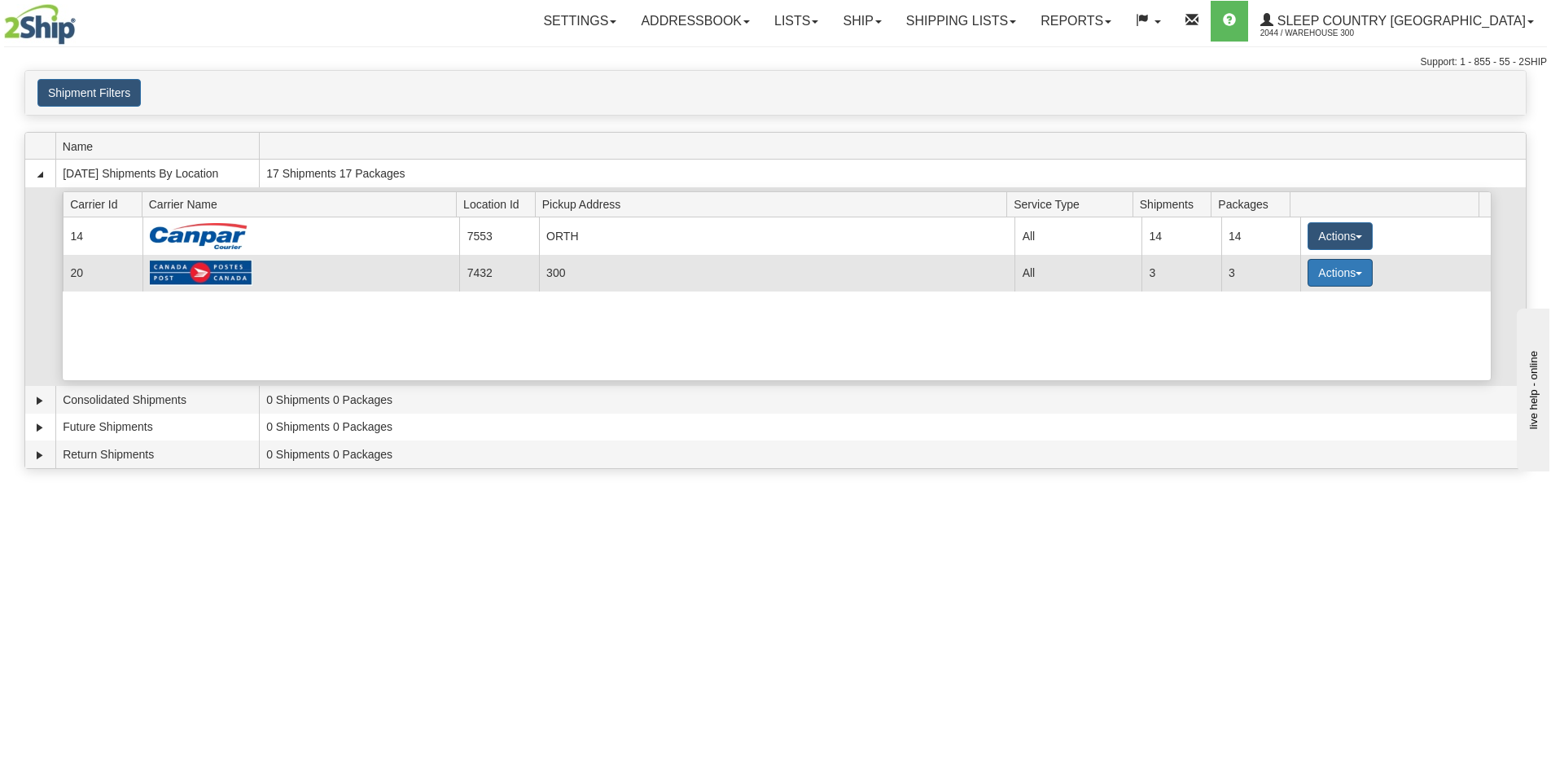
click at [1333, 279] on button "Actions" at bounding box center [1340, 273] width 65 height 28
click at [1280, 330] on span "Close" at bounding box center [1276, 323] width 37 height 11
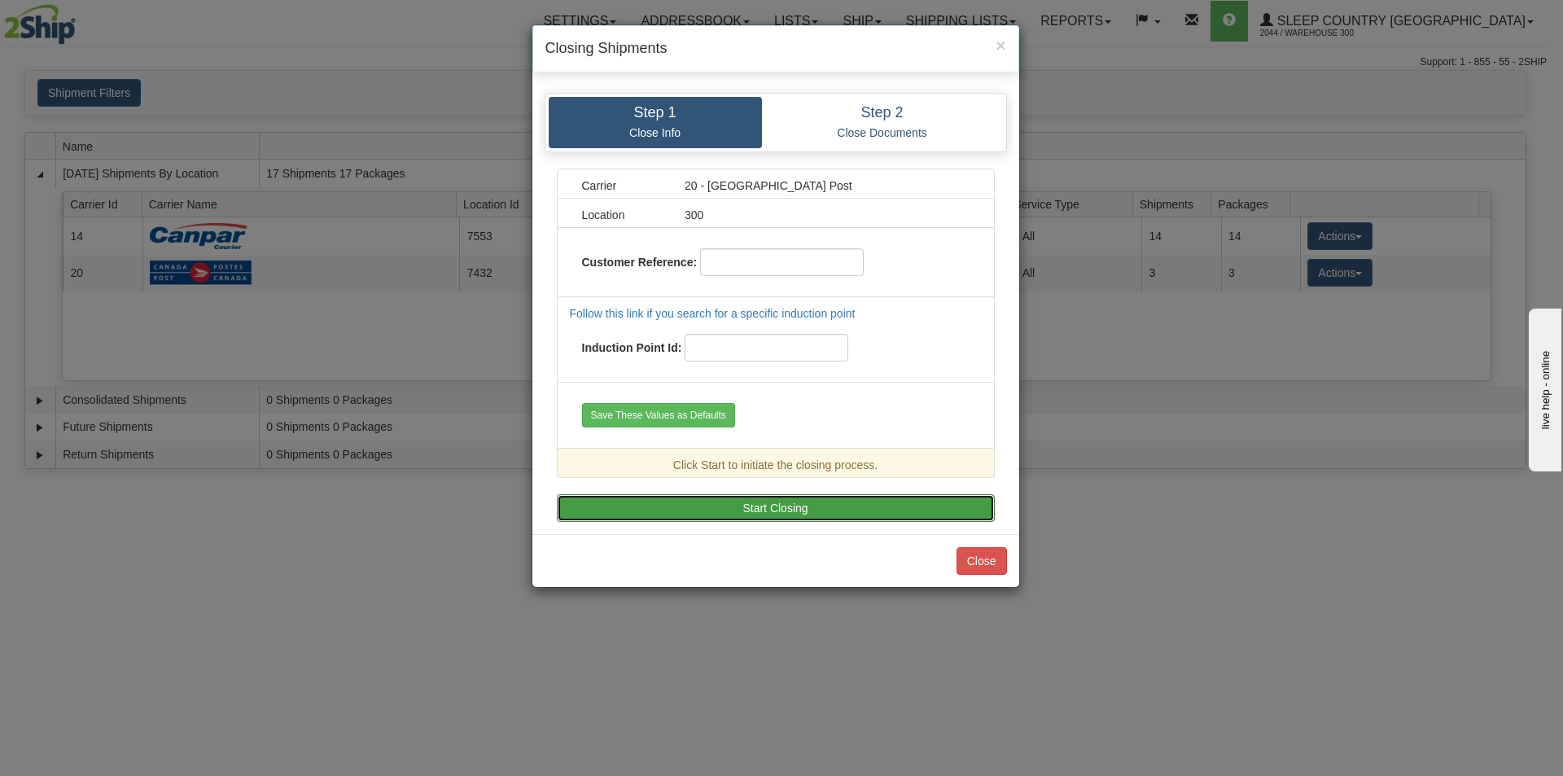
click at [787, 511] on button "Start Closing" at bounding box center [776, 508] width 438 height 28
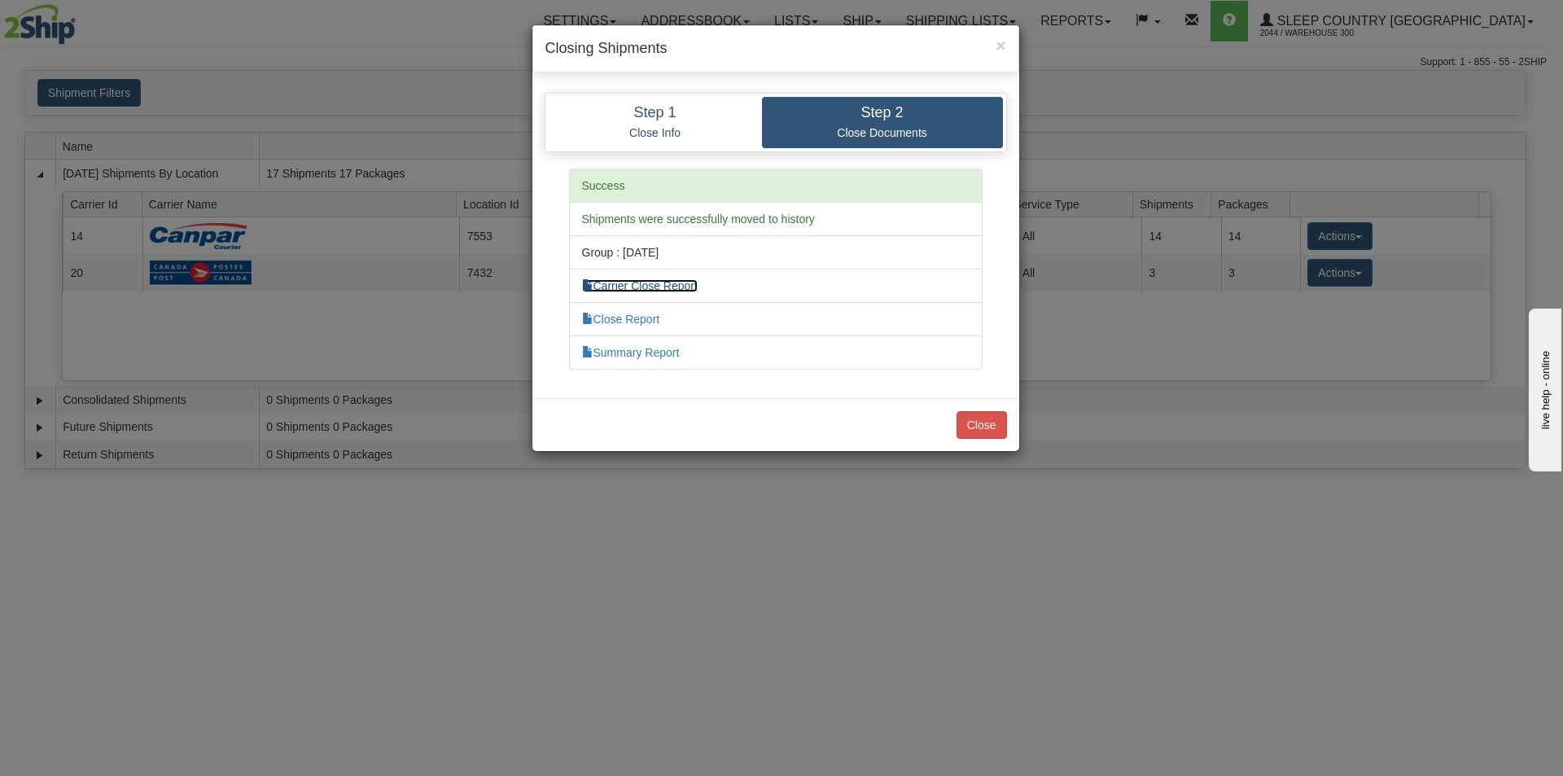
click at [663, 285] on link "Carrier Close Report" at bounding box center [640, 285] width 116 height 13
click at [640, 317] on link "Close Report" at bounding box center [621, 319] width 78 height 13
click at [636, 350] on link "Summary Report" at bounding box center [631, 352] width 98 height 13
click at [985, 424] on button "Close" at bounding box center [982, 425] width 50 height 28
